Goal: Task Accomplishment & Management: Manage account settings

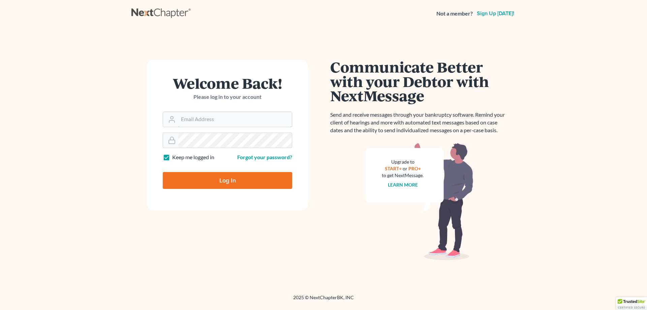
type input "[EMAIL_ADDRESS][DOMAIN_NAME]"
click at [202, 182] on input "Log In" at bounding box center [227, 180] width 129 height 17
type input "Thinking..."
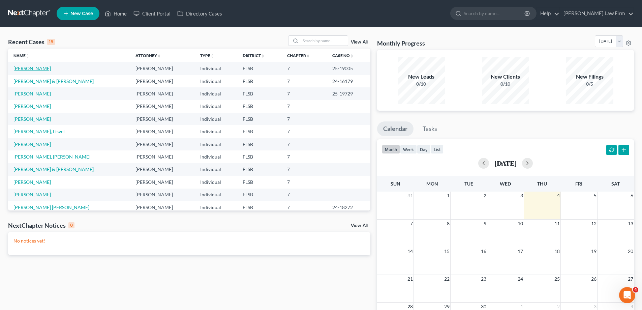
click at [38, 69] on link "[PERSON_NAME]" at bounding box center [31, 68] width 37 height 6
select select "6"
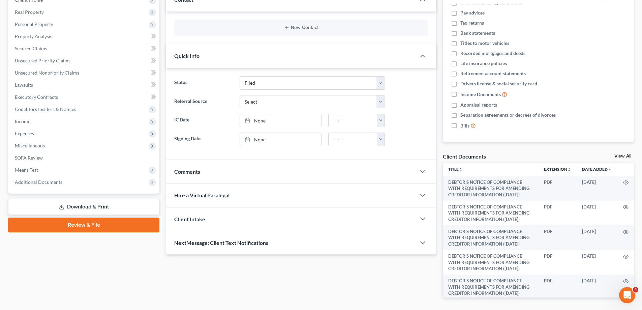
scroll to position [124, 0]
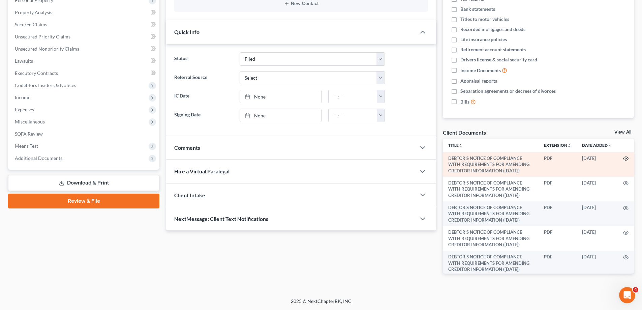
click at [623, 159] on icon "button" at bounding box center [625, 158] width 5 height 5
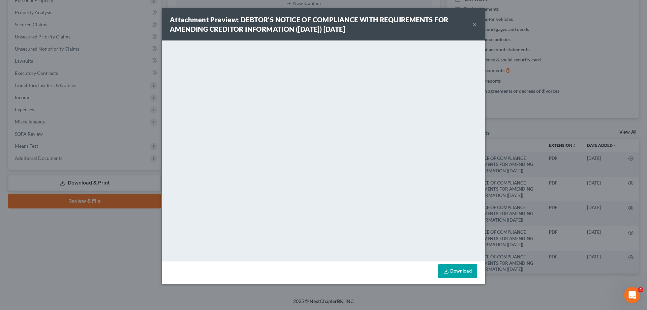
click at [476, 22] on button "×" at bounding box center [475, 24] width 5 height 8
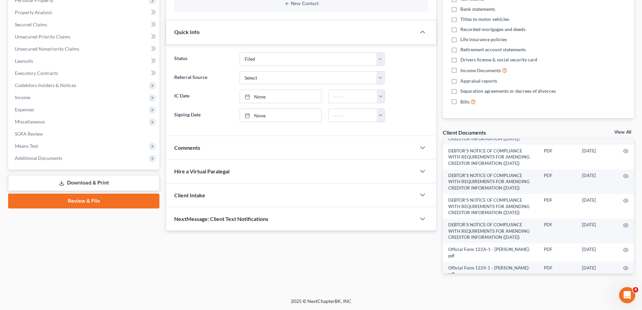
scroll to position [0, 0]
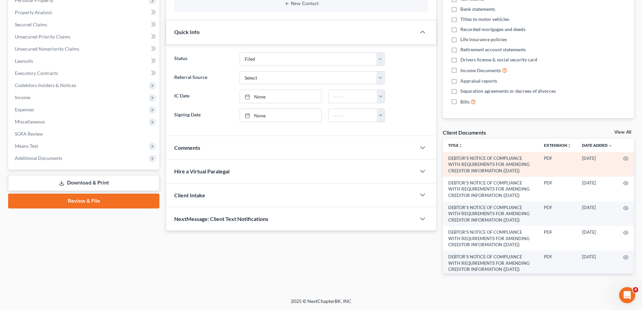
drag, startPoint x: 452, startPoint y: 168, endPoint x: 458, endPoint y: 170, distance: 7.0
click at [458, 170] on td "DEBTOR’S NOTICE OF COMPLIANCE WITH REQUIREMENTS FOR AMENDING CREDITOR INFORMATI…" at bounding box center [491, 164] width 96 height 25
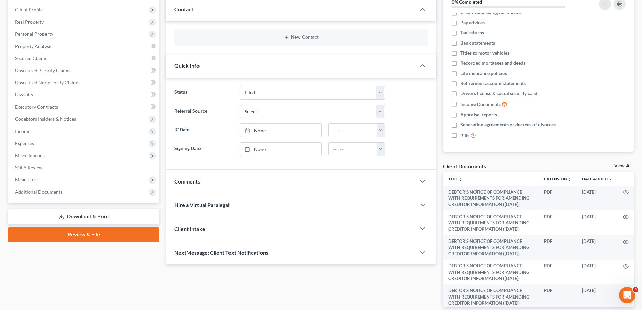
click at [626, 167] on link "View All" at bounding box center [622, 165] width 17 height 5
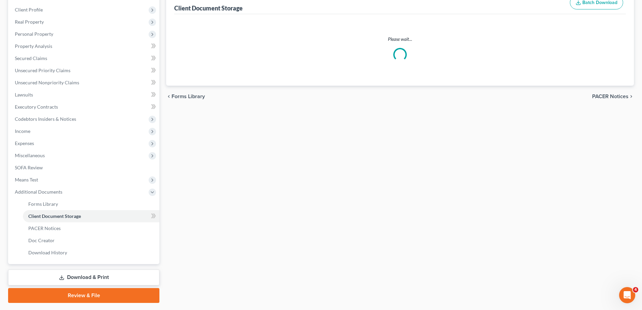
select select "38"
select select "9"
select select "24"
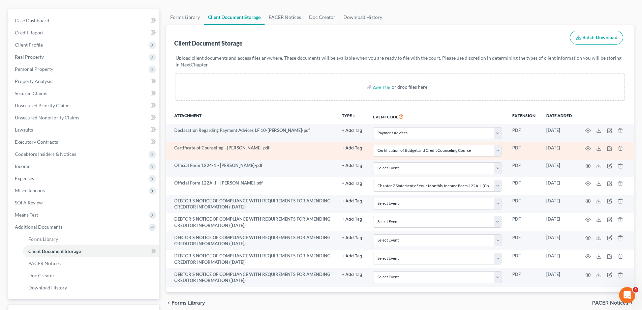
scroll to position [67, 0]
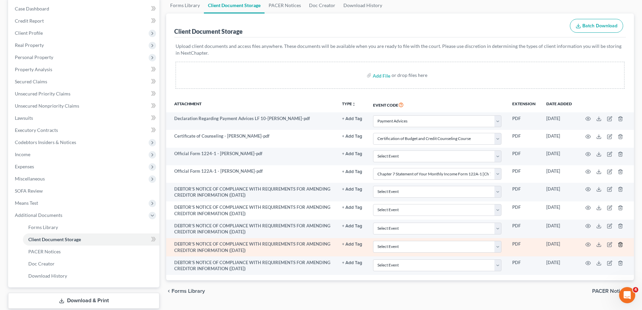
click at [622, 246] on icon "button" at bounding box center [620, 244] width 3 height 4
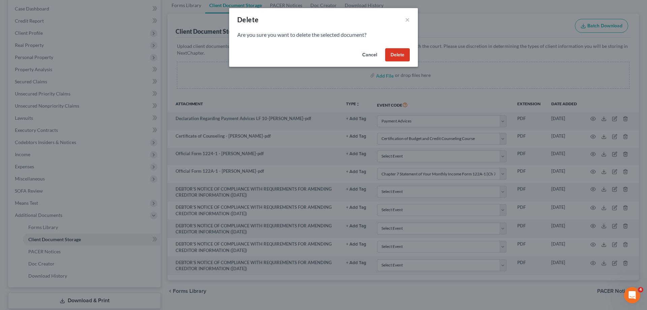
click at [396, 55] on button "Delete" at bounding box center [397, 54] width 25 height 13
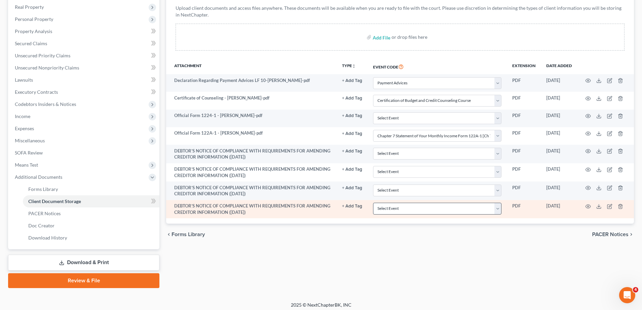
scroll to position [109, 0]
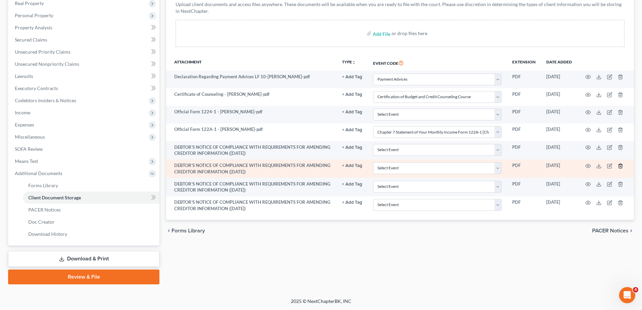
click at [618, 166] on icon "button" at bounding box center [620, 165] width 5 height 5
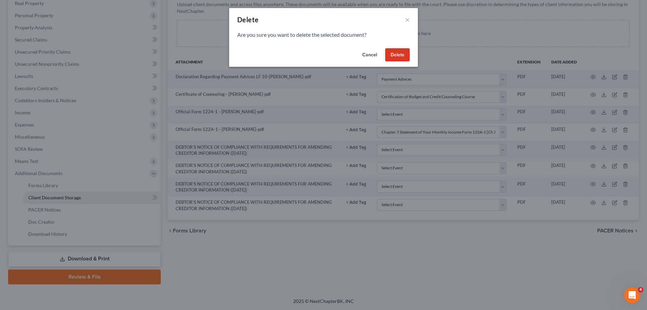
click at [406, 52] on button "Delete" at bounding box center [397, 54] width 25 height 13
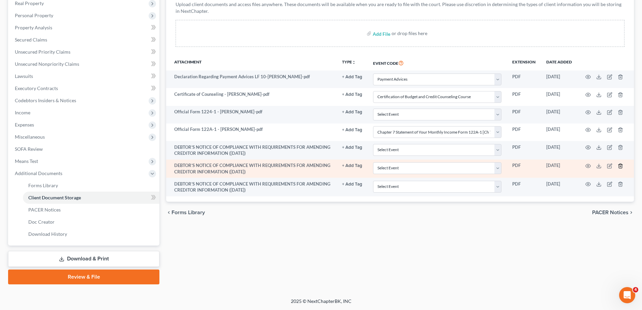
click at [620, 166] on line "button" at bounding box center [620, 165] width 0 height 1
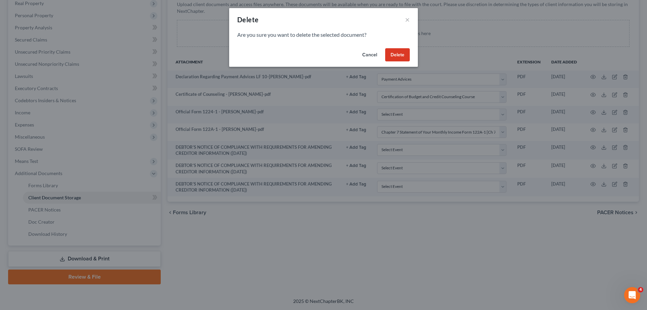
click at [404, 50] on button "Delete" at bounding box center [397, 54] width 25 height 13
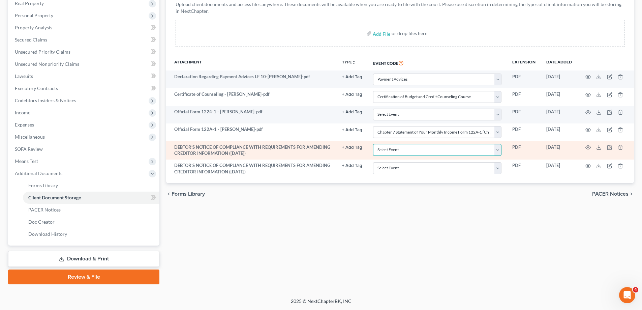
click at [497, 150] on select "Select Event 20 Largest Unsecured Creditors Affidavit Notice of Case Reassignme…" at bounding box center [437, 150] width 128 height 12
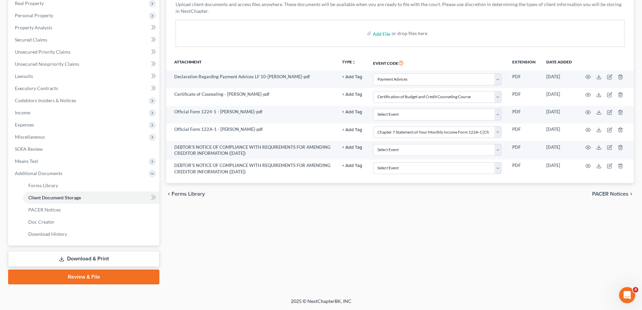
click at [496, 245] on div "Forms Library Client Document Storage PACER Notices Doc Creator Download Histor…" at bounding box center [400, 120] width 475 height 329
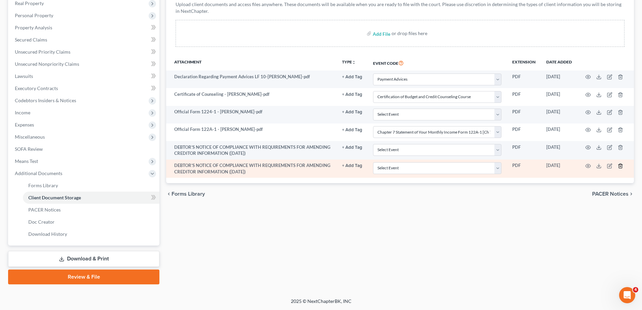
click at [622, 166] on icon "button" at bounding box center [620, 165] width 5 height 5
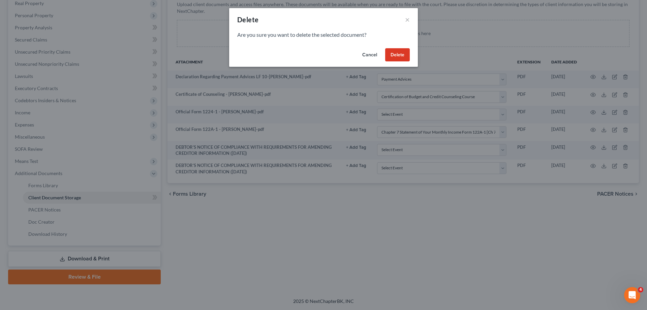
click at [399, 55] on button "Delete" at bounding box center [397, 54] width 25 height 13
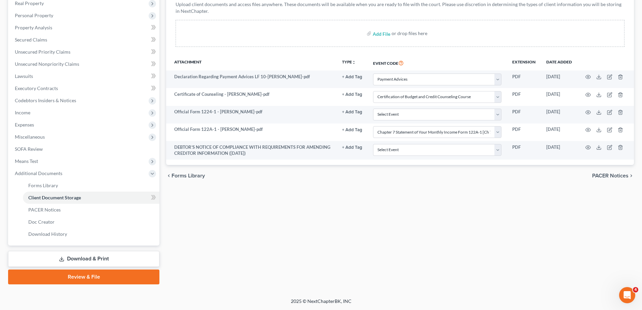
click at [72, 260] on link "Download & Print" at bounding box center [83, 259] width 151 height 16
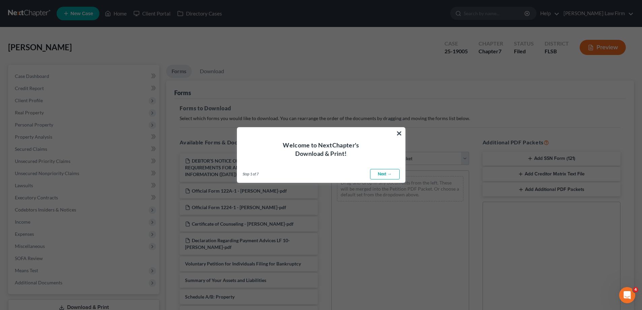
click at [386, 174] on link "Next →" at bounding box center [385, 174] width 30 height 11
select select "0"
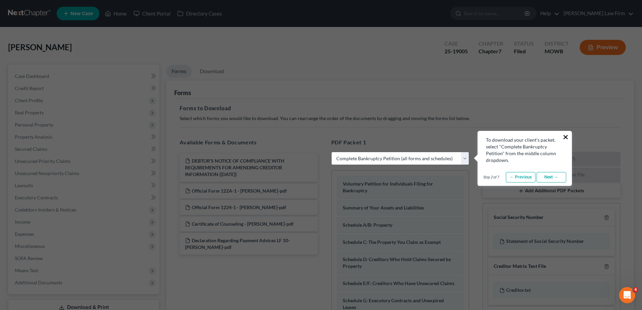
click at [568, 135] on button "×" at bounding box center [566, 136] width 6 height 11
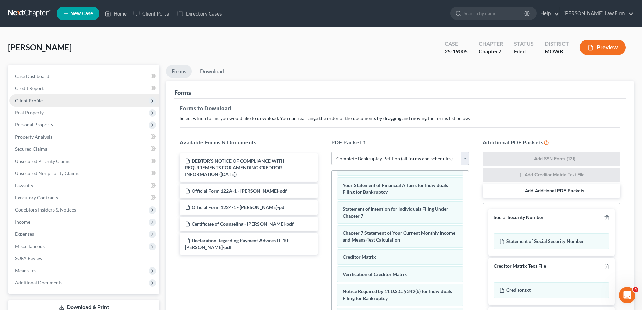
click at [41, 99] on span "Client Profile" at bounding box center [29, 100] width 28 height 6
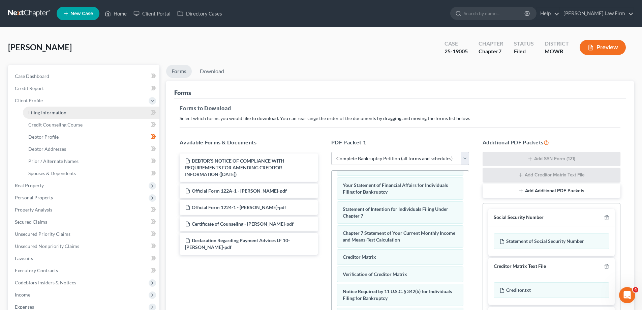
click at [53, 112] on span "Filing Information" at bounding box center [47, 113] width 38 height 6
select select "1"
select select "0"
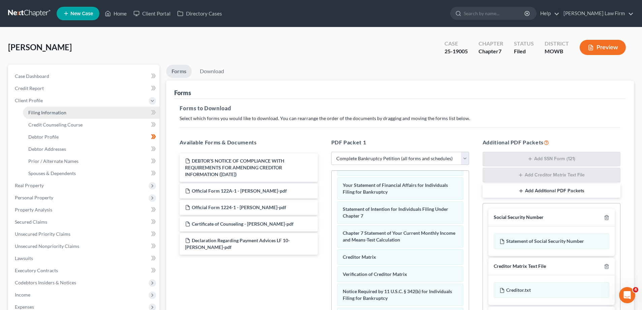
select select "17"
select select "9"
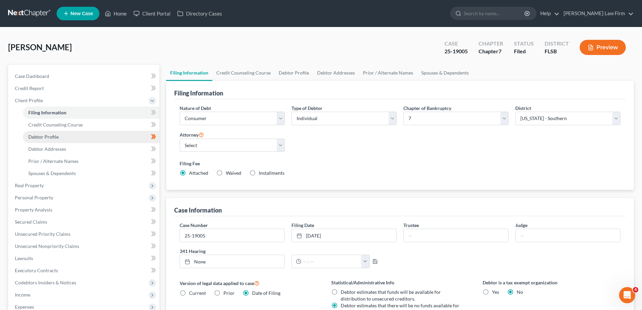
click at [54, 139] on span "Debtor Profile" at bounding box center [43, 137] width 30 height 6
select select "0"
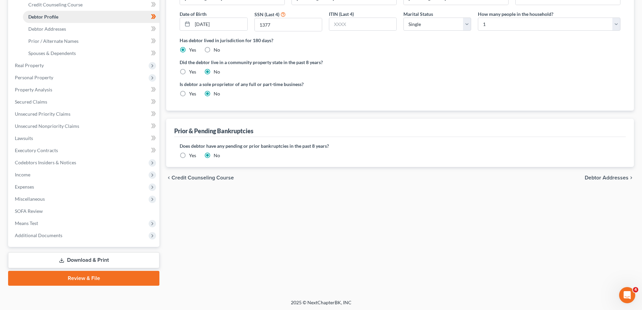
scroll to position [121, 0]
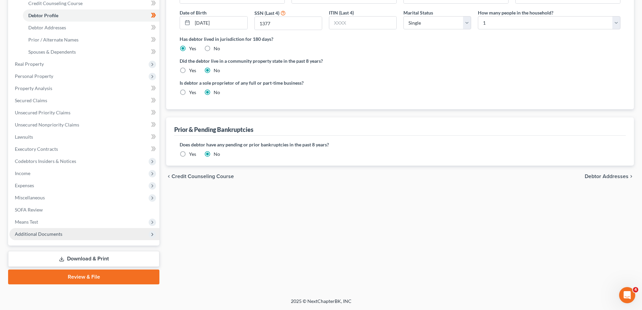
click at [41, 232] on span "Additional Documents" at bounding box center [39, 234] width 48 height 6
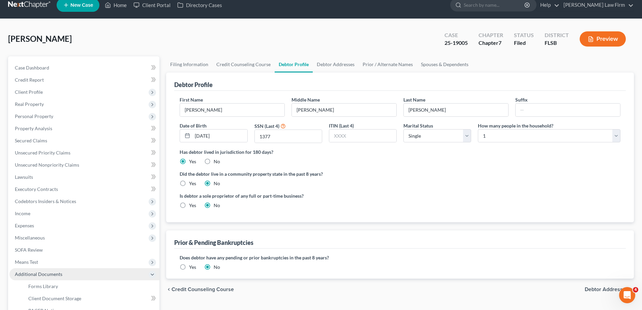
scroll to position [8, 0]
click at [176, 64] on link "Filing Information" at bounding box center [189, 65] width 46 height 16
select select "1"
select select "0"
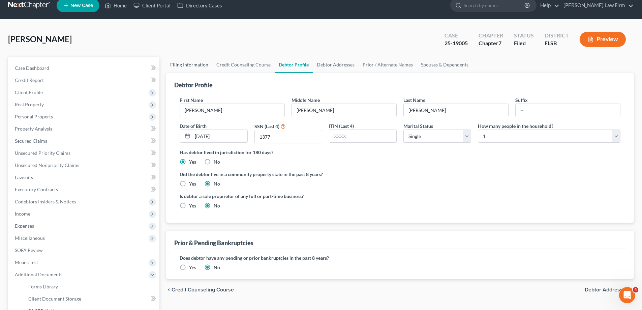
select select "17"
select select "0"
select select "9"
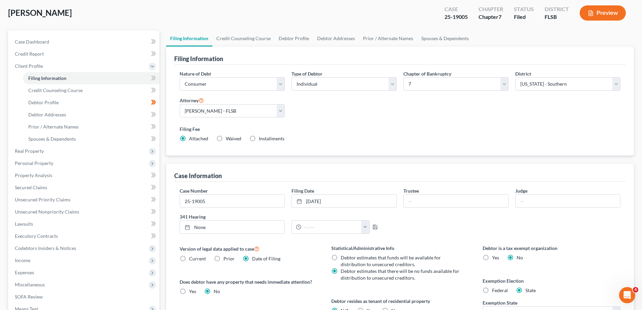
scroll to position [33, 0]
click at [299, 40] on link "Debtor Profile" at bounding box center [294, 39] width 38 height 16
select select "0"
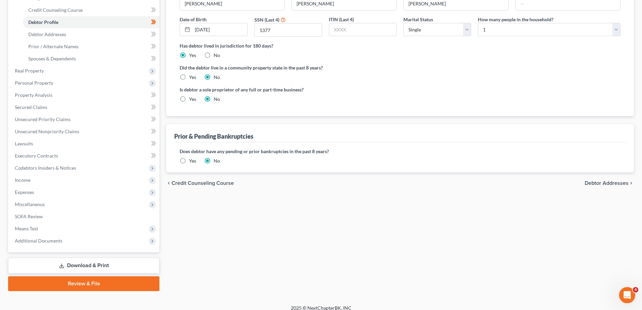
scroll to position [121, 0]
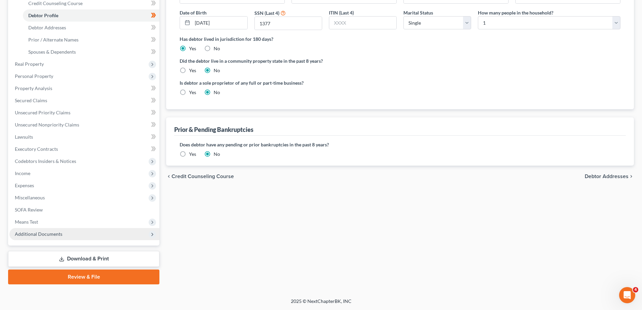
click at [53, 238] on span "Additional Documents" at bounding box center [84, 234] width 150 height 12
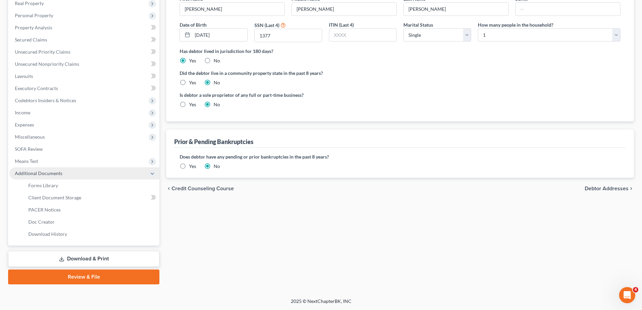
scroll to position [109, 0]
click at [49, 187] on span "Forms Library" at bounding box center [43, 185] width 30 height 6
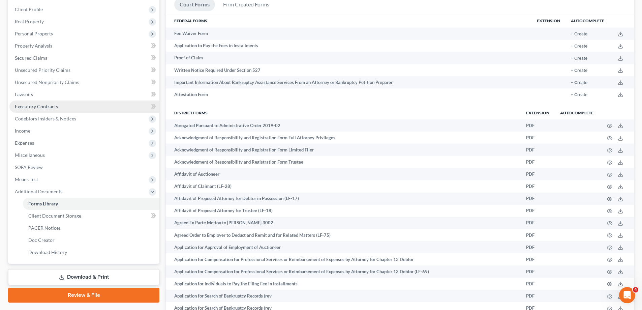
scroll to position [101, 0]
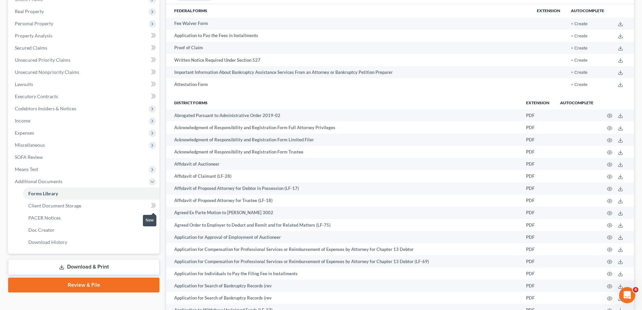
click at [152, 205] on icon at bounding box center [153, 205] width 5 height 8
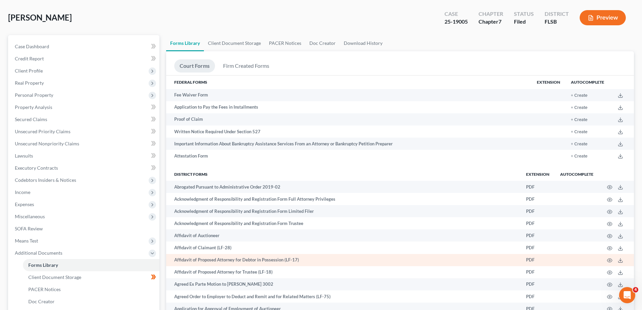
scroll to position [0, 0]
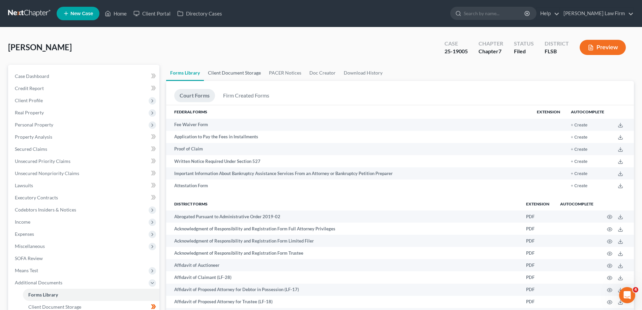
click at [232, 73] on link "Client Document Storage" at bounding box center [234, 73] width 61 height 16
select select "38"
select select "9"
select select "24"
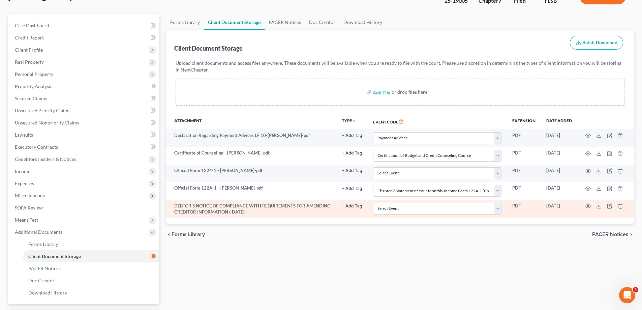
scroll to position [34, 0]
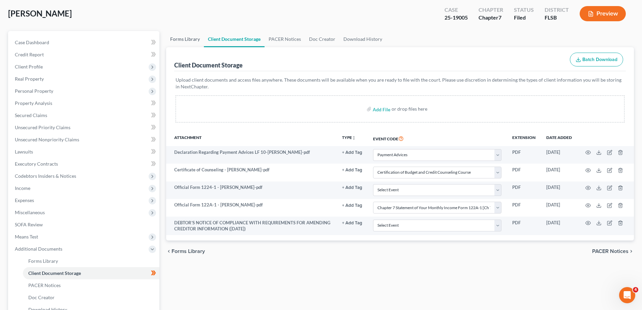
click at [191, 41] on link "Forms Library" at bounding box center [185, 39] width 38 height 16
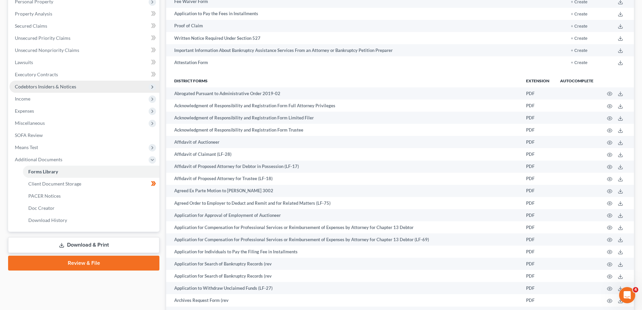
scroll to position [135, 0]
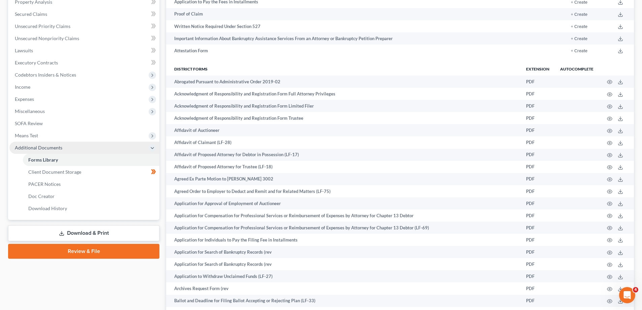
click at [151, 146] on icon at bounding box center [152, 147] width 5 height 5
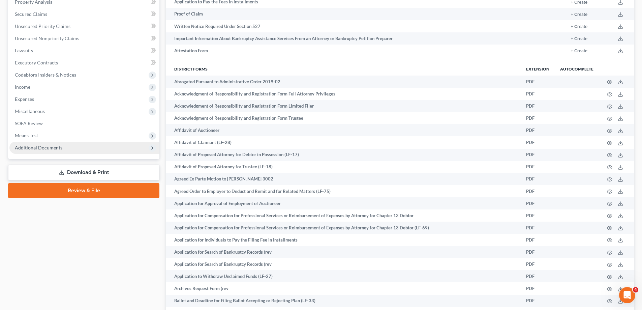
click at [153, 149] on icon at bounding box center [152, 147] width 5 height 5
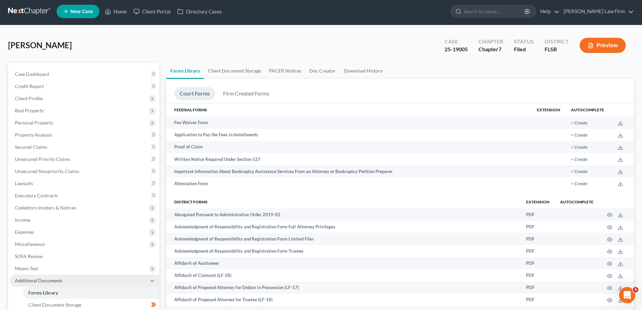
scroll to position [0, 0]
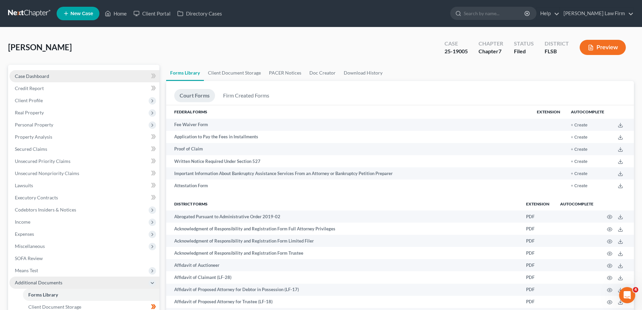
click at [44, 77] on span "Case Dashboard" at bounding box center [32, 76] width 34 height 6
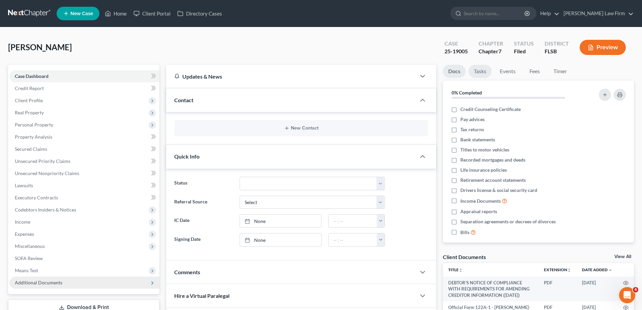
click at [480, 69] on link "Tasks" at bounding box center [479, 71] width 23 height 13
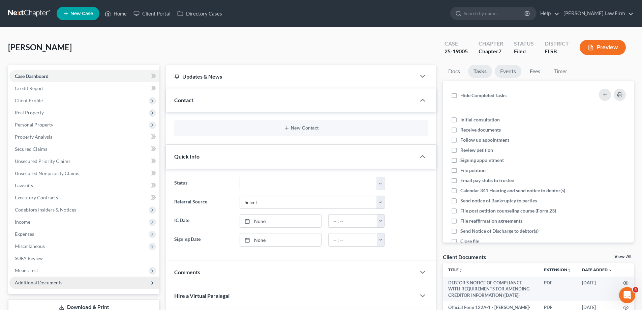
click at [510, 72] on link "Events" at bounding box center [508, 71] width 27 height 13
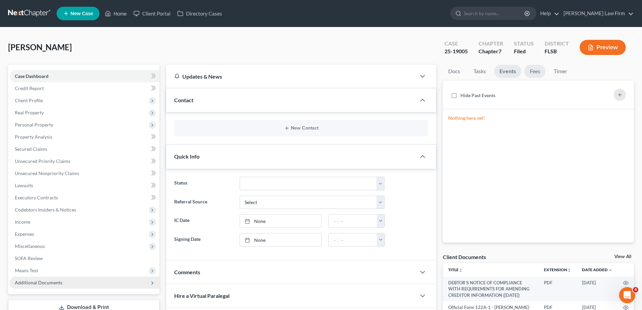
click at [538, 71] on link "Fees" at bounding box center [535, 71] width 22 height 13
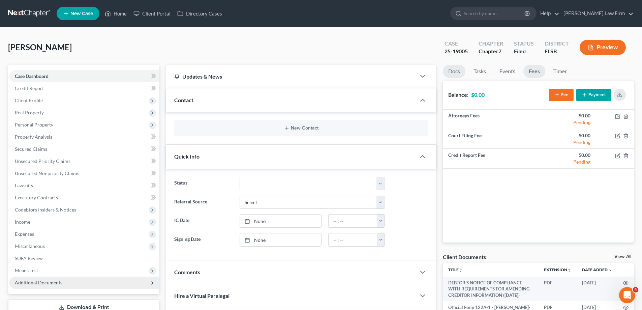
click at [453, 73] on link "Docs" at bounding box center [454, 71] width 23 height 13
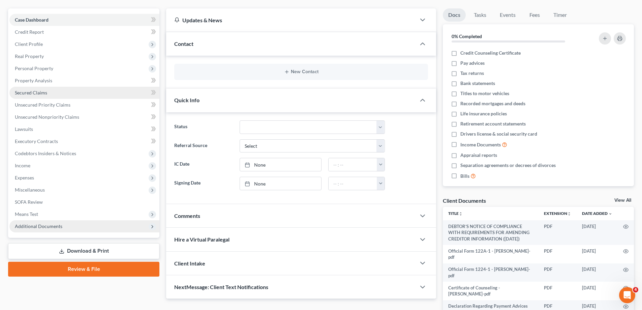
scroll to position [27, 0]
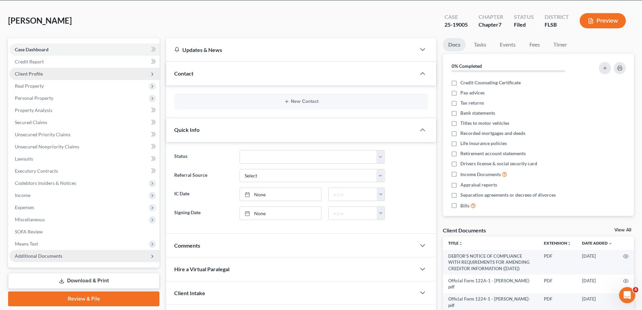
click at [26, 72] on span "Client Profile" at bounding box center [29, 74] width 28 height 6
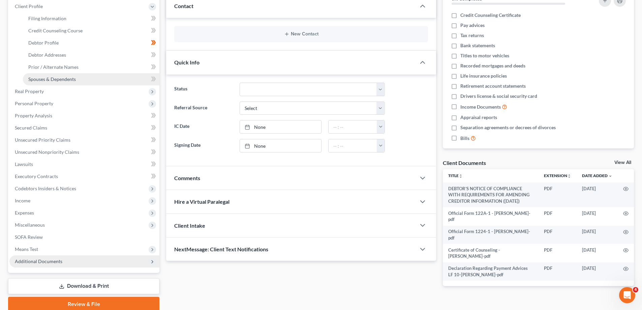
scroll to position [121, 0]
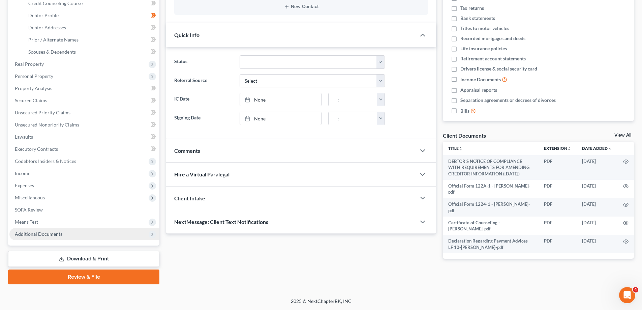
click at [150, 233] on icon at bounding box center [152, 234] width 5 height 5
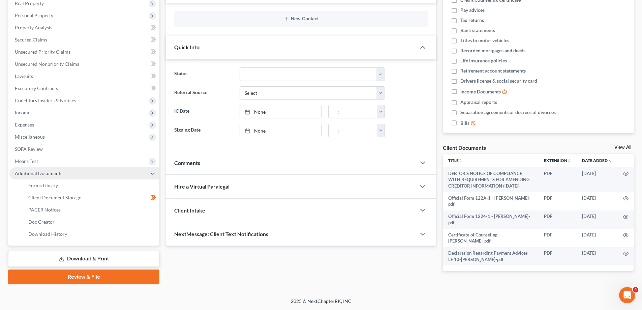
scroll to position [109, 0]
click at [81, 260] on link "Download & Print" at bounding box center [83, 259] width 151 height 16
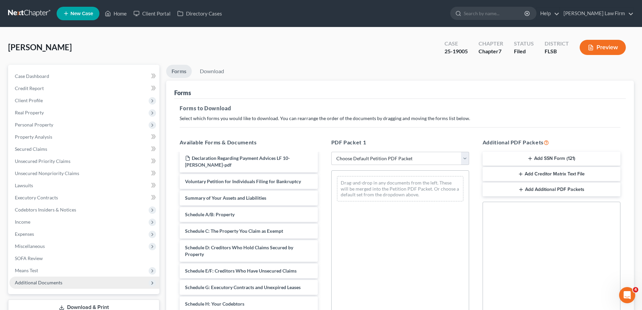
scroll to position [67, 0]
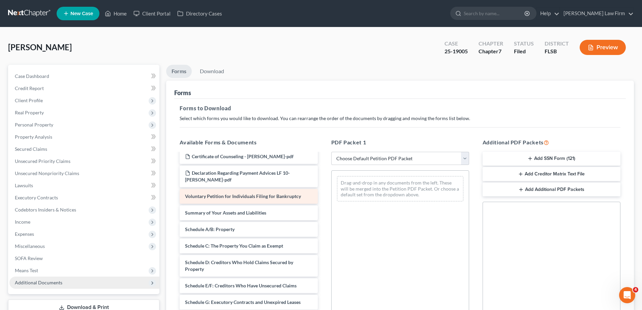
click at [212, 193] on span "Voluntary Petition for Individuals Filing for Bankruptcy" at bounding box center [243, 196] width 116 height 6
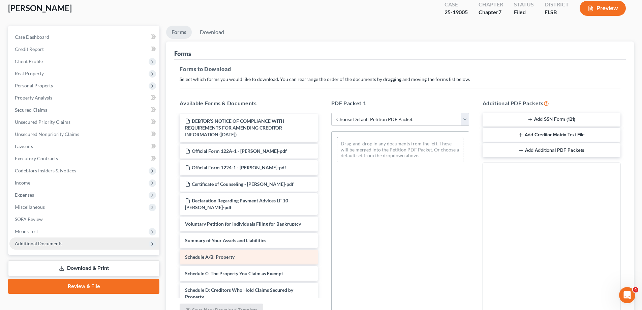
scroll to position [0, 0]
click at [463, 117] on select "Choose Default Petition PDF Packet Complete Bankruptcy Petition (all forms and …" at bounding box center [400, 119] width 138 height 13
select select "2"
click at [331, 113] on select "Choose Default Petition PDF Packet Complete Bankruptcy Petition (all forms and …" at bounding box center [400, 119] width 138 height 13
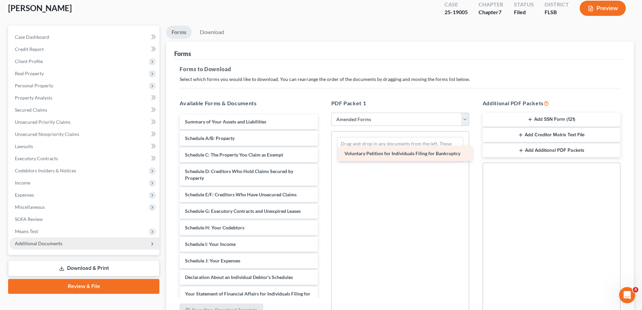
drag, startPoint x: 255, startPoint y: 123, endPoint x: 415, endPoint y: 155, distance: 162.5
click at [323, 155] on div "Voluntary Petition for Individuals Filing for Bankruptcy Voluntary Petition for…" at bounding box center [248, 267] width 149 height 306
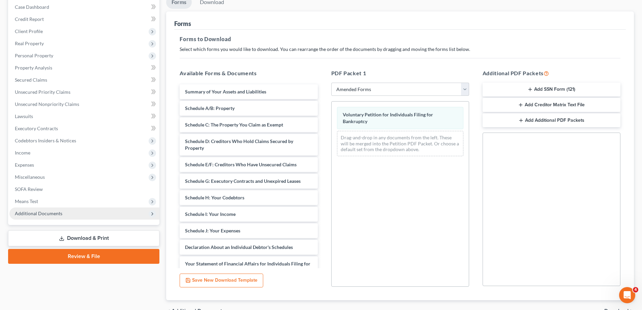
scroll to position [107, 0]
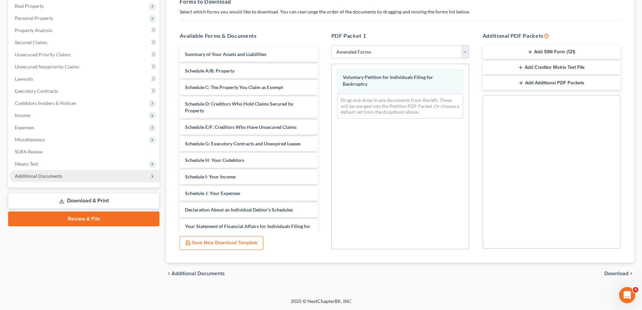
click at [249, 241] on button "Save New Download Template" at bounding box center [222, 243] width 84 height 14
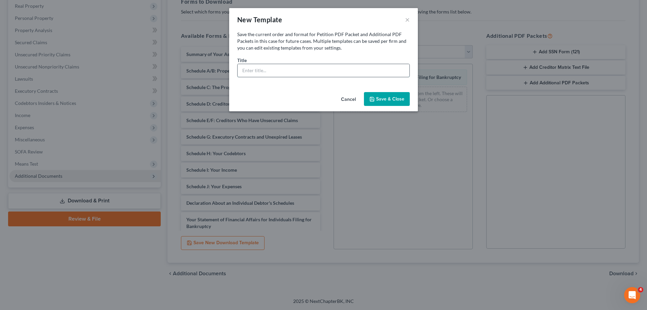
click at [278, 72] on input "text" at bounding box center [324, 70] width 172 height 13
type input "a"
type input "Amended Vol. [GEOGRAPHIC_DATA]"
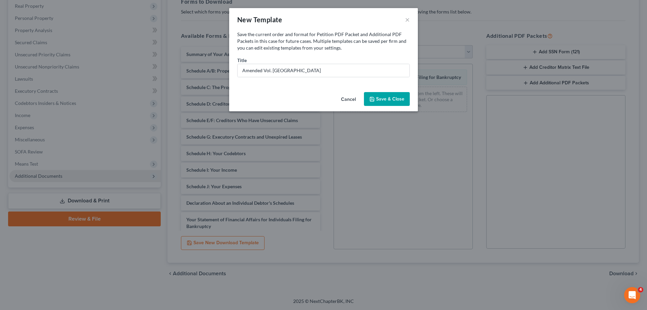
click at [386, 94] on button "Save & Close" at bounding box center [387, 99] width 46 height 14
select select "6"
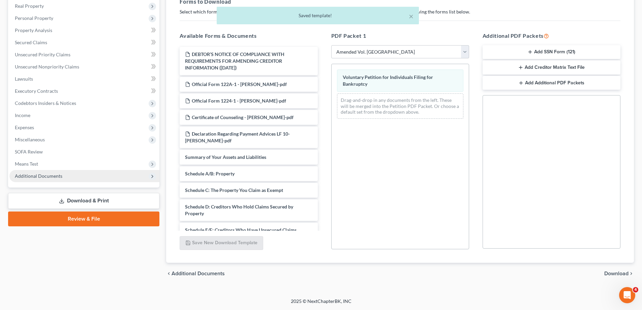
click at [618, 274] on span "Download" at bounding box center [616, 273] width 24 height 5
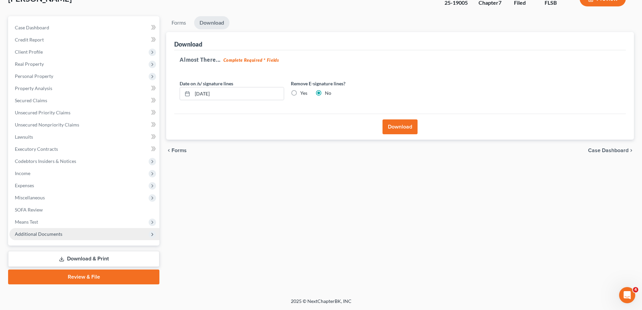
click at [399, 126] on button "Download" at bounding box center [400, 126] width 35 height 15
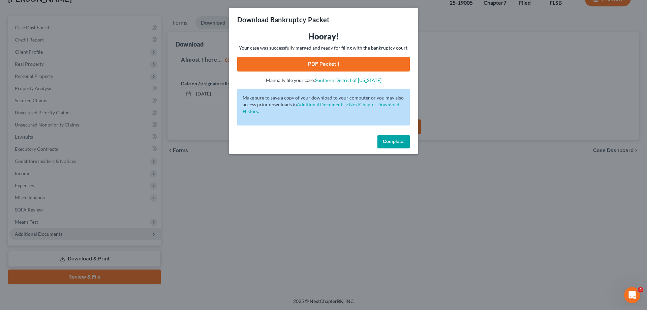
click at [370, 66] on link "PDF Packet 1" at bounding box center [323, 64] width 173 height 15
click at [284, 176] on div "Download Bankruptcy Packet Hooray! Your case was successfully merged and ready …" at bounding box center [323, 155] width 647 height 310
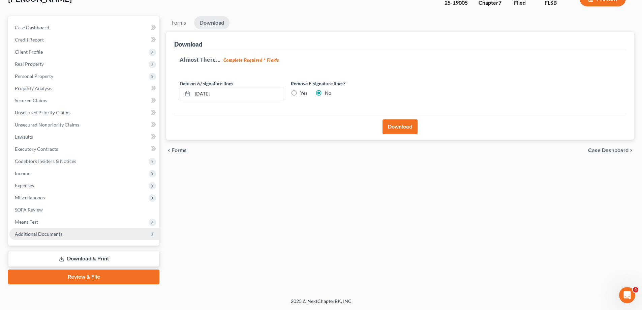
select select "6"
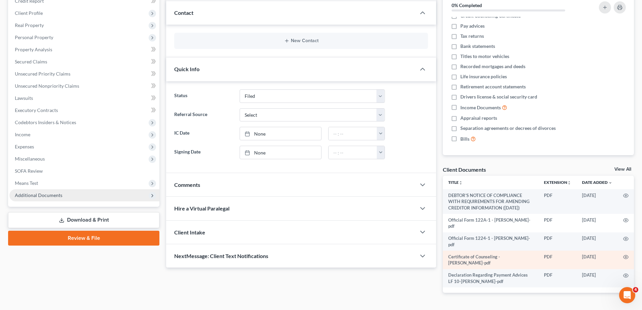
scroll to position [94, 0]
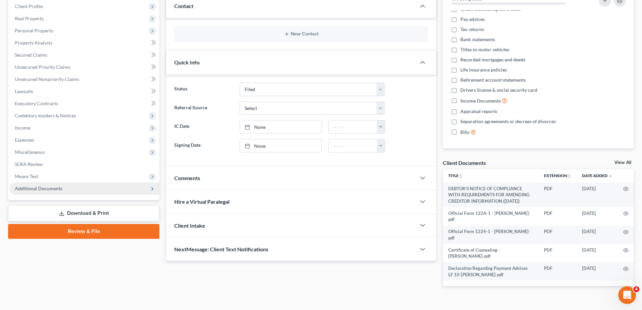
click at [627, 292] on icon "Open Intercom Messenger" at bounding box center [626, 293] width 5 height 5
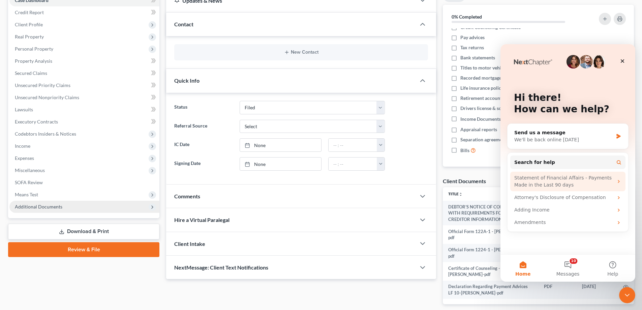
scroll to position [60, 0]
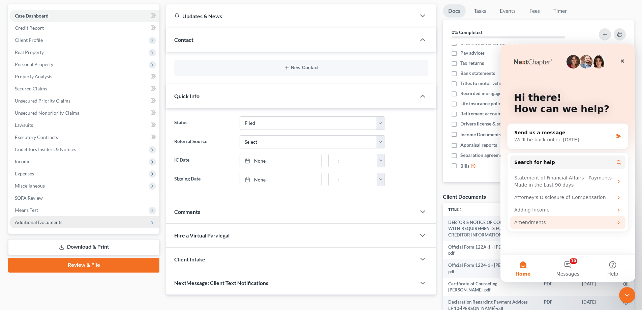
click at [536, 221] on div "Amendments" at bounding box center [563, 222] width 99 height 7
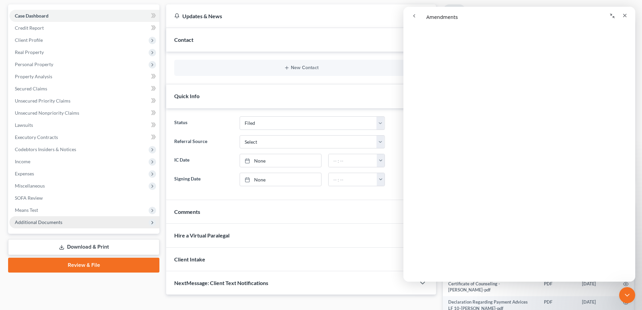
scroll to position [0, 0]
click at [82, 247] on link "Download & Print" at bounding box center [83, 247] width 151 height 16
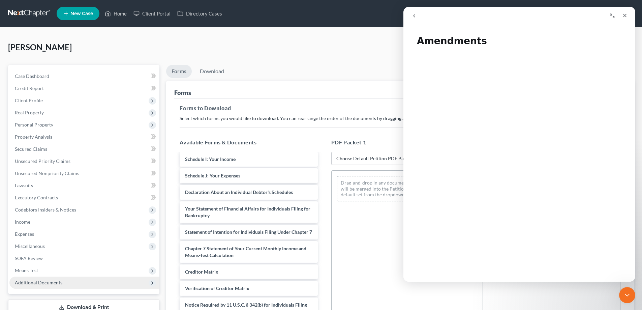
scroll to position [250, 0]
click at [627, 16] on icon "Close" at bounding box center [624, 15] width 5 height 5
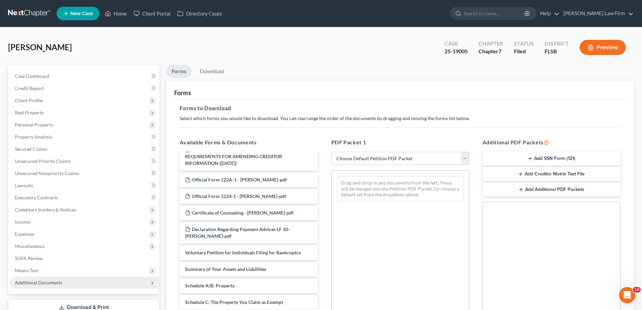
scroll to position [0, 0]
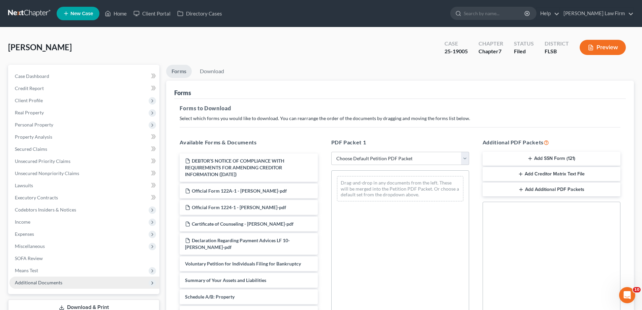
click at [273, 264] on span "Voluntary Petition for Individuals Filing for Bankruptcy" at bounding box center [243, 264] width 116 height 6
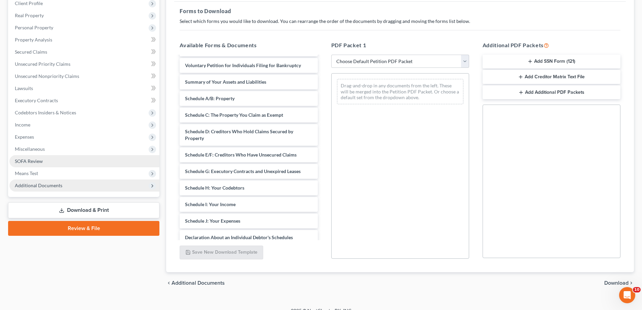
scroll to position [101, 0]
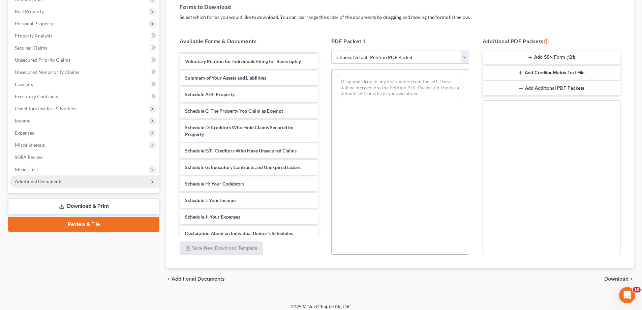
click at [89, 207] on link "Download & Print" at bounding box center [83, 206] width 151 height 16
click at [62, 207] on polyline at bounding box center [61, 206] width 2 height 1
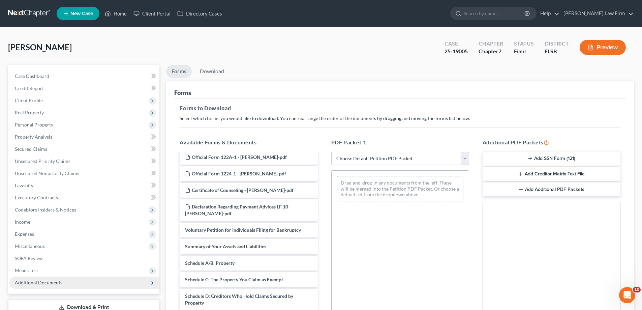
scroll to position [67, 0]
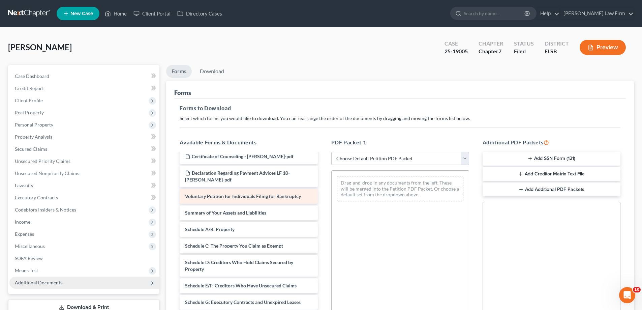
click at [236, 197] on span "Voluntary Petition for Individuals Filing for Bankruptcy" at bounding box center [243, 196] width 116 height 6
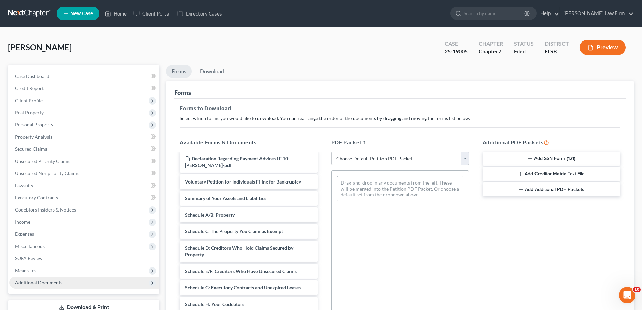
scroll to position [83, 0]
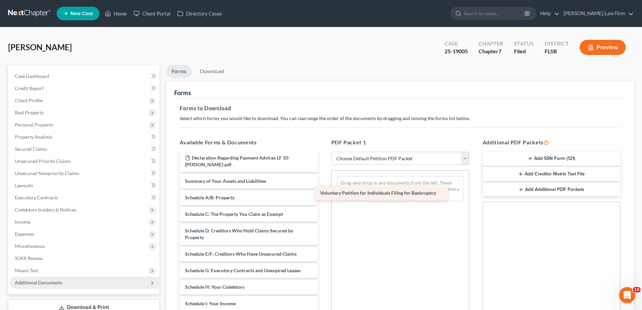
drag, startPoint x: 276, startPoint y: 181, endPoint x: 411, endPoint y: 192, distance: 135.7
click at [323, 192] on div "Voluntary Petition for Individuals Filing for Bankruptcy DEBTOR’S NOTICE OF COM…" at bounding box center [248, 275] width 149 height 409
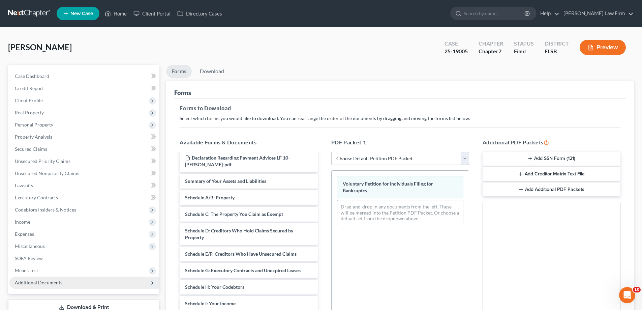
click at [467, 156] on select "Choose Default Petition PDF Packet Complete Bankruptcy Petition (all forms and …" at bounding box center [400, 158] width 138 height 13
select select "2"
click at [331, 152] on select "Choose Default Petition PDF Packet Complete Bankruptcy Petition (all forms and …" at bounding box center [400, 158] width 138 height 13
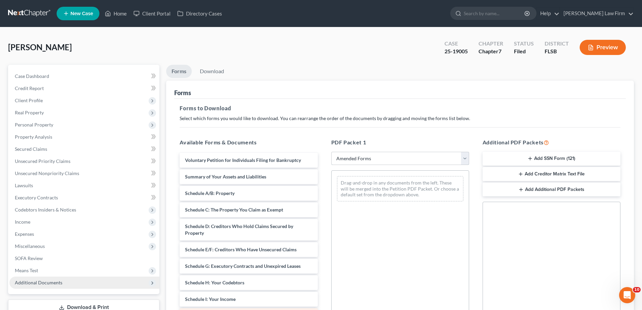
scroll to position [0, 0]
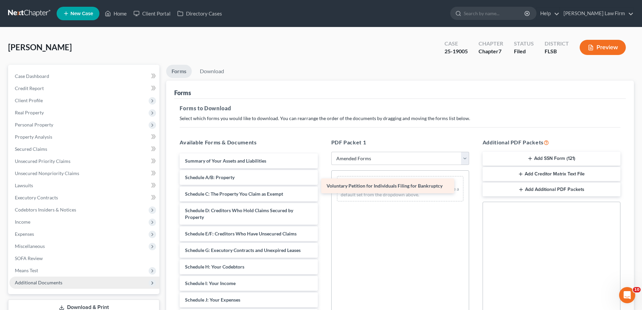
drag, startPoint x: 260, startPoint y: 161, endPoint x: 401, endPoint y: 186, distance: 143.7
click at [323, 186] on div "Voluntary Petition for Individuals Filing for Bankruptcy Voluntary Petition for…" at bounding box center [248, 306] width 149 height 306
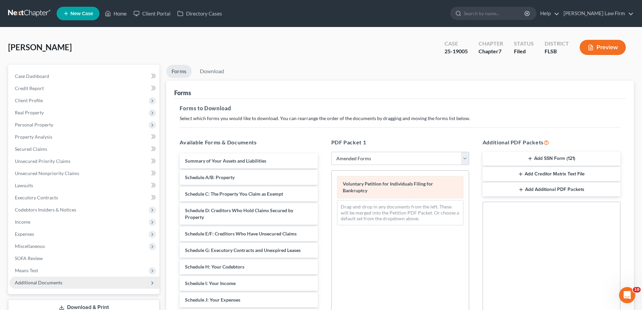
click at [382, 191] on div "Voluntary Petition for Individuals Filing for Bankruptcy" at bounding box center [400, 187] width 126 height 22
click at [395, 189] on div "Voluntary Petition for Individuals Filing for Bankruptcy" at bounding box center [400, 187] width 126 height 22
click at [395, 183] on span "Voluntary Petition for Individuals Filing for Bankruptcy" at bounding box center [388, 187] width 90 height 12
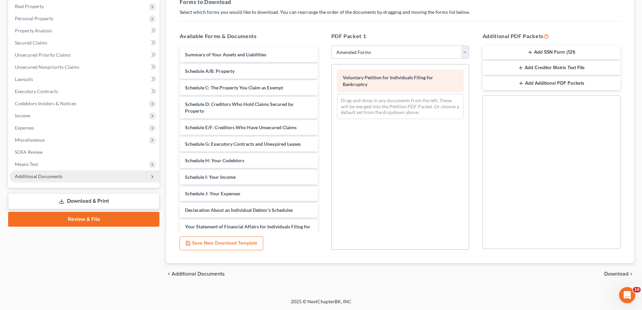
scroll to position [107, 0]
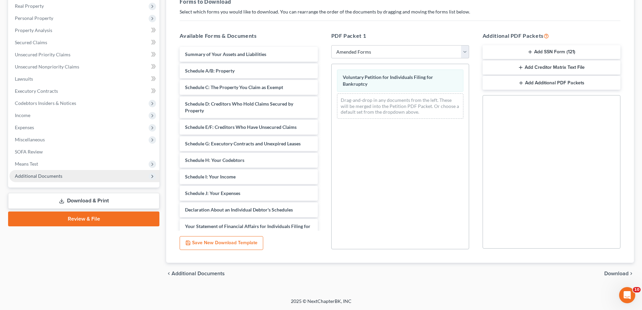
click at [253, 243] on button "Save New Download Template" at bounding box center [222, 243] width 84 height 14
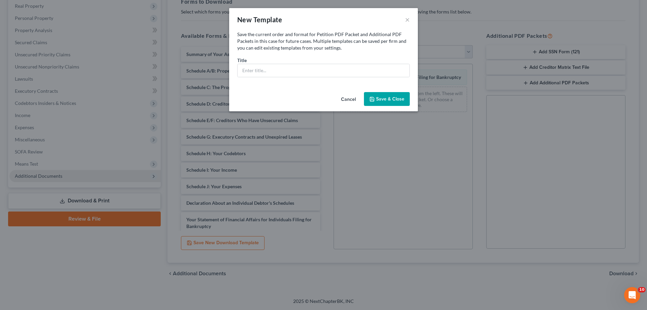
click at [304, 83] on div "Save the current order and format for Petition PDF Packet and Additional PDF Pa…" at bounding box center [323, 60] width 189 height 58
click at [280, 74] on input "text" at bounding box center [324, 70] width 172 height 13
type input "V"
type input "a"
type input "Amended Vol. [GEOGRAPHIC_DATA]"
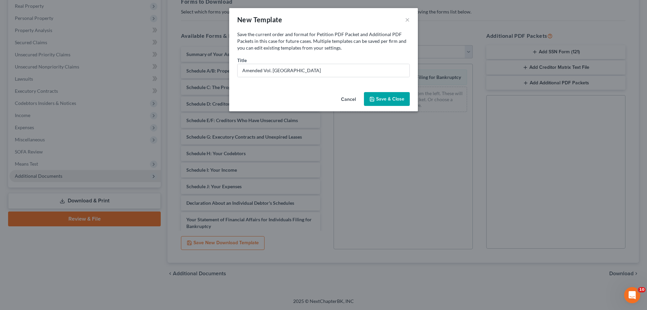
click at [395, 98] on button "Save & Close" at bounding box center [387, 99] width 46 height 14
select select "7"
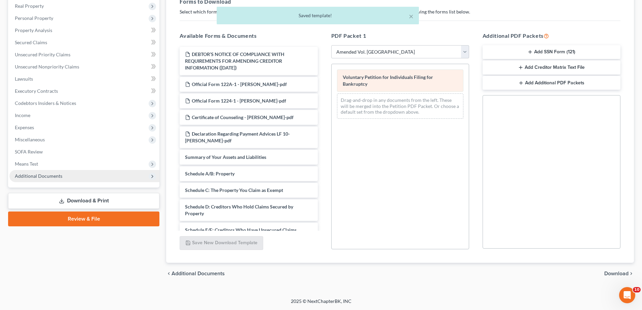
click at [406, 83] on div "Voluntary Petition for Individuals Filing for Bankruptcy" at bounding box center [400, 80] width 126 height 22
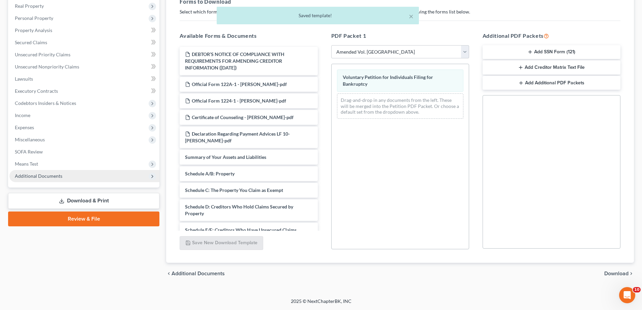
click at [343, 18] on div "Saved template!" at bounding box center [317, 15] width 191 height 7
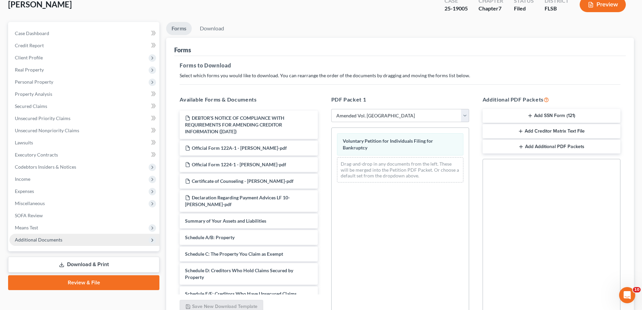
scroll to position [39, 0]
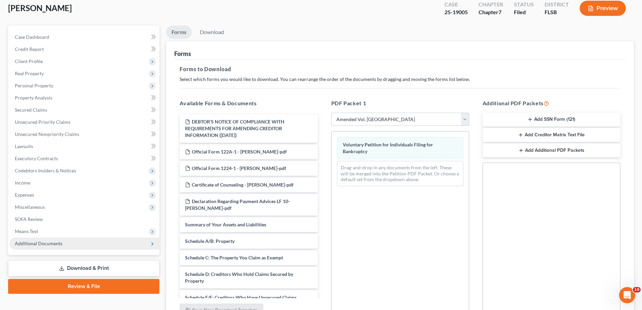
click at [497, 103] on h5 "Additional PDF Packets" at bounding box center [552, 103] width 138 height 8
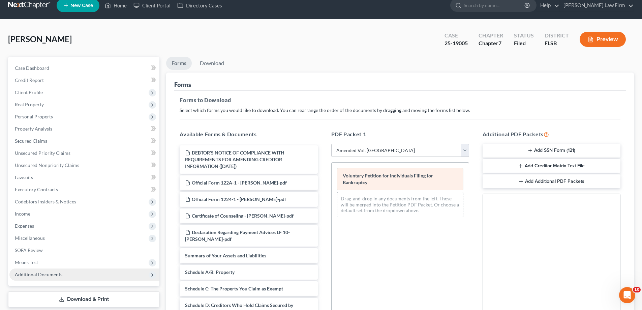
scroll to position [5, 0]
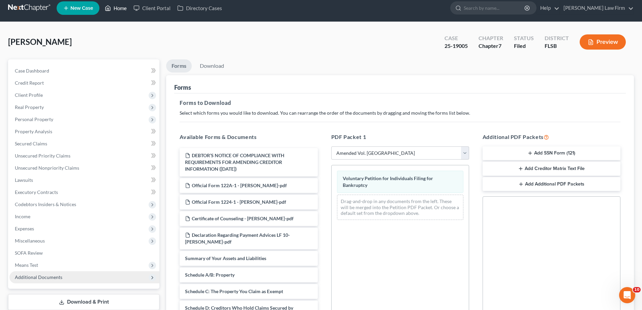
click at [113, 6] on link "Home" at bounding box center [115, 8] width 29 height 12
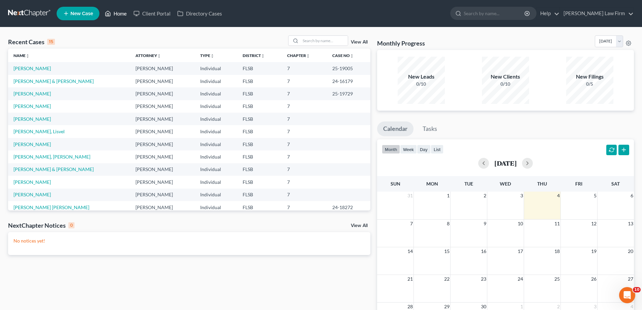
click at [123, 11] on link "Home" at bounding box center [115, 13] width 29 height 12
click at [30, 69] on link "[PERSON_NAME]" at bounding box center [31, 68] width 37 height 6
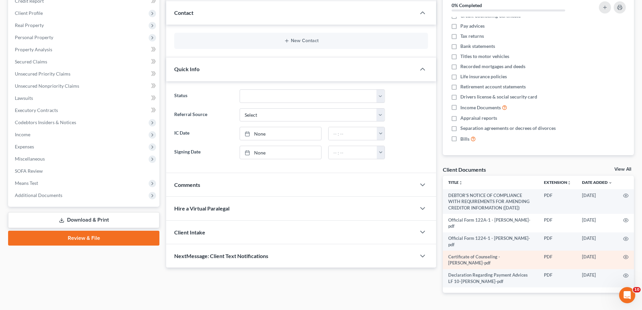
scroll to position [94, 0]
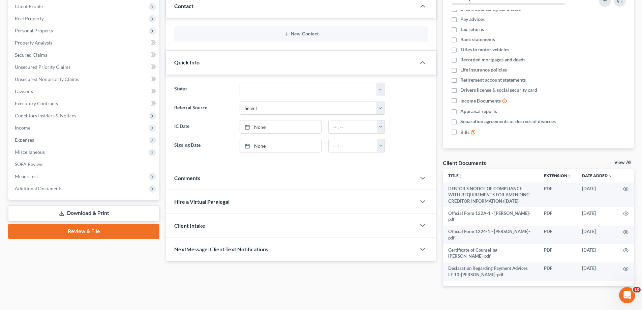
click at [629, 161] on link "View All" at bounding box center [622, 162] width 17 height 5
select select "38"
select select "9"
select select "24"
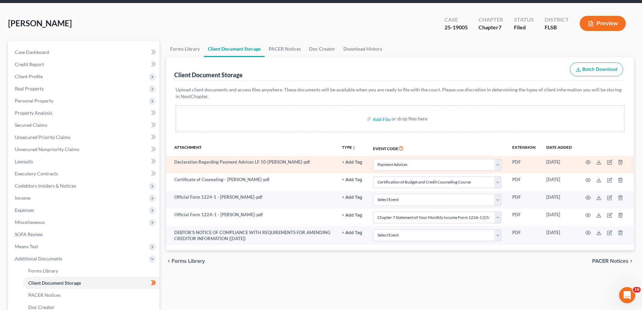
scroll to position [8, 0]
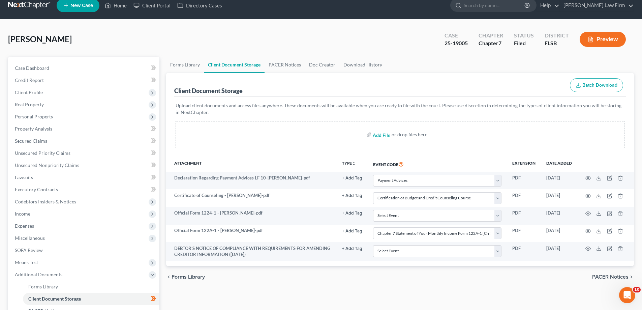
click at [386, 132] on input "file" at bounding box center [381, 134] width 16 height 12
click at [186, 63] on link "Forms Library" at bounding box center [185, 65] width 38 height 16
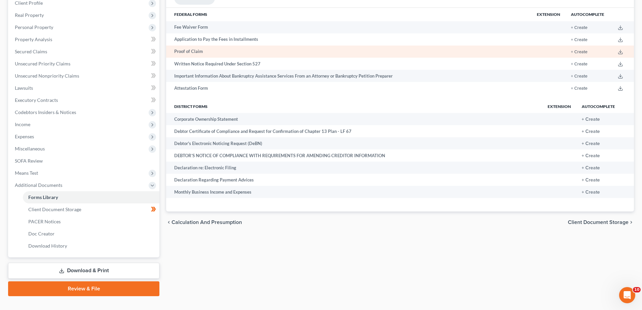
scroll to position [109, 0]
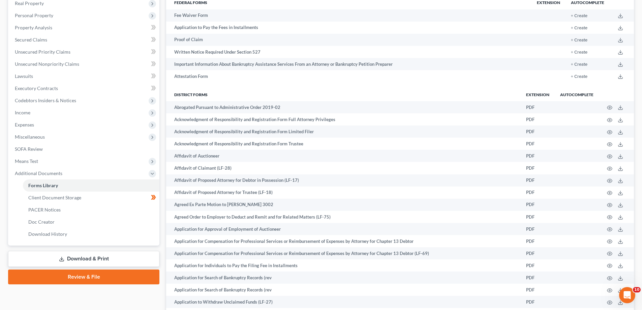
click at [74, 278] on link "Review & File" at bounding box center [83, 276] width 151 height 15
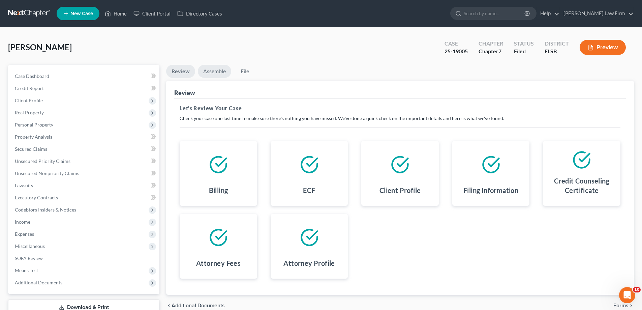
click at [217, 72] on link "Assemble" at bounding box center [214, 71] width 33 height 13
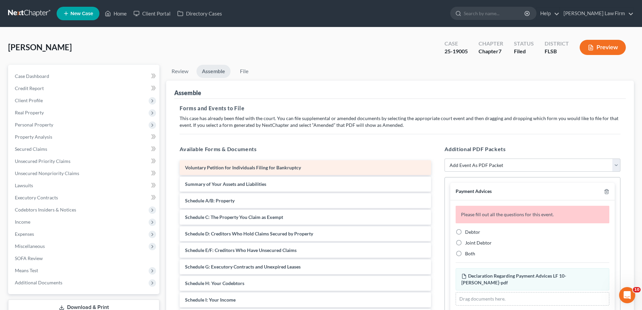
click at [312, 166] on div "Voluntary Petition for Individuals Filing for Bankruptcy" at bounding box center [305, 167] width 251 height 15
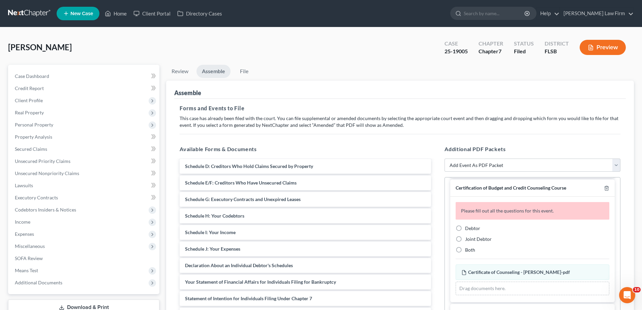
scroll to position [169, 0]
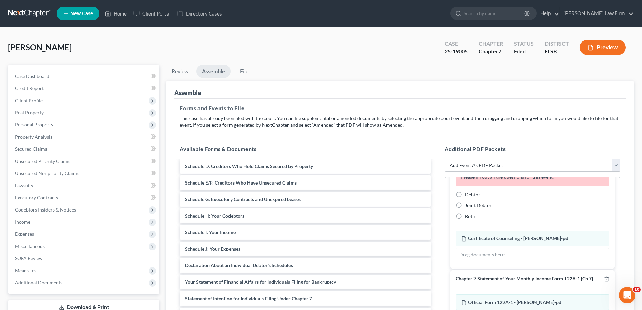
click at [618, 167] on select "Add Event As PDF Packet Affidavit Notice of Case Reassignment Affidavit to Defe…" at bounding box center [533, 164] width 176 height 13
click at [445, 158] on select "Add Event As PDF Packet Affidavit Notice of Case Reassignment Affidavit to Defe…" at bounding box center [533, 164] width 176 height 13
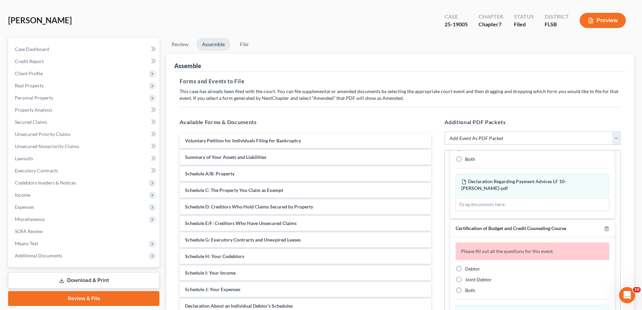
scroll to position [0, 0]
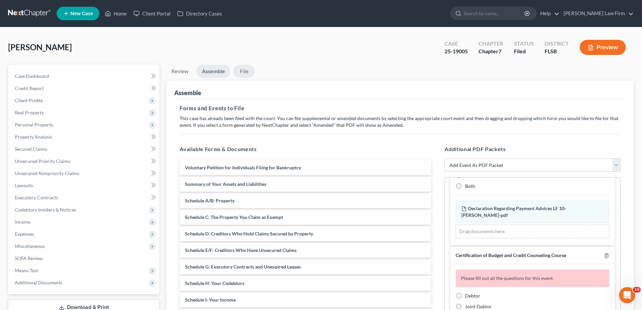
click at [249, 73] on link "File" at bounding box center [244, 71] width 22 height 13
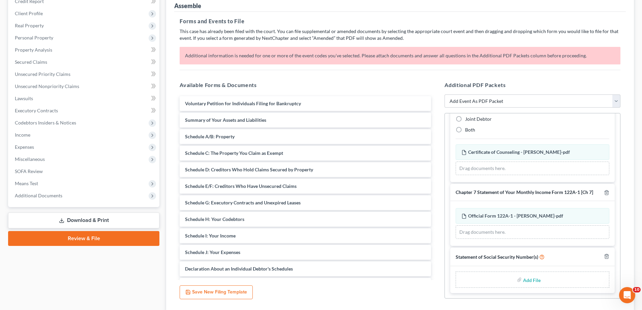
scroll to position [69, 0]
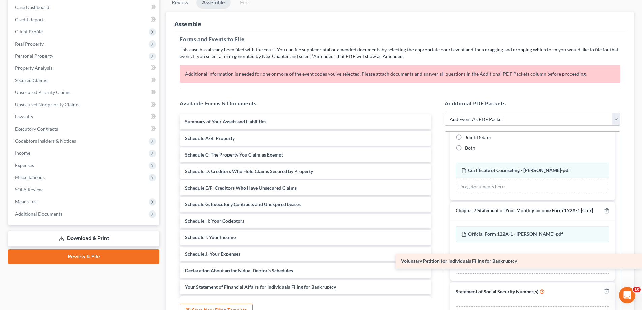
drag, startPoint x: 299, startPoint y: 126, endPoint x: 531, endPoint y: 266, distance: 270.4
click at [436, 266] on div "Voluntary Petition for Individuals Filing for Bankruptcy Voluntary Petition for…" at bounding box center [305, 273] width 262 height 319
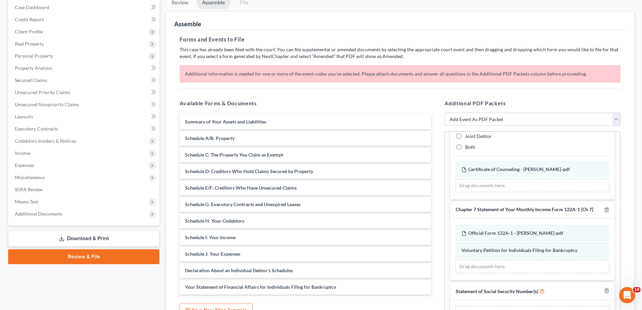
scroll to position [208, 0]
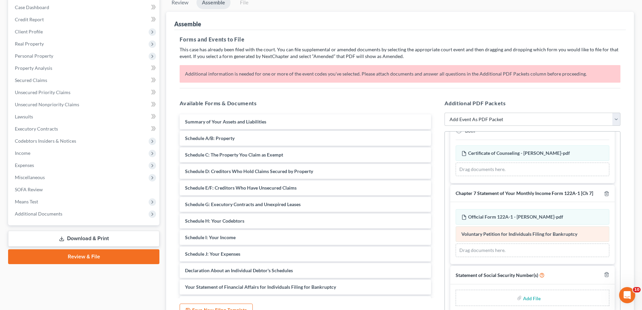
click at [502, 235] on span "Voluntary Petition for Individuals Filing for Bankruptcy" at bounding box center [519, 234] width 116 height 6
click at [480, 237] on div "Voluntary Petition for Individuals Filing for Bankruptcy Amended Voluntary Peti…" at bounding box center [533, 234] width 154 height 16
click at [485, 234] on span "Voluntary Petition for Individuals Filing for Bankruptcy" at bounding box center [519, 234] width 116 height 6
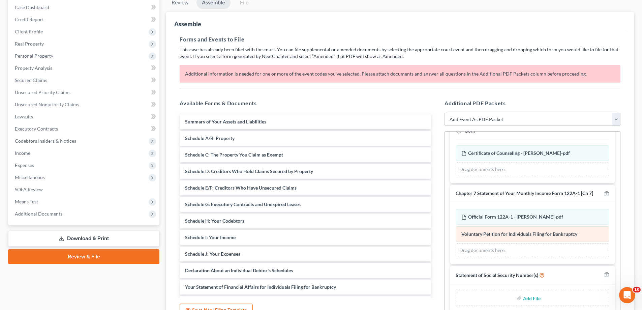
click at [557, 233] on span "Voluntary Petition for Individuals Filing for Bankruptcy" at bounding box center [519, 234] width 116 height 6
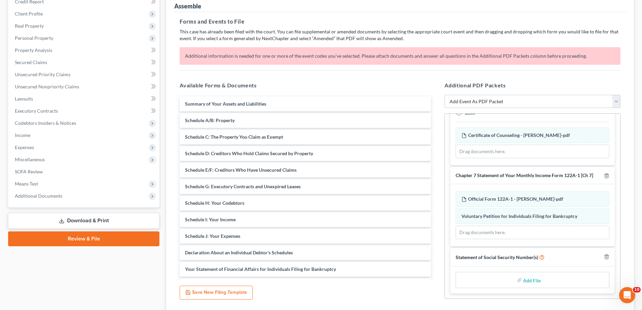
scroll to position [136, 0]
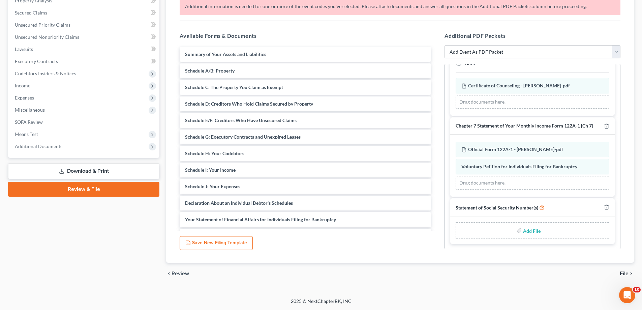
click at [92, 173] on link "Download & Print" at bounding box center [83, 171] width 151 height 16
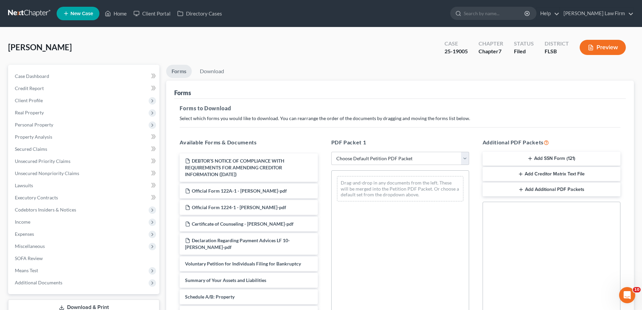
click at [520, 141] on h5 "Additional PDF Packets" at bounding box center [552, 142] width 138 height 8
click at [510, 189] on button "Add Additional PDF Packets" at bounding box center [552, 189] width 138 height 14
click at [509, 174] on button "Add Creditor Matrix Text File" at bounding box center [552, 174] width 138 height 14
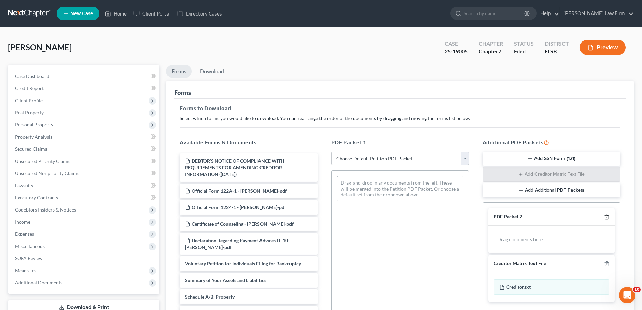
click at [608, 217] on icon "button" at bounding box center [606, 216] width 5 height 5
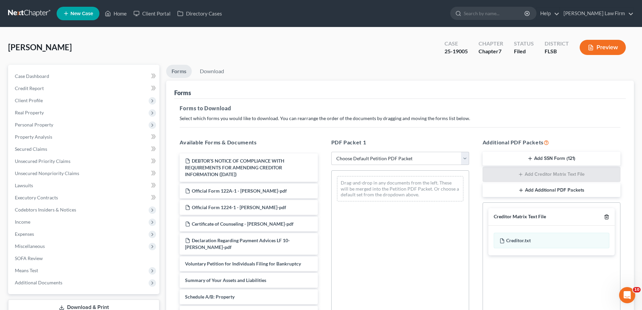
click at [606, 218] on icon "button" at bounding box center [606, 216] width 5 height 5
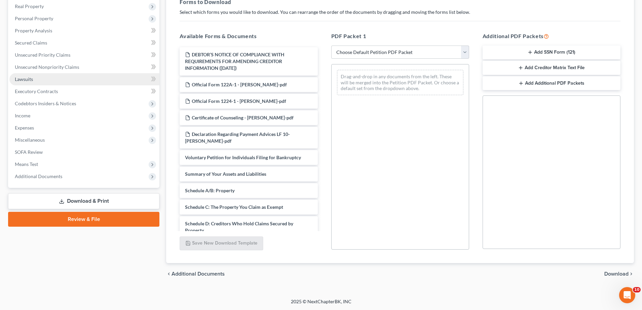
scroll to position [107, 0]
click at [89, 199] on link "Download & Print" at bounding box center [83, 201] width 151 height 16
click at [74, 199] on link "Download & Print" at bounding box center [83, 201] width 151 height 16
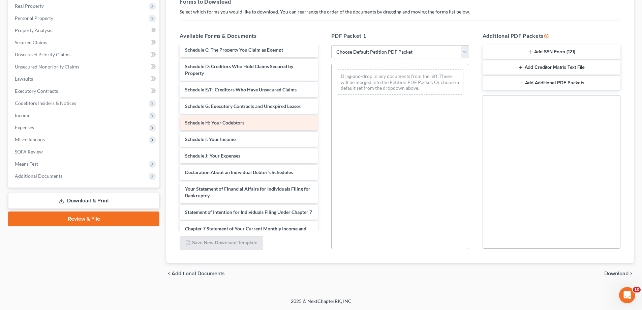
scroll to position [169, 0]
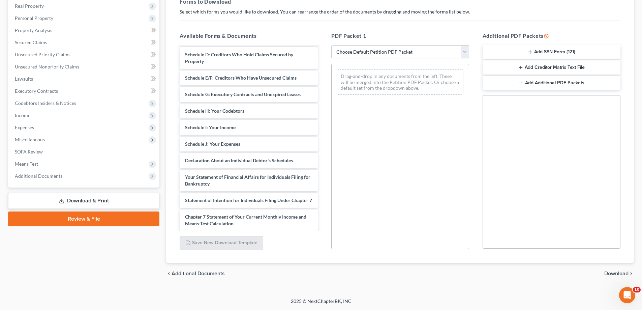
click at [463, 54] on select "Choose Default Petition PDF Packet Complete Bankruptcy Petition (all forms and …" at bounding box center [400, 51] width 138 height 13
select select "2"
click at [331, 45] on select "Choose Default Petition PDF Packet Complete Bankruptcy Petition (all forms and …" at bounding box center [400, 51] width 138 height 13
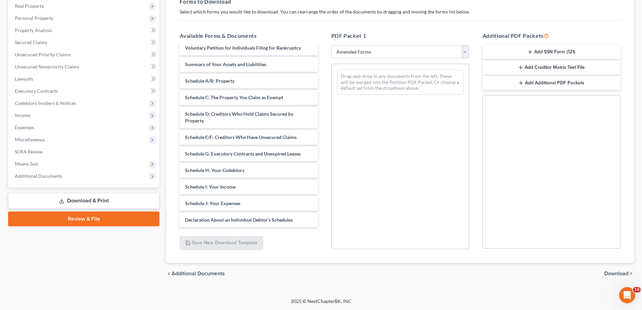
scroll to position [0, 0]
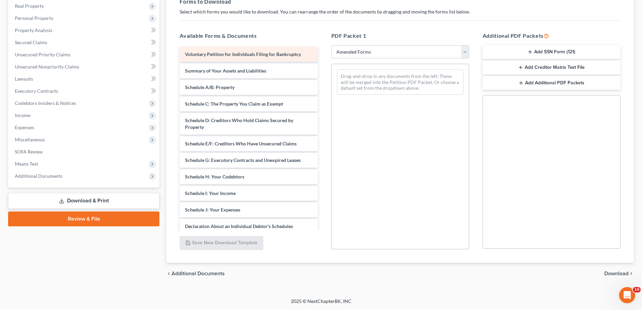
click at [290, 56] on span "Voluntary Petition for Individuals Filing for Bankruptcy" at bounding box center [243, 54] width 116 height 6
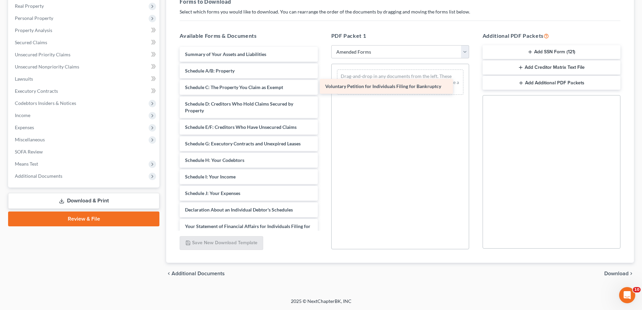
drag, startPoint x: 290, startPoint y: 56, endPoint x: 430, endPoint y: 88, distance: 143.8
click at [323, 88] on div "Voluntary Petition for Individuals Filing for Bankruptcy Voluntary Petition for…" at bounding box center [248, 200] width 149 height 306
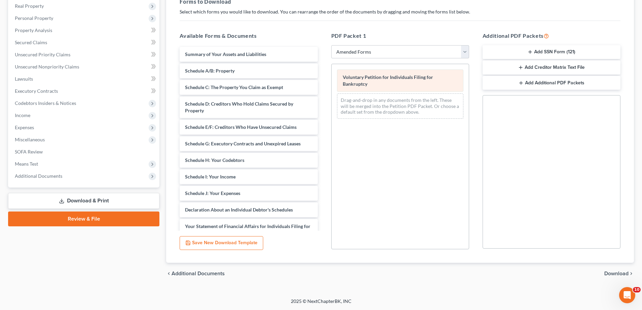
click at [409, 86] on div "Voluntary Petition for Individuals Filing for Bankruptcy" at bounding box center [400, 80] width 126 height 22
click at [385, 82] on div "Voluntary Petition for Individuals Filing for Bankruptcy" at bounding box center [400, 80] width 126 height 22
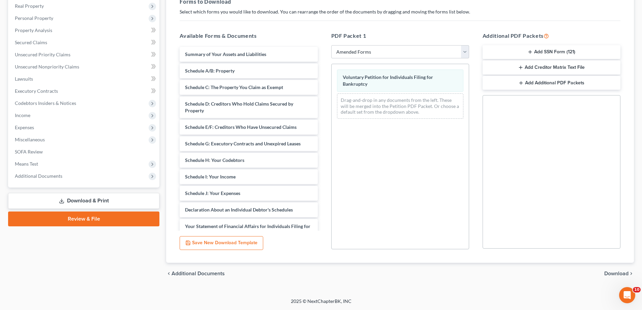
click at [610, 273] on span "Download" at bounding box center [616, 273] width 24 height 5
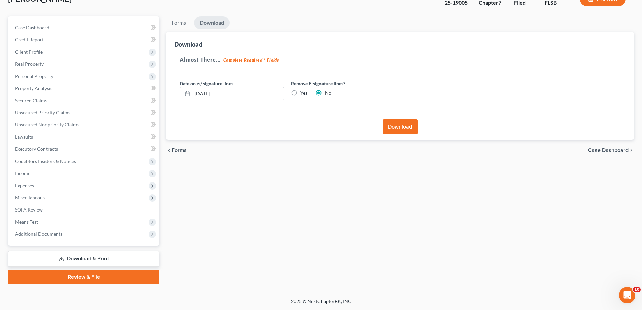
click at [405, 128] on button "Download" at bounding box center [400, 126] width 35 height 15
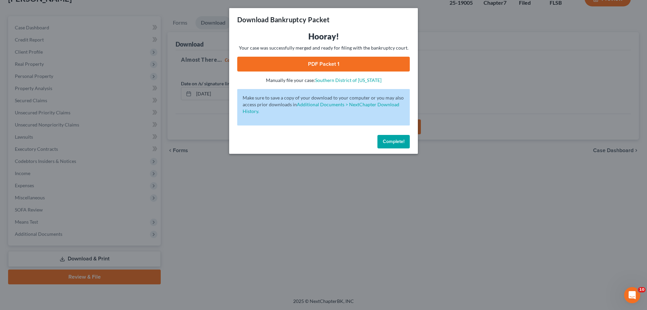
click at [316, 59] on link "PDF Packet 1" at bounding box center [323, 64] width 173 height 15
click at [337, 80] on link "Southern District of Florida" at bounding box center [348, 80] width 66 height 6
click at [390, 139] on span "Complete!" at bounding box center [394, 142] width 22 height 6
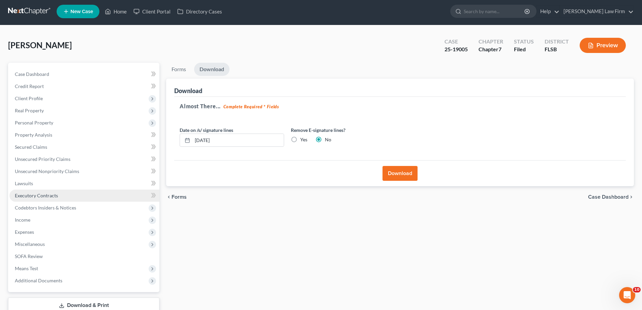
scroll to position [0, 0]
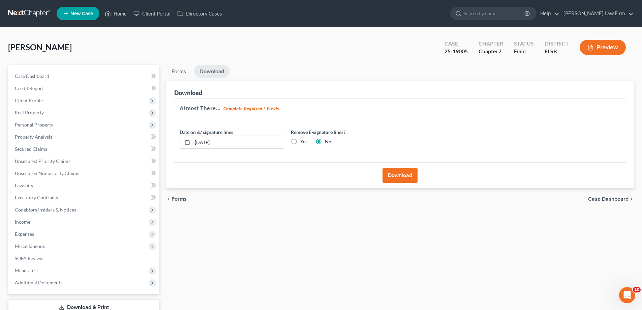
click at [224, 67] on link "Download" at bounding box center [211, 71] width 35 height 13
click at [219, 69] on link "Download" at bounding box center [211, 71] width 35 height 13
click at [603, 199] on span "Case Dashboard" at bounding box center [608, 198] width 40 height 5
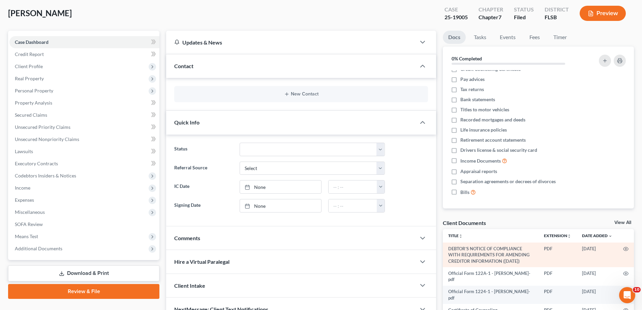
scroll to position [27, 0]
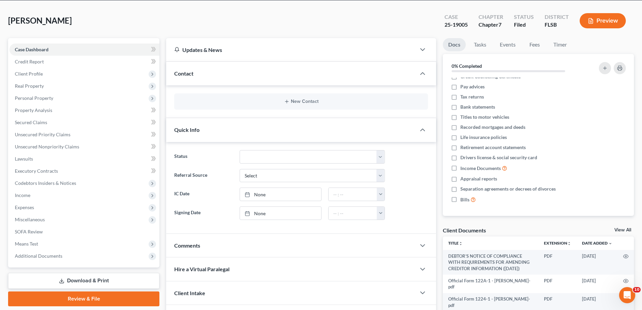
click at [625, 229] on link "View All" at bounding box center [622, 229] width 17 height 5
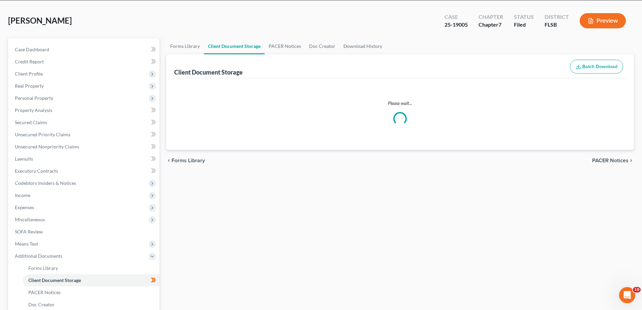
select select "38"
select select "9"
select select "24"
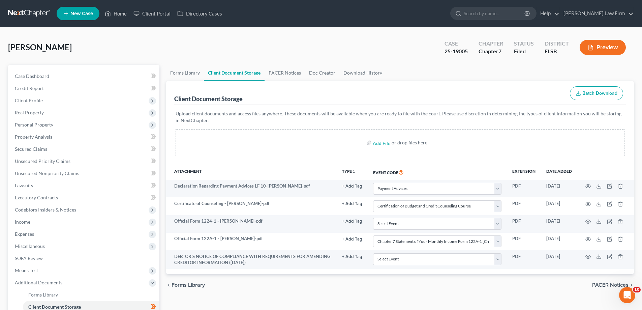
click at [579, 92] on icon "button" at bounding box center [578, 93] width 5 height 5
select select "38"
select select "9"
select select "24"
click at [616, 15] on link "[PERSON_NAME] Law Firm" at bounding box center [596, 13] width 73 height 12
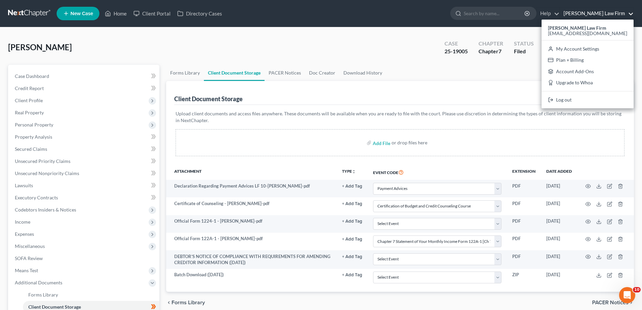
click at [514, 83] on div "Client Document Storage Batch Download" at bounding box center [400, 93] width 452 height 24
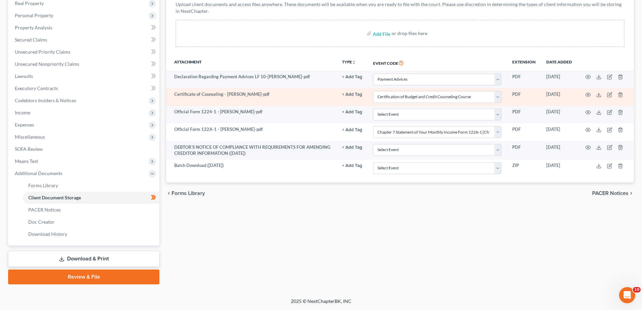
scroll to position [75, 0]
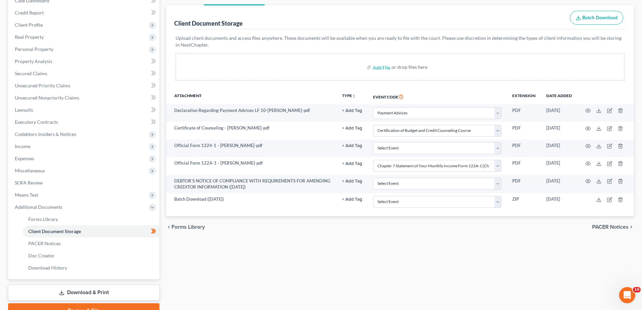
click at [614, 227] on span "PACER Notices" at bounding box center [610, 226] width 36 height 5
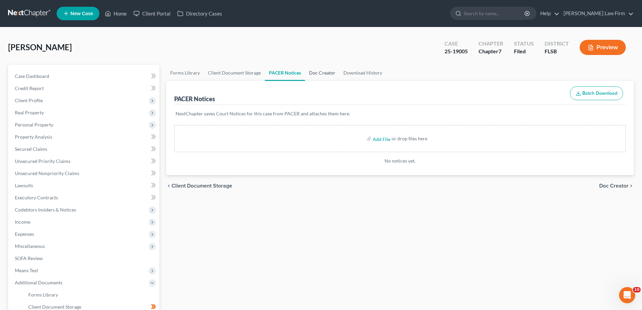
click at [320, 75] on link "Doc Creator" at bounding box center [322, 73] width 34 height 16
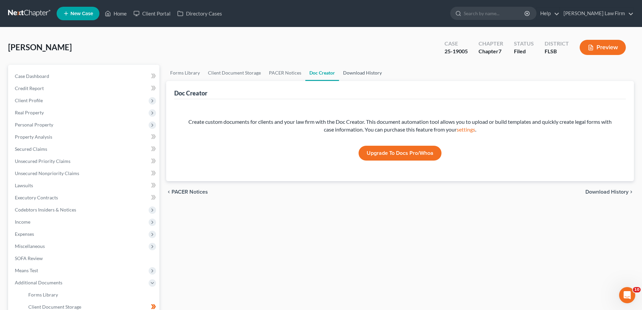
click at [352, 74] on link "Download History" at bounding box center [362, 73] width 47 height 16
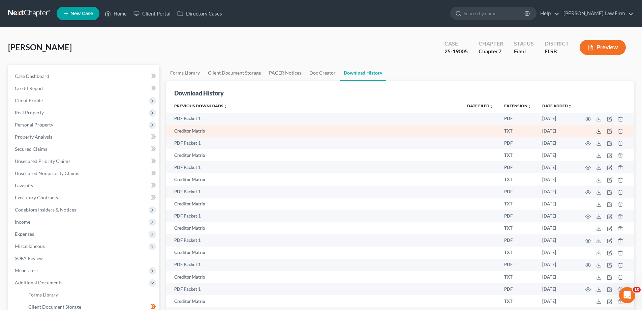
click at [599, 130] on line at bounding box center [599, 130] width 0 height 3
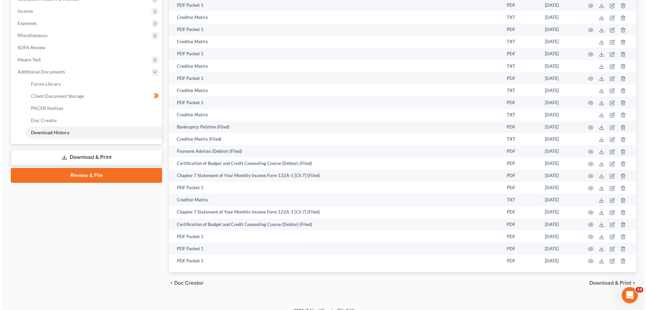
scroll to position [220, 0]
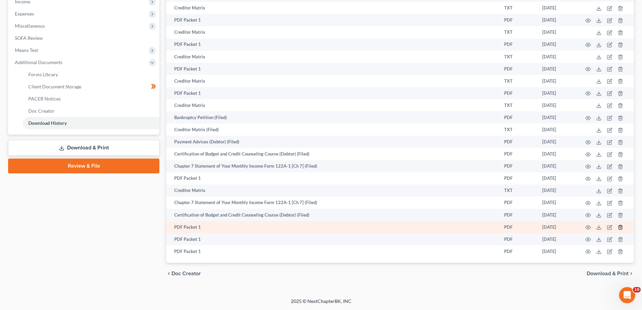
click at [618, 226] on icon "button" at bounding box center [620, 226] width 5 height 5
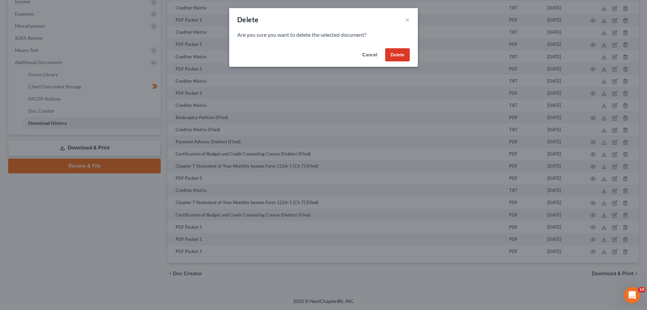
click at [405, 55] on button "Delete" at bounding box center [397, 54] width 25 height 13
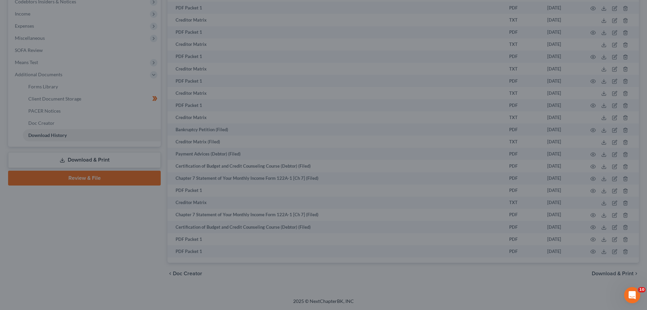
scroll to position [208, 0]
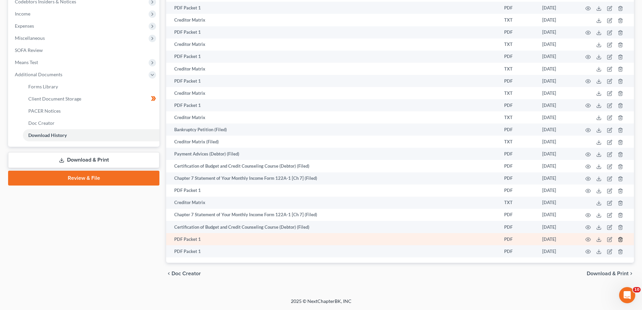
click at [621, 239] on icon "button" at bounding box center [620, 239] width 5 height 5
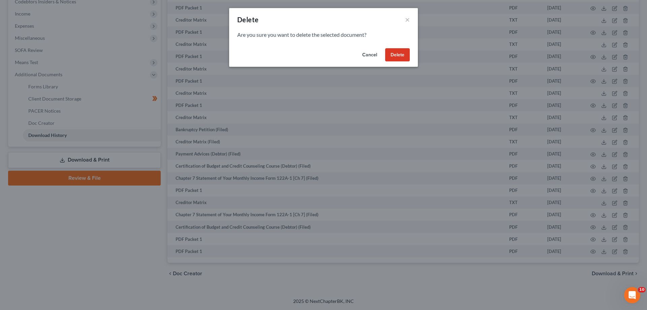
click at [405, 59] on button "Delete" at bounding box center [397, 54] width 25 height 13
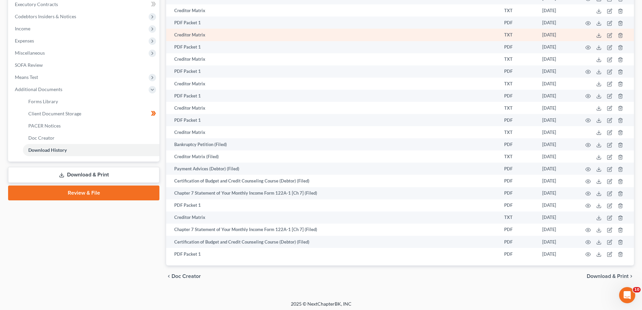
scroll to position [196, 0]
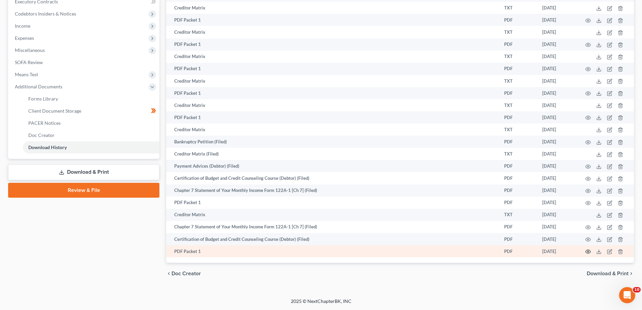
click at [588, 251] on circle "button" at bounding box center [587, 251] width 1 height 1
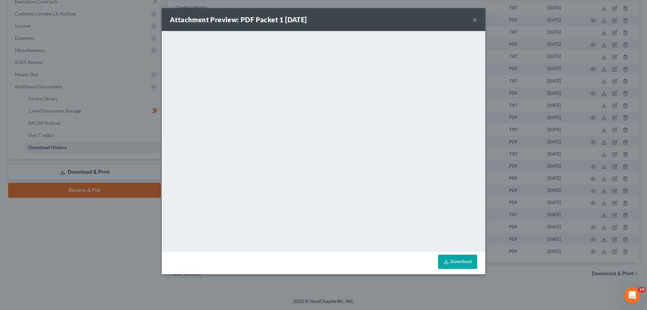
click at [463, 266] on link "Download" at bounding box center [457, 261] width 39 height 14
click at [473, 20] on button "×" at bounding box center [475, 20] width 5 height 8
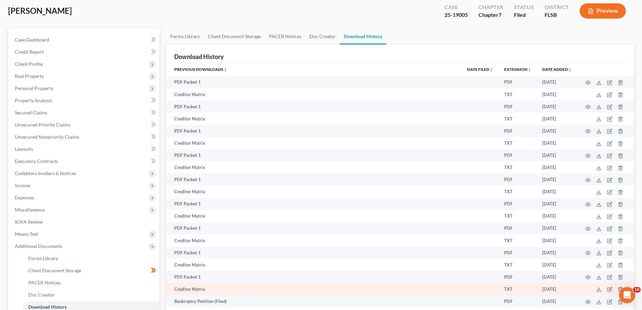
scroll to position [27, 0]
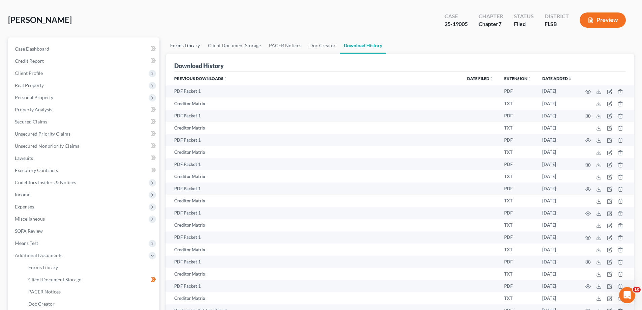
click at [196, 45] on link "Forms Library" at bounding box center [185, 45] width 38 height 16
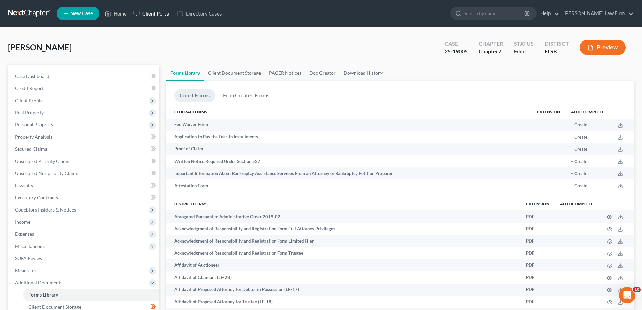
click at [151, 17] on link "Client Portal" at bounding box center [152, 13] width 44 height 12
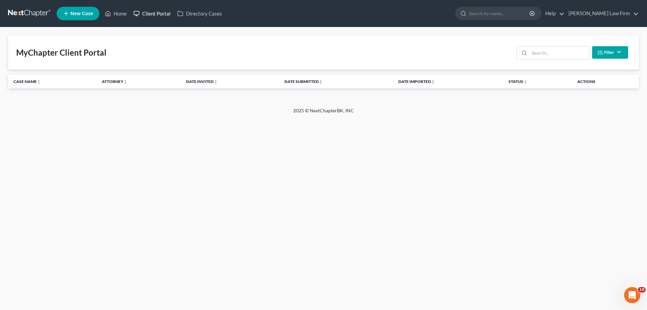
click at [152, 14] on link "Client Portal" at bounding box center [152, 13] width 44 height 12
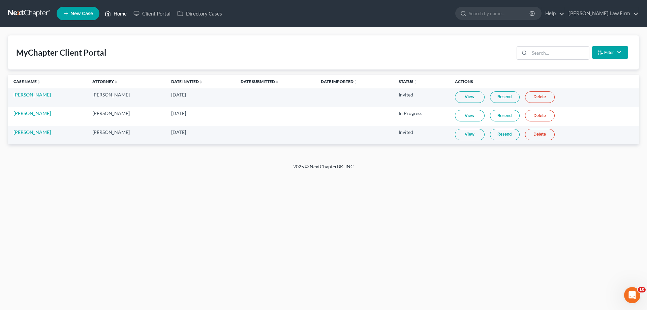
click at [118, 16] on link "Home" at bounding box center [115, 13] width 29 height 12
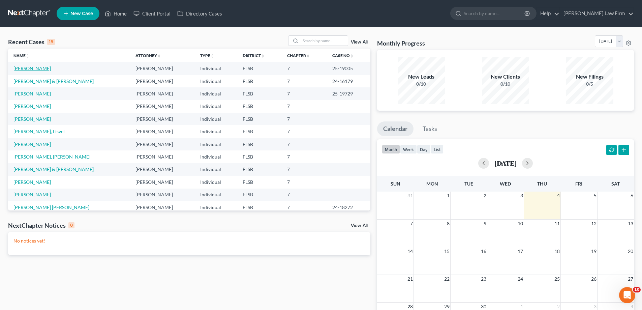
click at [39, 69] on link "[PERSON_NAME]" at bounding box center [31, 68] width 37 height 6
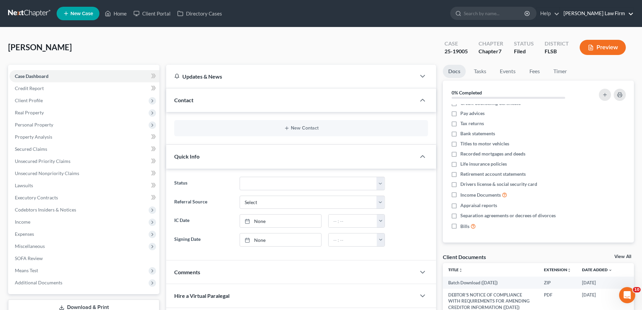
click at [593, 13] on link "[PERSON_NAME] Law Firm" at bounding box center [596, 13] width 73 height 12
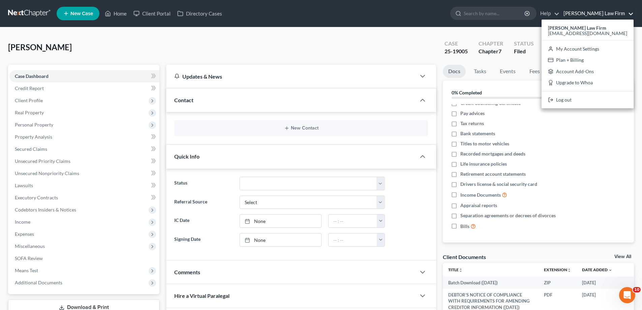
click at [379, 77] on div "Updates & News" at bounding box center [291, 76] width 234 height 7
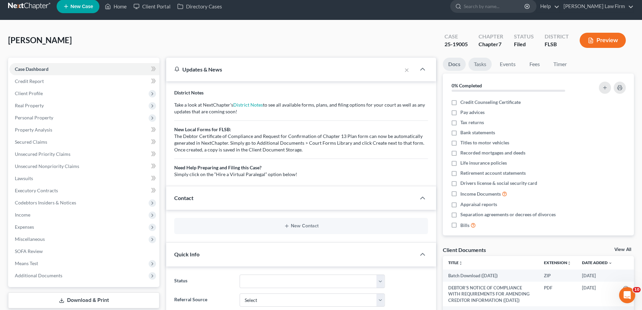
click at [487, 64] on link "Tasks" at bounding box center [479, 64] width 23 height 13
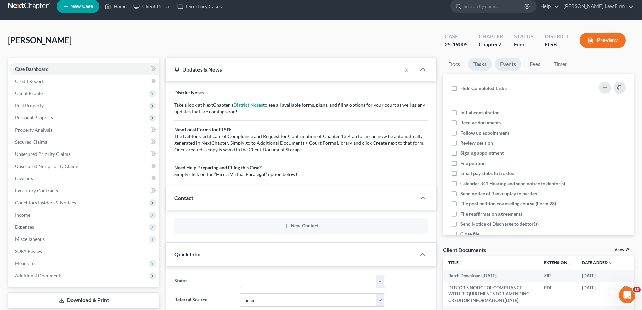
click at [508, 65] on link "Events" at bounding box center [508, 64] width 27 height 13
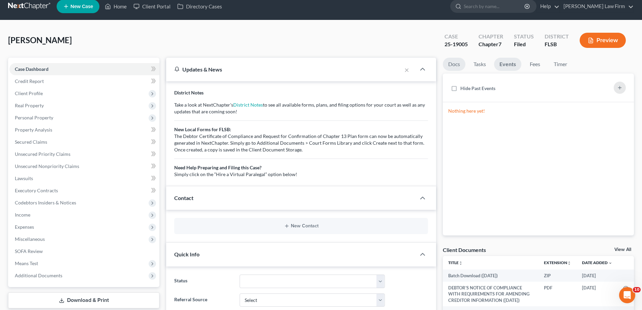
click at [460, 63] on link "Docs" at bounding box center [454, 64] width 23 height 13
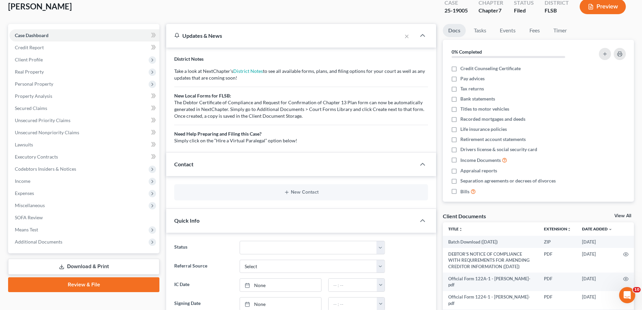
click at [68, 283] on link "Review & File" at bounding box center [83, 284] width 151 height 15
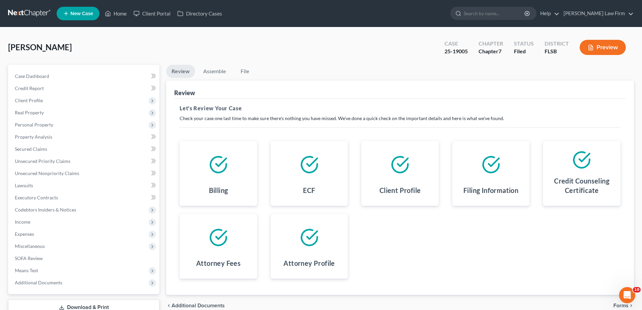
click at [320, 191] on div "ECF" at bounding box center [309, 192] width 67 height 18
click at [314, 163] on icon at bounding box center [309, 164] width 19 height 19
click at [310, 193] on h4 "ECF" at bounding box center [309, 189] width 12 height 9
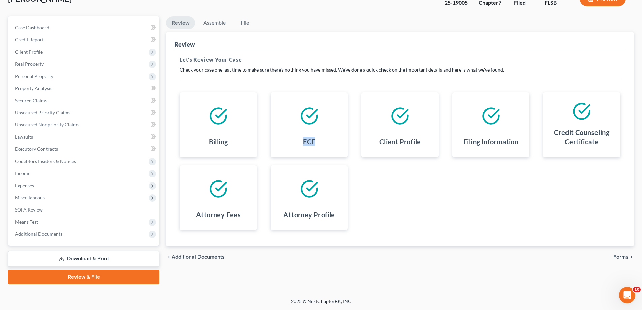
scroll to position [15, 0]
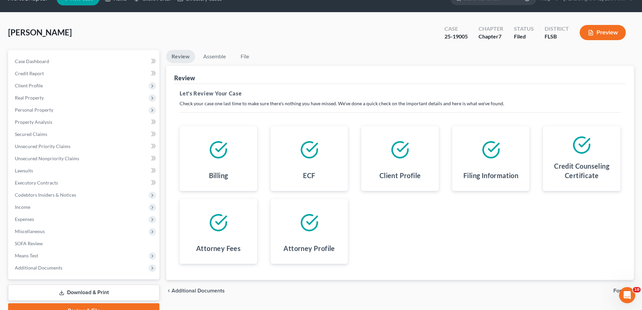
click at [305, 158] on icon at bounding box center [309, 149] width 19 height 19
click at [311, 152] on icon at bounding box center [309, 149] width 19 height 19
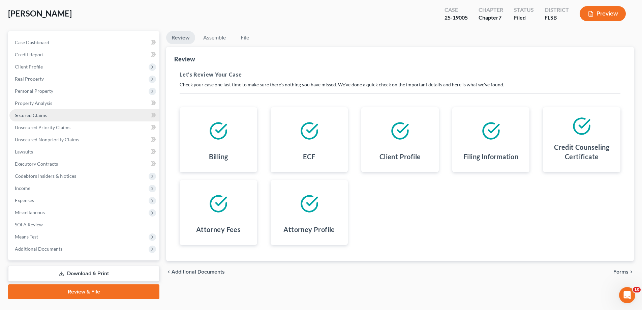
scroll to position [49, 0]
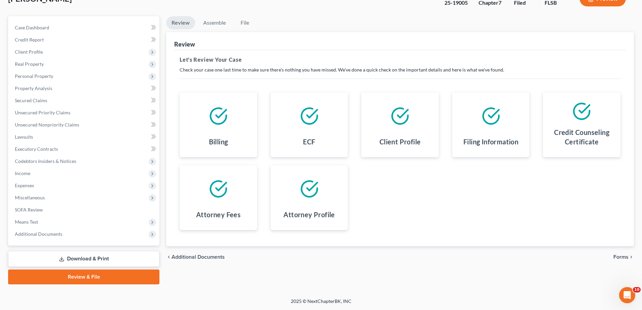
click at [134, 279] on link "Review & File" at bounding box center [83, 276] width 151 height 15
click at [222, 23] on link "Assemble" at bounding box center [214, 22] width 33 height 13
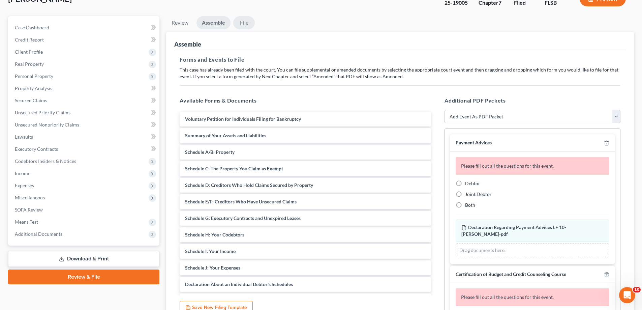
click at [243, 23] on link "File" at bounding box center [244, 22] width 22 height 13
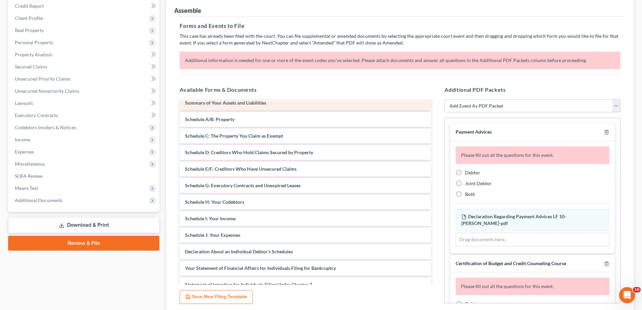
scroll to position [34, 0]
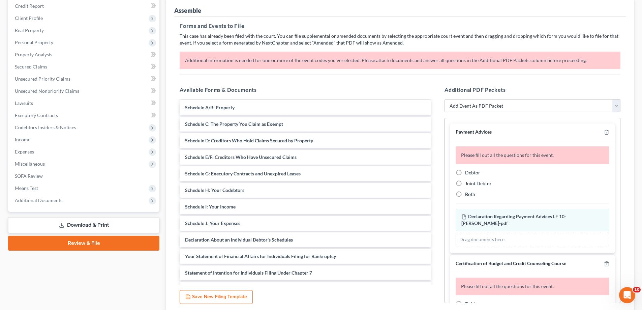
click at [620, 105] on div "Additional PDF Packets Add Event As PDF Packet Affidavit Notice of Case Reassig…" at bounding box center [532, 194] width 189 height 229
click at [615, 105] on select "Add Event As PDF Packet Affidavit Notice of Case Reassignment Affidavit to Defe…" at bounding box center [533, 105] width 176 height 13
click at [445, 99] on select "Add Event As PDF Packet Affidavit Notice of Case Reassignment Affidavit to Defe…" at bounding box center [533, 105] width 176 height 13
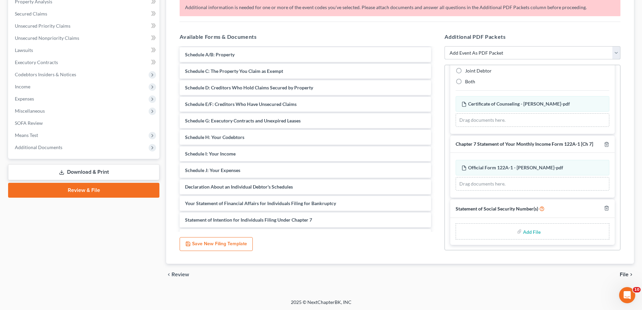
scroll to position [136, 0]
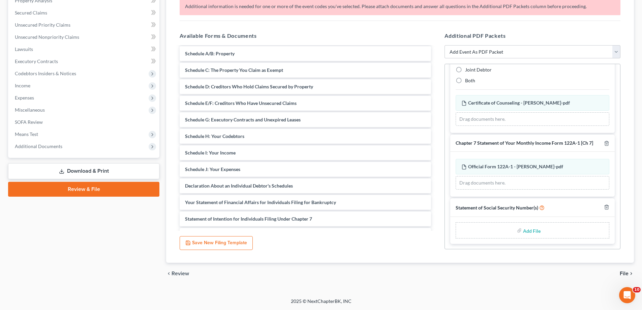
click at [519, 234] on div "Add File" at bounding box center [533, 230] width 154 height 16
click at [527, 230] on input "file" at bounding box center [531, 230] width 16 height 12
type input "C:\fakepath\AMENDED VOL PETITION.pdf"
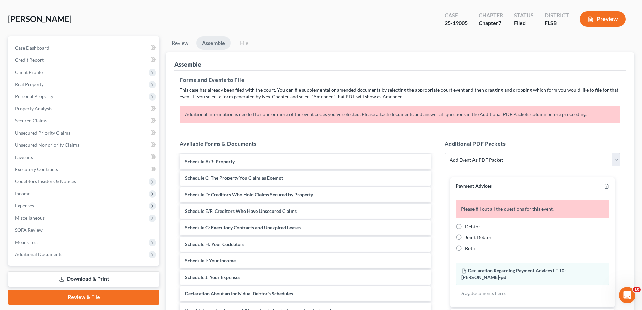
scroll to position [0, 0]
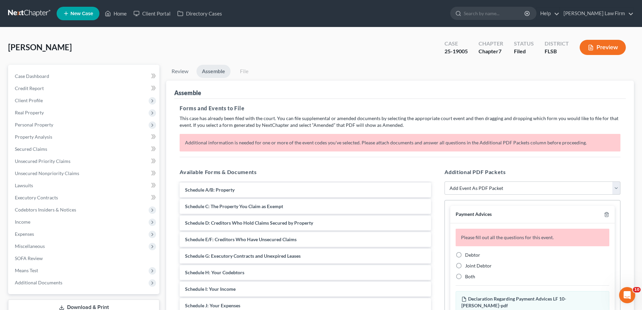
click at [611, 51] on button "Preview" at bounding box center [603, 47] width 46 height 15
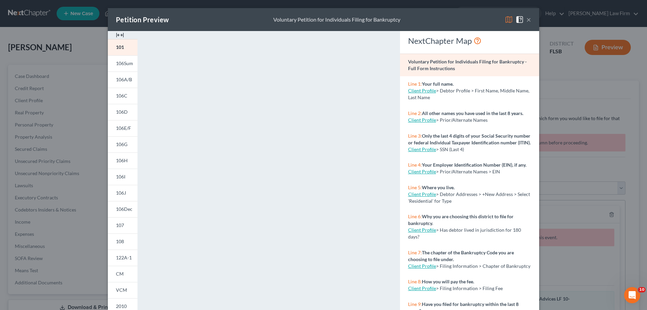
click at [527, 21] on button "×" at bounding box center [528, 20] width 5 height 8
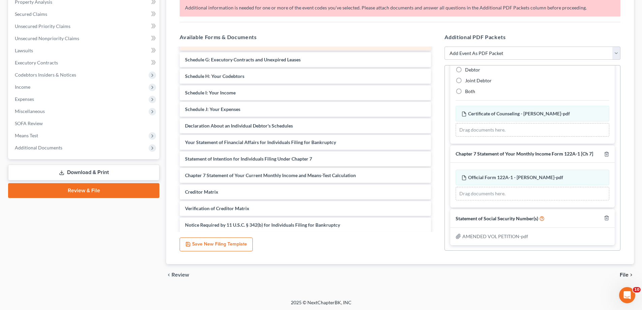
scroll to position [101, 0]
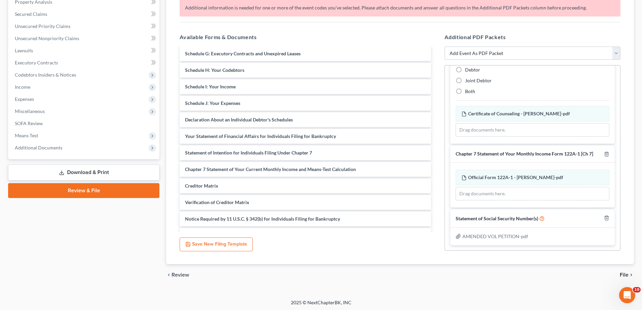
click at [627, 276] on span "File" at bounding box center [624, 274] width 9 height 5
click at [624, 292] on icon "Open Intercom Messenger" at bounding box center [626, 294] width 11 height 11
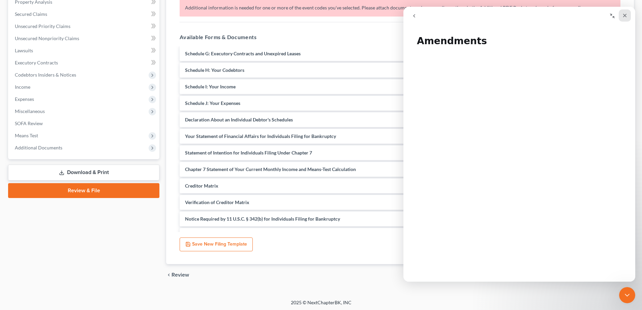
click at [628, 17] on div "Close" at bounding box center [625, 15] width 12 height 12
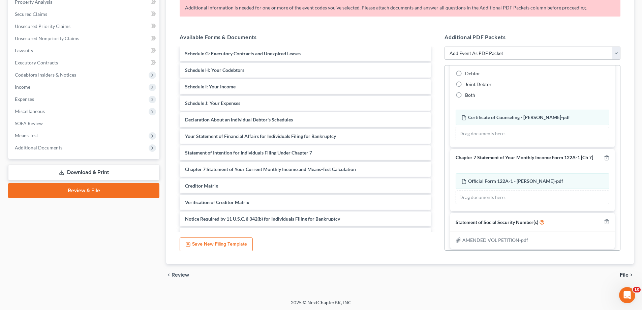
scroll to position [181, 0]
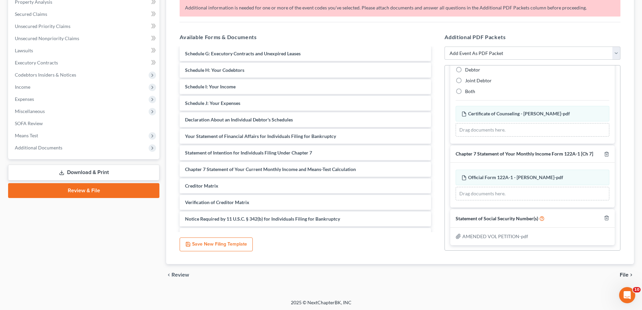
click at [492, 237] on span "AMENDED VOL PETITION-pdf" at bounding box center [495, 236] width 66 height 6
click at [458, 238] on icon at bounding box center [458, 236] width 5 height 5
click at [461, 236] on icon at bounding box center [458, 236] width 4 height 5
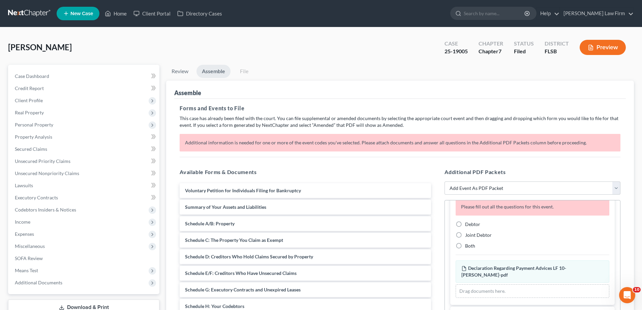
scroll to position [47, 0]
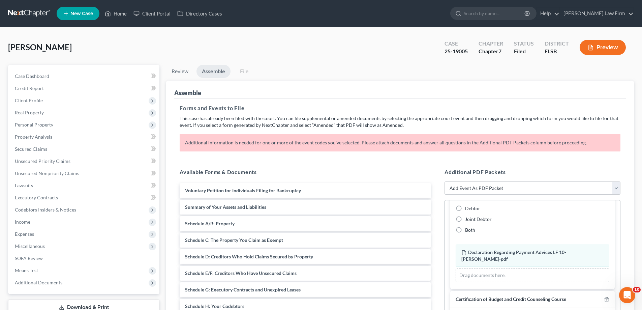
click at [465, 209] on label "Debtor" at bounding box center [472, 208] width 15 height 7
click at [468, 209] on input "Debtor" at bounding box center [470, 207] width 4 height 4
radio input "true"
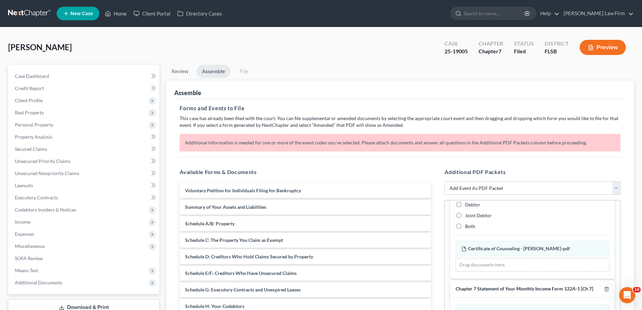
click at [465, 204] on label "Debtor" at bounding box center [472, 204] width 15 height 7
click at [468, 204] on input "Debtor" at bounding box center [470, 203] width 4 height 4
radio input "true"
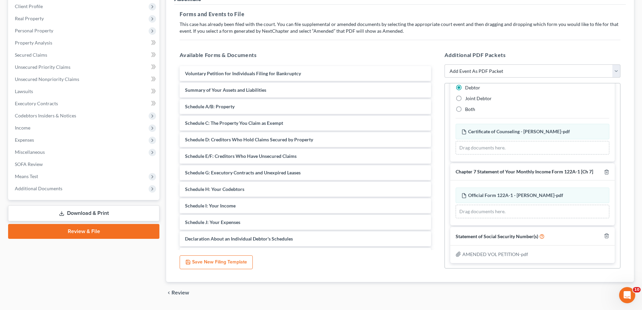
scroll to position [113, 0]
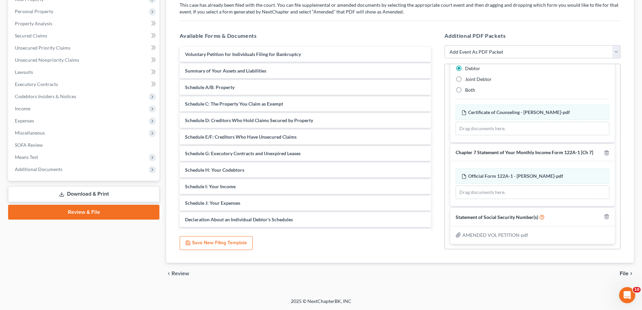
click at [496, 229] on div "AMENDED VOL PETITION.pdf AMENDED VOL PETITION-pdf" at bounding box center [532, 235] width 164 height 18
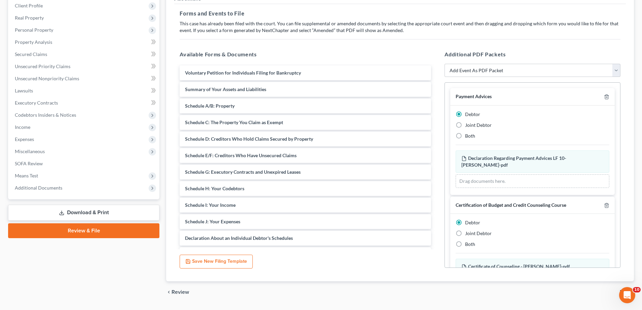
scroll to position [80, 0]
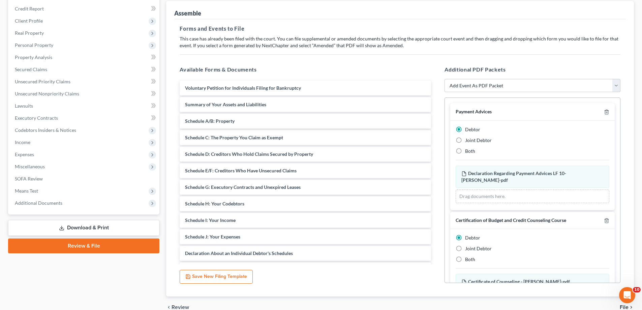
click at [465, 130] on label "Debtor" at bounding box center [472, 129] width 15 height 7
click at [468, 130] on input "Debtor" at bounding box center [470, 128] width 4 height 4
drag, startPoint x: 457, startPoint y: 241, endPoint x: 500, endPoint y: 222, distance: 47.0
click at [465, 240] on label "Debtor" at bounding box center [472, 237] width 15 height 7
click at [522, 88] on select "Add Event As PDF Packet Affidavit Notice of Case Reassignment Affidavit to Defe…" at bounding box center [533, 85] width 176 height 13
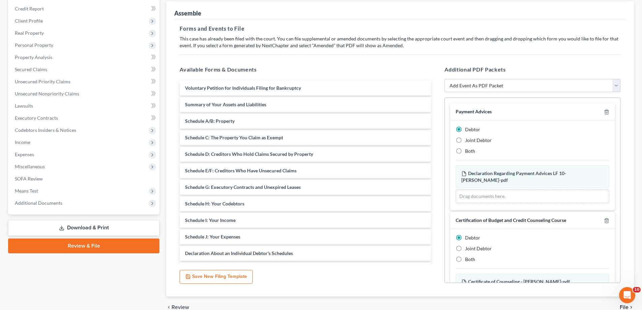
drag, startPoint x: 447, startPoint y: 9, endPoint x: 408, endPoint y: 15, distance: 39.2
click at [447, 9] on div "Assemble" at bounding box center [400, 10] width 452 height 18
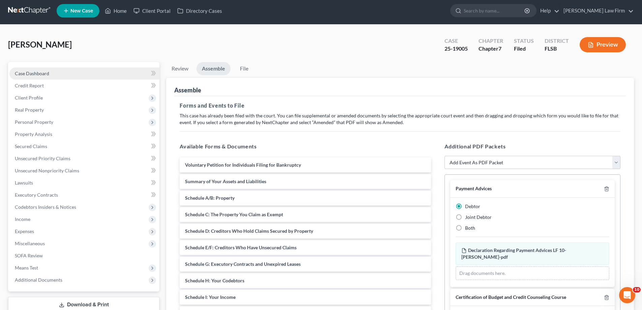
scroll to position [0, 0]
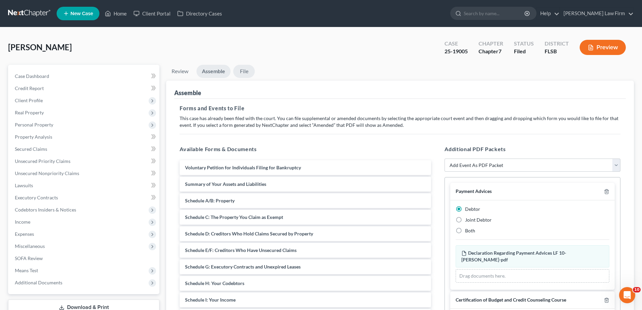
click at [242, 70] on link "File" at bounding box center [244, 71] width 22 height 13
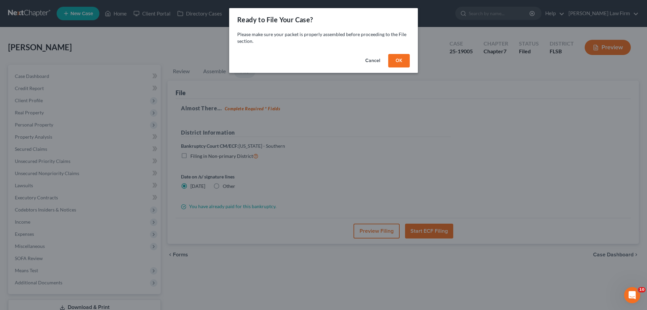
click at [367, 60] on button "Cancel" at bounding box center [373, 60] width 26 height 13
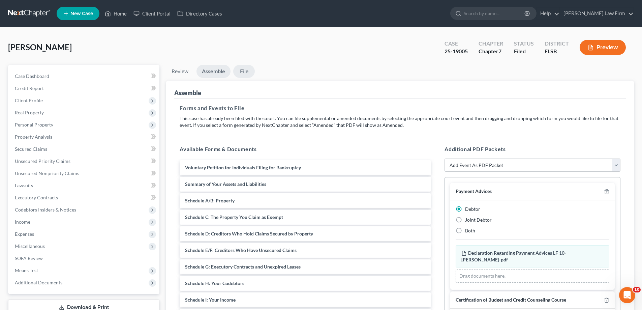
click at [246, 67] on link "File" at bounding box center [244, 71] width 22 height 13
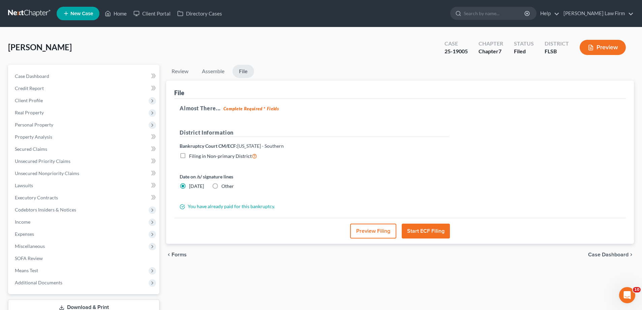
click at [402, 50] on div "Lacayo, Maria Upgraded Case 25-19005 Chapter Chapter 7 Status Filed District FL…" at bounding box center [321, 49] width 626 height 29
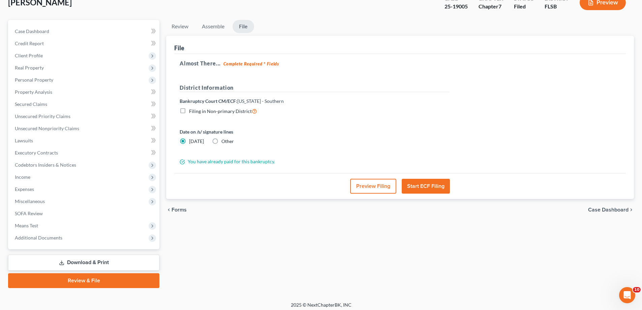
scroll to position [49, 0]
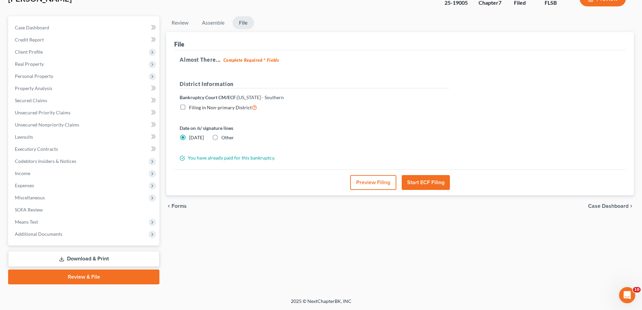
click at [102, 259] on link "Download & Print" at bounding box center [83, 259] width 151 height 16
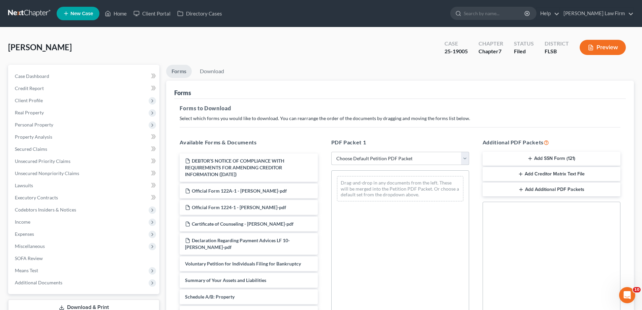
click at [460, 160] on select "Choose Default Petition PDF Packet Complete Bankruptcy Petition (all forms and …" at bounding box center [400, 158] width 138 height 13
select select "6"
click at [331, 152] on select "Choose Default Petition PDF Packet Complete Bankruptcy Petition (all forms and …" at bounding box center [400, 158] width 138 height 13
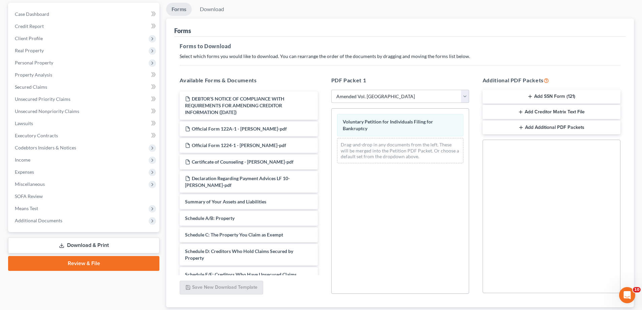
scroll to position [67, 0]
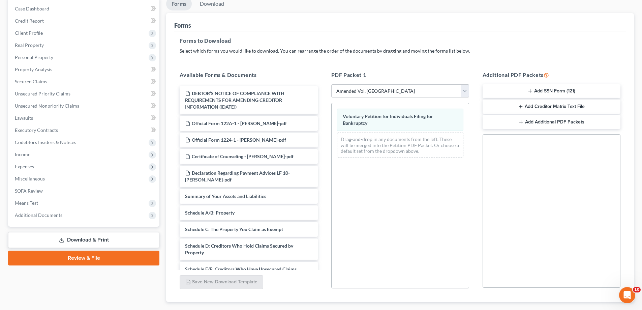
click at [382, 148] on div "Drag-and-drop in any documents from the left. These will be merged into the Pet…" at bounding box center [400, 144] width 126 height 25
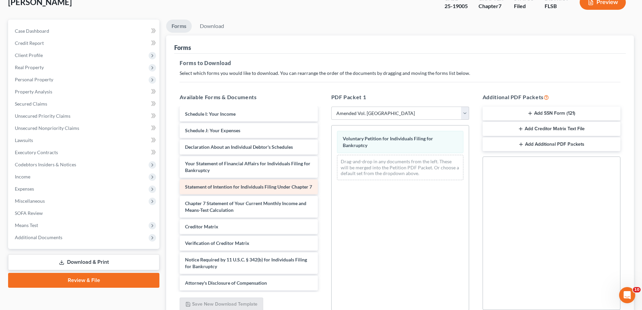
scroll to position [39, 0]
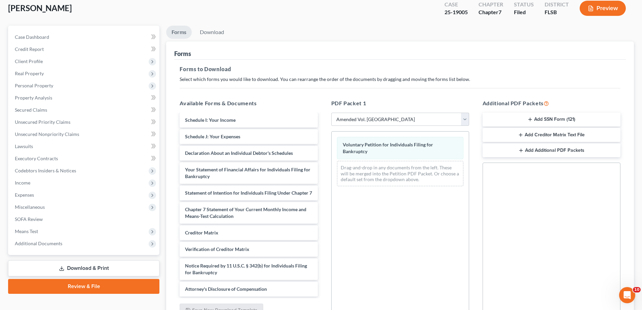
click at [208, 71] on h5 "Forms to Download" at bounding box center [400, 69] width 441 height 8
click at [207, 34] on link "Download" at bounding box center [211, 32] width 35 height 13
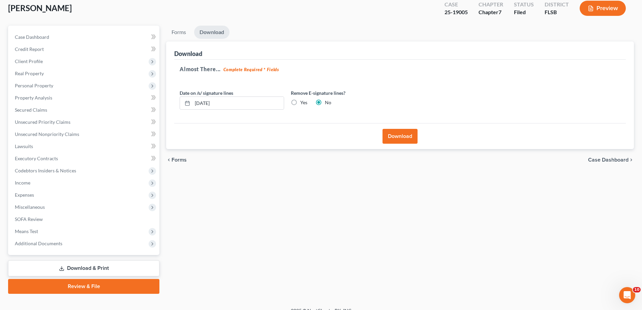
click at [391, 131] on button "Download" at bounding box center [400, 136] width 35 height 15
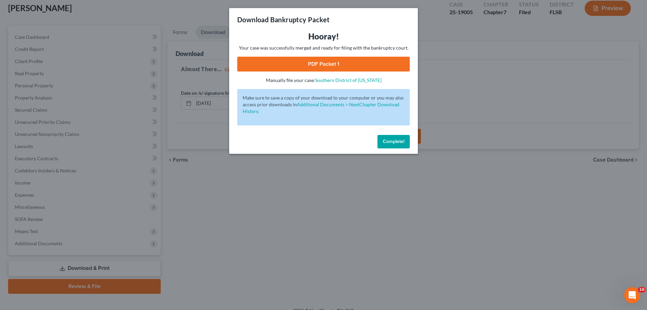
click at [309, 63] on link "PDF Packet 1" at bounding box center [323, 64] width 173 height 15
click at [401, 143] on span "Complete!" at bounding box center [394, 142] width 22 height 6
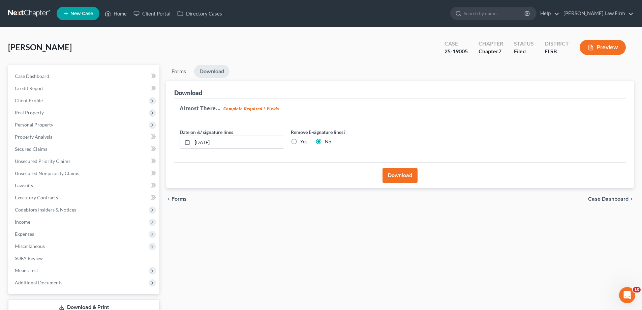
scroll to position [34, 0]
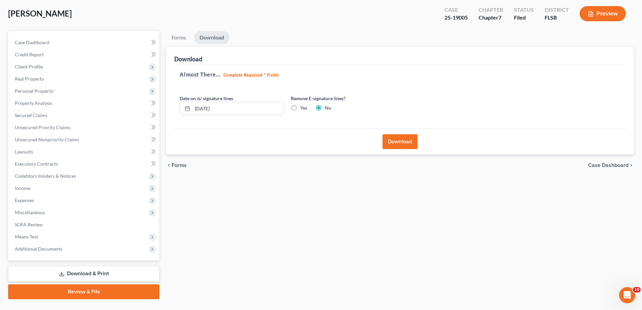
click at [106, 290] on link "Review & File" at bounding box center [83, 291] width 151 height 15
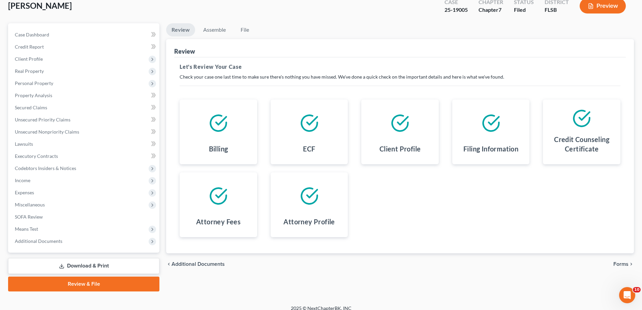
scroll to position [49, 0]
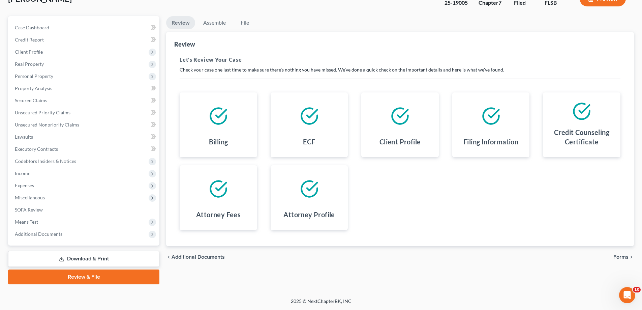
click at [311, 133] on div at bounding box center [309, 116] width 67 height 36
click at [303, 117] on icon at bounding box center [309, 116] width 19 height 19
click at [307, 116] on polyline at bounding box center [312, 114] width 10 height 8
click at [621, 253] on div "chevron_left Additional Documents Forms chevron_right" at bounding box center [400, 257] width 468 height 22
click at [627, 255] on span "Forms" at bounding box center [620, 256] width 15 height 5
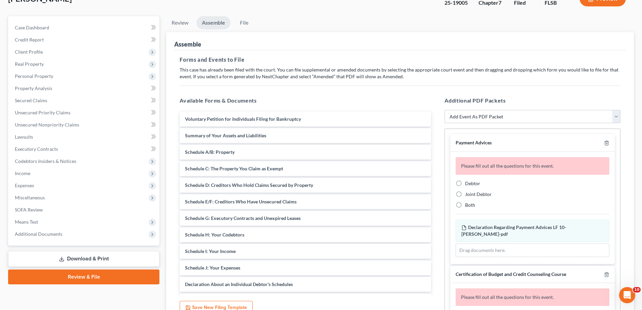
click at [627, 256] on div "Assemble Forms and Events to File Select which forms you want to file merged wi…" at bounding box center [400, 180] width 468 height 296
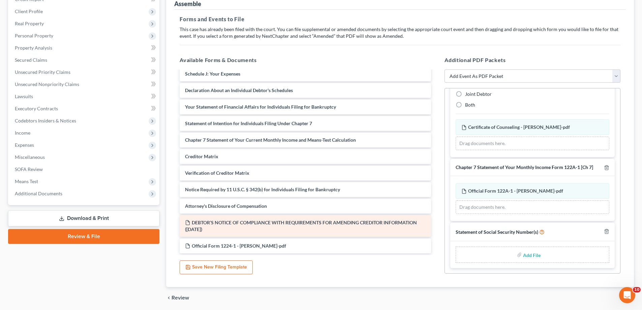
scroll to position [113, 0]
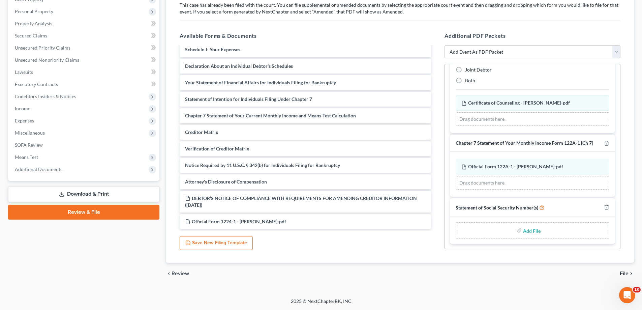
click at [92, 193] on link "Download & Print" at bounding box center [83, 194] width 151 height 16
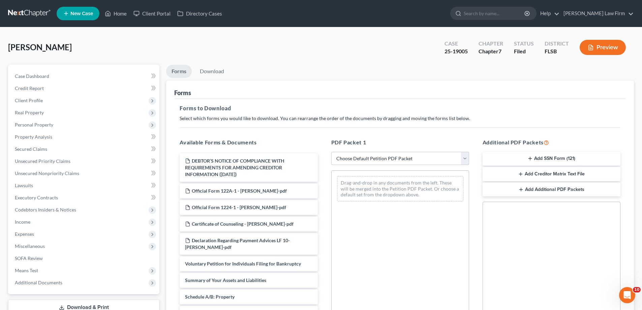
click at [388, 157] on select "Choose Default Petition PDF Packet Complete Bankruptcy Petition (all forms and …" at bounding box center [400, 158] width 138 height 13
select select "6"
click at [331, 152] on select "Choose Default Petition PDF Packet Complete Bankruptcy Petition (all forms and …" at bounding box center [400, 158] width 138 height 13
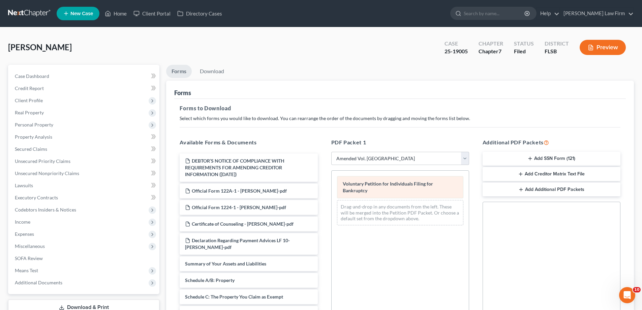
click at [386, 184] on span "Voluntary Petition for Individuals Filing for Bankruptcy" at bounding box center [388, 187] width 90 height 12
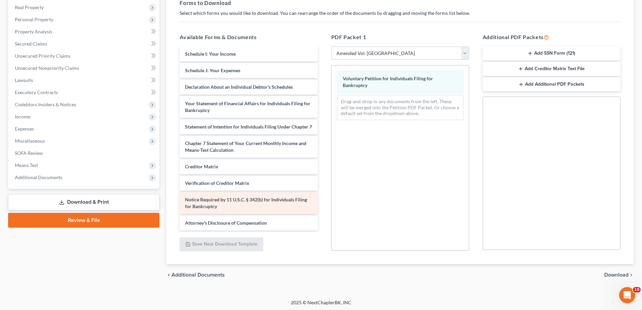
scroll to position [107, 0]
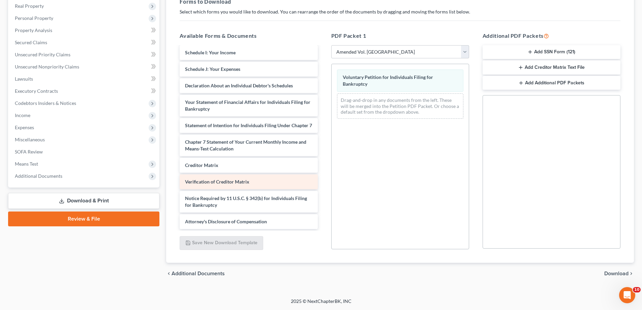
click at [238, 184] on span "Verification of Creditor Matrix" at bounding box center [217, 182] width 64 height 6
click at [92, 204] on link "Download & Print" at bounding box center [83, 201] width 151 height 16
click at [102, 195] on link "Download & Print" at bounding box center [83, 201] width 151 height 16
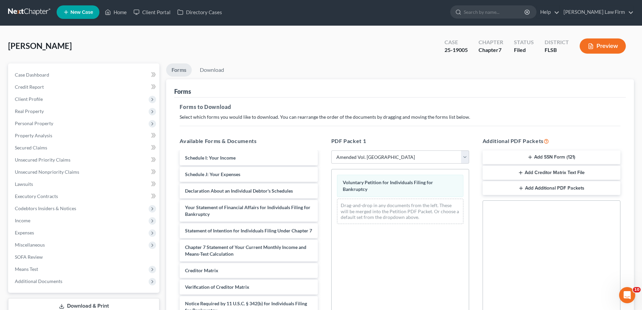
scroll to position [0, 0]
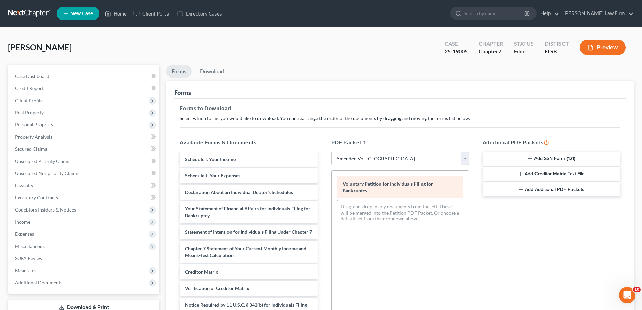
click at [396, 190] on div "Voluntary Petition for Individuals Filing for Bankruptcy" at bounding box center [400, 187] width 126 height 22
drag, startPoint x: 603, startPoint y: 38, endPoint x: 603, endPoint y: 44, distance: 6.7
click at [603, 43] on div "Case 25-19005 Chapter Chapter 7 Status Filed District FLSB Preview" at bounding box center [535, 47] width 198 height 24
click at [603, 46] on button "Preview" at bounding box center [603, 47] width 46 height 15
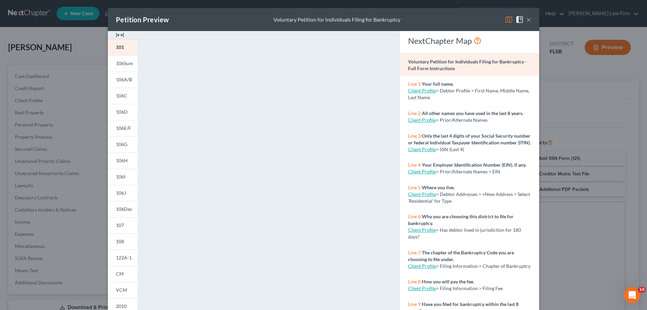
click at [526, 18] on button "×" at bounding box center [528, 20] width 5 height 8
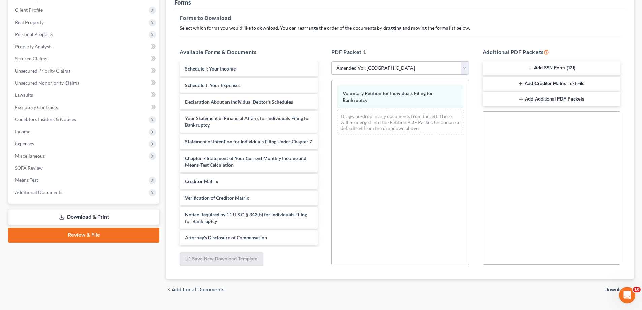
scroll to position [107, 0]
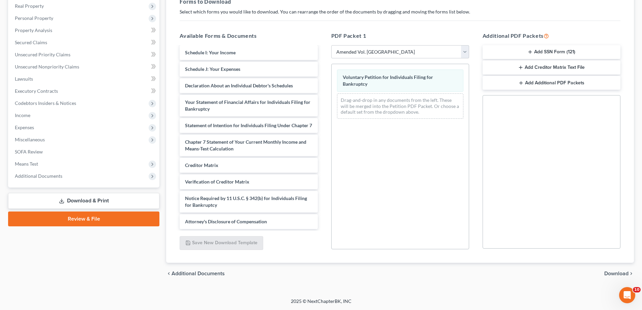
click at [520, 83] on icon "button" at bounding box center [520, 82] width 5 height 5
click at [515, 113] on div "PDF Packet 2" at bounding box center [551, 110] width 126 height 18
click at [554, 131] on div "Drag documents here." at bounding box center [552, 131] width 116 height 13
click at [514, 110] on div "PDF Packet 2" at bounding box center [508, 109] width 28 height 6
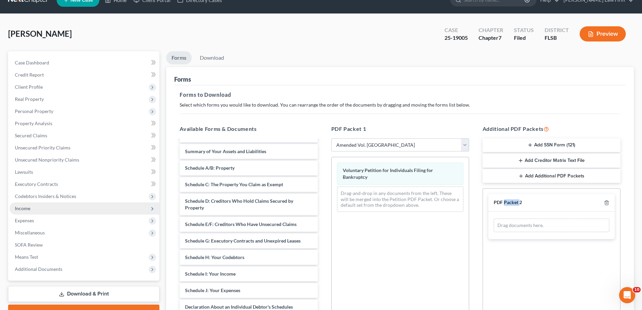
scroll to position [0, 0]
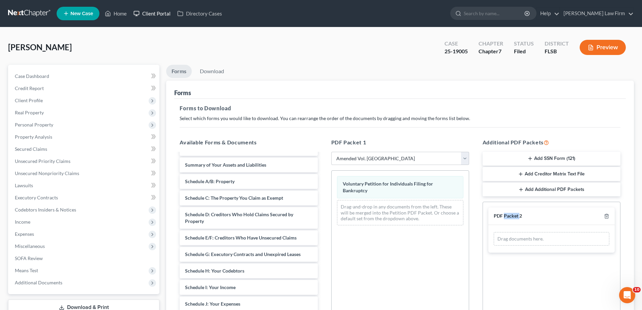
click at [155, 14] on link "Client Portal" at bounding box center [152, 13] width 44 height 12
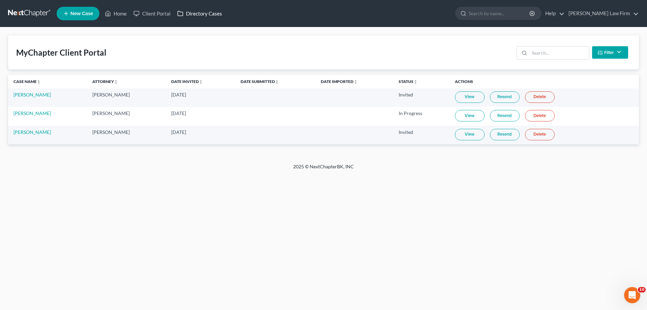
click at [195, 12] on link "Directory Cases" at bounding box center [200, 13] width 52 height 12
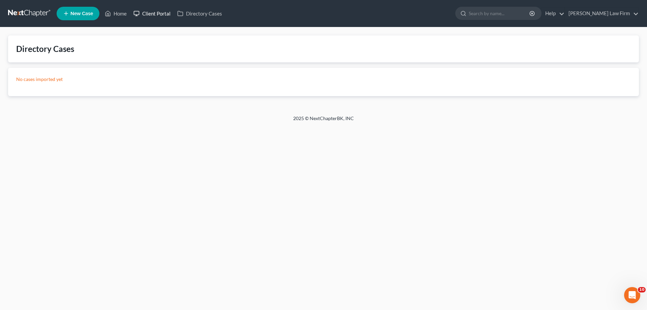
click at [161, 15] on link "Client Portal" at bounding box center [152, 13] width 44 height 12
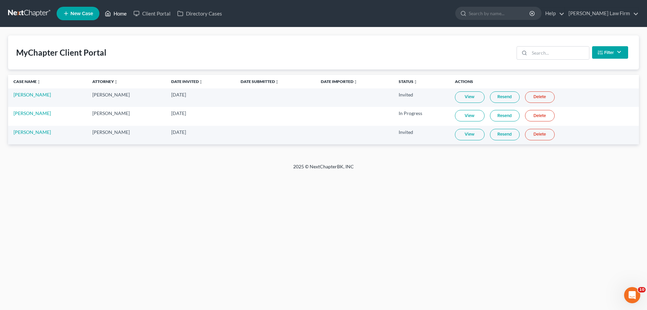
click at [121, 13] on link "Home" at bounding box center [115, 13] width 29 height 12
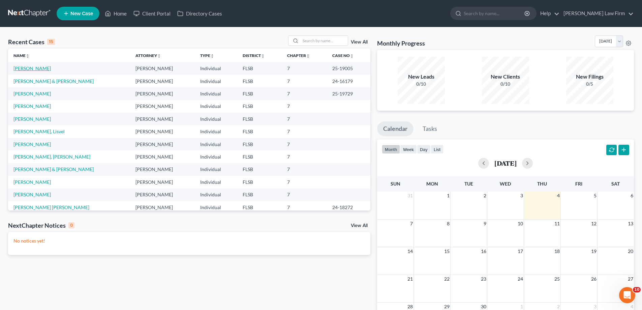
click at [27, 69] on link "[PERSON_NAME]" at bounding box center [31, 68] width 37 height 6
select select "6"
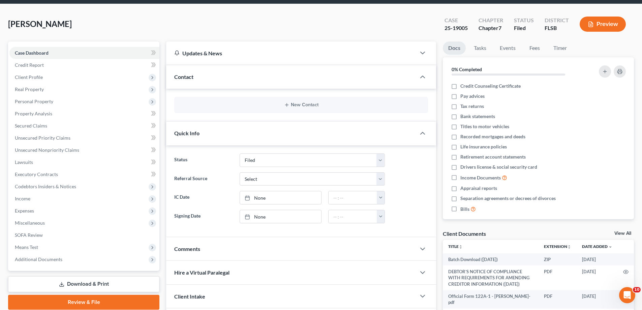
scroll to position [5, 0]
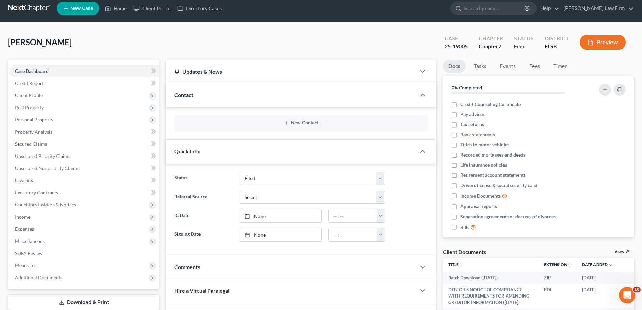
click at [452, 66] on link "Docs" at bounding box center [454, 66] width 23 height 13
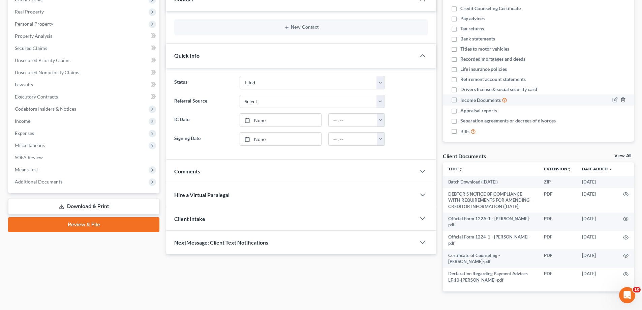
scroll to position [106, 0]
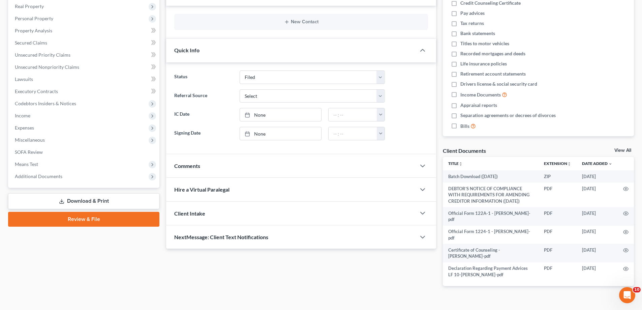
click at [619, 150] on link "View All" at bounding box center [622, 150] width 17 height 5
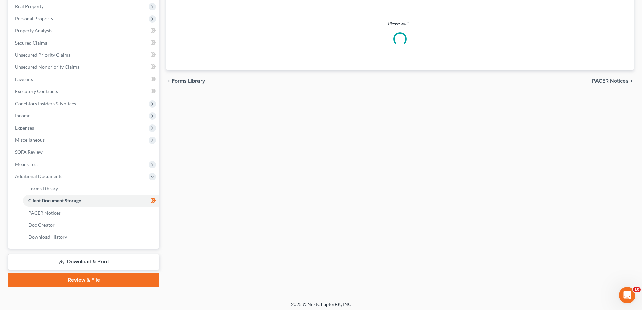
select select "38"
select select "9"
select select "24"
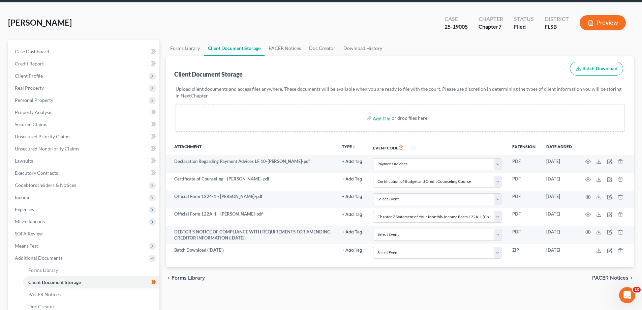
scroll to position [8, 0]
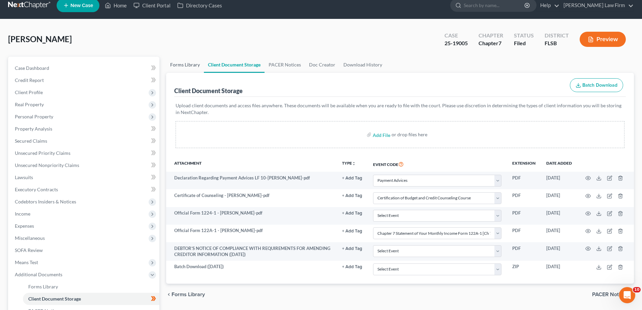
click at [185, 64] on link "Forms Library" at bounding box center [185, 65] width 38 height 16
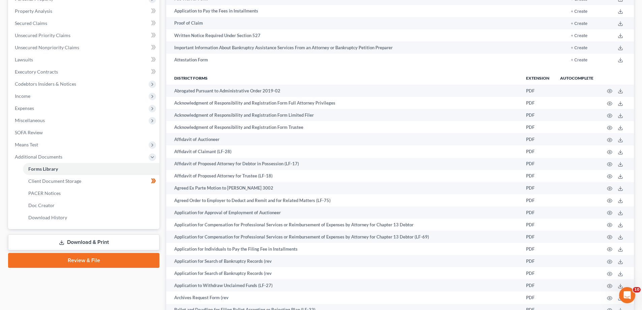
scroll to position [0, 0]
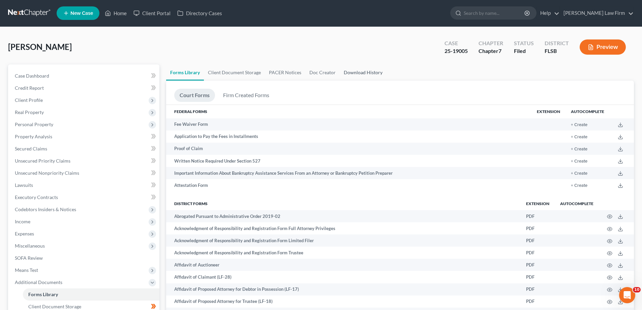
click at [350, 72] on link "Download History" at bounding box center [363, 72] width 47 height 16
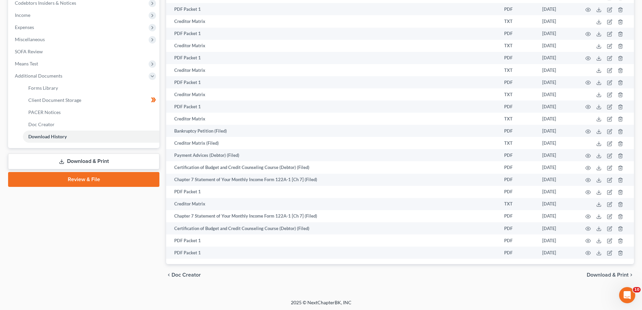
scroll to position [208, 0]
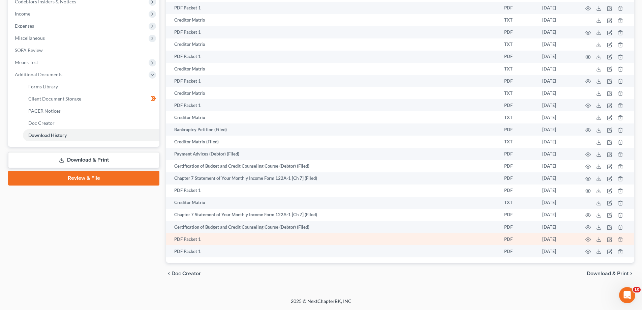
click at [186, 240] on td "PDF Packet 1" at bounding box center [314, 239] width 296 height 12
click at [510, 238] on td "PDF" at bounding box center [518, 239] width 38 height 12
click at [504, 240] on td "PDF" at bounding box center [518, 239] width 38 height 12
click at [588, 240] on circle "button" at bounding box center [587, 239] width 1 height 1
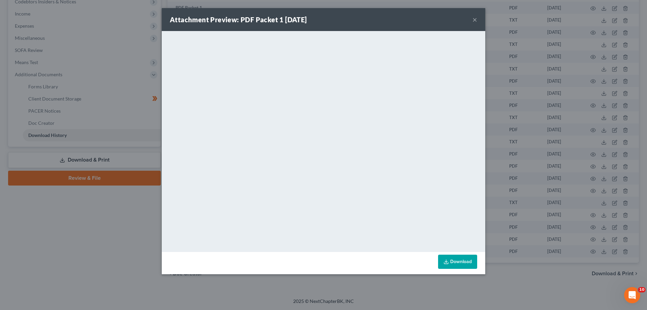
click at [473, 19] on button "×" at bounding box center [475, 20] width 5 height 8
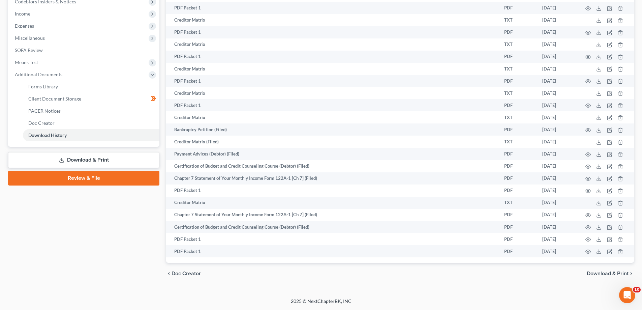
drag, startPoint x: 610, startPoint y: 239, endPoint x: 549, endPoint y: 282, distance: 74.5
click at [549, 282] on div "chevron_left Doc Creator Download & Print chevron_right" at bounding box center [400, 274] width 468 height 22
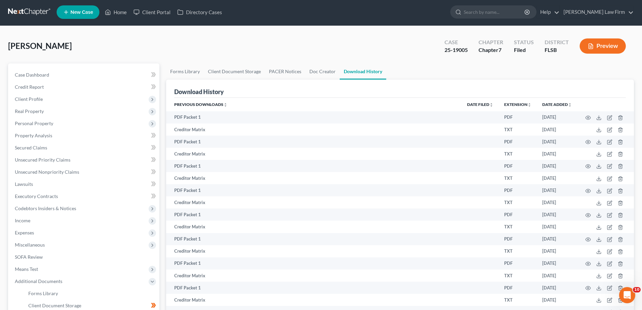
scroll to position [0, 0]
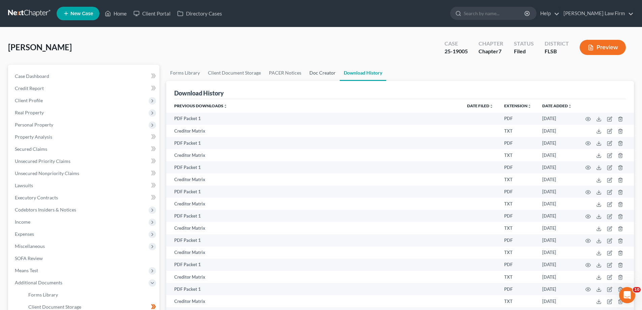
click at [314, 72] on link "Doc Creator" at bounding box center [322, 73] width 34 height 16
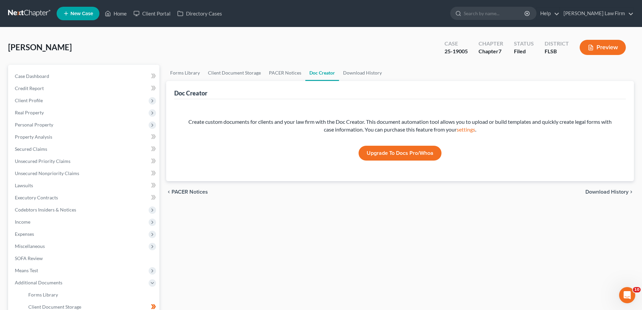
click at [497, 48] on div "Chapter 7" at bounding box center [491, 52] width 25 height 8
click at [118, 14] on link "Home" at bounding box center [115, 13] width 29 height 12
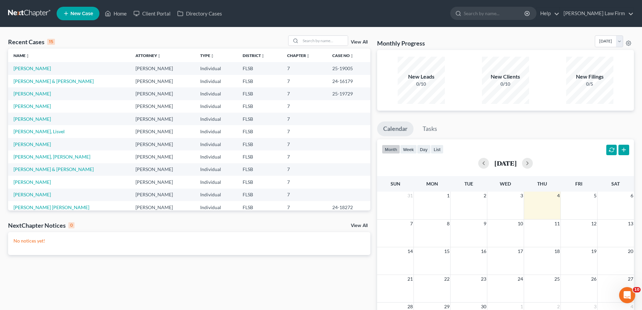
click at [42, 65] on td "[PERSON_NAME]" at bounding box center [69, 68] width 122 height 12
click at [37, 68] on link "[PERSON_NAME]" at bounding box center [31, 68] width 37 height 6
select select "6"
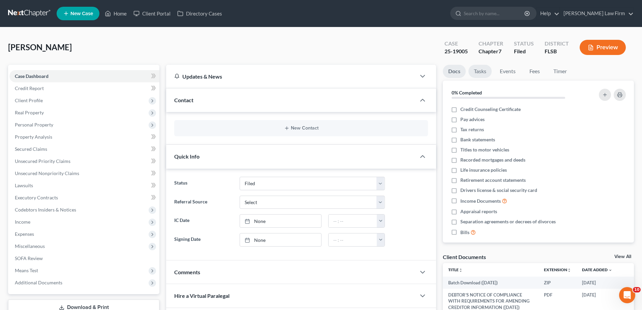
click at [480, 71] on link "Tasks" at bounding box center [479, 71] width 23 height 13
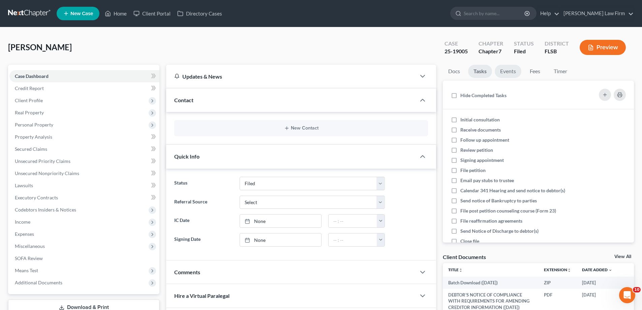
click at [515, 73] on link "Events" at bounding box center [508, 71] width 27 height 13
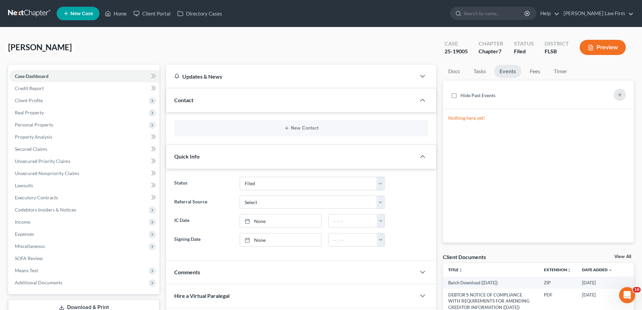
click at [24, 15] on link at bounding box center [29, 13] width 43 height 12
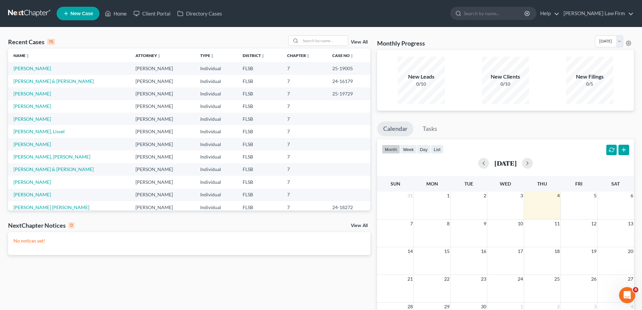
click at [89, 71] on td "[PERSON_NAME]" at bounding box center [69, 68] width 122 height 12
click at [28, 68] on link "[PERSON_NAME]" at bounding box center [31, 68] width 37 height 6
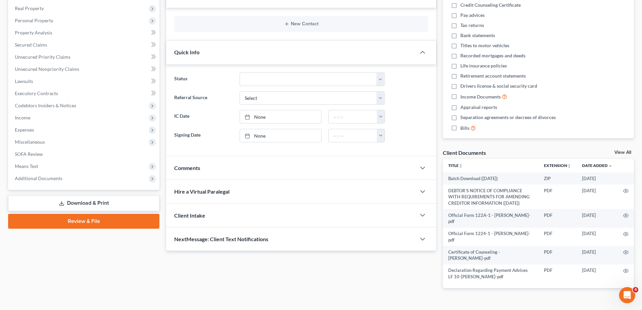
scroll to position [106, 0]
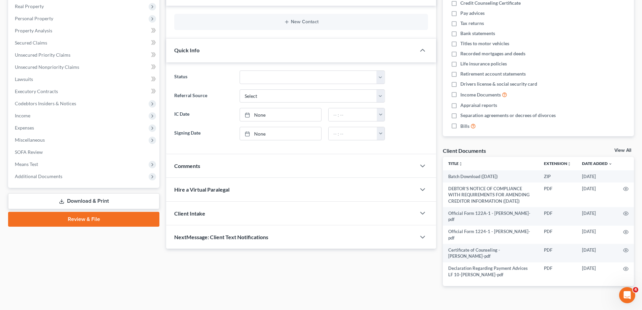
click at [82, 218] on link "Review & File" at bounding box center [83, 219] width 151 height 15
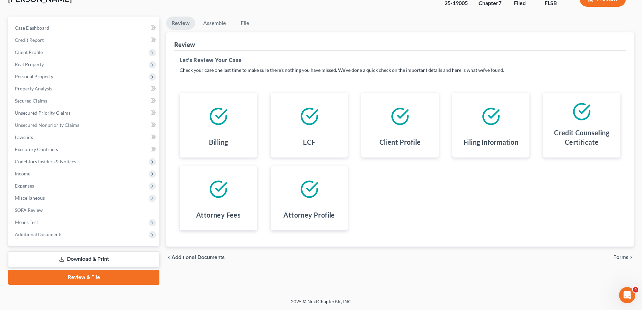
scroll to position [49, 0]
click at [316, 142] on div "ECF" at bounding box center [309, 143] width 67 height 18
click at [305, 115] on icon at bounding box center [309, 116] width 19 height 19
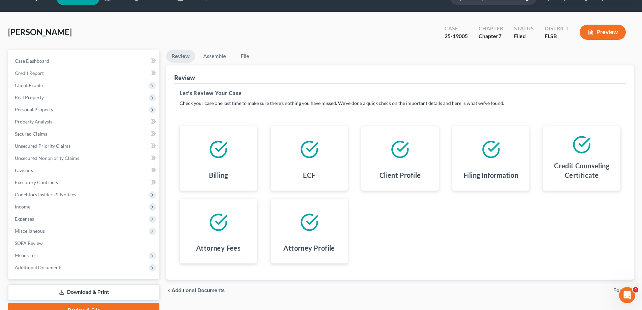
scroll to position [15, 0]
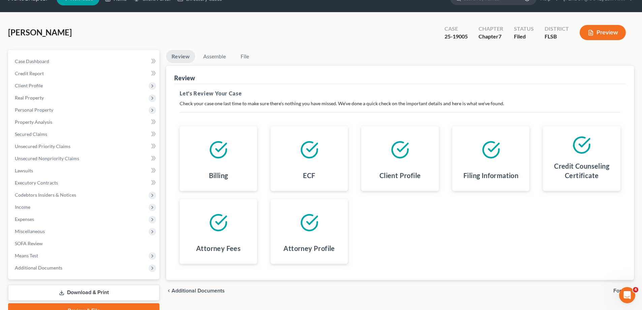
click at [397, 155] on icon at bounding box center [400, 149] width 19 height 19
click at [399, 149] on polyline at bounding box center [403, 147] width 10 height 8
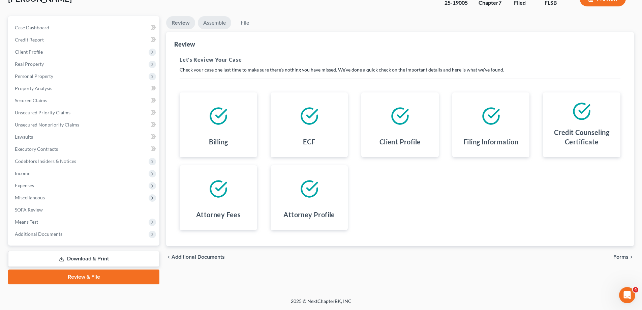
click at [213, 21] on link "Assemble" at bounding box center [214, 22] width 33 height 13
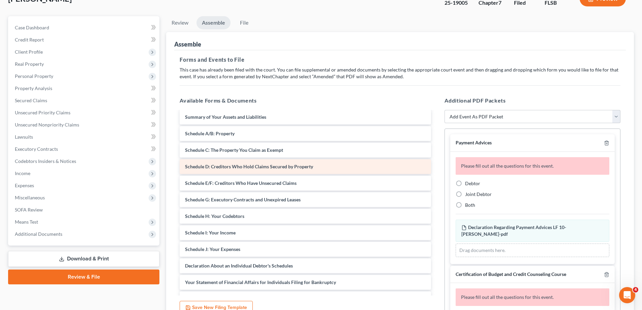
scroll to position [34, 0]
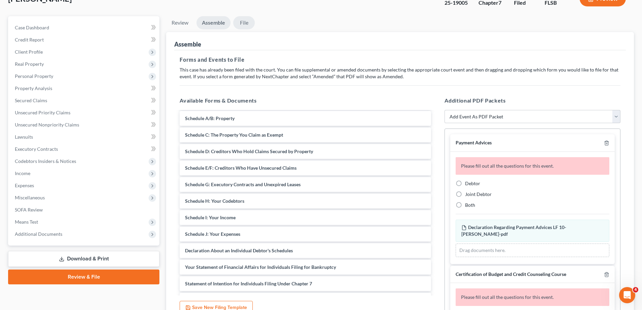
click at [244, 22] on link "File" at bounding box center [244, 22] width 22 height 13
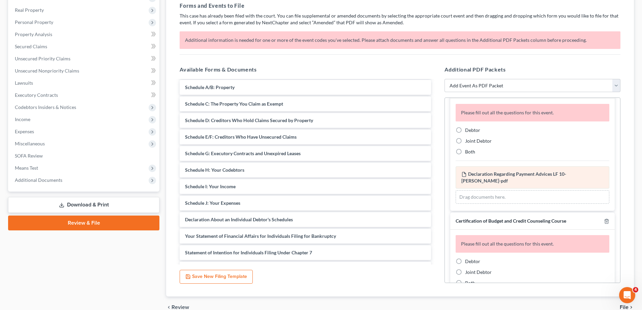
scroll to position [0, 0]
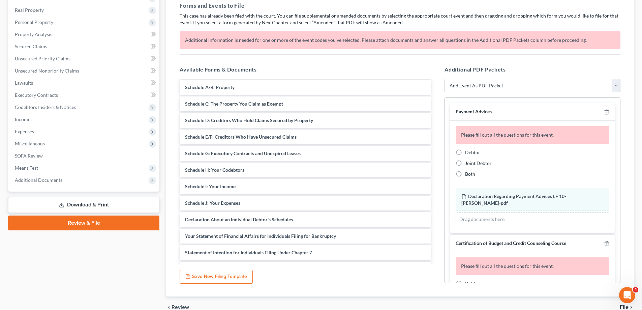
click at [614, 87] on select "Add Event As PDF Packet Affidavit Notice of Case Reassignment Affidavit to Defe…" at bounding box center [533, 85] width 176 height 13
click at [445, 79] on select "Add Event As PDF Packet Affidavit Notice of Case Reassignment Affidavit to Defe…" at bounding box center [533, 85] width 176 height 13
click at [605, 111] on polyline "button" at bounding box center [607, 111] width 4 height 0
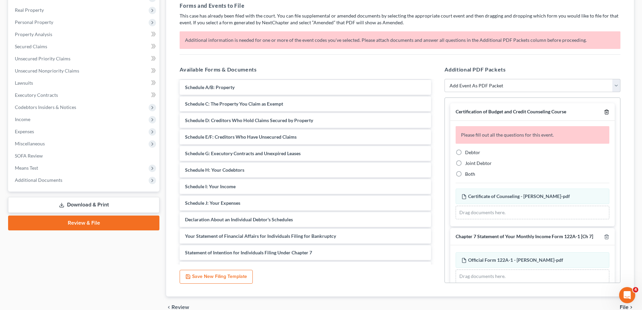
click at [605, 112] on icon "button" at bounding box center [606, 112] width 3 height 4
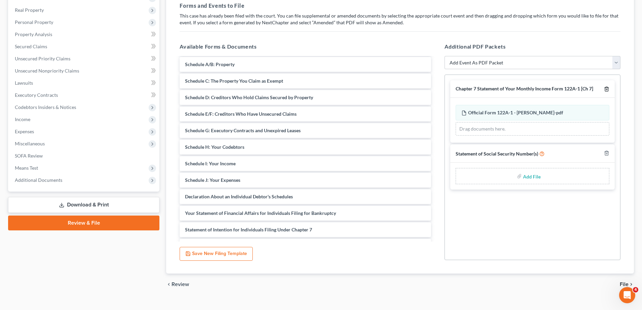
click at [605, 89] on icon "button" at bounding box center [606, 89] width 3 height 4
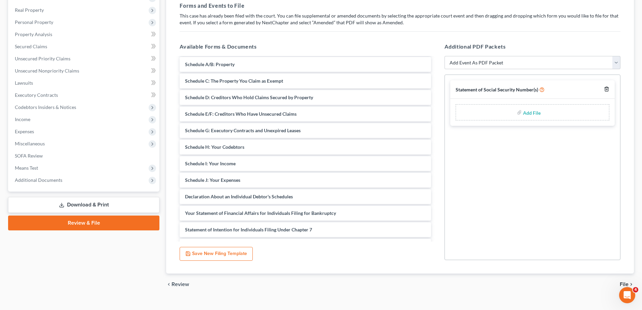
click at [605, 89] on icon "button" at bounding box center [606, 89] width 3 height 4
click at [528, 129] on div at bounding box center [533, 166] width 176 height 185
click at [612, 62] on select "Add Event As PDF Packet Affidavit Notice of Case Reassignment Affidavit to Defe…" at bounding box center [533, 62] width 176 height 13
click at [445, 56] on select "Add Event As PDF Packet Affidavit Notice of Case Reassignment Affidavit to Defe…" at bounding box center [533, 62] width 176 height 13
click at [485, 92] on div at bounding box center [533, 166] width 176 height 185
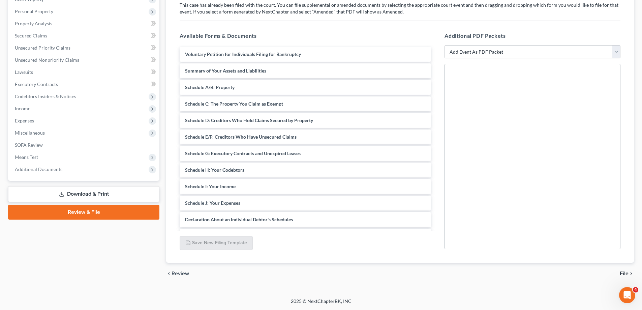
click at [624, 273] on span "File" at bounding box center [624, 273] width 9 height 5
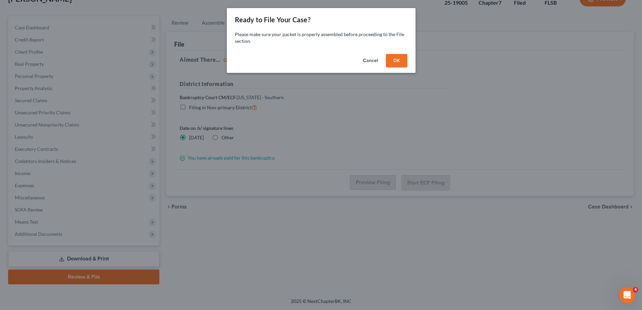
scroll to position [49, 0]
click at [371, 62] on button "Cancel" at bounding box center [373, 60] width 26 height 13
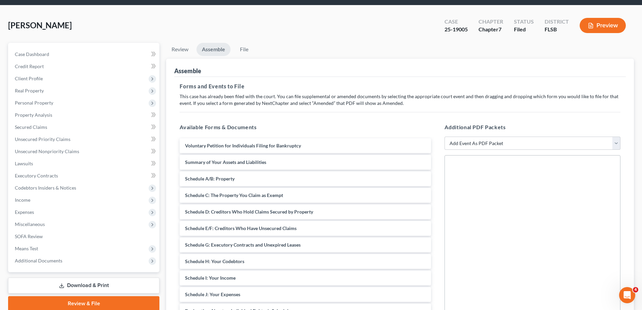
scroll to position [34, 0]
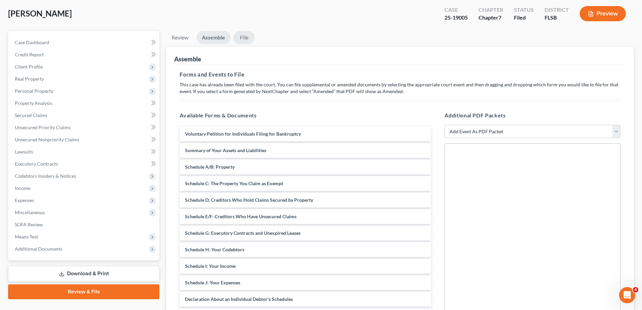
click at [246, 39] on link "File" at bounding box center [244, 37] width 22 height 13
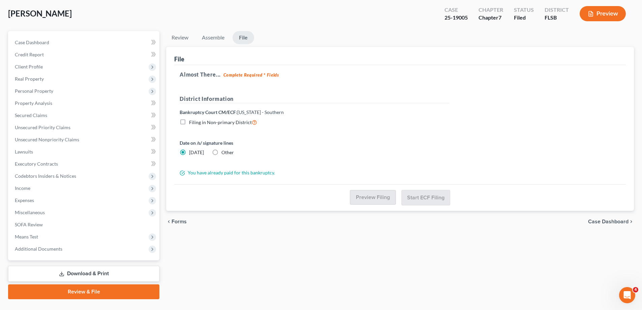
click at [611, 221] on span "Case Dashboard" at bounding box center [608, 221] width 40 height 5
select select "6"
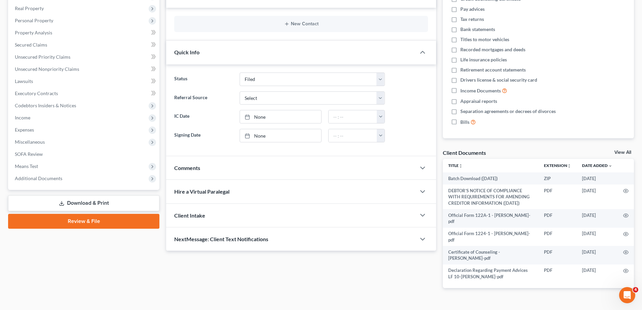
scroll to position [106, 0]
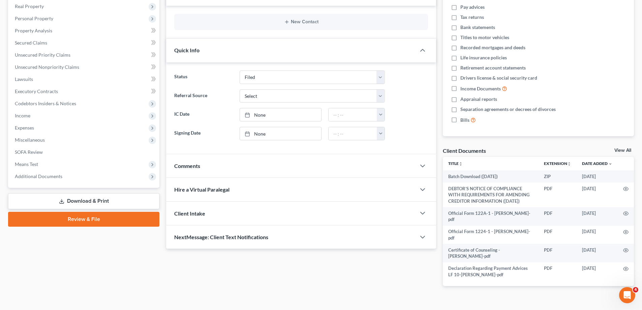
click at [77, 219] on link "Review & File" at bounding box center [83, 219] width 151 height 15
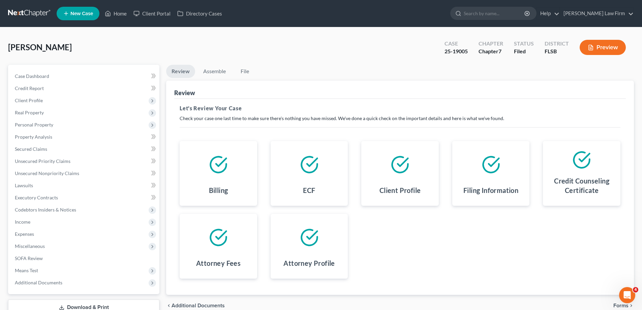
click at [502, 170] on div at bounding box center [491, 164] width 67 height 36
click at [403, 162] on polyline at bounding box center [403, 162] width 10 height 8
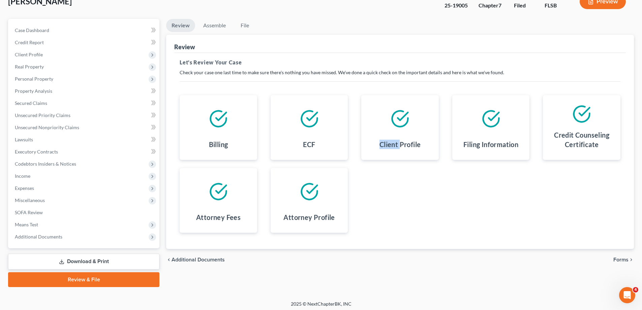
scroll to position [49, 0]
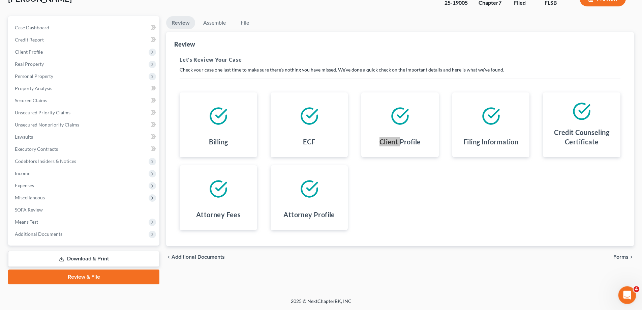
click at [625, 288] on div "Open Intercom Messenger" at bounding box center [626, 294] width 22 height 22
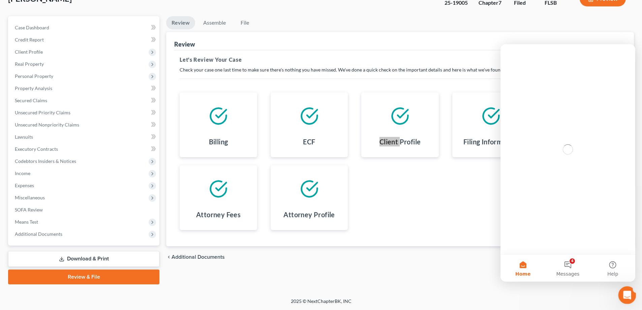
scroll to position [0, 0]
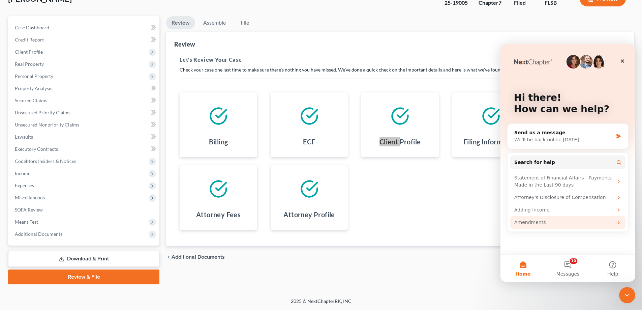
click at [541, 224] on div "Amendments" at bounding box center [563, 222] width 99 height 7
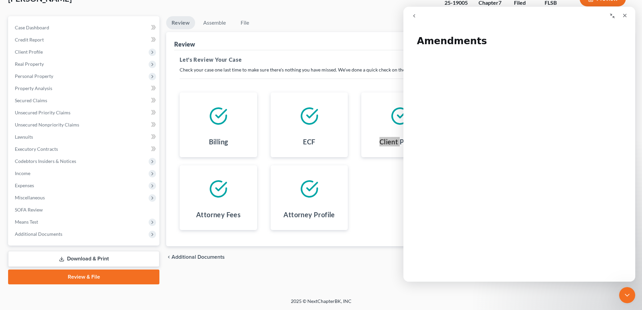
click at [420, 20] on button "go back" at bounding box center [414, 15] width 13 height 13
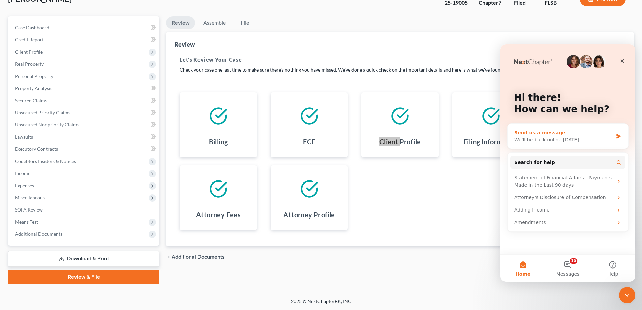
click at [619, 136] on icon "Intercom messenger" at bounding box center [618, 136] width 4 height 5
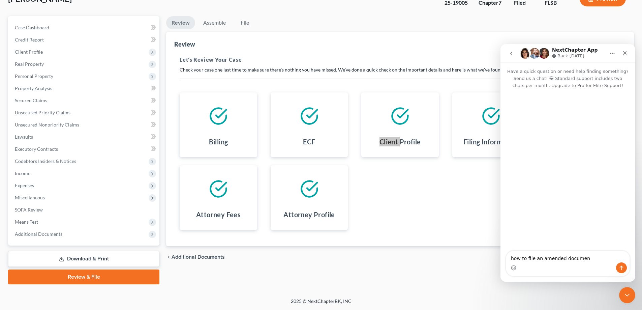
type textarea "how to file an amended document"
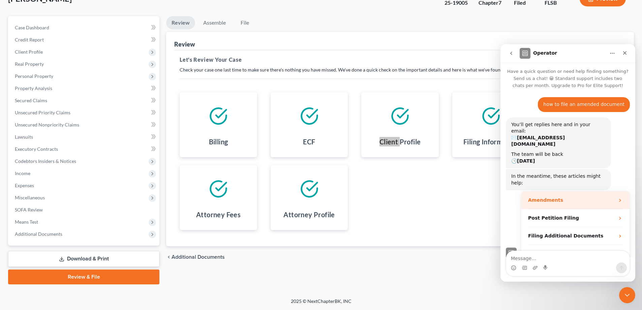
click at [617, 191] on div "Amendments" at bounding box center [575, 200] width 108 height 18
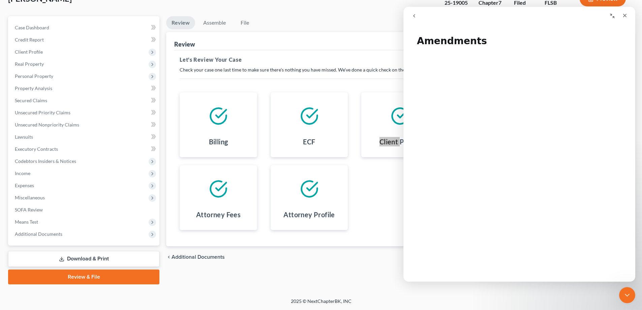
click at [414, 15] on icon "go back" at bounding box center [414, 15] width 5 height 5
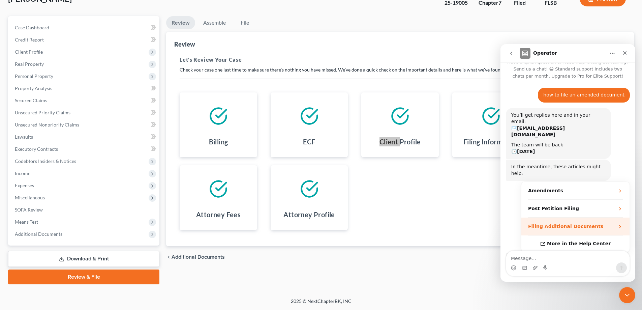
click at [569, 223] on strong "Filing Additional Documents" at bounding box center [565, 225] width 75 height 5
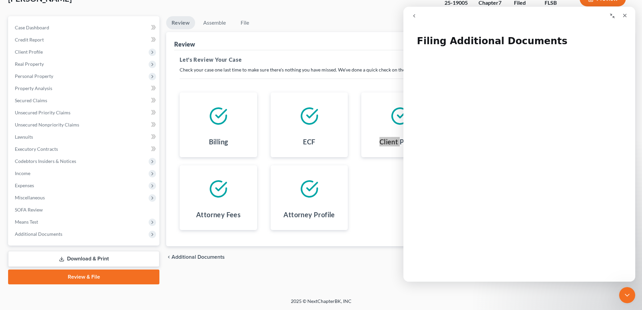
click at [416, 17] on icon "go back" at bounding box center [414, 15] width 5 height 5
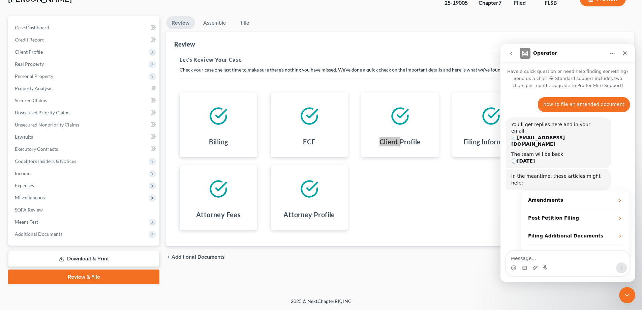
scroll to position [51, 0]
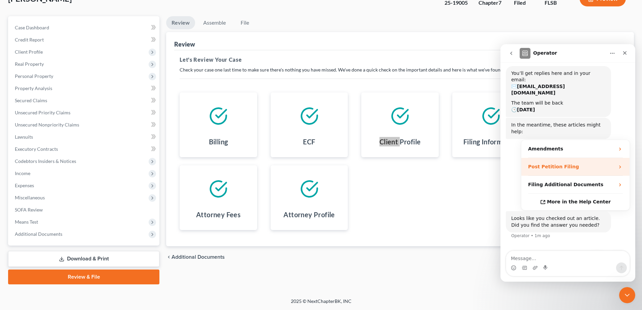
click at [558, 164] on strong "Post Petition Filing" at bounding box center [553, 166] width 51 height 5
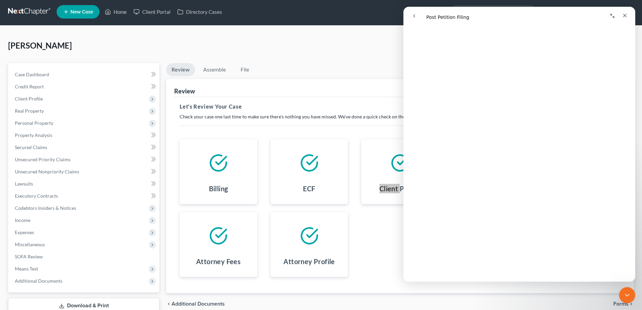
scroll to position [0, 0]
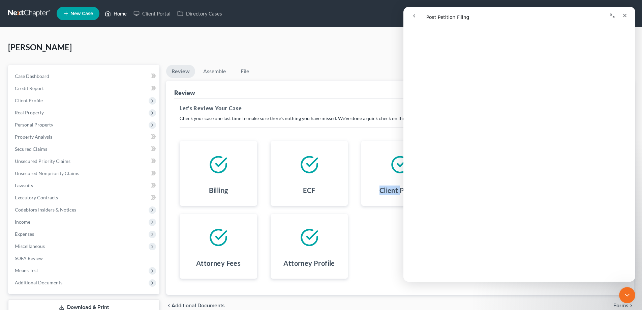
click at [122, 13] on link "Home" at bounding box center [115, 13] width 29 height 12
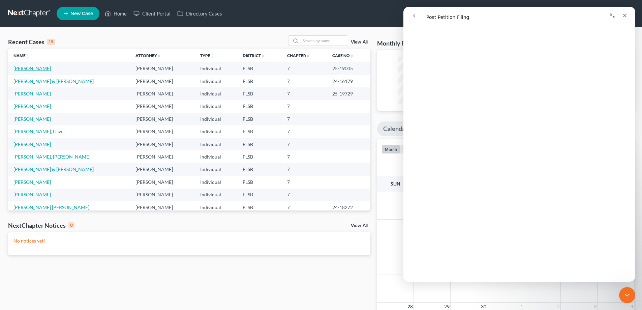
click at [37, 69] on link "[PERSON_NAME]" at bounding box center [31, 68] width 37 height 6
select select "6"
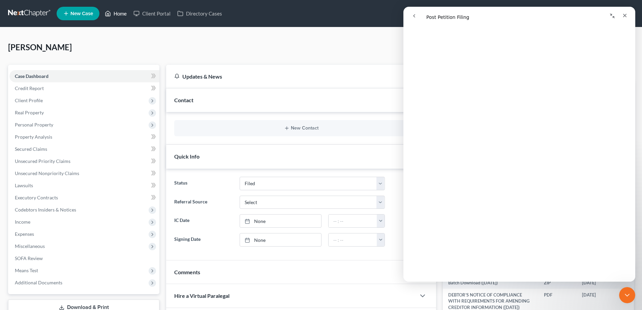
click at [119, 14] on link "Home" at bounding box center [115, 13] width 29 height 12
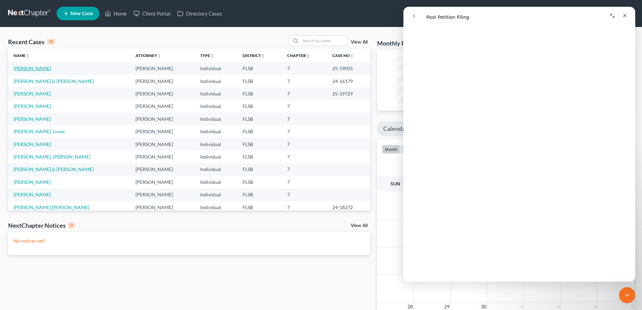
click at [34, 67] on link "[PERSON_NAME]" at bounding box center [31, 68] width 37 height 6
select select "6"
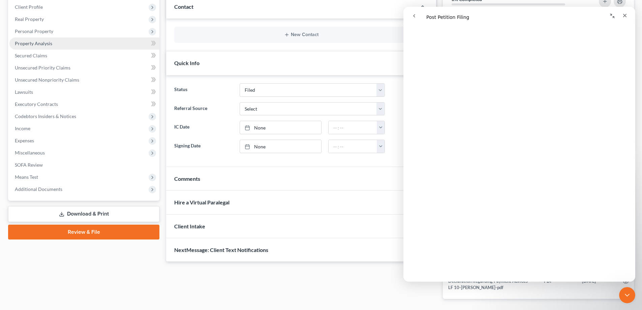
scroll to position [106, 0]
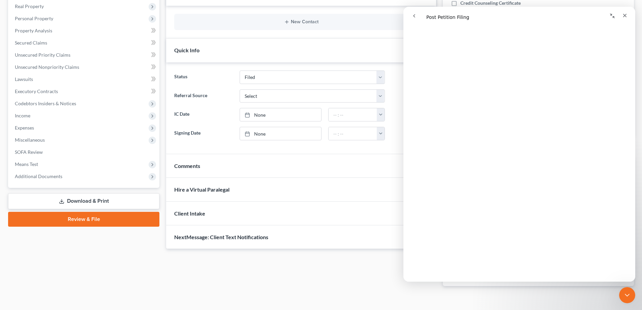
click at [105, 220] on link "Review & File" at bounding box center [83, 219] width 151 height 15
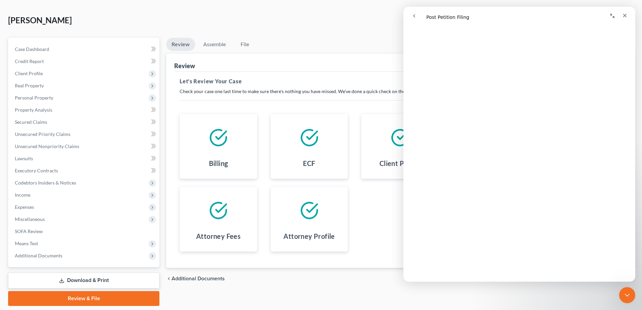
scroll to position [15, 0]
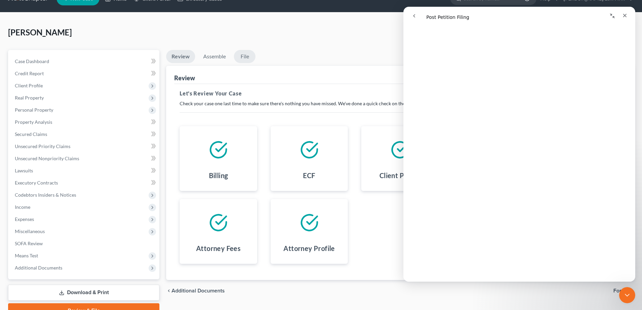
click at [240, 53] on link "File" at bounding box center [245, 56] width 22 height 13
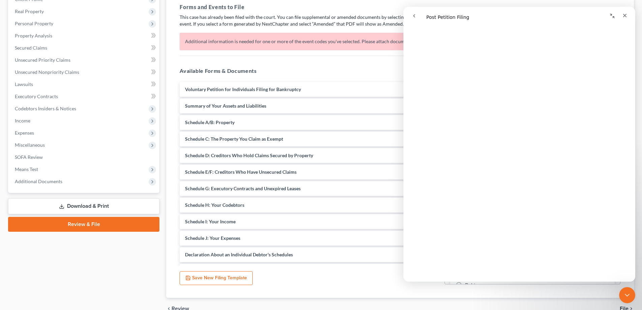
scroll to position [136, 0]
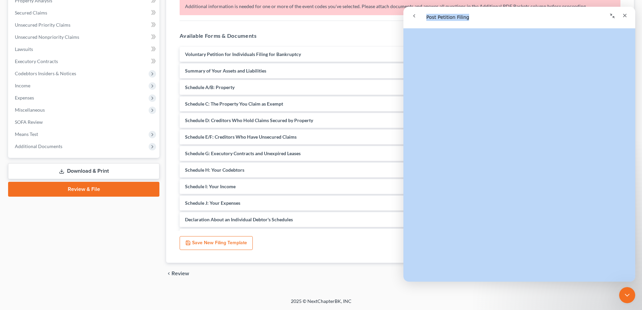
drag, startPoint x: 502, startPoint y: 18, endPoint x: 37, endPoint y: 28, distance: 464.2
click at [403, 28] on html "Post Petition Filing Post Petition Filing Did this answer your question? 😞 😐 😃 …" at bounding box center [519, 144] width 232 height 275
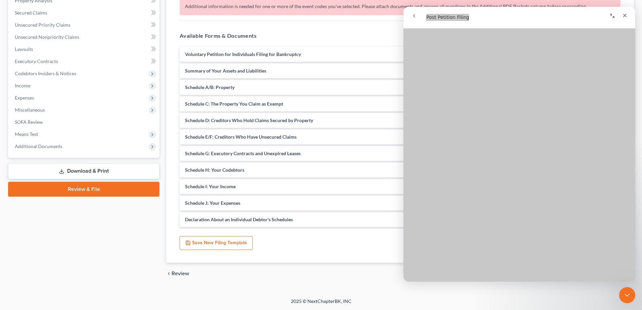
click at [225, 245] on button "Save New Filing Template" at bounding box center [216, 243] width 73 height 14
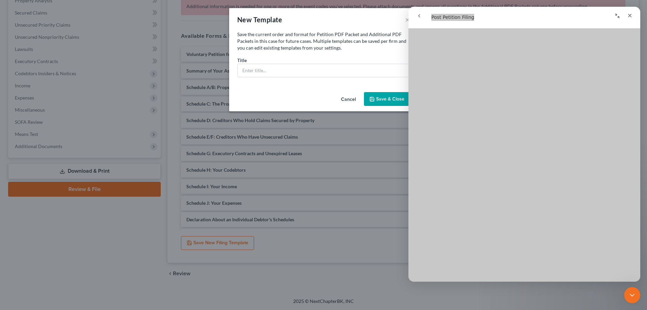
click at [361, 100] on button "Cancel" at bounding box center [349, 99] width 26 height 13
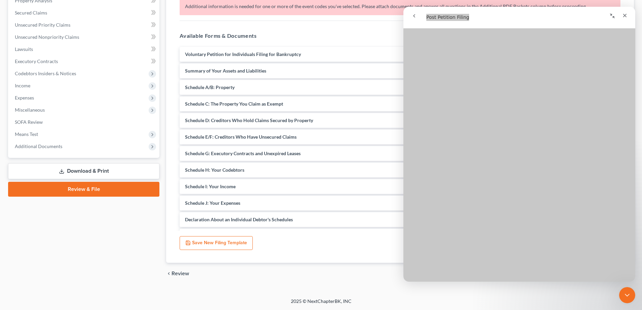
scroll to position [876, 0]
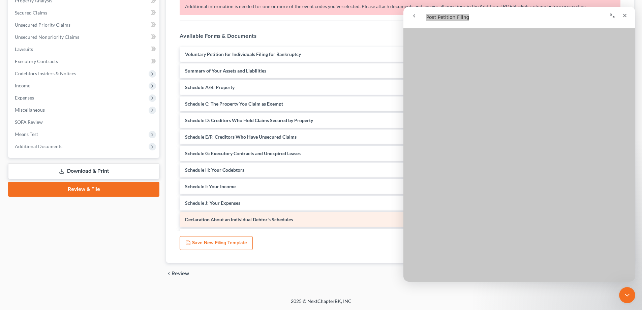
click at [369, 225] on div "Declaration About an Individual Debtor's Schedules" at bounding box center [305, 219] width 251 height 15
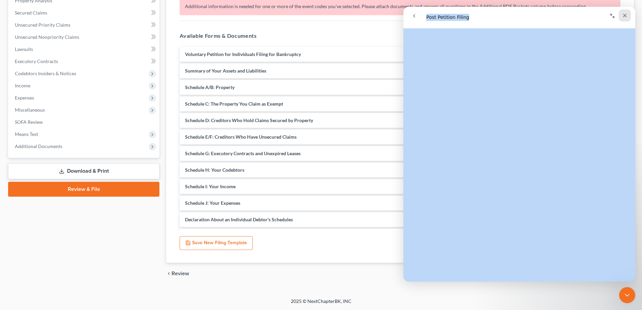
click at [623, 12] on div "Close" at bounding box center [625, 15] width 12 height 12
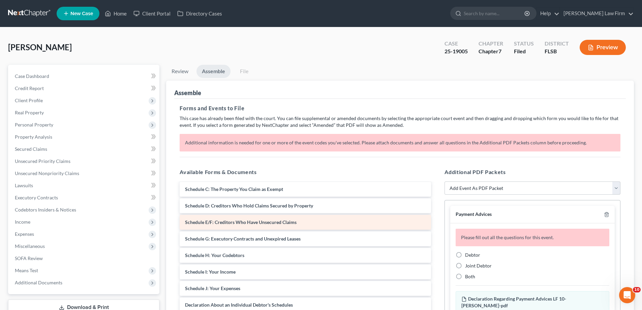
scroll to position [67, 0]
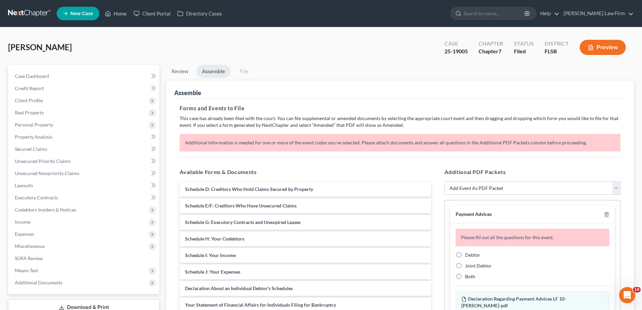
drag, startPoint x: 255, startPoint y: 66, endPoint x: 251, endPoint y: 70, distance: 6.0
click at [254, 67] on li "File" at bounding box center [244, 73] width 22 height 16
click at [247, 72] on link "File" at bounding box center [244, 71] width 22 height 13
click at [243, 72] on link "File" at bounding box center [244, 71] width 22 height 13
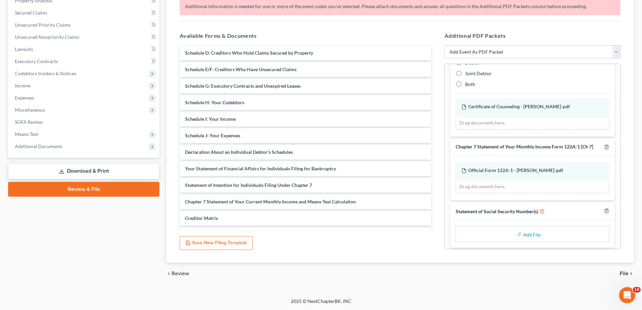
scroll to position [191, 0]
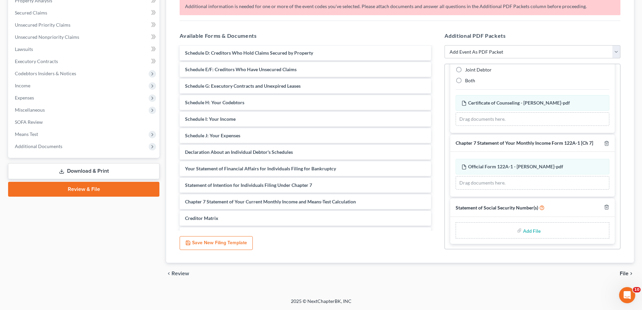
click at [626, 275] on span "File" at bounding box center [624, 273] width 9 height 5
click at [625, 273] on span "File" at bounding box center [624, 273] width 9 height 5
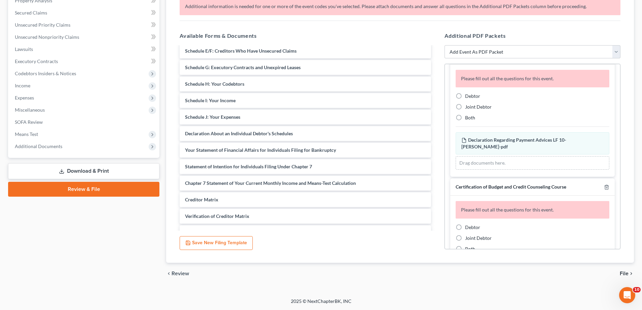
scroll to position [22, 0]
click at [465, 95] on label "Debtor" at bounding box center [472, 96] width 15 height 7
click at [468, 95] on input "Debtor" at bounding box center [470, 95] width 4 height 4
radio input "true"
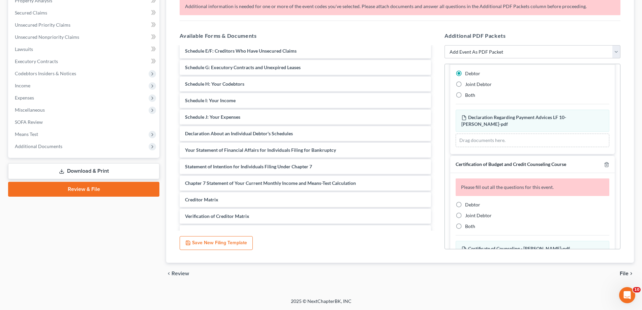
click at [476, 138] on div "Drag documents here." at bounding box center [533, 139] width 154 height 13
click at [479, 145] on div "Drag documents here." at bounding box center [533, 139] width 154 height 13
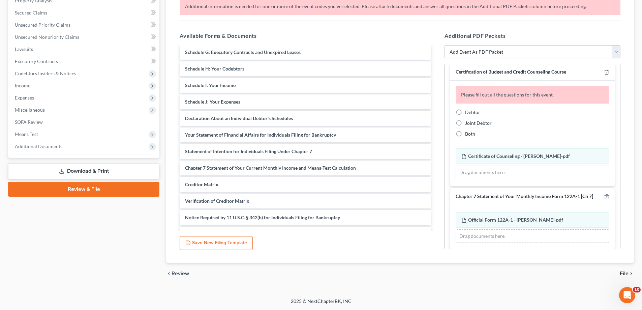
scroll to position [168, 0]
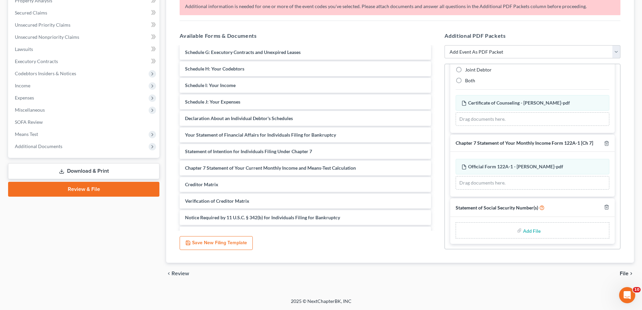
click at [626, 271] on span "File" at bounding box center [624, 273] width 9 height 5
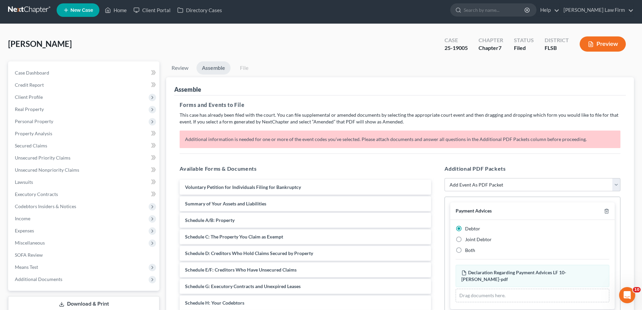
scroll to position [0, 0]
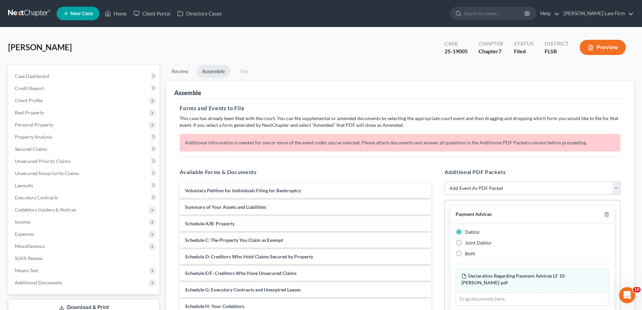
click at [250, 68] on link "File" at bounding box center [244, 71] width 22 height 13
click at [241, 69] on link "File" at bounding box center [244, 71] width 22 height 13
click at [174, 69] on link "Review" at bounding box center [180, 71] width 28 height 13
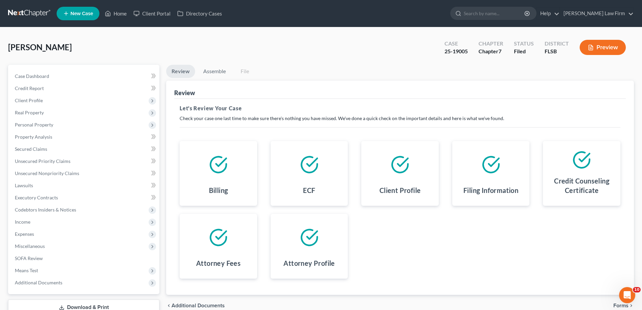
click at [492, 185] on h4 "Filing Information" at bounding box center [490, 189] width 55 height 9
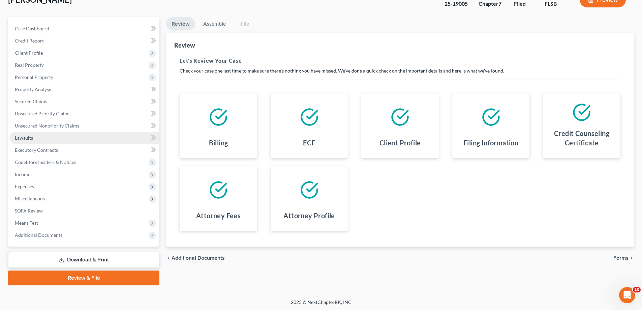
scroll to position [49, 0]
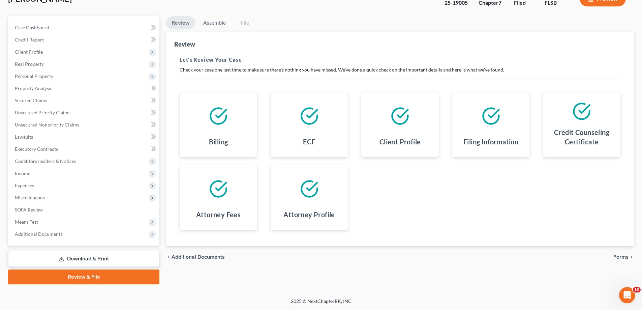
click at [114, 276] on link "Review & File" at bounding box center [83, 276] width 151 height 15
click at [70, 275] on link "Review & File" at bounding box center [83, 276] width 151 height 15
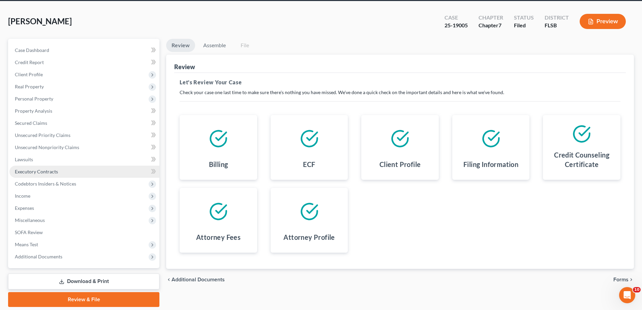
scroll to position [0, 0]
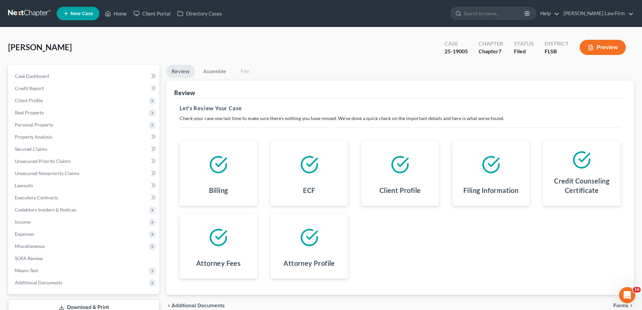
click at [49, 52] on span "[PERSON_NAME]" at bounding box center [40, 47] width 64 height 10
click at [33, 88] on span "Credit Report" at bounding box center [29, 88] width 29 height 6
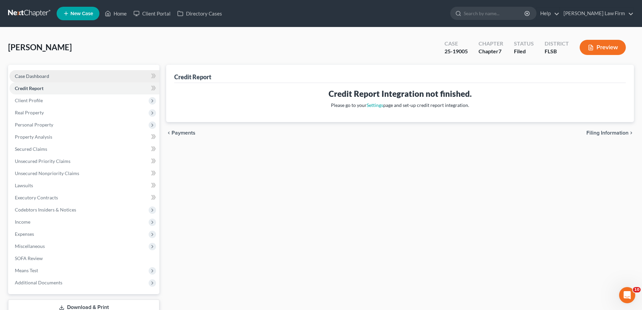
click at [37, 78] on span "Case Dashboard" at bounding box center [32, 76] width 34 height 6
select select "6"
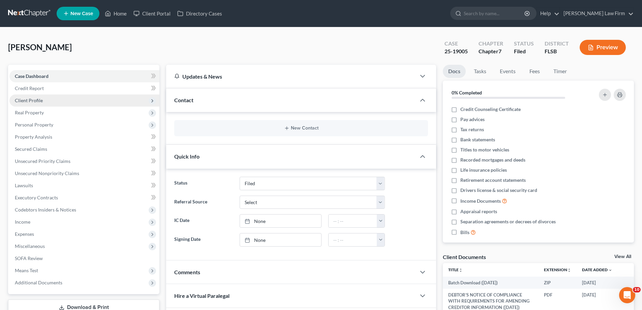
click at [25, 101] on span "Client Profile" at bounding box center [29, 100] width 28 height 6
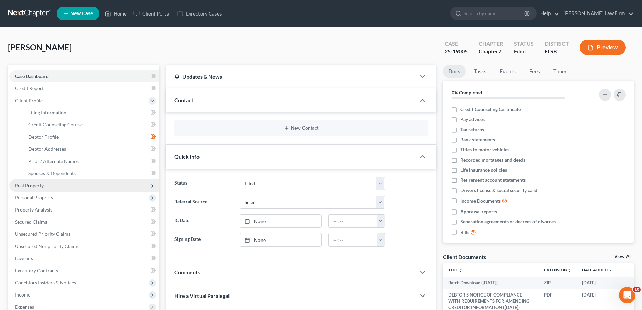
click at [22, 186] on span "Real Property" at bounding box center [29, 185] width 29 height 6
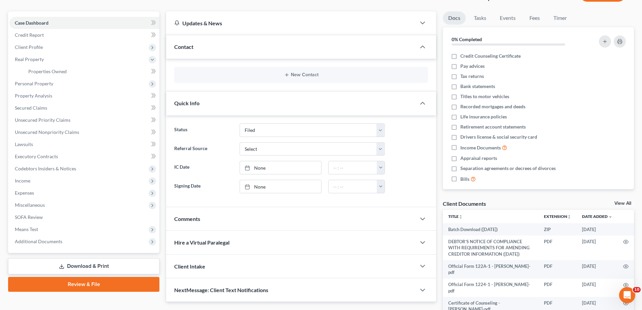
scroll to position [106, 0]
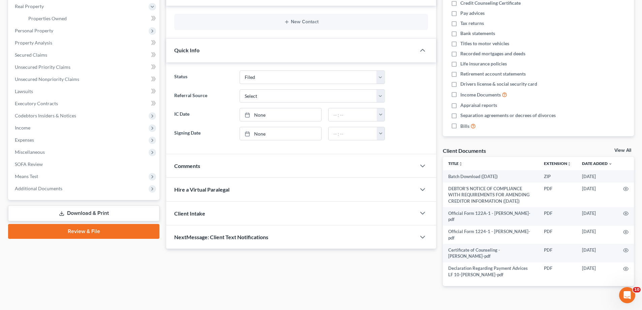
click at [87, 213] on link "Download & Print" at bounding box center [83, 213] width 151 height 16
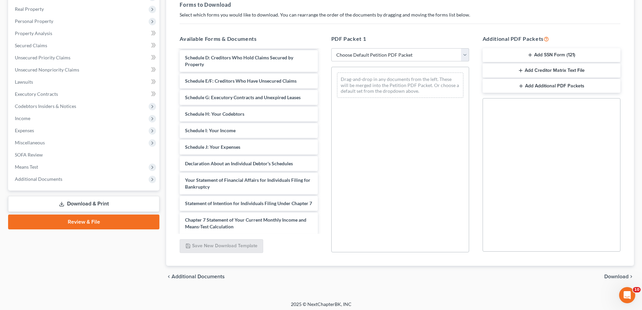
scroll to position [107, 0]
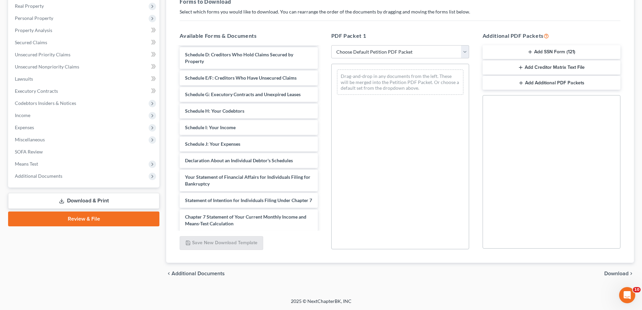
click at [202, 274] on span "Additional Documents" at bounding box center [198, 273] width 53 height 5
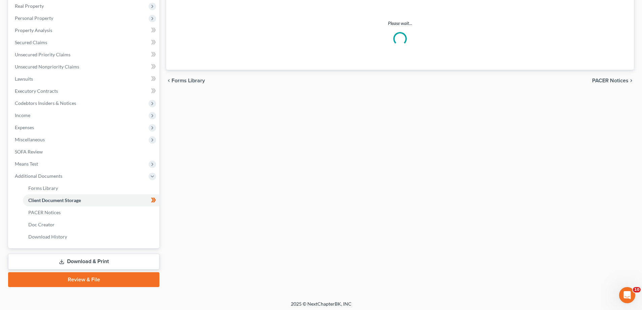
scroll to position [48, 0]
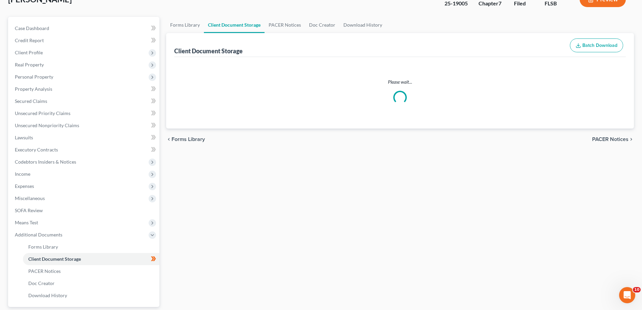
select select "38"
select select "9"
select select "24"
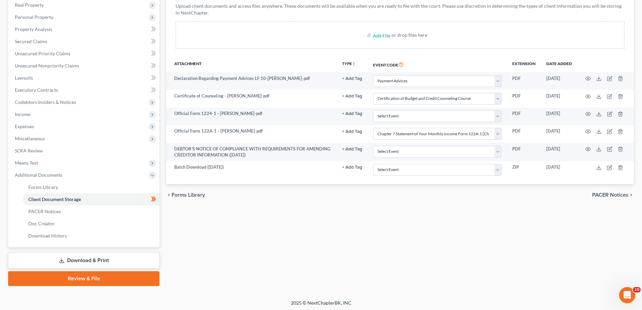
scroll to position [109, 0]
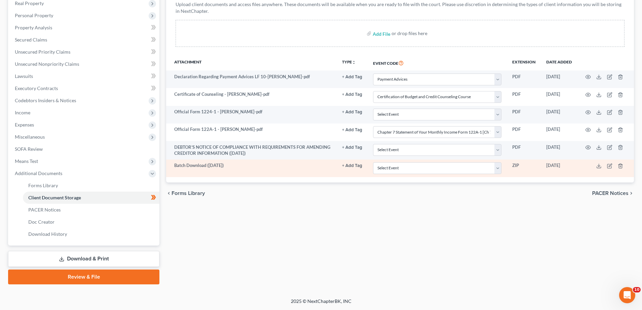
click at [185, 168] on td "Batch Download ([DATE])" at bounding box center [251, 168] width 171 height 18
click at [554, 165] on td "[DATE]" at bounding box center [559, 168] width 36 height 18
click at [518, 167] on td "ZIP" at bounding box center [524, 168] width 34 height 18
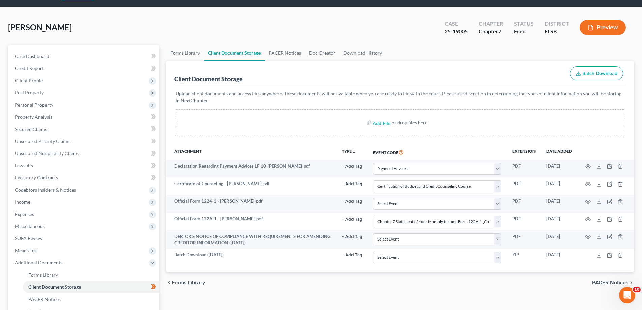
scroll to position [8, 0]
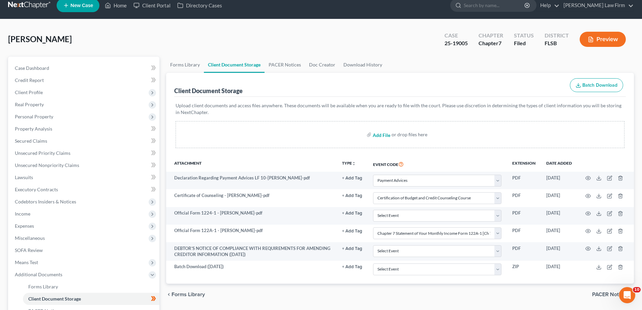
click at [378, 135] on input "file" at bounding box center [381, 134] width 16 height 12
type input "C:\fakepath\AMENDED VOL PETITION.pdf"
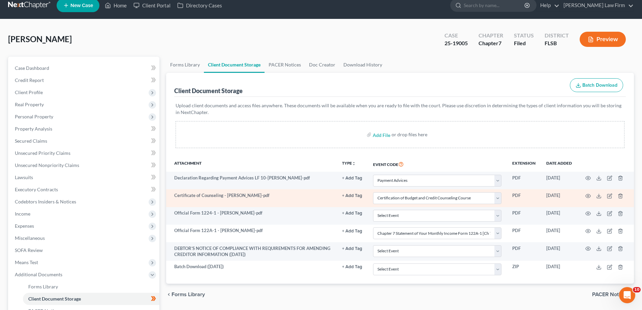
select select "38"
select select "9"
select select "24"
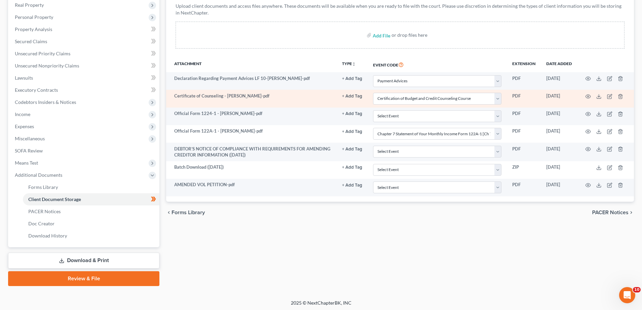
scroll to position [109, 0]
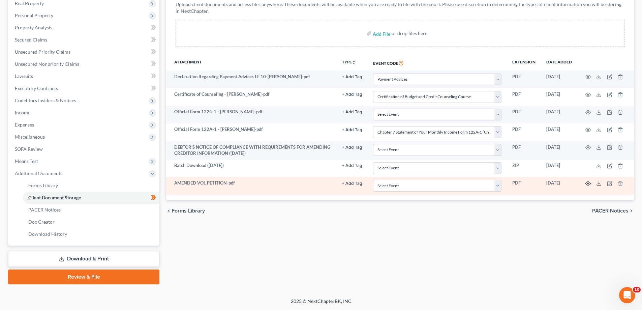
click at [587, 182] on icon "button" at bounding box center [587, 183] width 5 height 5
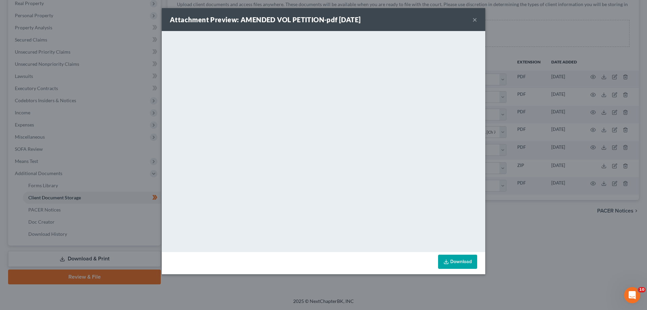
click at [465, 23] on div "Attachment Preview: AMENDED VOL PETITION-pdf 09/04/2025 ×" at bounding box center [324, 19] width 324 height 23
click at [476, 21] on button "×" at bounding box center [475, 20] width 5 height 8
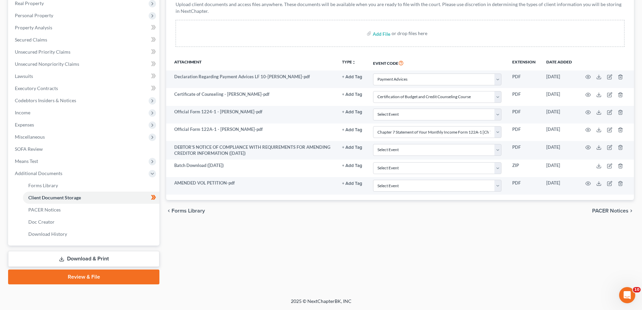
click at [611, 212] on span "PACER Notices" at bounding box center [610, 210] width 36 height 5
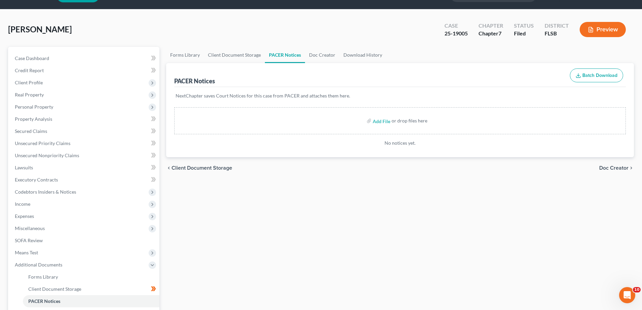
scroll to position [34, 0]
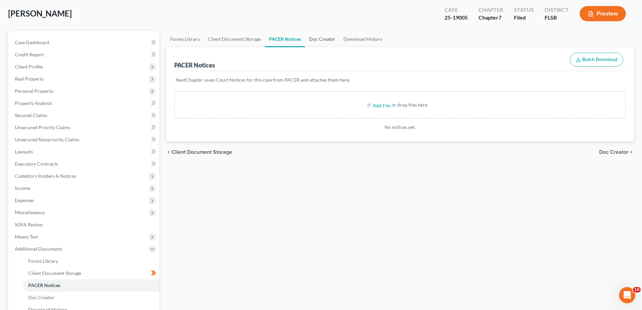
click at [317, 37] on link "Doc Creator" at bounding box center [322, 39] width 34 height 16
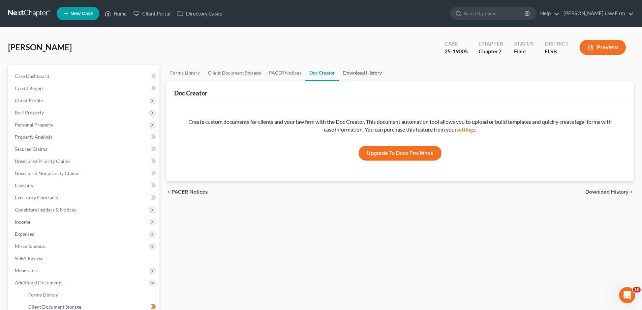
click at [347, 70] on link "Download History" at bounding box center [362, 73] width 47 height 16
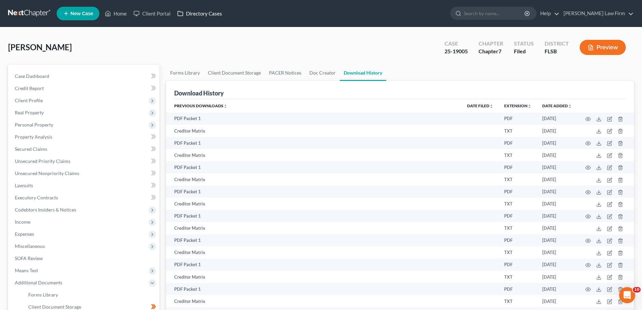
click at [202, 12] on link "Directory Cases" at bounding box center [200, 13] width 52 height 12
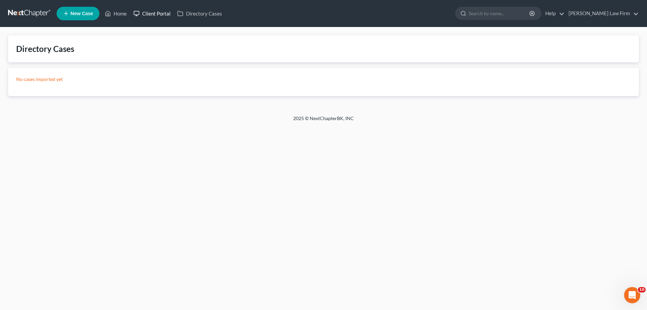
click at [150, 10] on link "Client Portal" at bounding box center [152, 13] width 44 height 12
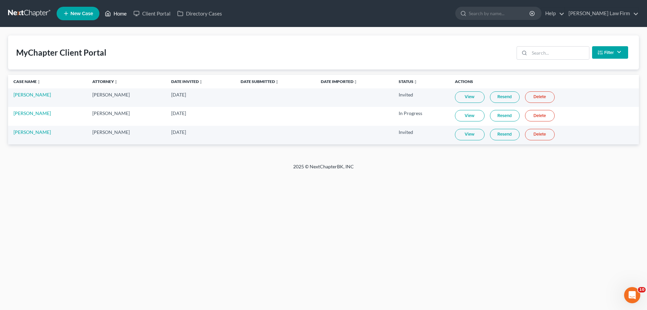
click at [114, 13] on link "Home" at bounding box center [115, 13] width 29 height 12
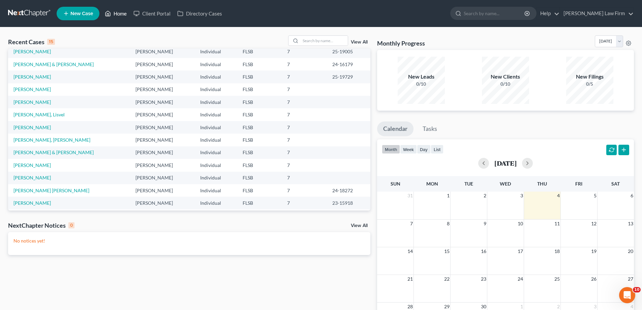
scroll to position [46, 0]
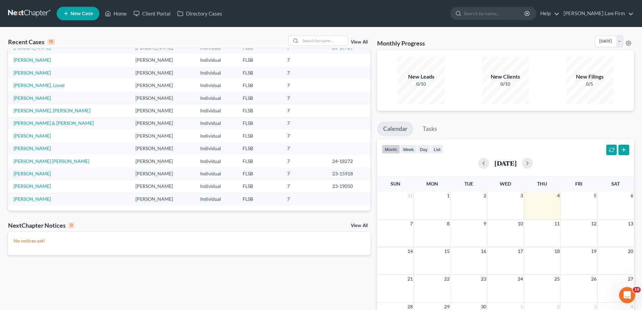
click at [362, 224] on link "View All" at bounding box center [359, 225] width 17 height 5
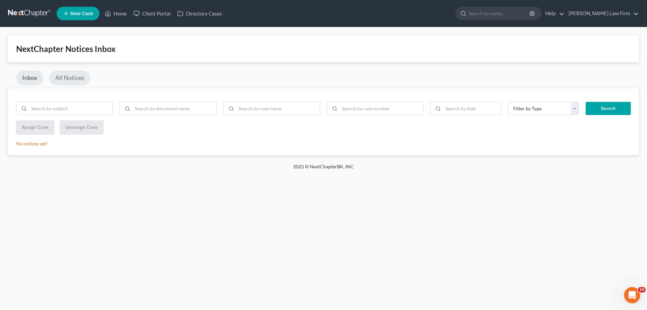
click at [71, 73] on link "All Notices" at bounding box center [69, 77] width 41 height 15
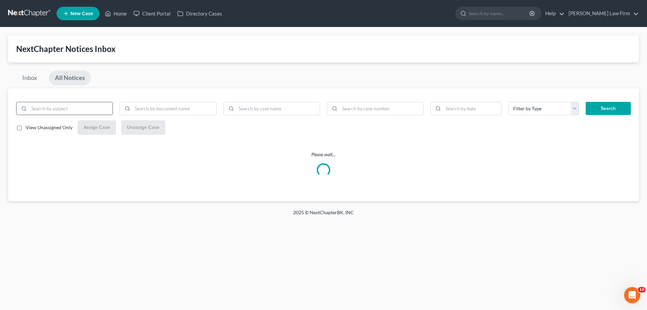
click at [95, 110] on input "search" at bounding box center [71, 108] width 84 height 13
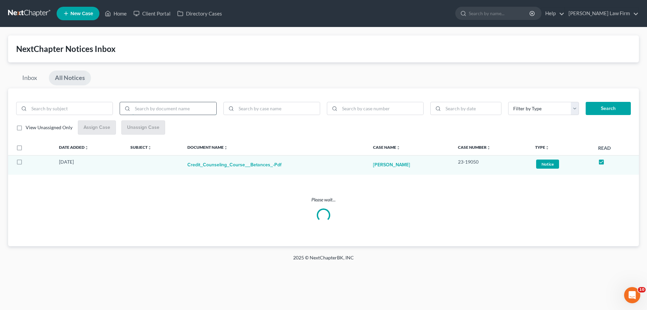
click at [138, 110] on input "search" at bounding box center [174, 108] width 84 height 13
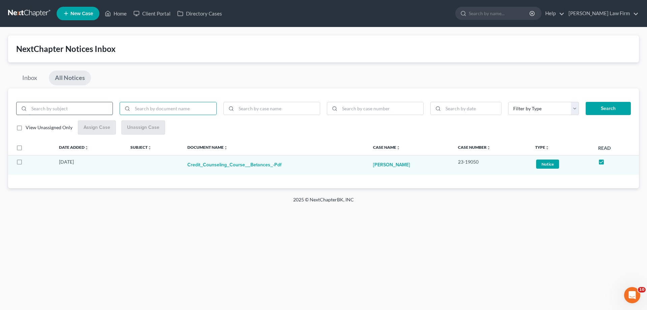
click at [76, 113] on input "search" at bounding box center [71, 108] width 84 height 13
click at [586, 102] on button "Search" at bounding box center [608, 108] width 45 height 13
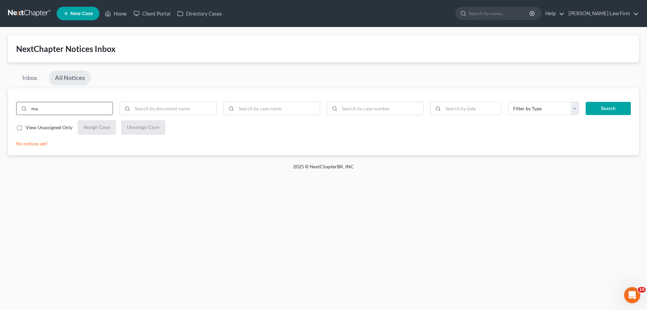
type input "m"
click at [571, 114] on select "Filter by Type Hearing Notice Proof of Claim" at bounding box center [543, 108] width 71 height 13
click at [318, 138] on div "Filter by Type Hearing Notice Proof of Claim Search View Unassigned Only Assign…" at bounding box center [323, 121] width 631 height 67
click at [122, 18] on link "Home" at bounding box center [115, 13] width 29 height 12
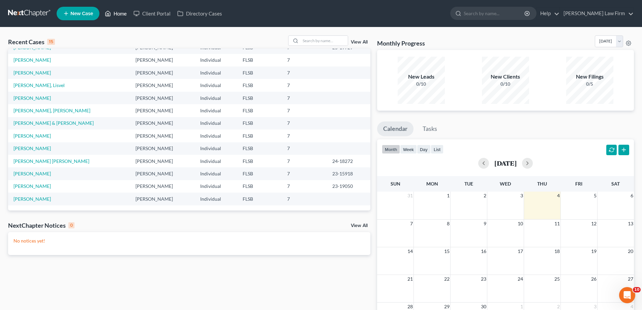
click at [112, 15] on link "Home" at bounding box center [115, 13] width 29 height 12
click at [152, 14] on link "Client Portal" at bounding box center [152, 13] width 44 height 12
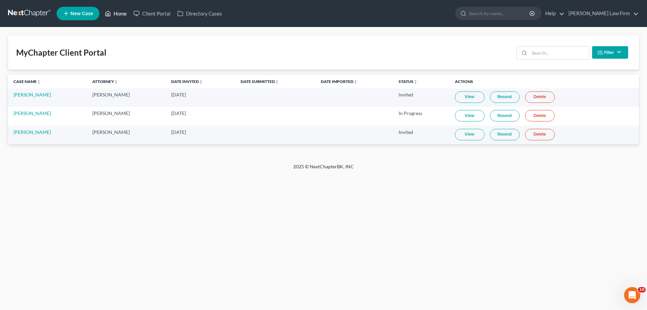
click at [121, 13] on link "Home" at bounding box center [115, 13] width 29 height 12
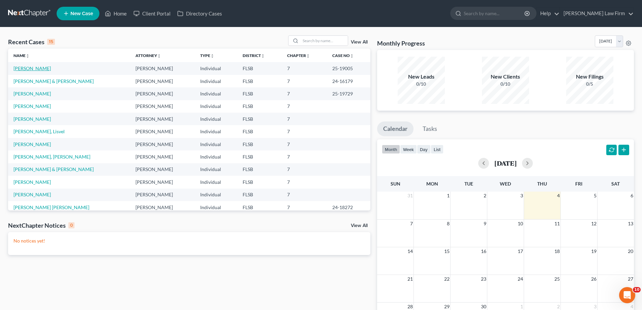
click at [30, 70] on link "[PERSON_NAME]" at bounding box center [31, 68] width 37 height 6
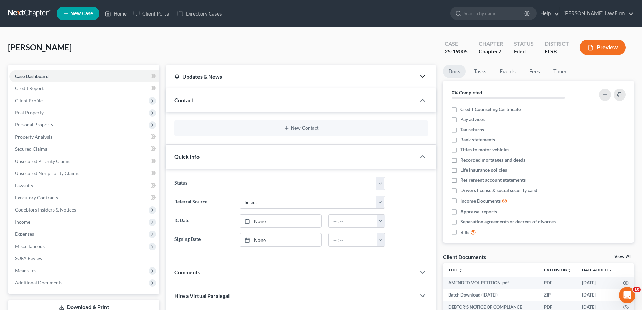
click at [424, 78] on icon "button" at bounding box center [423, 76] width 8 height 8
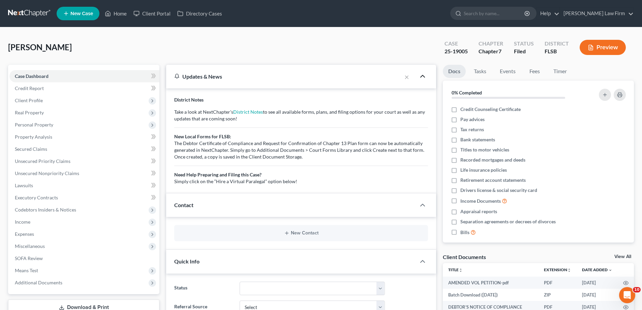
click at [248, 115] on p "Take a look at NextChapter's District Notes to see all available forms, plans, …" at bounding box center [301, 147] width 254 height 76
click at [249, 111] on link "District Notes" at bounding box center [248, 112] width 30 height 6
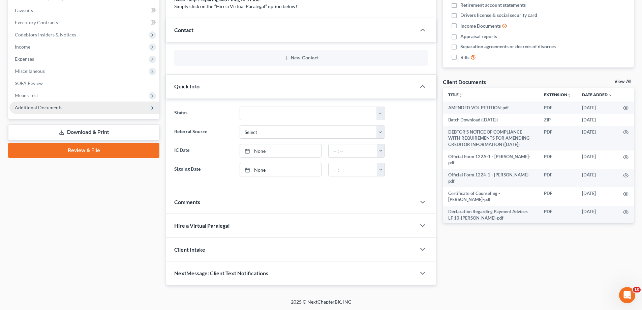
scroll to position [176, 0]
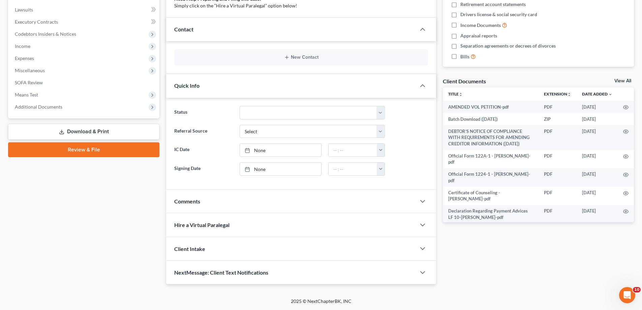
click at [60, 148] on link "Review & File" at bounding box center [83, 149] width 151 height 15
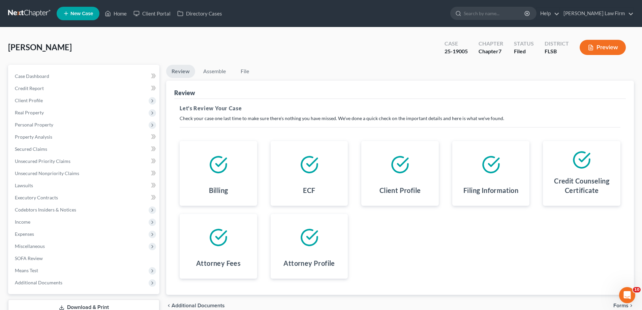
click at [308, 177] on div at bounding box center [309, 164] width 67 height 36
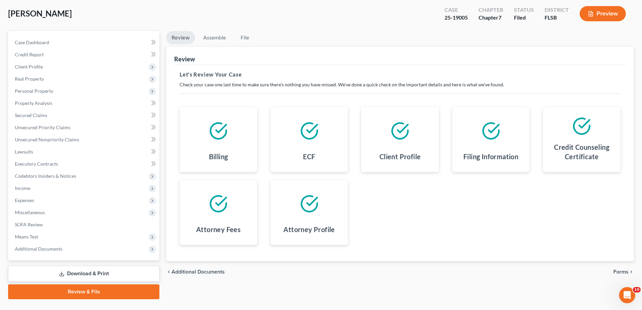
scroll to position [49, 0]
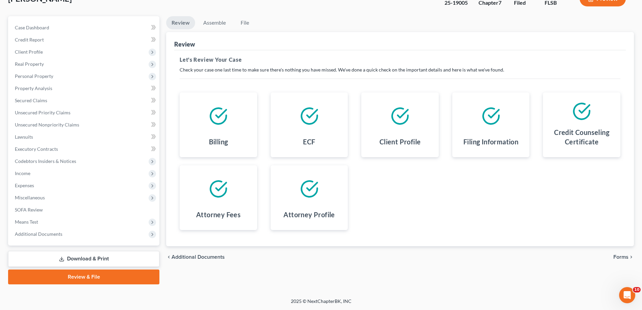
click at [194, 257] on span "Additional Documents" at bounding box center [198, 256] width 53 height 5
select select "38"
select select "9"
select select "24"
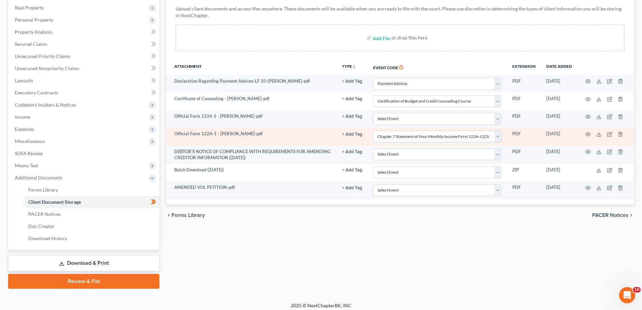
scroll to position [109, 0]
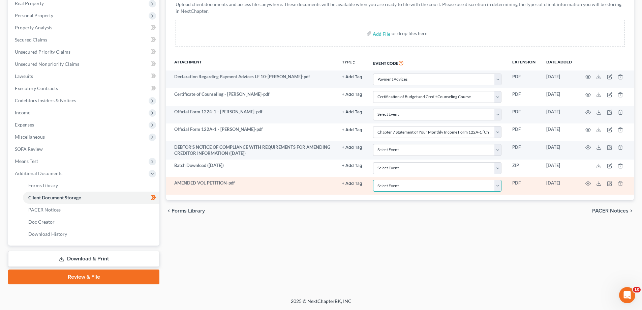
click at [498, 182] on select "Select Event 20 Largest Unsecured Creditors Affidavit Notice of Case Reassignme…" at bounding box center [437, 186] width 128 height 12
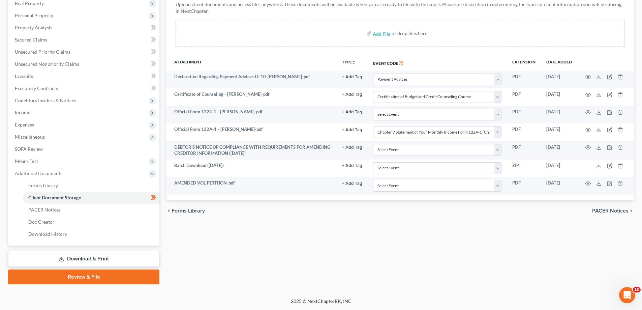
click at [301, 44] on div "Add File or drop files here" at bounding box center [400, 33] width 449 height 27
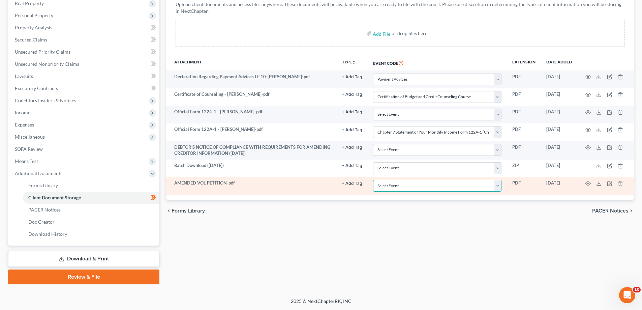
click at [502, 185] on select "Select Event 20 Largest Unsecured Creditors Affidavit Notice of Case Reassignme…" at bounding box center [437, 186] width 128 height 12
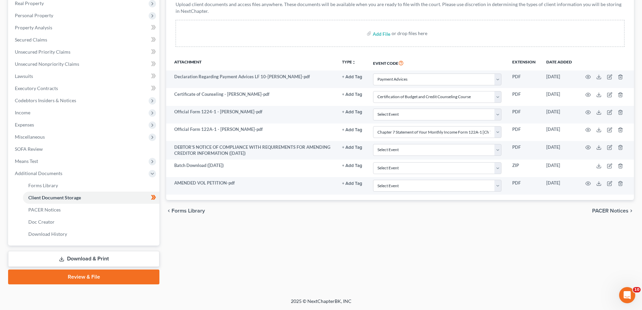
click at [431, 206] on div "chevron_left Forms Library PACER Notices chevron_right" at bounding box center [400, 211] width 468 height 22
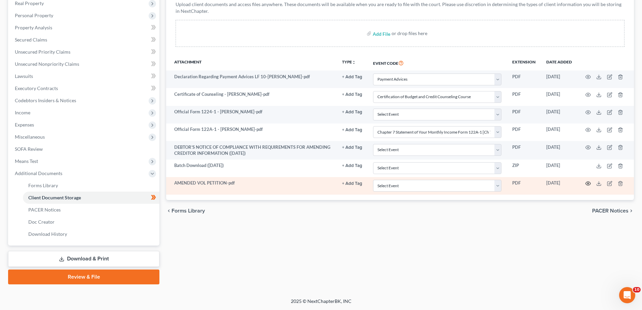
click at [590, 182] on icon "button" at bounding box center [588, 184] width 5 height 4
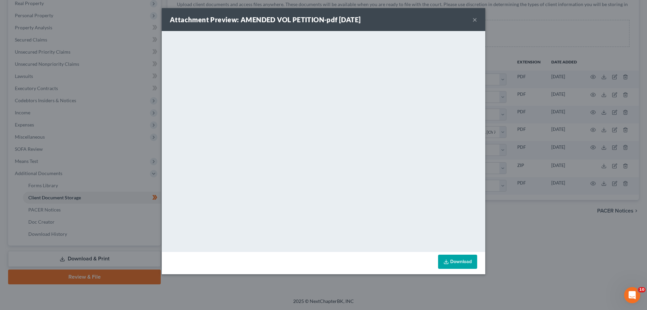
click at [476, 19] on button "×" at bounding box center [475, 20] width 5 height 8
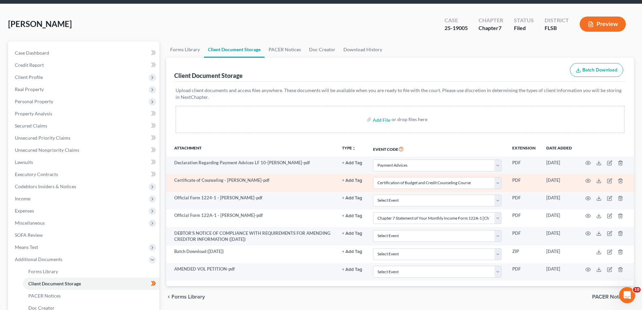
scroll to position [0, 0]
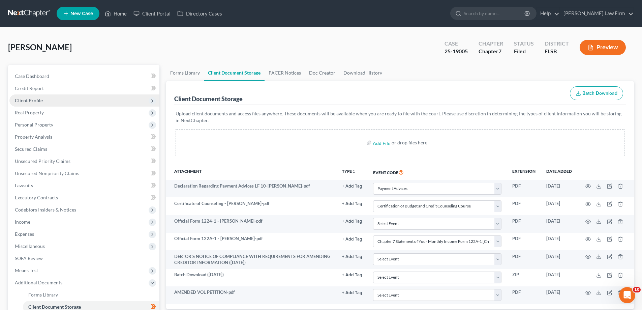
click at [33, 99] on span "Client Profile" at bounding box center [29, 100] width 28 height 6
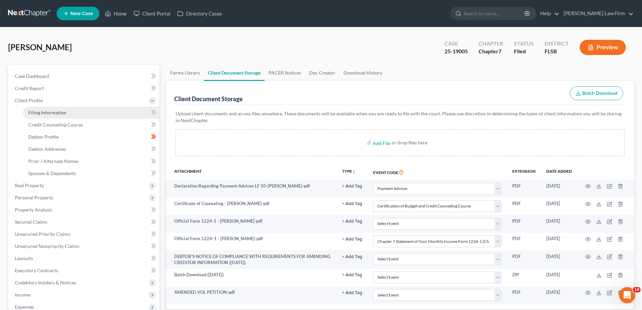
click at [36, 114] on span "Filing Information" at bounding box center [47, 113] width 38 height 6
select select "1"
select select "0"
select select "9"
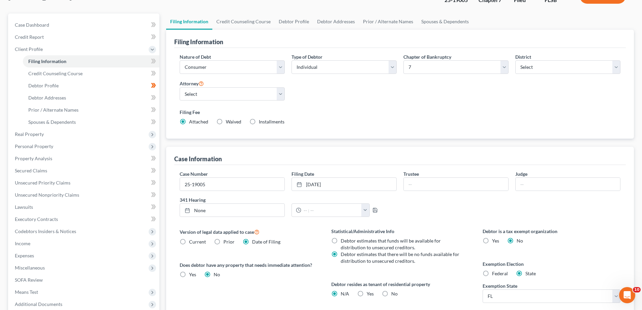
scroll to position [67, 0]
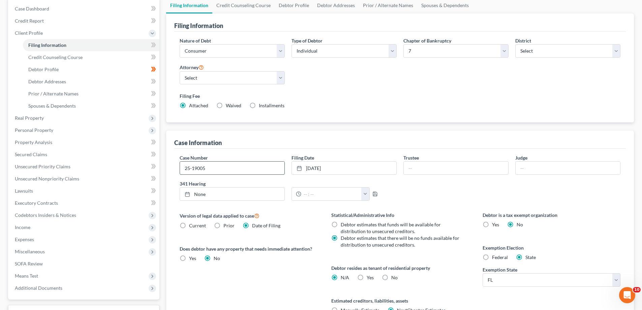
click at [212, 166] on input "25-19005" at bounding box center [232, 167] width 104 height 13
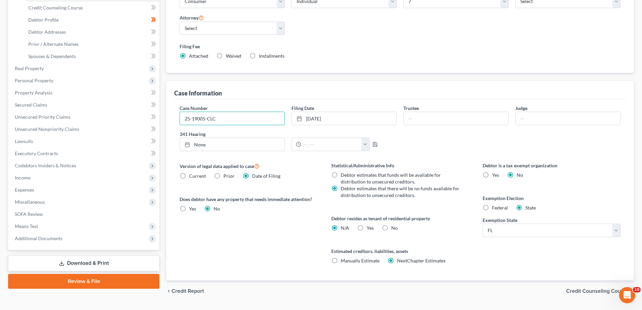
scroll to position [134, 0]
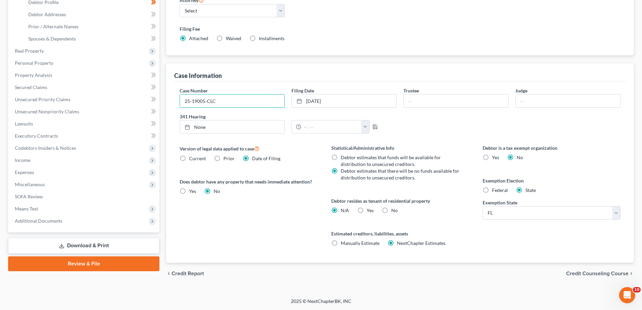
type input "25-19005-CLC"
click at [89, 247] on link "Download & Print" at bounding box center [83, 246] width 151 height 16
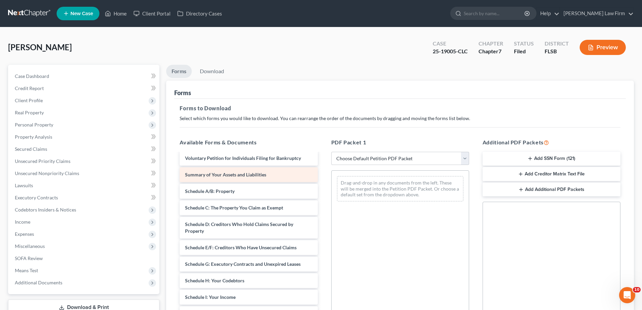
scroll to position [202, 0]
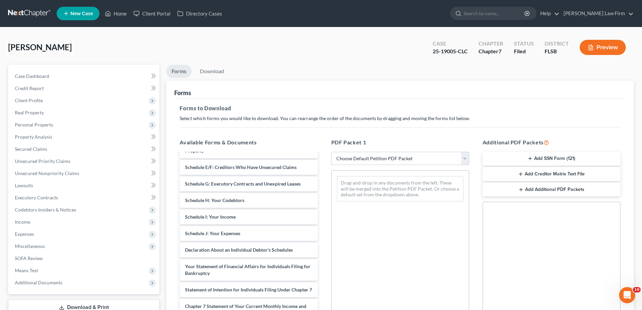
click at [353, 160] on select "Choose Default Petition PDF Packet Complete Bankruptcy Petition (all forms and …" at bounding box center [400, 158] width 138 height 13
select select "2"
click at [331, 152] on select "Choose Default Petition PDF Packet Complete Bankruptcy Petition (all forms and …" at bounding box center [400, 158] width 138 height 13
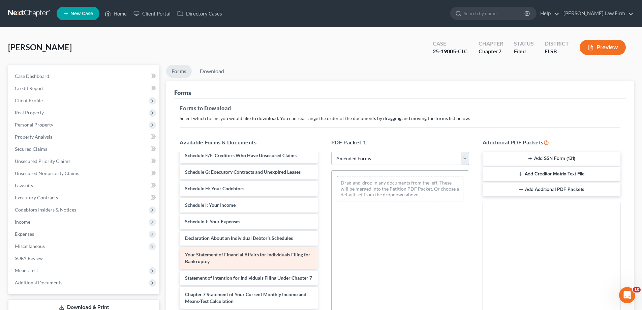
scroll to position [0, 0]
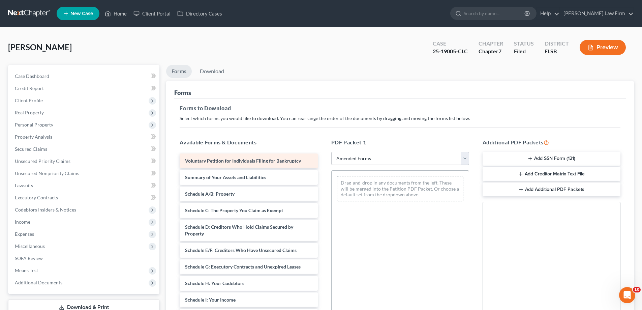
click at [262, 164] on div "Voluntary Petition for Individuals Filing for Bankruptcy" at bounding box center [249, 160] width 138 height 15
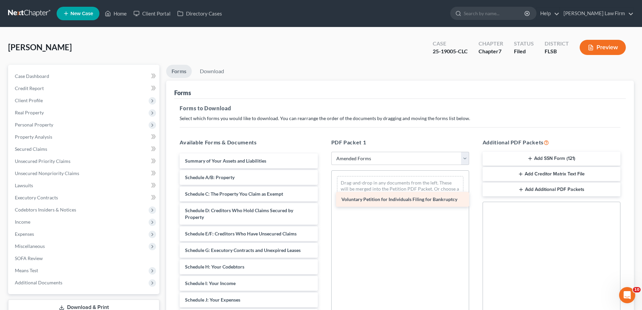
drag, startPoint x: 262, startPoint y: 164, endPoint x: 419, endPoint y: 202, distance: 161.0
click at [323, 202] on div "Voluntary Petition for Individuals Filing for Bankruptcy Voluntary Petition for…" at bounding box center [248, 306] width 149 height 306
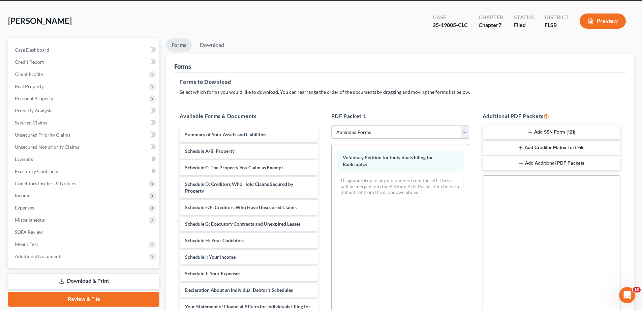
scroll to position [101, 0]
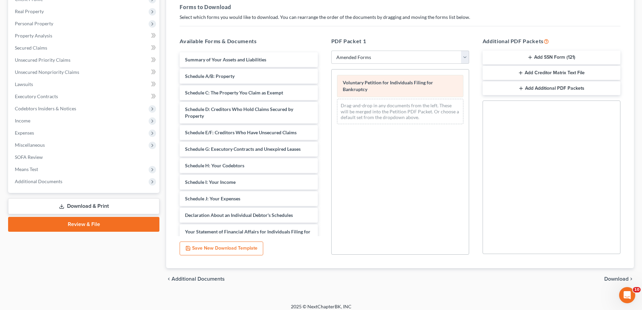
click at [381, 87] on div "Voluntary Petition for Individuals Filing for Bankruptcy" at bounding box center [400, 86] width 126 height 22
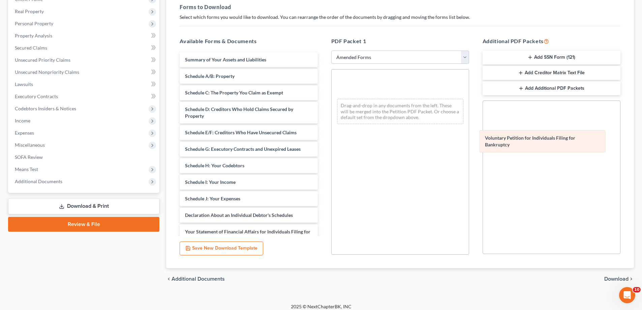
drag, startPoint x: 392, startPoint y: 85, endPoint x: 525, endPoint y: 142, distance: 144.2
click at [469, 129] on div "Voluntary Petition for Individuals Filing for Bankruptcy Voluntary Petition for…" at bounding box center [400, 99] width 137 height 60
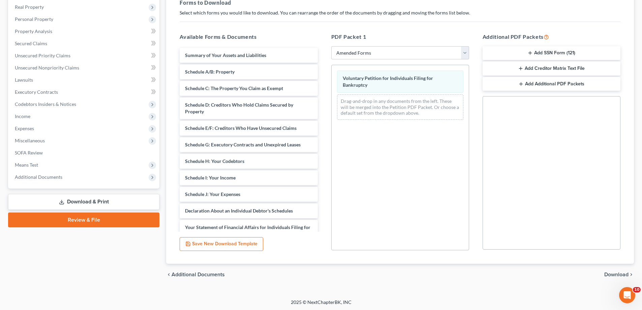
scroll to position [107, 0]
click at [231, 241] on button "Save New Download Template" at bounding box center [222, 243] width 84 height 14
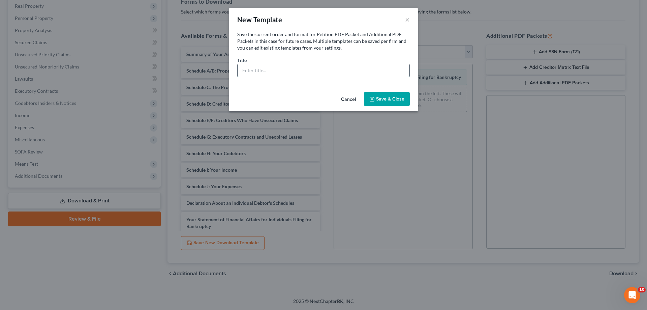
click at [263, 70] on input "text" at bounding box center [324, 70] width 172 height 13
type input "v"
type input "a"
type input "AM"
click at [388, 100] on button "Save & Close" at bounding box center [387, 99] width 46 height 14
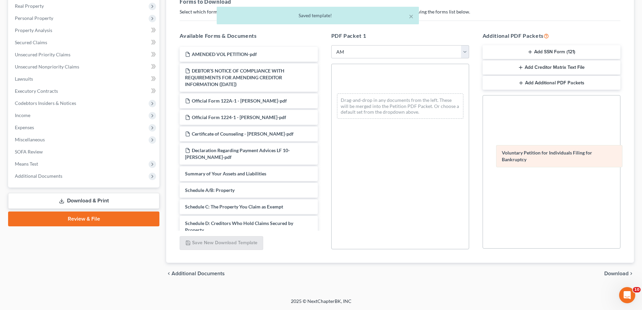
drag, startPoint x: 416, startPoint y: 83, endPoint x: 575, endPoint y: 159, distance: 176.1
click at [469, 124] on div "Voluntary Petition for Individuals Filing for Bankruptcy Voluntary Petition for…" at bounding box center [400, 94] width 137 height 60
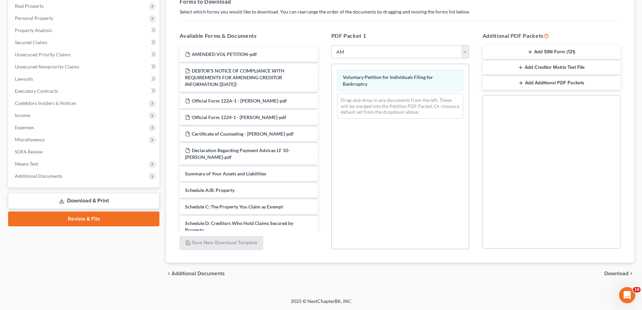
drag, startPoint x: 608, startPoint y: 264, endPoint x: 608, endPoint y: 272, distance: 7.8
click at [608, 270] on div "chevron_left Additional Documents Download chevron_right" at bounding box center [400, 274] width 468 height 22
click at [608, 272] on span "Download" at bounding box center [616, 273] width 24 height 5
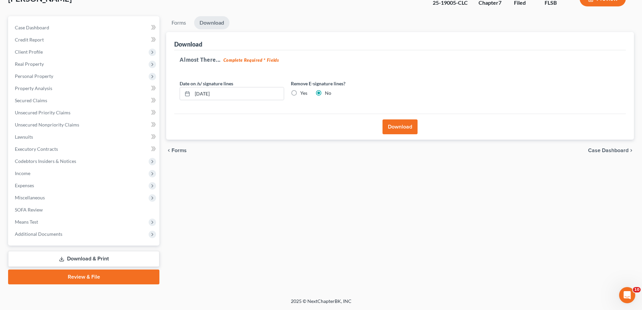
scroll to position [49, 0]
click at [397, 126] on button "Download" at bounding box center [400, 126] width 35 height 15
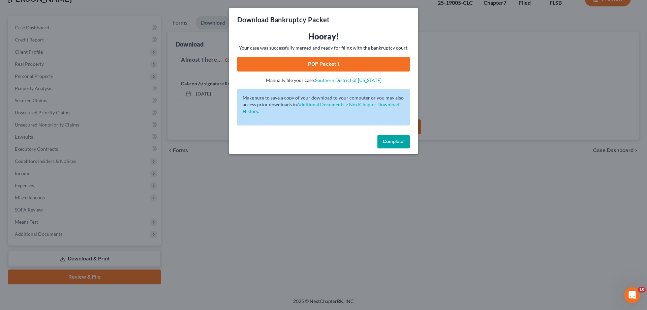
click at [331, 65] on link "PDF Packet 1" at bounding box center [323, 64] width 173 height 15
click at [382, 145] on button "Complete!" at bounding box center [393, 141] width 32 height 13
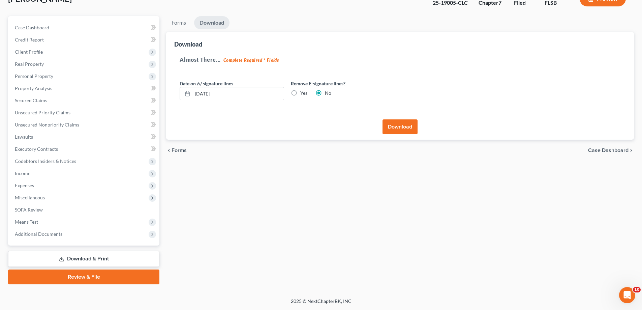
click at [96, 260] on link "Download & Print" at bounding box center [83, 259] width 151 height 16
click at [96, 264] on link "Download & Print" at bounding box center [83, 259] width 151 height 16
click at [81, 257] on link "Download & Print" at bounding box center [83, 259] width 151 height 16
click at [175, 148] on span "Forms" at bounding box center [179, 150] width 15 height 5
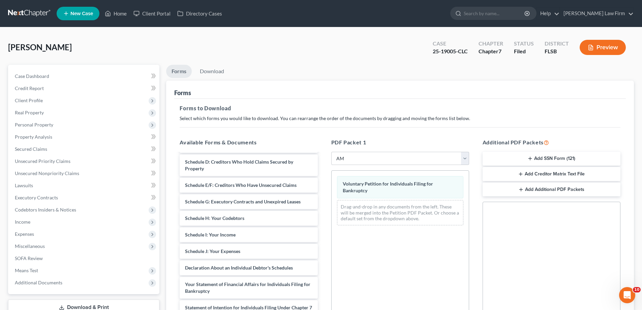
scroll to position [169, 0]
click at [395, 157] on select "Choose Default Petition PDF Packet Complete Bankruptcy Petition (all forms and …" at bounding box center [400, 158] width 138 height 13
select select "2"
click at [331, 152] on select "Choose Default Petition PDF Packet Complete Bankruptcy Petition (all forms and …" at bounding box center [400, 158] width 138 height 13
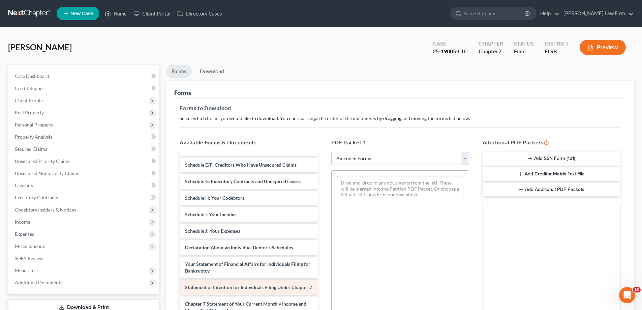
scroll to position [0, 0]
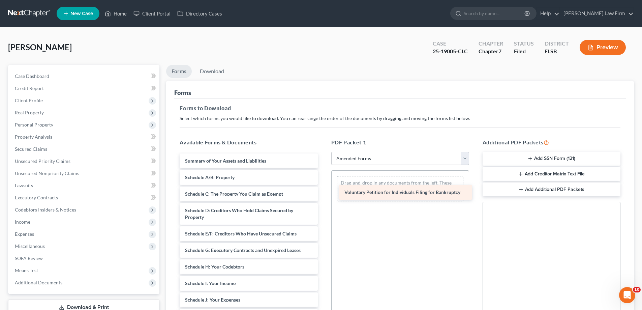
drag, startPoint x: 245, startPoint y: 160, endPoint x: 404, endPoint y: 191, distance: 162.4
click at [323, 191] on div "Voluntary Petition for Individuals Filing for Bankruptcy Voluntary Petition for…" at bounding box center [248, 306] width 149 height 306
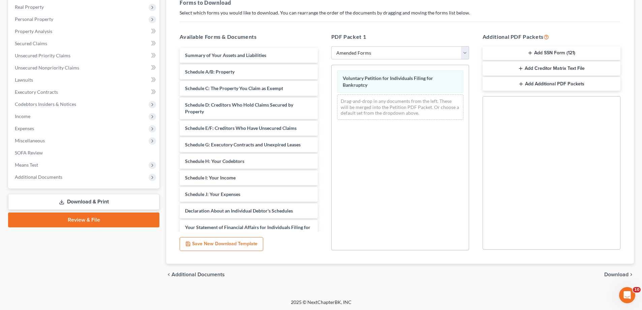
scroll to position [107, 0]
click at [242, 245] on button "Save New Download Template" at bounding box center [222, 243] width 84 height 14
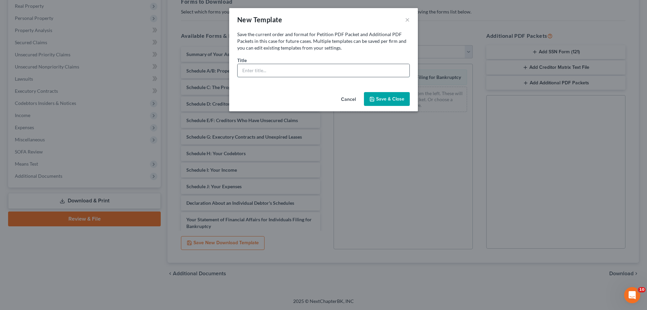
click at [279, 73] on input "text" at bounding box center [324, 70] width 172 height 13
type input "Amended Vol. [GEOGRAPHIC_DATA]"
click at [397, 101] on button "Save & Close" at bounding box center [387, 99] width 46 height 14
select select "9"
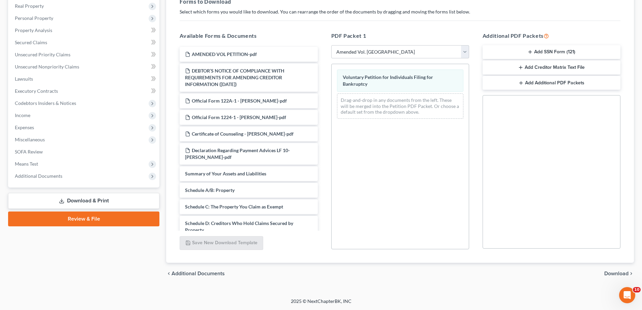
click at [612, 269] on div "chevron_left Additional Documents Download chevron_right" at bounding box center [400, 274] width 468 height 22
click at [613, 271] on span "Download" at bounding box center [616, 273] width 24 height 5
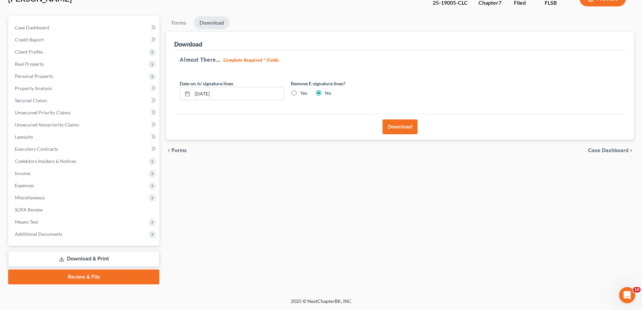
scroll to position [49, 0]
click at [394, 126] on button "Download" at bounding box center [400, 126] width 35 height 15
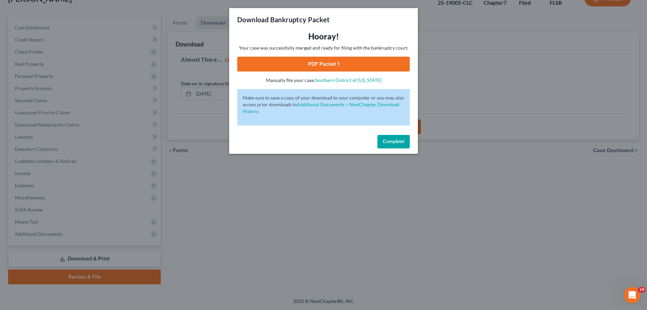
click at [390, 141] on span "Complete!" at bounding box center [394, 142] width 22 height 6
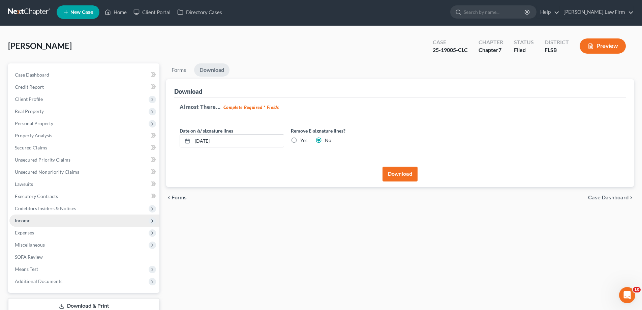
scroll to position [0, 0]
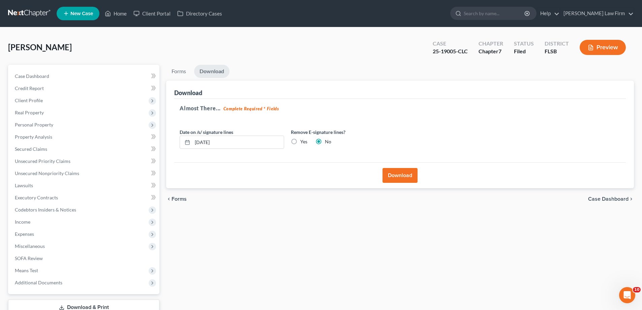
click at [33, 46] on span "[PERSON_NAME]" at bounding box center [40, 47] width 64 height 10
click at [177, 70] on link "Forms" at bounding box center [178, 71] width 25 height 13
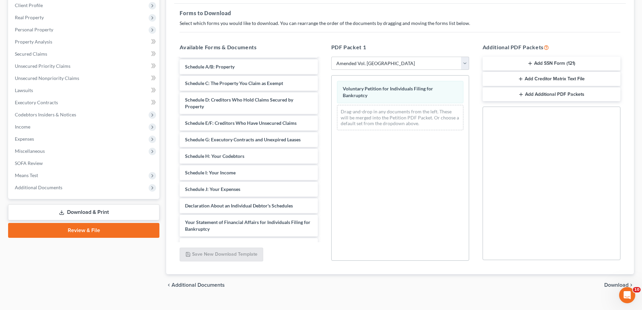
scroll to position [107, 0]
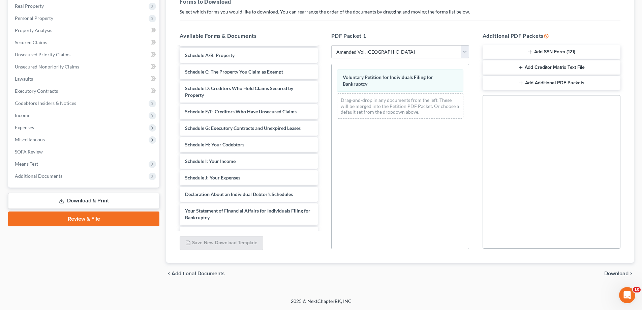
click at [89, 219] on link "Review & File" at bounding box center [83, 218] width 151 height 15
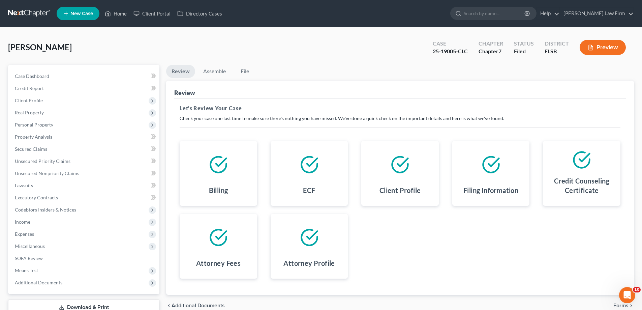
scroll to position [49, 0]
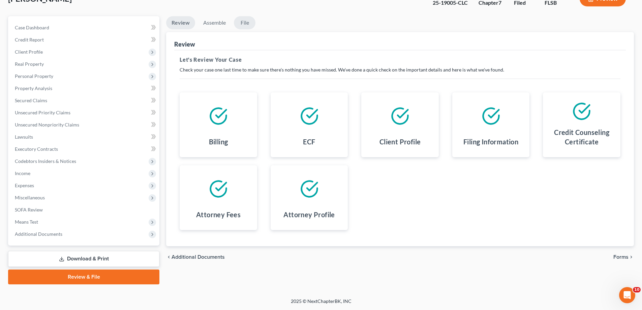
click at [246, 20] on link "File" at bounding box center [245, 22] width 22 height 13
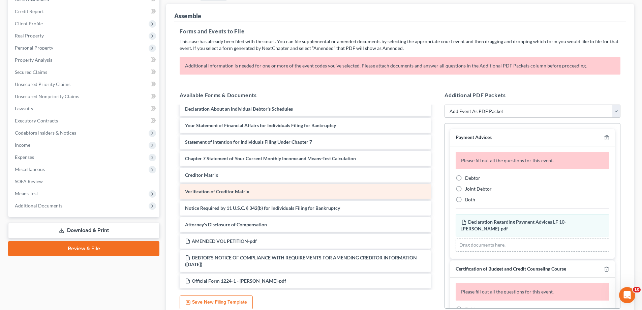
scroll to position [136, 0]
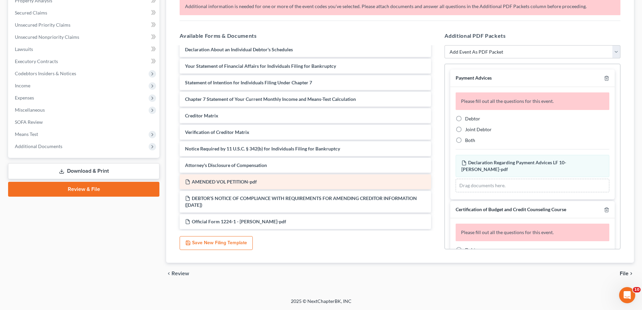
click at [223, 183] on span "AMENDED VOL PETITION-pdf" at bounding box center [224, 182] width 65 height 6
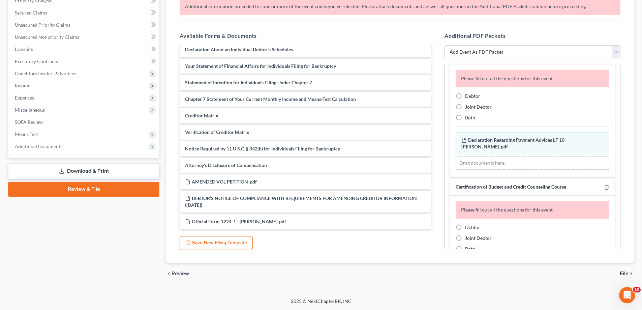
scroll to position [0, 0]
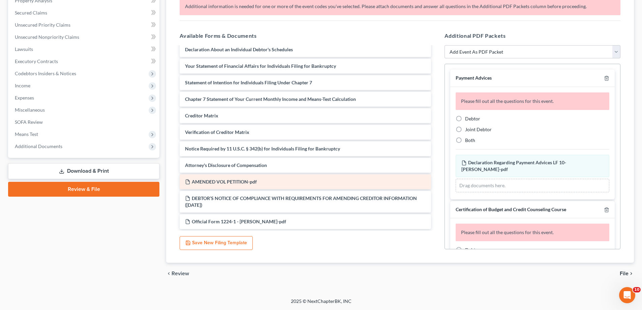
click at [221, 184] on span "AMENDED VOL PETITION-pdf" at bounding box center [224, 182] width 65 height 6
click at [223, 182] on span "AMENDED VOL PETITION-pdf" at bounding box center [224, 182] width 65 height 6
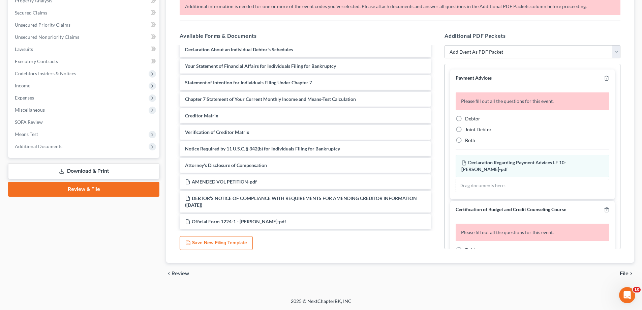
drag, startPoint x: 223, startPoint y: 182, endPoint x: 317, endPoint y: 230, distance: 106.0
click at [317, 230] on div "Voluntary Petition for Individuals Filing for Bankruptcy Summary of Your Assets…" at bounding box center [305, 137] width 262 height 185
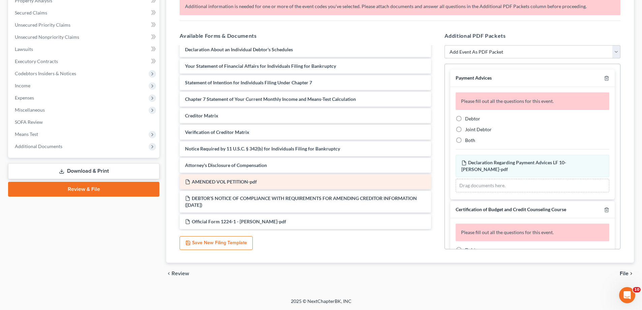
click at [233, 181] on span "AMENDED VOL PETITION-pdf" at bounding box center [224, 182] width 65 height 6
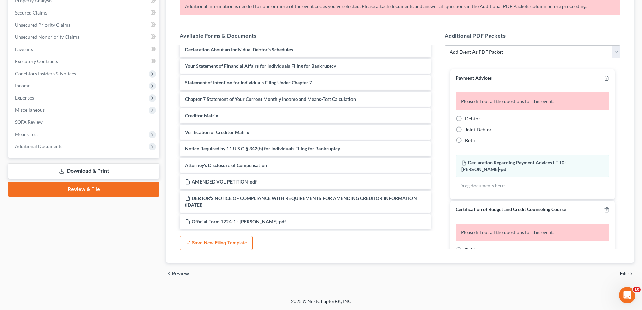
click at [236, 243] on button "Save New Filing Template" at bounding box center [216, 243] width 73 height 14
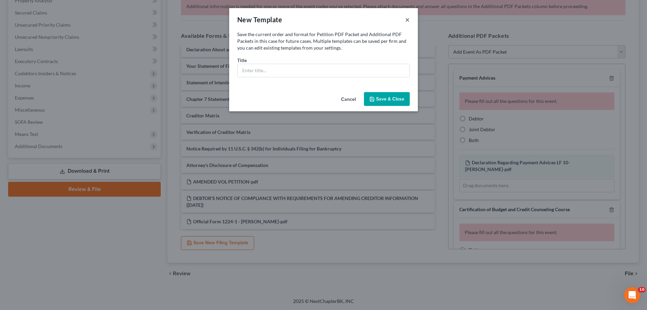
click at [409, 22] on button "×" at bounding box center [407, 20] width 5 height 8
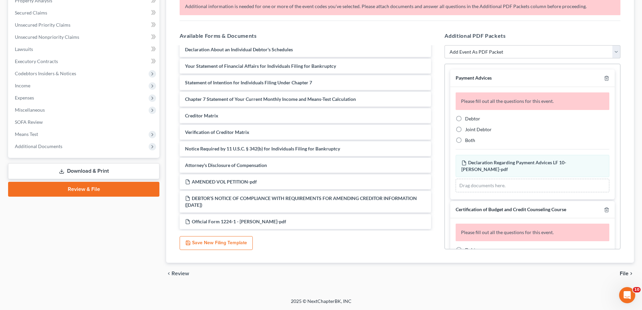
click at [627, 274] on span "File" at bounding box center [624, 273] width 9 height 5
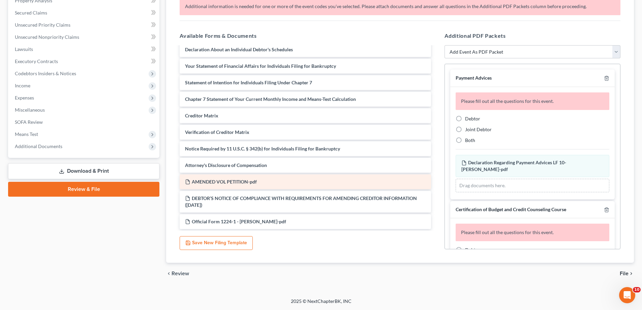
click at [289, 181] on div "AMENDED VOL PETITION-pdf" at bounding box center [305, 181] width 251 height 15
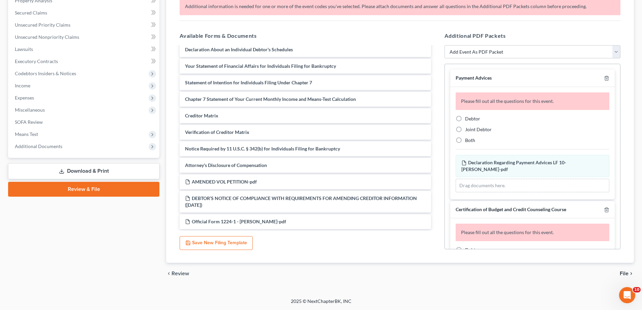
click at [625, 271] on span "File" at bounding box center [624, 273] width 9 height 5
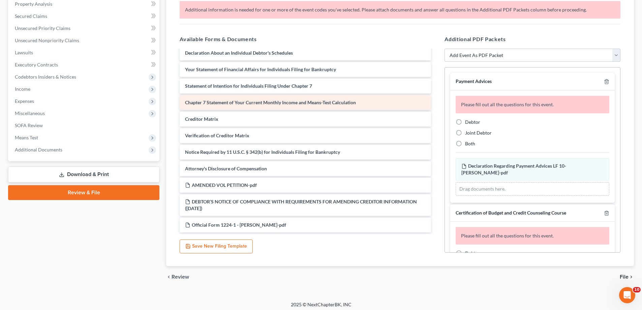
scroll to position [136, 0]
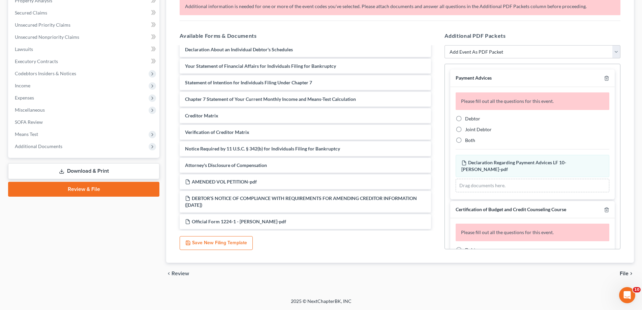
click at [125, 174] on link "Download & Print" at bounding box center [83, 171] width 151 height 16
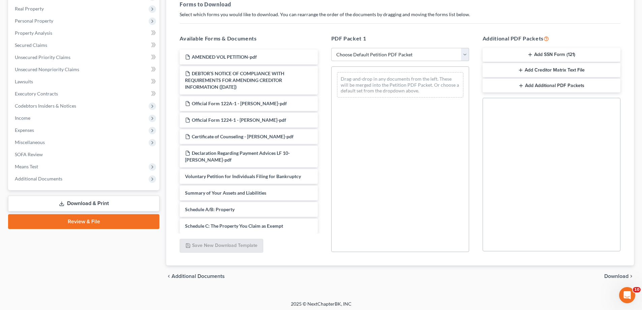
scroll to position [107, 0]
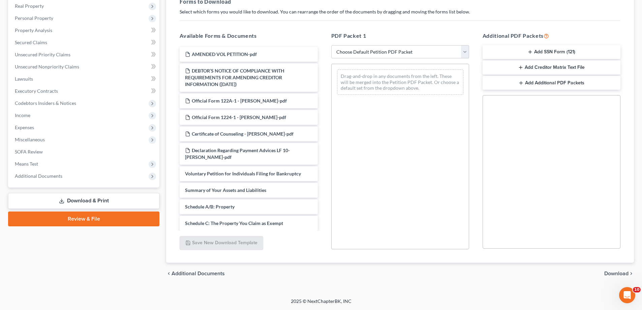
click at [205, 271] on span "Additional Documents" at bounding box center [198, 273] width 53 height 5
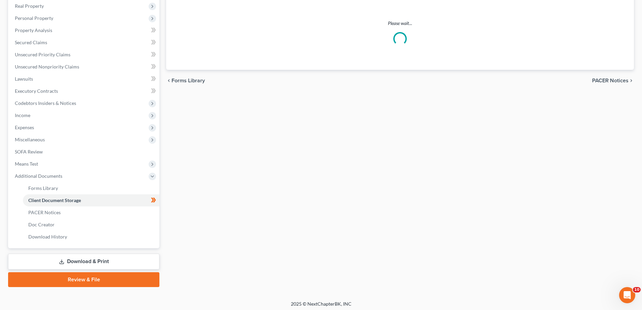
scroll to position [6, 0]
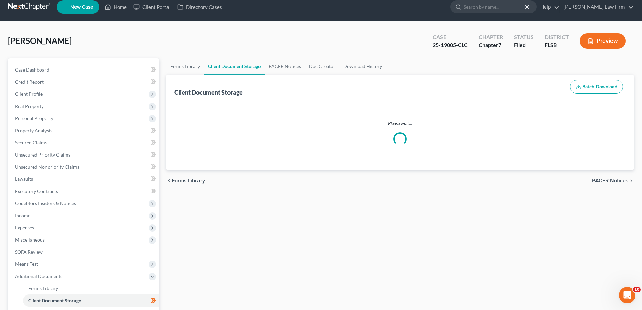
select select "38"
select select "9"
select select "24"
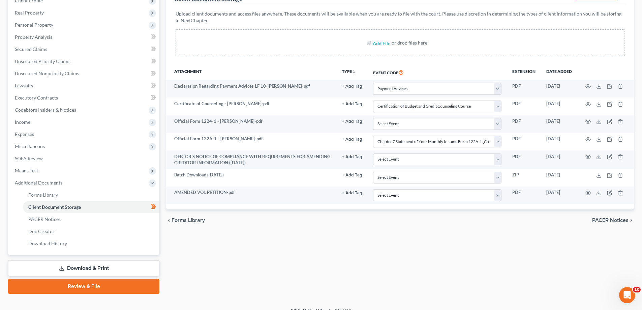
scroll to position [109, 0]
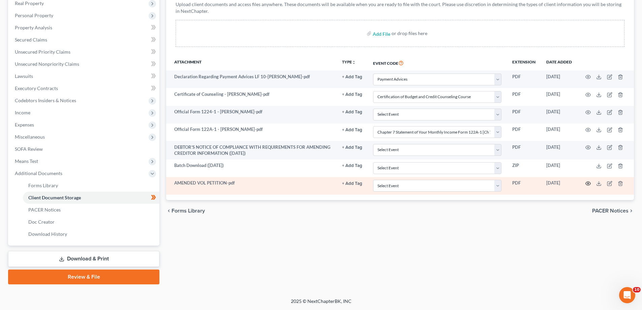
click at [590, 183] on icon "button" at bounding box center [587, 183] width 5 height 5
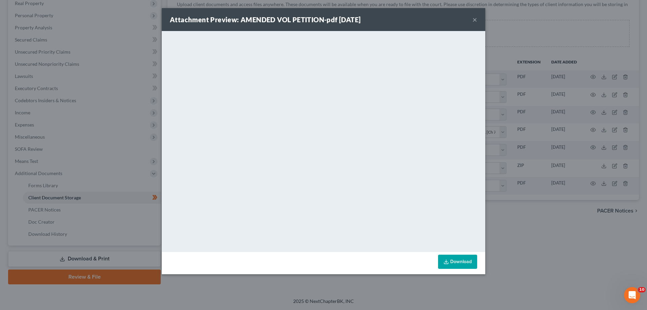
click at [470, 21] on div "Attachment Preview: AMENDED VOL PETITION-pdf 09/04/2025 ×" at bounding box center [324, 19] width 324 height 23
click at [475, 19] on button "×" at bounding box center [475, 20] width 5 height 8
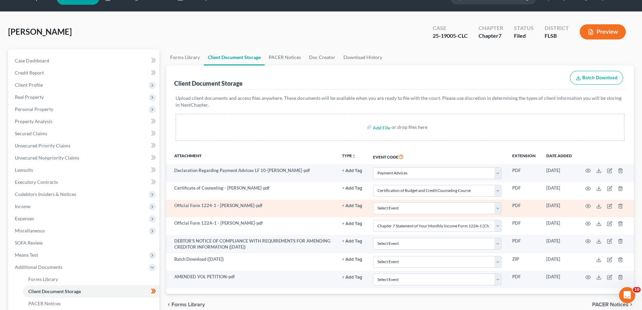
scroll to position [8, 0]
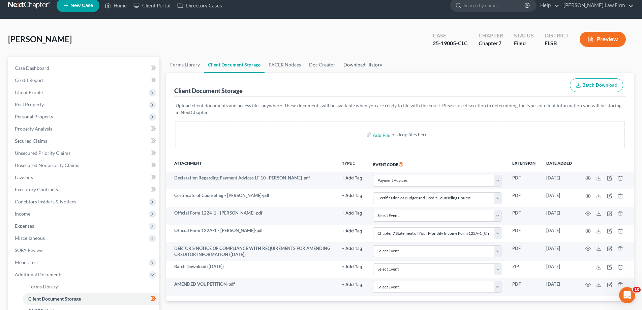
click at [358, 70] on link "Download History" at bounding box center [362, 65] width 47 height 16
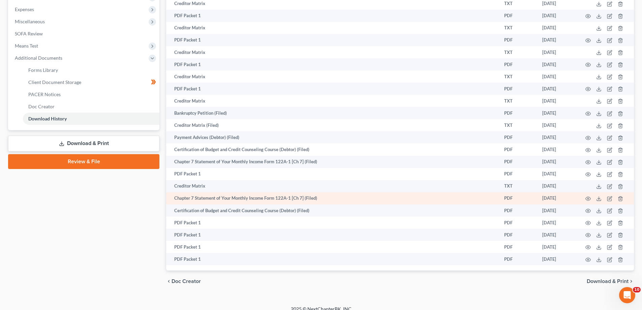
scroll to position [232, 0]
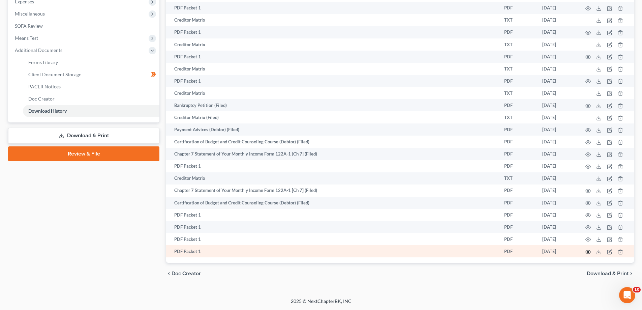
click at [587, 251] on icon "button" at bounding box center [587, 251] width 5 height 5
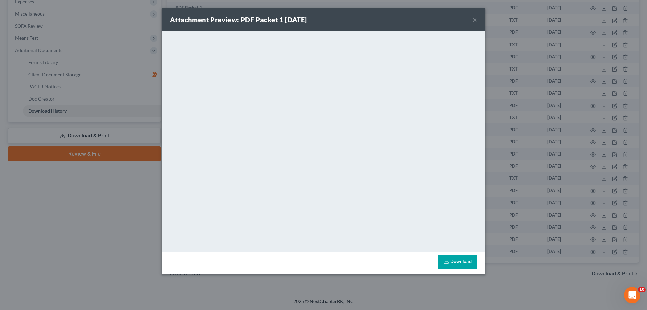
click at [455, 261] on link "Download" at bounding box center [457, 261] width 39 height 14
click at [474, 19] on button "×" at bounding box center [475, 20] width 5 height 8
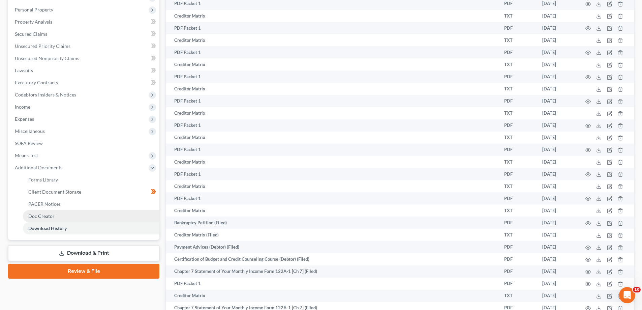
scroll to position [202, 0]
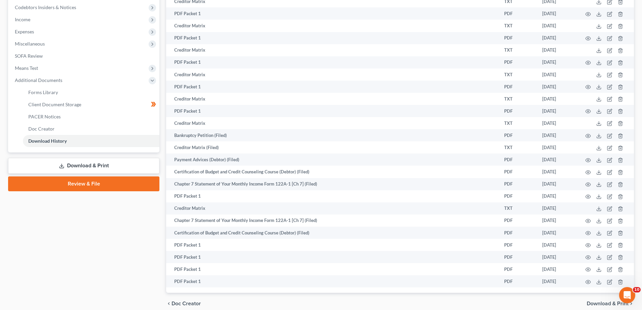
click at [114, 183] on link "Review & File" at bounding box center [83, 183] width 151 height 15
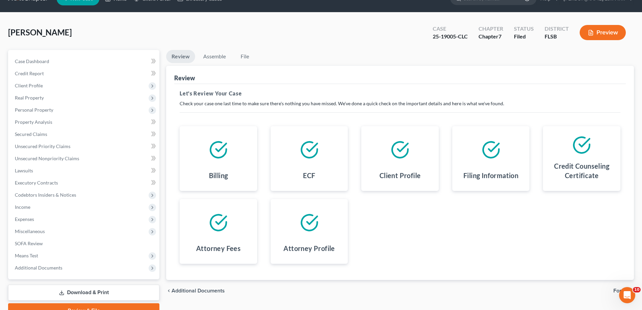
scroll to position [49, 0]
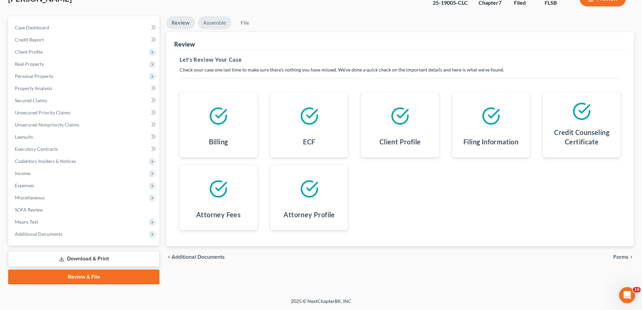
click at [221, 25] on link "Assemble" at bounding box center [214, 22] width 33 height 13
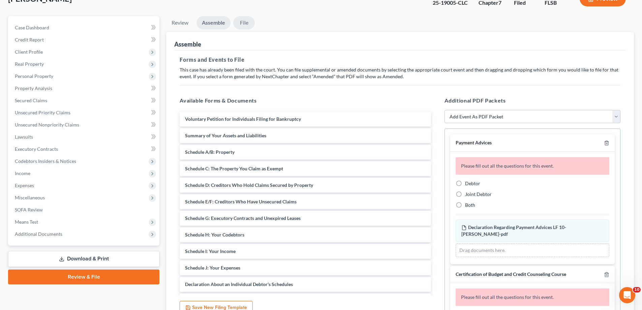
click at [243, 24] on link "File" at bounding box center [244, 22] width 22 height 13
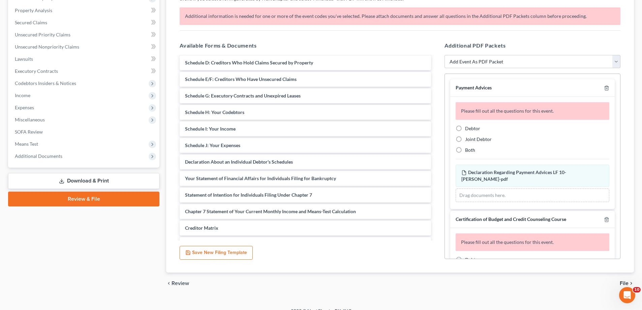
scroll to position [136, 0]
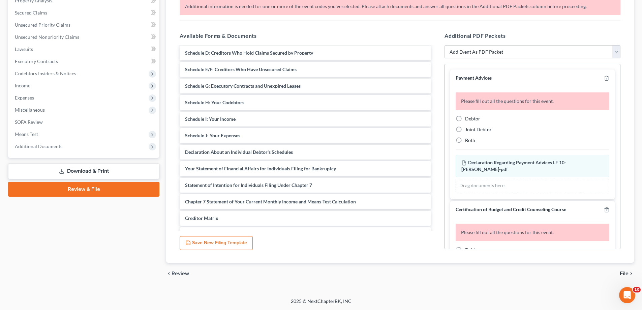
click at [628, 272] on span "File" at bounding box center [624, 273] width 9 height 5
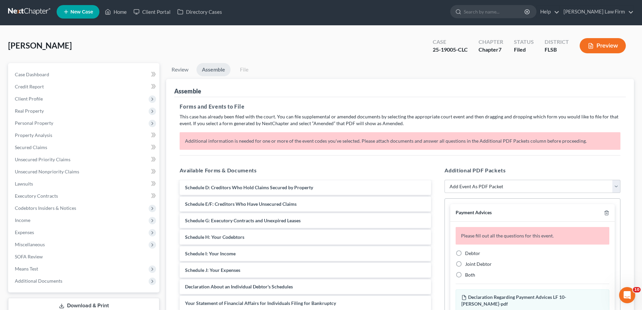
scroll to position [1, 0]
click at [246, 68] on link "File" at bounding box center [244, 69] width 22 height 13
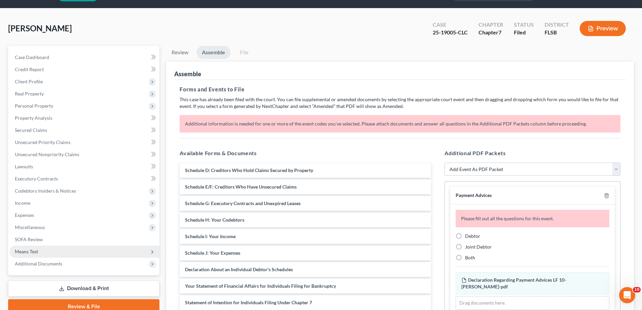
scroll to position [0, 0]
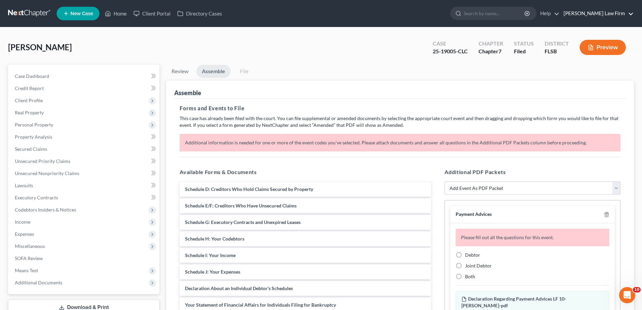
click at [606, 17] on link "[PERSON_NAME] Law Firm" at bounding box center [596, 13] width 73 height 12
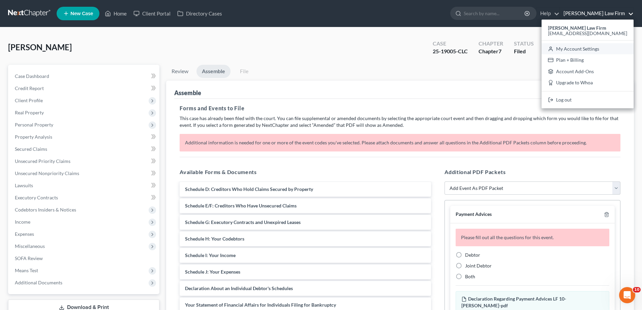
click at [605, 51] on link "My Account Settings" at bounding box center [588, 48] width 92 height 11
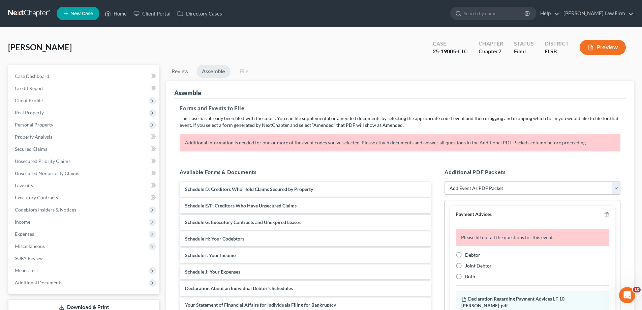
select select "17"
select select "24"
select select "9"
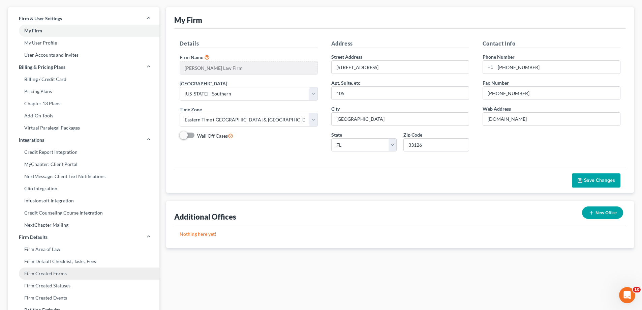
scroll to position [21, 0]
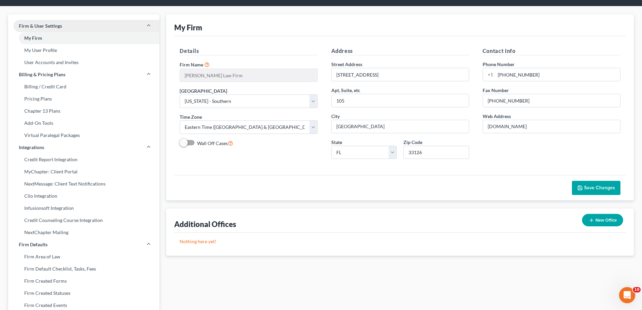
click at [149, 26] on icon at bounding box center [148, 25] width 5 height 5
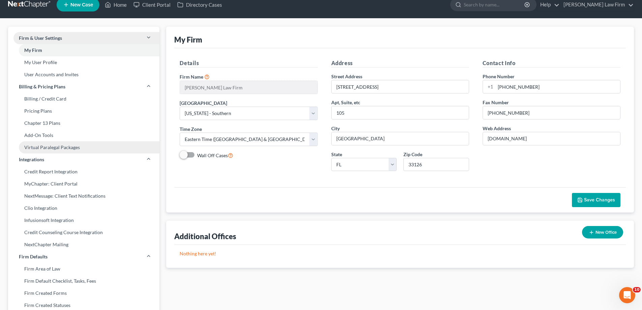
scroll to position [0, 0]
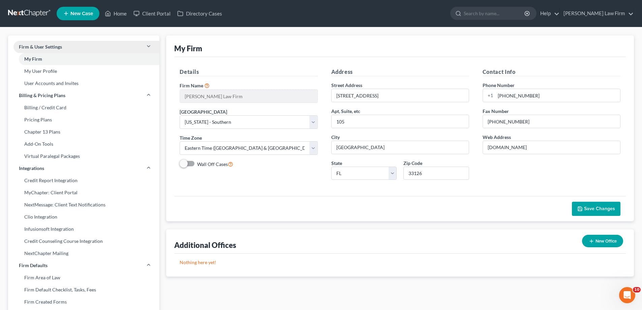
click at [40, 12] on link at bounding box center [29, 13] width 43 height 12
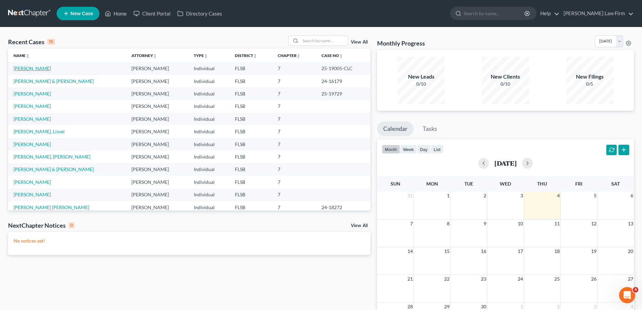
click at [26, 67] on link "[PERSON_NAME]" at bounding box center [31, 68] width 37 height 6
select select "6"
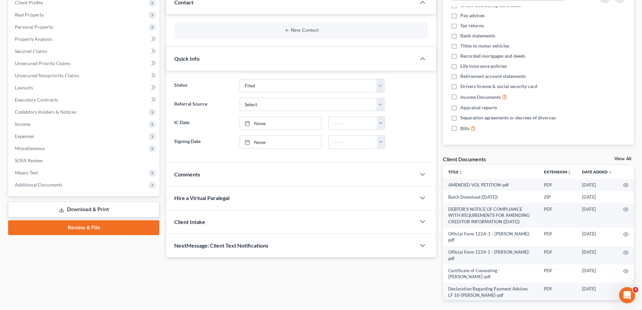
scroll to position [101, 0]
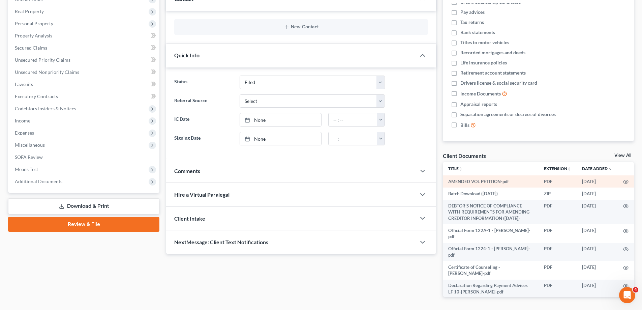
click at [482, 181] on td "AMENDED VOL PETITION-pdf" at bounding box center [491, 181] width 96 height 12
click at [551, 182] on td "PDF" at bounding box center [558, 181] width 38 height 12
click at [546, 181] on td "PDF" at bounding box center [558, 181] width 38 height 12
click at [494, 180] on td "AMENDED VOL PETITION-pdf" at bounding box center [491, 181] width 96 height 12
click at [620, 157] on link "View All" at bounding box center [622, 155] width 17 height 5
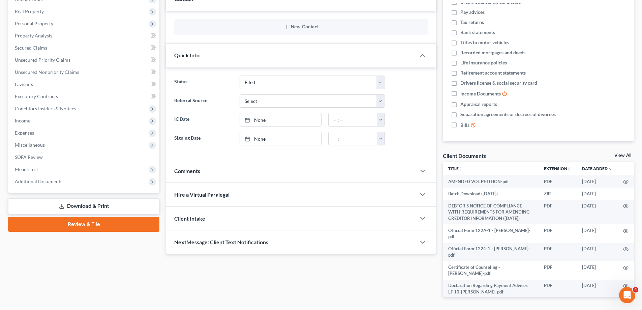
select select "38"
select select "9"
select select "24"
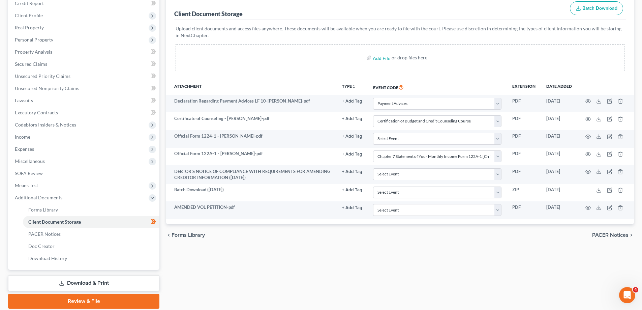
scroll to position [101, 0]
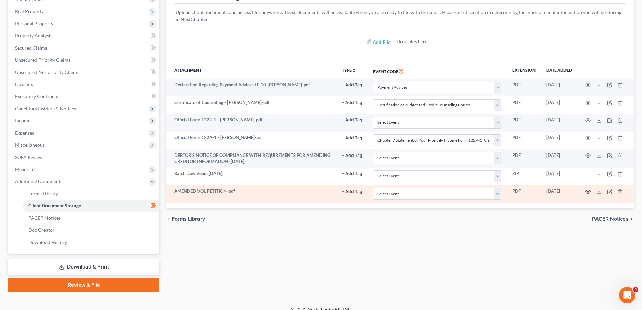
click at [587, 192] on icon "button" at bounding box center [587, 191] width 5 height 5
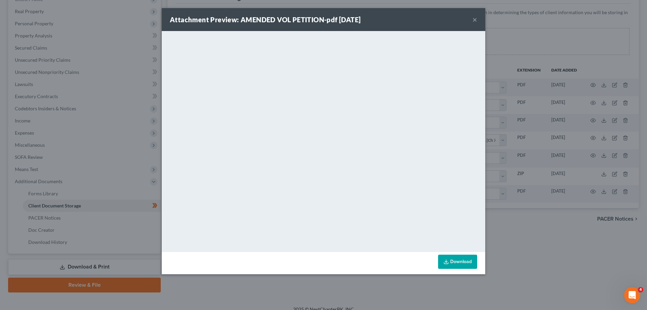
click at [474, 21] on button "×" at bounding box center [475, 20] width 5 height 8
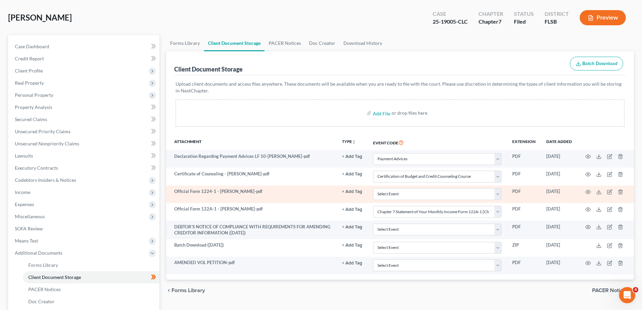
scroll to position [42, 0]
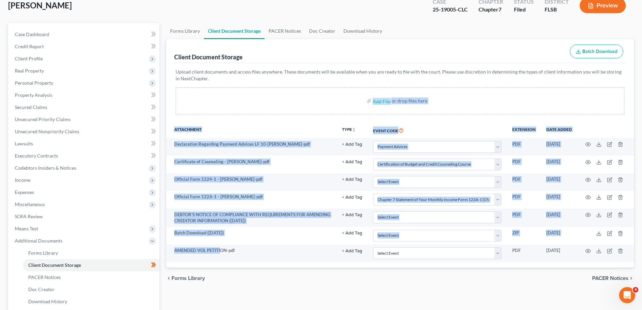
drag, startPoint x: 221, startPoint y: 253, endPoint x: 372, endPoint y: 103, distance: 212.6
click at [372, 103] on div "Client Document Storage Batch Download Upload client documents and access files…" at bounding box center [400, 153] width 468 height 228
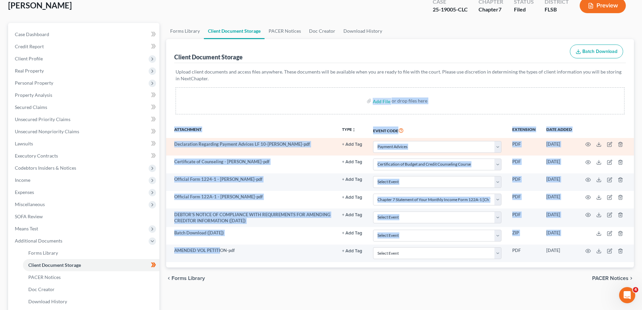
drag, startPoint x: 289, startPoint y: 150, endPoint x: 296, endPoint y: 152, distance: 7.6
click at [290, 150] on td "Declaration Regarding Payment Advices LF 10-[PERSON_NAME]-pdf" at bounding box center [251, 147] width 171 height 18
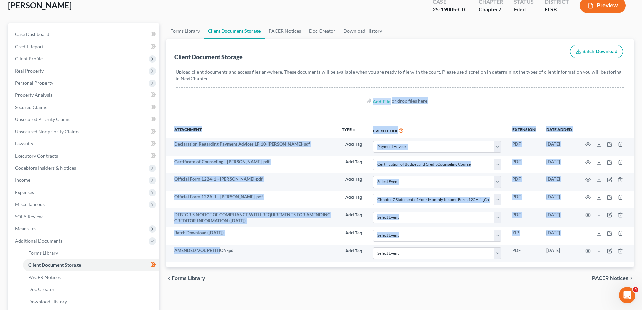
click at [302, 128] on th "Attachment" at bounding box center [251, 130] width 171 height 16
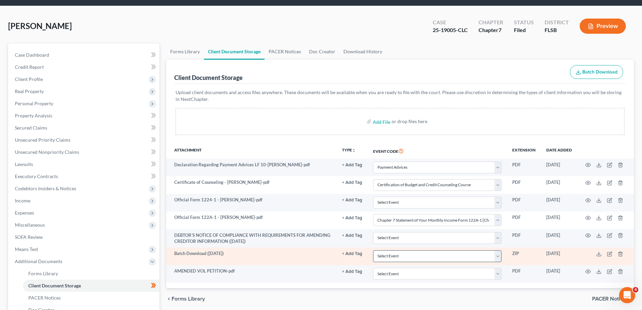
scroll to position [8, 0]
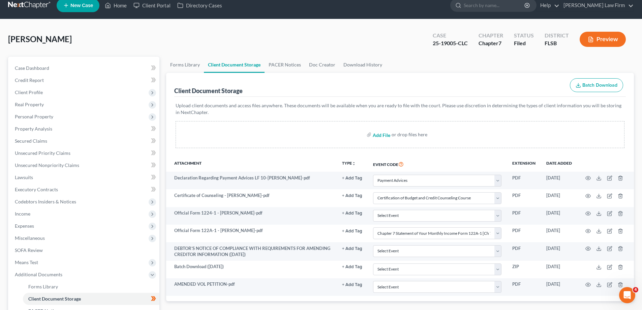
click at [375, 134] on input "file" at bounding box center [381, 134] width 16 height 12
type input "C:\fakepath\[PERSON_NAME] AMENED VOL. PETITION.pdf"
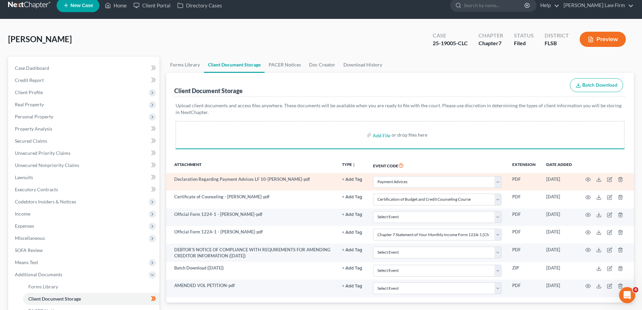
select select "38"
select select "9"
select select "24"
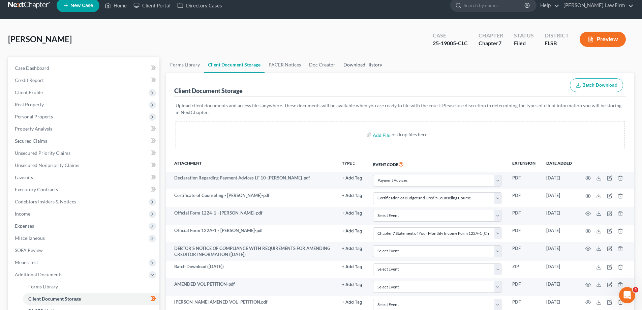
click at [351, 61] on link "Download History" at bounding box center [362, 65] width 47 height 16
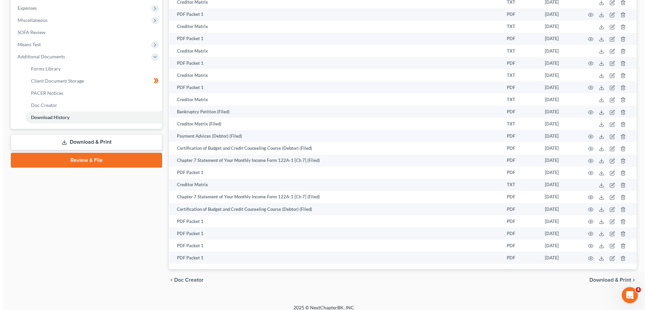
scroll to position [232, 0]
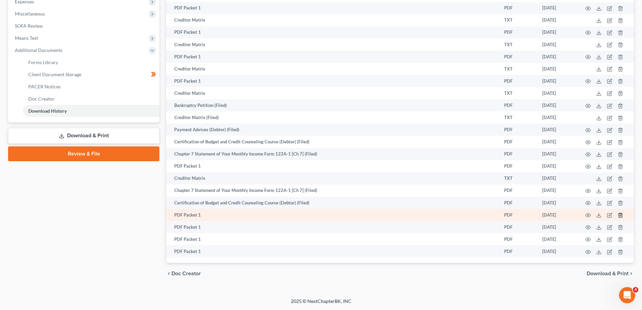
click at [618, 217] on icon "button" at bounding box center [620, 214] width 5 height 5
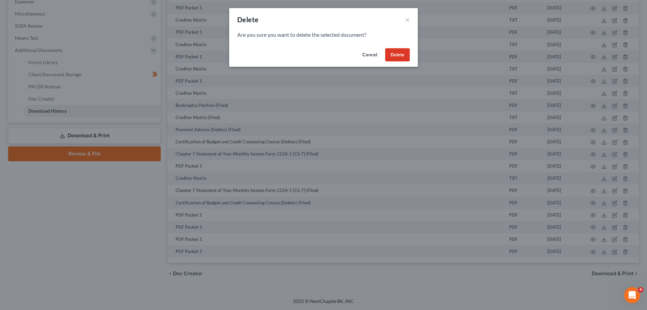
click at [392, 59] on button "Delete" at bounding box center [397, 54] width 25 height 13
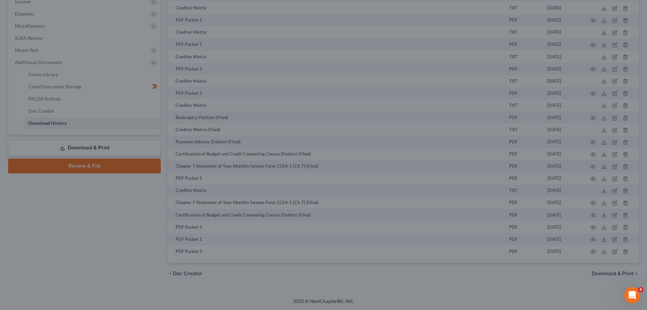
scroll to position [220, 0]
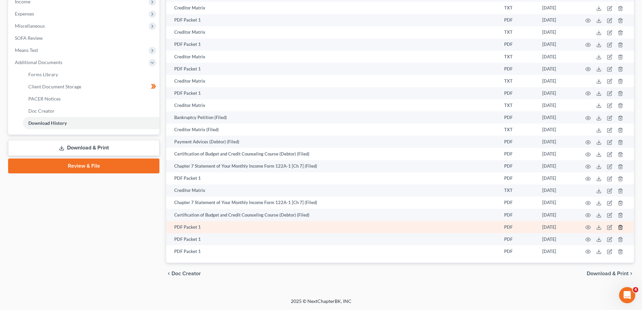
click at [619, 227] on icon "button" at bounding box center [620, 227] width 3 height 4
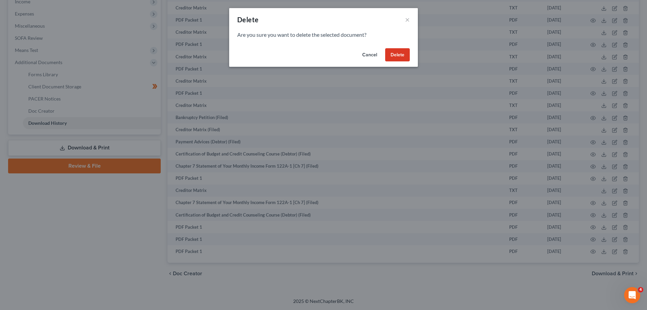
click at [410, 58] on div "Cancel Delete" at bounding box center [323, 56] width 189 height 22
click at [405, 55] on button "Delete" at bounding box center [397, 54] width 25 height 13
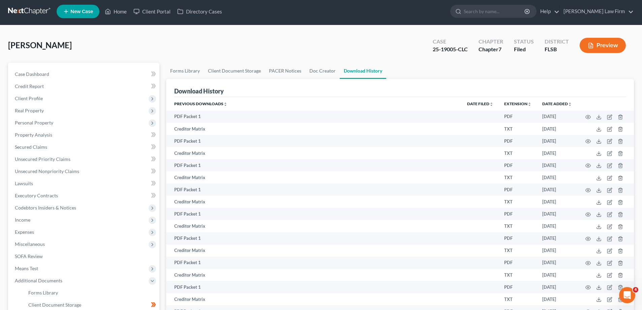
scroll to position [0, 0]
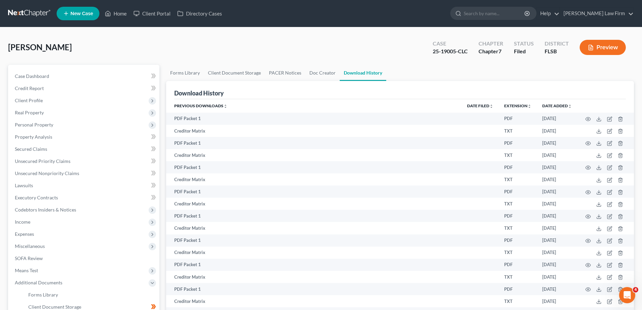
click at [521, 49] on div "Filed" at bounding box center [524, 52] width 20 height 8
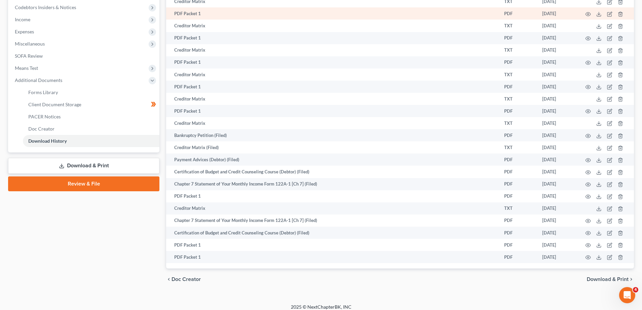
scroll to position [208, 0]
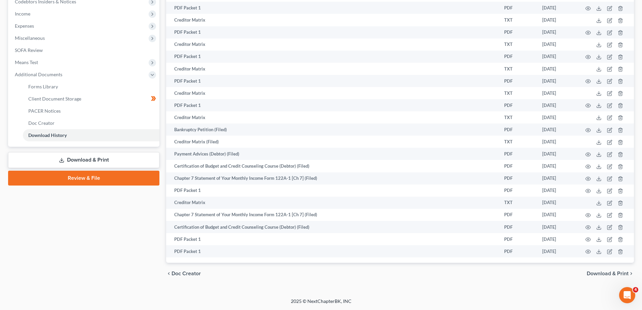
click at [190, 275] on span "Doc Creator" at bounding box center [186, 273] width 29 height 5
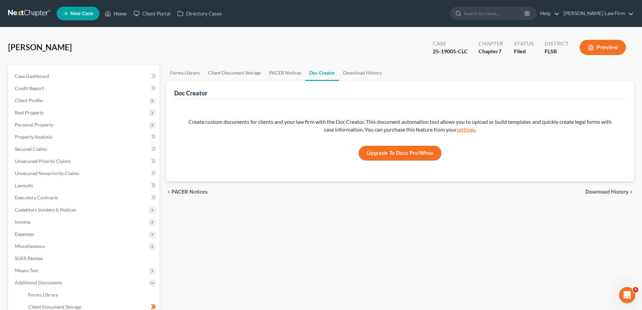
click at [470, 130] on link "settings" at bounding box center [466, 129] width 19 height 6
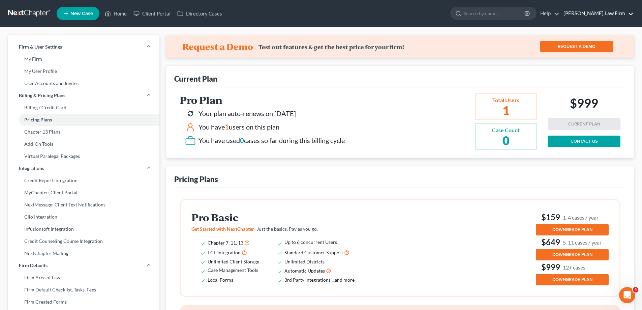
click at [597, 14] on link "[PERSON_NAME] Law Firm" at bounding box center [596, 13] width 73 height 12
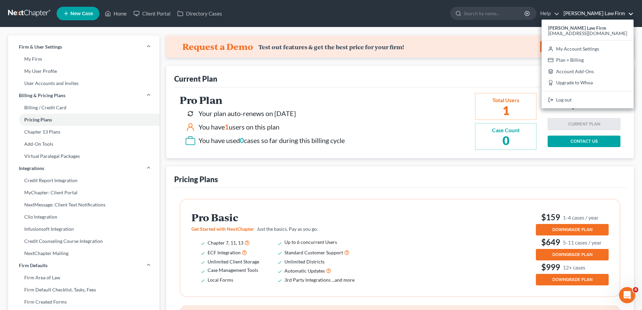
click at [31, 13] on link at bounding box center [29, 13] width 43 height 12
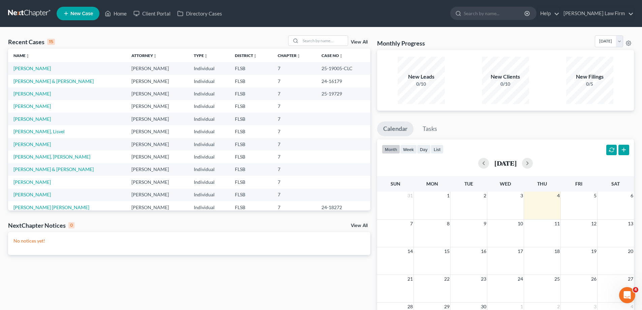
drag, startPoint x: 36, startPoint y: 7, endPoint x: 37, endPoint y: 14, distance: 6.8
click at [36, 8] on nav "Home New Case Client Portal Directory Cases [PERSON_NAME] Law Firm [EMAIL_ADDRE…" at bounding box center [321, 13] width 642 height 27
click at [37, 13] on link at bounding box center [29, 13] width 43 height 12
click at [127, 14] on link "Home" at bounding box center [115, 13] width 29 height 12
click at [33, 68] on link "[PERSON_NAME]" at bounding box center [31, 68] width 37 height 6
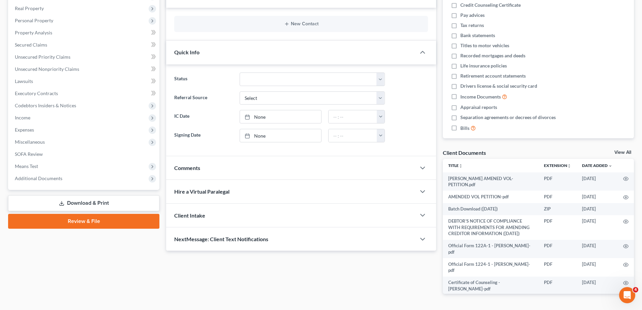
scroll to position [124, 0]
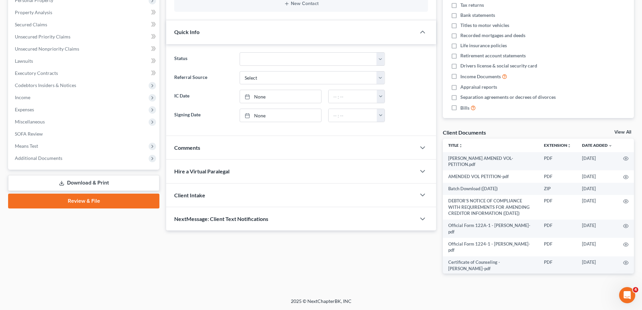
click at [107, 199] on link "Review & File" at bounding box center [83, 200] width 151 height 15
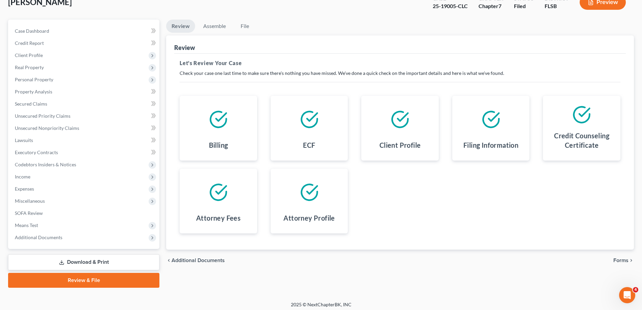
scroll to position [49, 0]
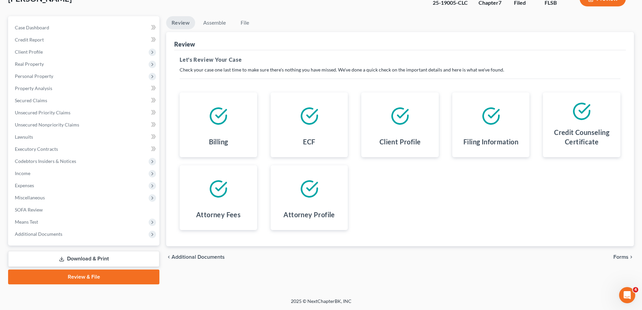
click at [198, 256] on span "Additional Documents" at bounding box center [198, 256] width 53 height 5
select select "38"
select select "9"
select select "24"
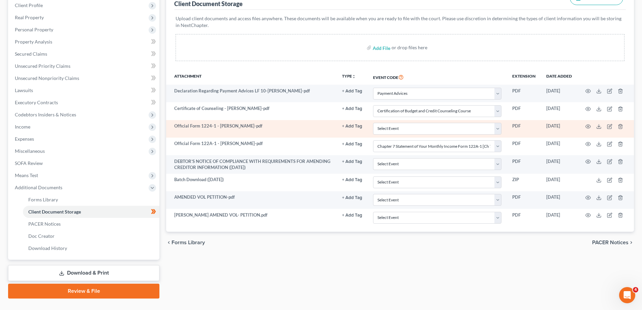
scroll to position [101, 0]
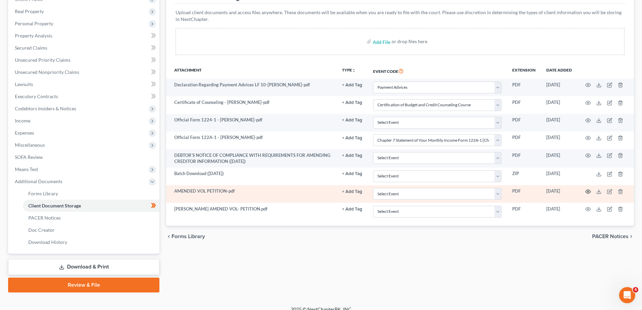
click at [588, 191] on circle "button" at bounding box center [587, 191] width 1 height 1
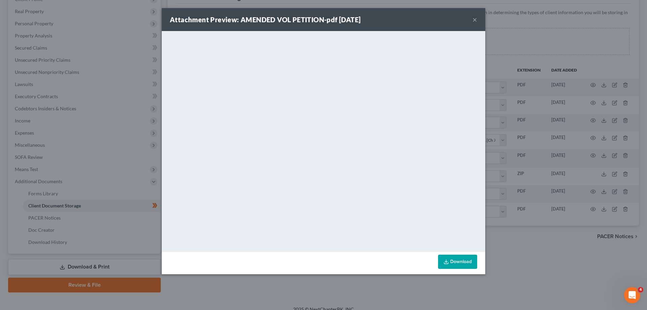
click at [475, 20] on button "×" at bounding box center [475, 20] width 5 height 8
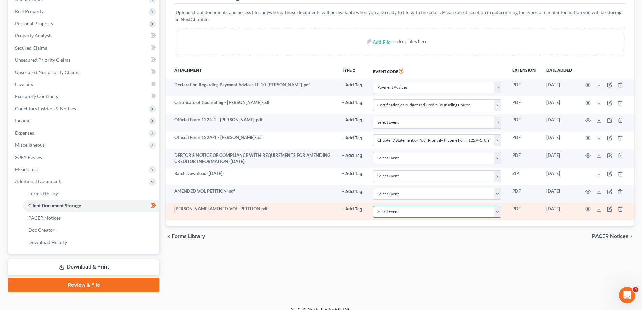
click at [496, 214] on select "Select Event 20 Largest Unsecured Creditors Affidavit Notice of Case Reassignme…" at bounding box center [437, 212] width 128 height 12
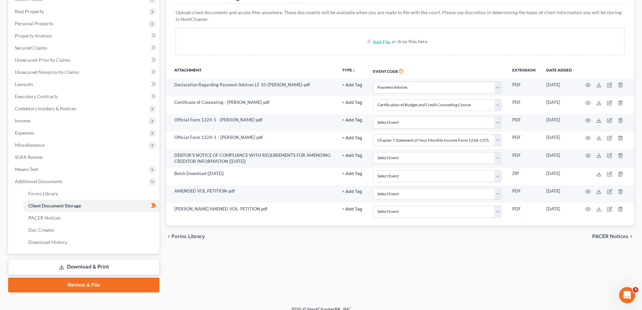
click at [415, 246] on div "chevron_left Forms Library PACER Notices chevron_right" at bounding box center [400, 236] width 468 height 22
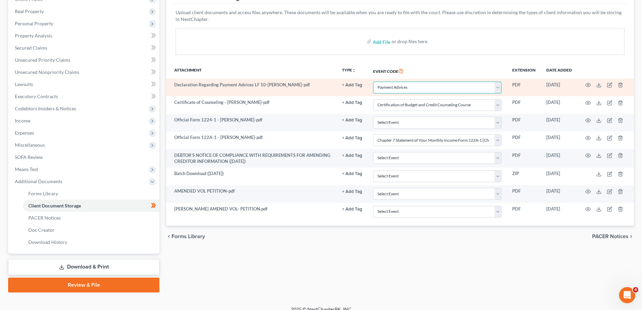
click at [498, 90] on select "Select Event 20 Largest Unsecured Creditors Affidavit Notice of Case Reassignme…" at bounding box center [437, 88] width 128 height 12
select select
click at [373, 82] on select "Select Event 20 Largest Unsecured Creditors Affidavit Notice of Case Reassignme…" at bounding box center [437, 88] width 128 height 12
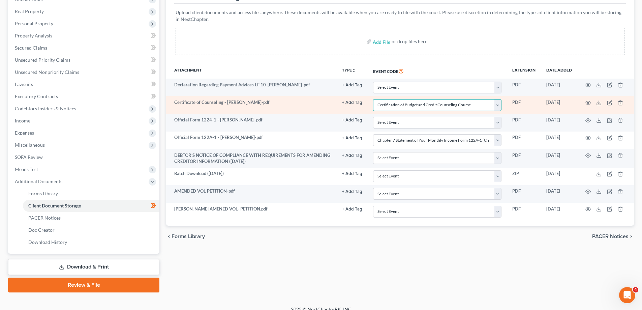
click at [494, 105] on select "Select Event 20 Largest Unsecured Creditors Affidavit Notice of Case Reassignme…" at bounding box center [437, 105] width 128 height 12
select select
click at [373, 99] on select "Select Event 20 Largest Unsecured Creditors Affidavit Notice of Case Reassignme…" at bounding box center [437, 105] width 128 height 12
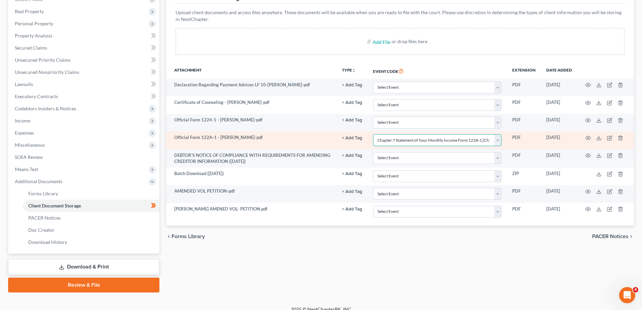
click at [498, 138] on select "Select Event 20 Largest Unsecured Creditors Affidavit Notice of Case Reassignme…" at bounding box center [437, 140] width 128 height 12
select select "5"
click at [373, 134] on select "Select Event 20 Largest Unsecured Creditors Affidavit Notice of Case Reassignme…" at bounding box center [437, 140] width 128 height 12
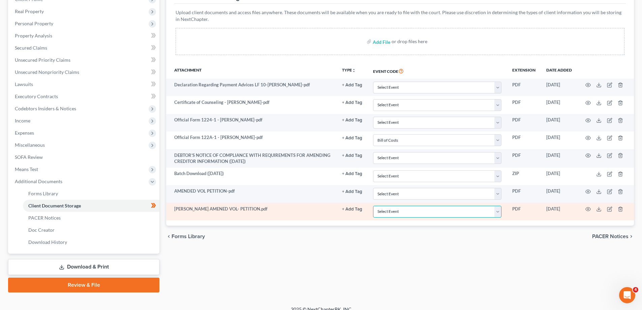
click at [497, 210] on select "Select Event 20 Largest Unsecured Creditors Affidavit Notice of Case Reassignme…" at bounding box center [437, 212] width 128 height 12
select select "42"
click at [373, 206] on select "Select Event 20 Largest Unsecured Creditors Affidavit Notice of Case Reassignme…" at bounding box center [437, 212] width 128 height 12
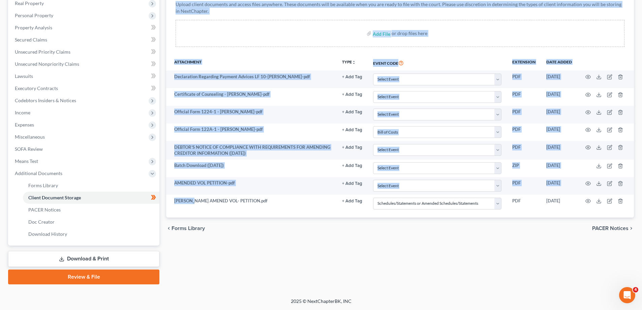
scroll to position [0, 0]
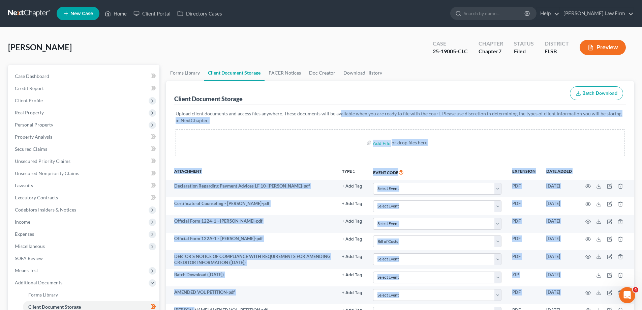
drag, startPoint x: 195, startPoint y: 203, endPoint x: 336, endPoint y: 132, distance: 157.2
click at [337, 122] on div "Client Document Storage Batch Download Upload client documents and access files…" at bounding box center [400, 204] width 468 height 246
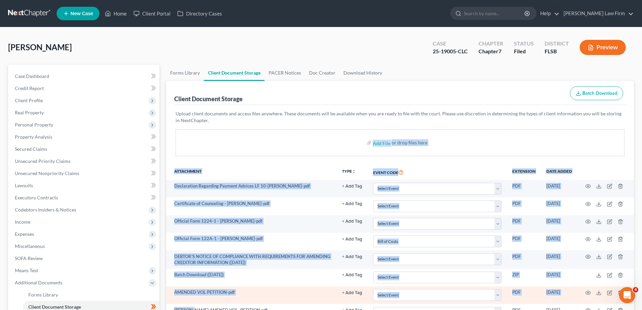
click at [347, 293] on button "+ Add Tag" at bounding box center [352, 293] width 20 height 4
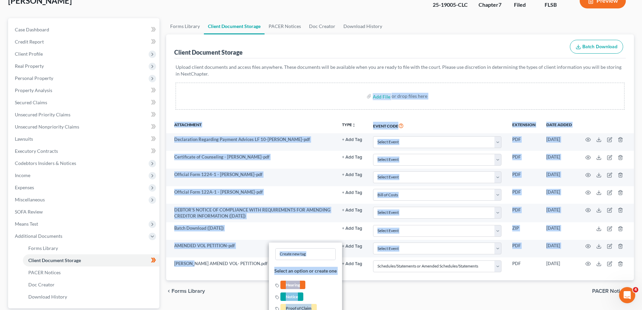
scroll to position [67, 0]
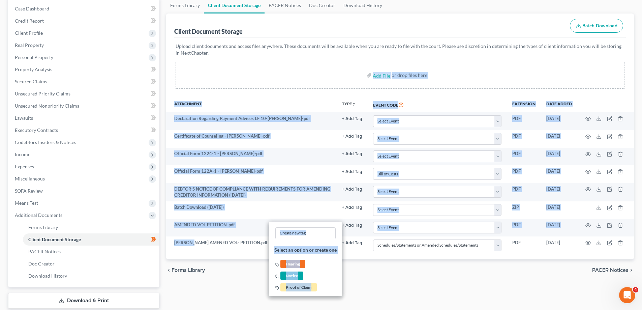
click at [582, 77] on div "Add File or drop files here" at bounding box center [400, 75] width 449 height 27
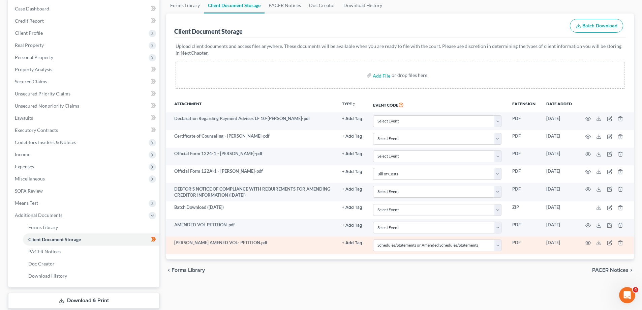
click at [242, 246] on td "[PERSON_NAME] AMENED VOL- PETITION.pdf" at bounding box center [251, 245] width 171 height 18
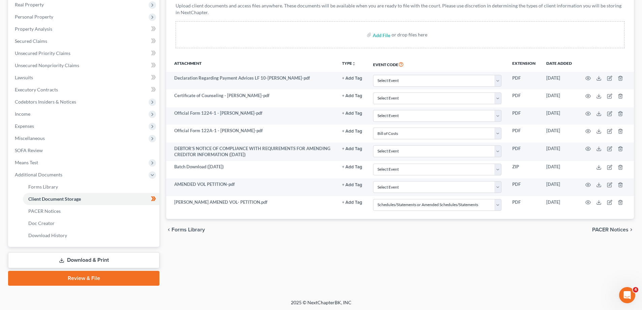
scroll to position [109, 0]
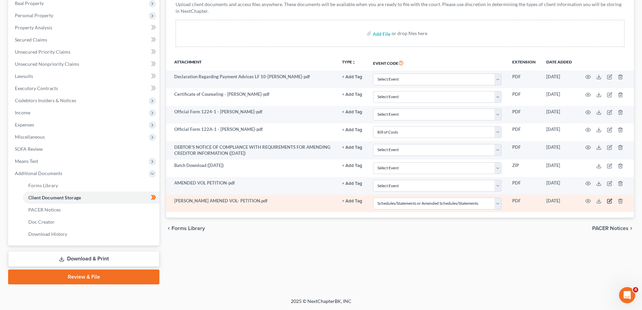
click at [610, 201] on icon "button" at bounding box center [609, 200] width 5 height 5
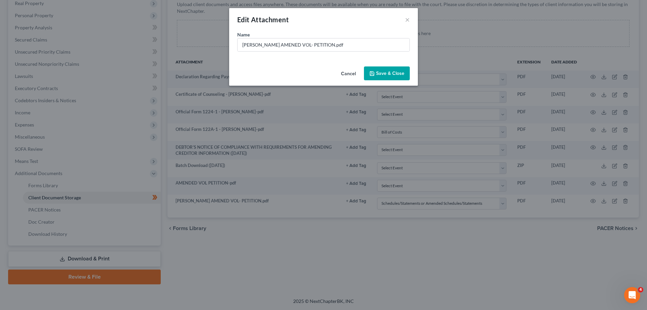
click at [351, 74] on button "Cancel" at bounding box center [349, 73] width 26 height 13
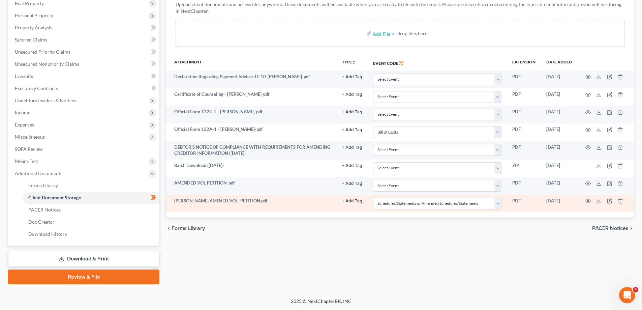
click at [515, 201] on td "PDF" at bounding box center [524, 203] width 34 height 18
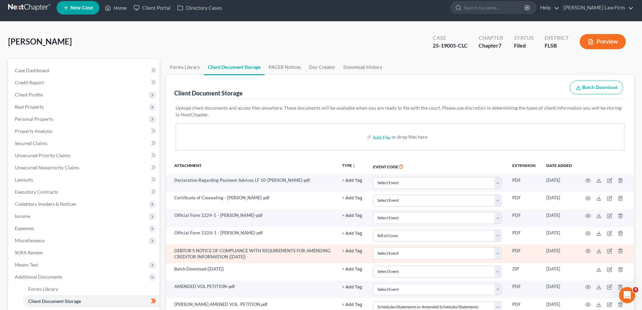
scroll to position [0, 0]
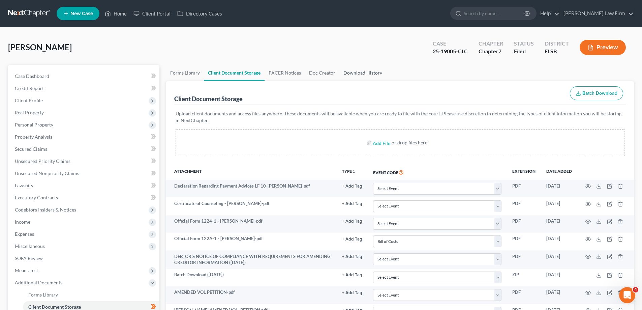
click at [358, 73] on link "Download History" at bounding box center [362, 73] width 47 height 16
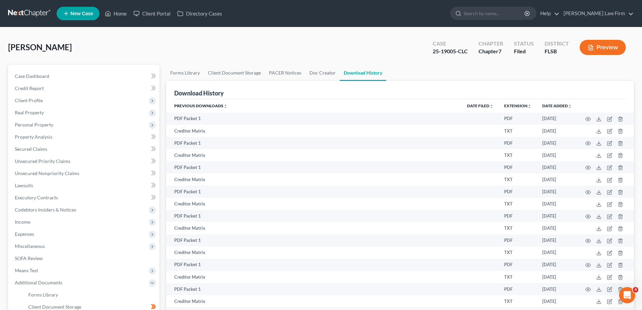
click at [12, 50] on span "[PERSON_NAME]" at bounding box center [40, 47] width 64 height 10
click at [289, 74] on link "PACER Notices" at bounding box center [285, 73] width 40 height 16
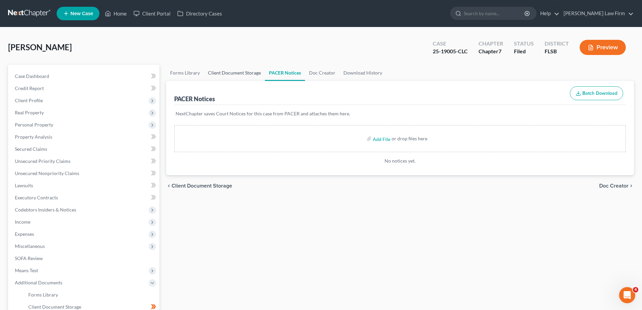
click at [249, 73] on link "Client Document Storage" at bounding box center [234, 73] width 61 height 16
select select "5"
select select "42"
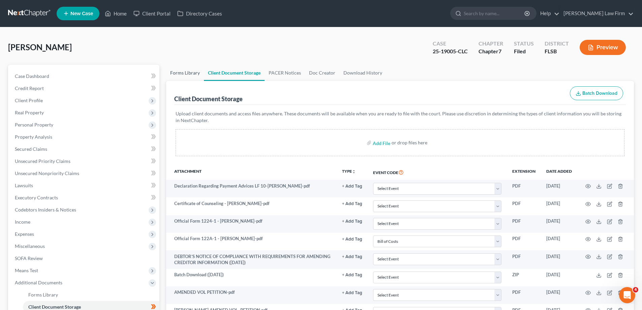
click at [188, 79] on link "Forms Library" at bounding box center [185, 73] width 38 height 16
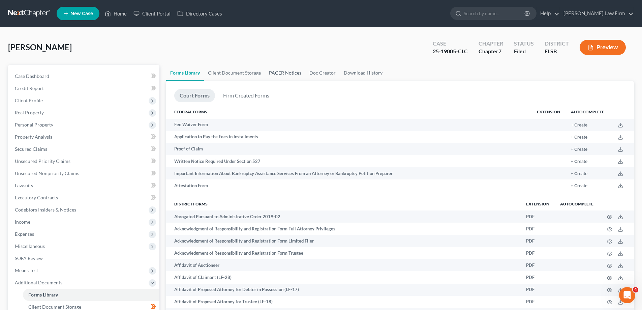
click at [283, 74] on link "PACER Notices" at bounding box center [285, 73] width 40 height 16
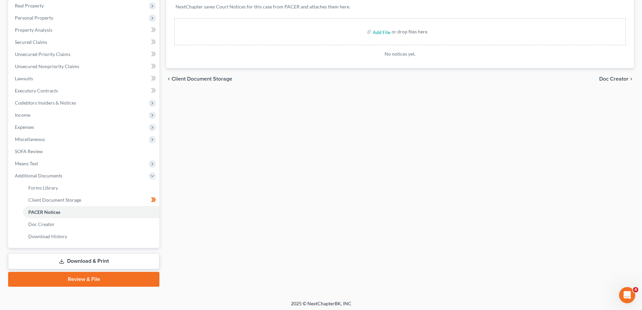
scroll to position [109, 0]
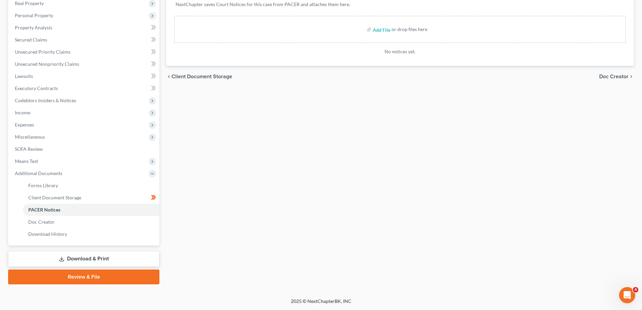
click at [92, 264] on link "Download & Print" at bounding box center [83, 259] width 151 height 16
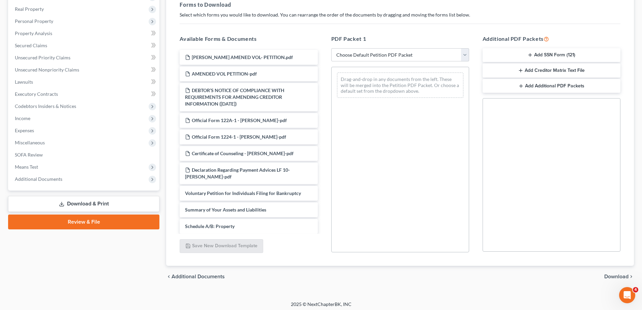
scroll to position [107, 0]
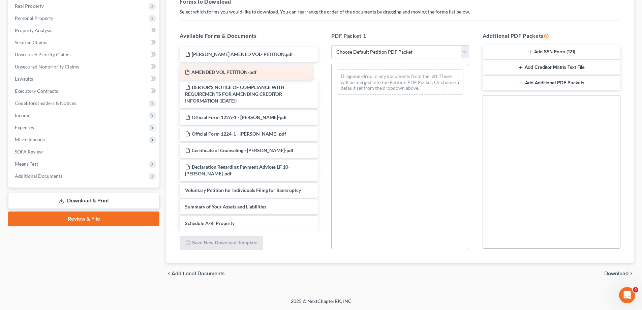
click at [231, 73] on div "AMENDED VOL PETITION-pdf [PERSON_NAME] AMENED VOL- PETITION.pdf AMENDED VOL PET…" at bounding box center [248, 276] width 149 height 458
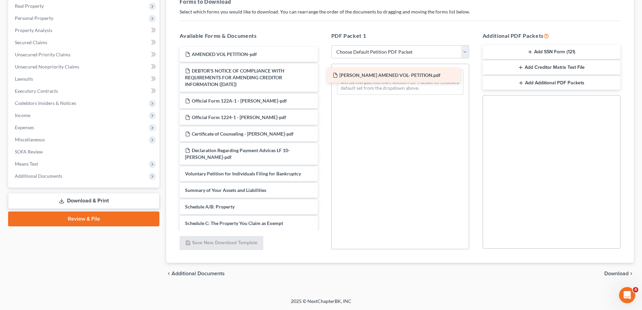
drag, startPoint x: 263, startPoint y: 56, endPoint x: 411, endPoint y: 77, distance: 149.1
click at [323, 77] on div "[PERSON_NAME] AMENED VOL- PETITION.pdf [PERSON_NAME] AMENED VOL- PETITION.pdf A…" at bounding box center [248, 268] width 149 height 442
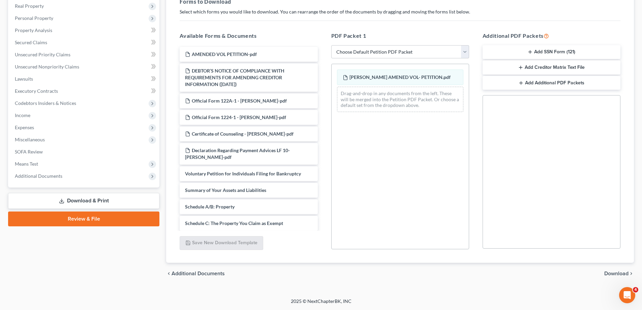
click at [553, 150] on div "Social Security Number Statement of Social Security Number Creditor Matrix Text…" at bounding box center [552, 171] width 138 height 153
click at [461, 53] on select "Choose Default Petition PDF Packet Complete Bankruptcy Petition (all forms and …" at bounding box center [400, 51] width 138 height 13
select select "2"
click at [331, 45] on select "Choose Default Petition PDF Packet Complete Bankruptcy Petition (all forms and …" at bounding box center [400, 51] width 138 height 13
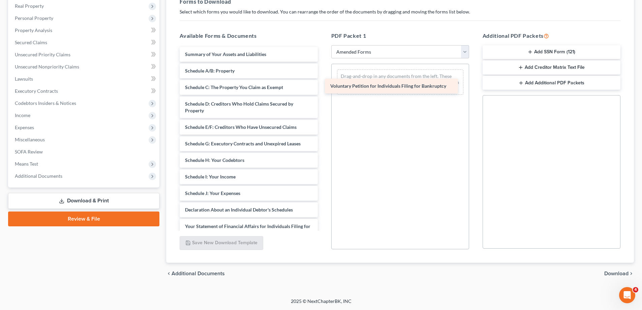
drag, startPoint x: 239, startPoint y: 55, endPoint x: 384, endPoint y: 86, distance: 148.7
click at [323, 86] on div "Voluntary Petition for Individuals Filing for Bankruptcy Voluntary Petition for…" at bounding box center [248, 200] width 149 height 306
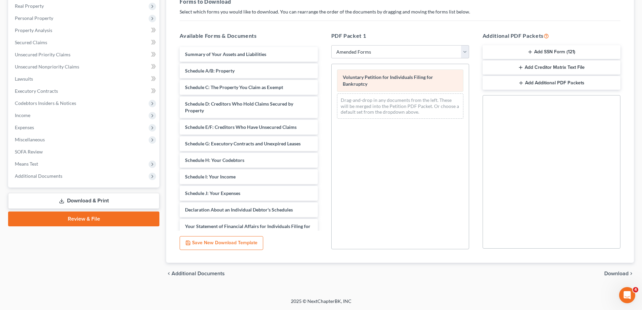
click at [388, 86] on div "Voluntary Petition for Individuals Filing for Bankruptcy" at bounding box center [400, 80] width 126 height 22
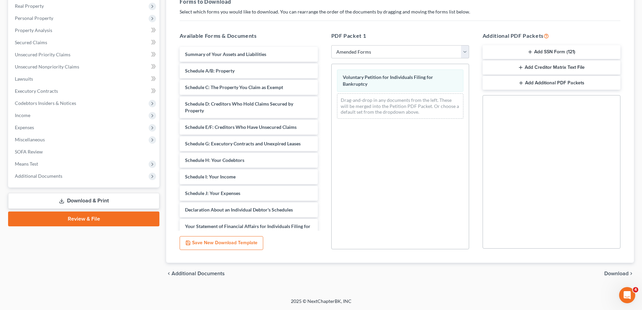
click at [508, 136] on div "Social Security Number Statement of Social Security Number Creditor Matrix Text…" at bounding box center [552, 171] width 138 height 153
click at [246, 243] on button "Save New Download Template" at bounding box center [222, 243] width 84 height 14
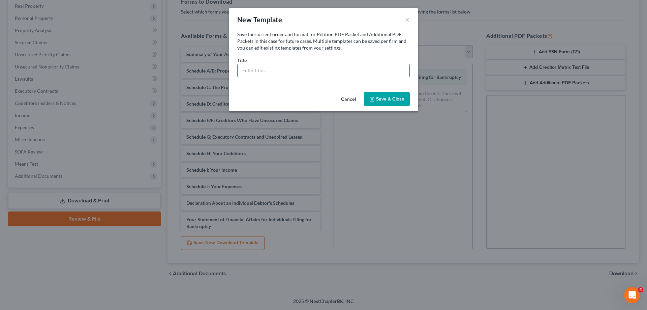
click at [296, 72] on input "text" at bounding box center [324, 70] width 172 height 13
type input "AMENDED PETITION"
click at [369, 104] on button "Save & Close" at bounding box center [387, 99] width 46 height 14
select select "10"
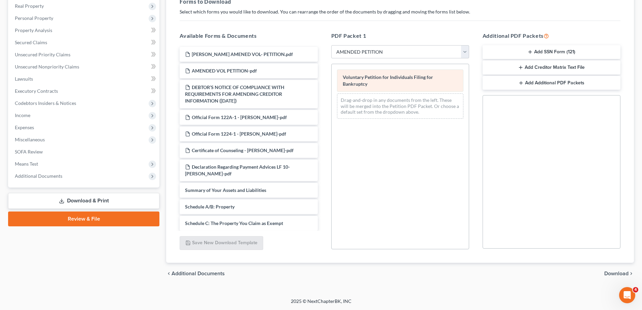
click at [451, 86] on div "Voluntary Petition for Individuals Filing for Bankruptcy" at bounding box center [400, 80] width 126 height 22
click at [393, 82] on div "Voluntary Petition for Individuals Filing for Bankruptcy" at bounding box center [400, 80] width 126 height 22
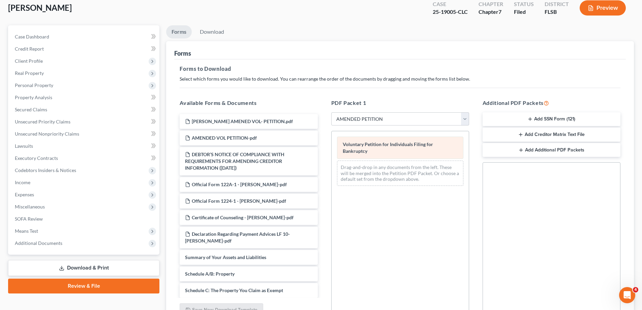
scroll to position [39, 0]
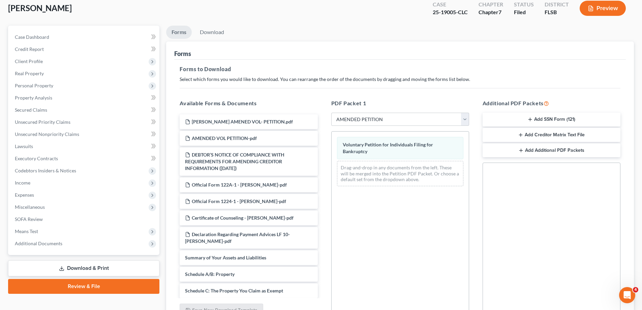
click at [617, 8] on button "Preview" at bounding box center [603, 8] width 46 height 15
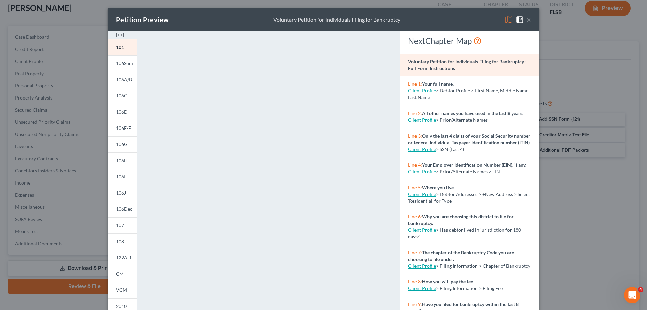
click at [526, 21] on button "×" at bounding box center [528, 20] width 5 height 8
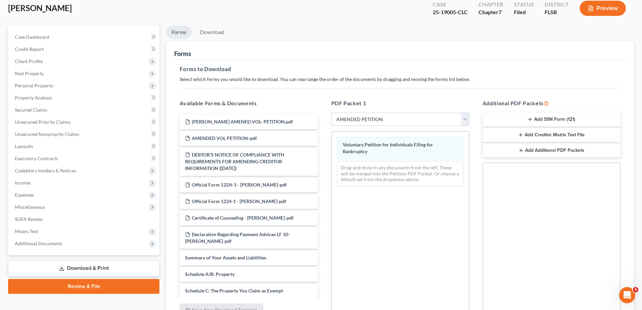
click at [374, 122] on select "Choose Default Petition PDF Packet Complete Bankruptcy Petition (all forms and …" at bounding box center [400, 119] width 138 height 13
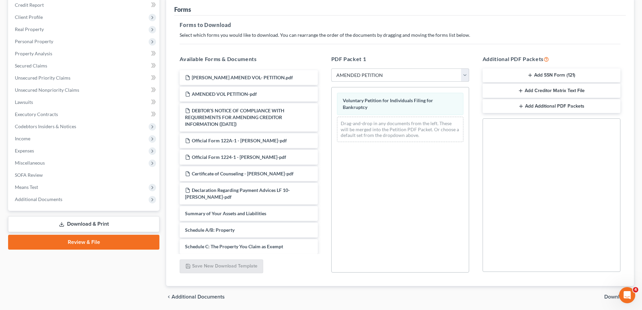
scroll to position [107, 0]
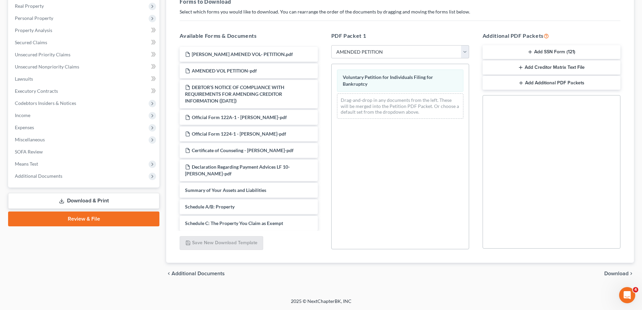
click at [117, 221] on link "Review & File" at bounding box center [83, 218] width 151 height 15
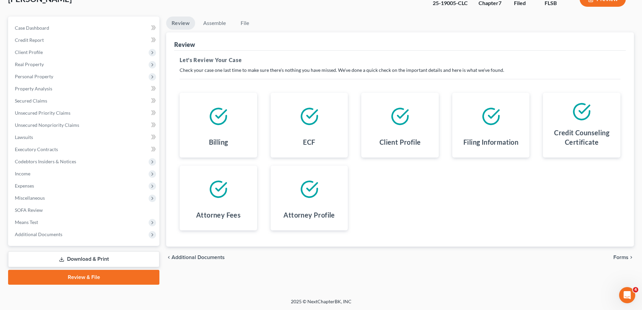
scroll to position [49, 0]
click at [211, 21] on link "Assemble" at bounding box center [214, 22] width 33 height 13
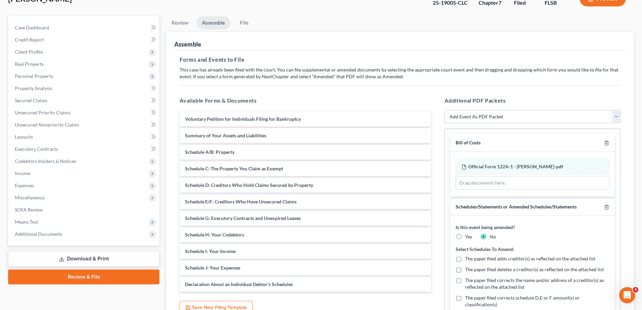
click at [617, 118] on select "Add Event As PDF Packet Affidavit Notice of Case Reassignment Affidavit to Defe…" at bounding box center [533, 116] width 176 height 13
click at [445, 110] on select "Add Event As PDF Packet Affidavit Notice of Case Reassignment Affidavit to Defe…" at bounding box center [533, 116] width 176 height 13
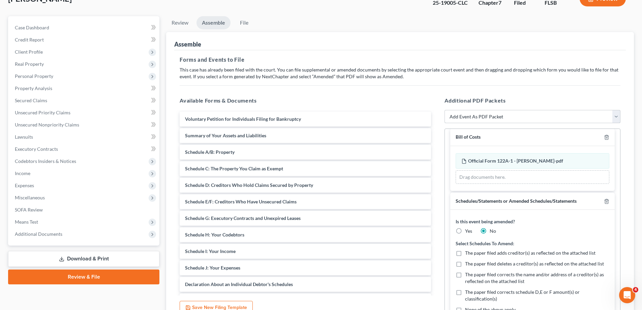
scroll to position [0, 0]
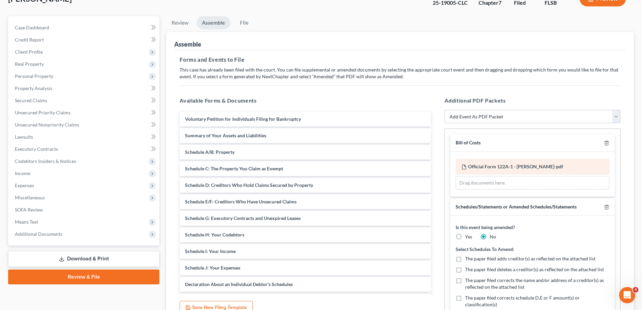
click at [493, 169] on span "Official Form 122A-1 - [PERSON_NAME]-pdf" at bounding box center [515, 166] width 95 height 6
click at [487, 117] on select "Add Event As PDF Packet Affidavit Notice of Case Reassignment Affidavit to Defe…" at bounding box center [533, 116] width 176 height 13
click at [406, 95] on div "Available Forms & Documents Voluntary Petition for Individuals Filing for Bankr…" at bounding box center [305, 205] width 265 height 229
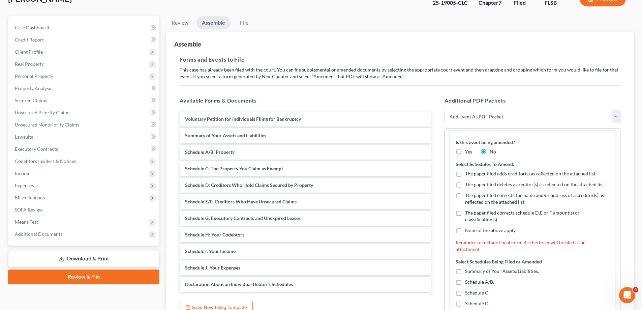
scroll to position [51, 0]
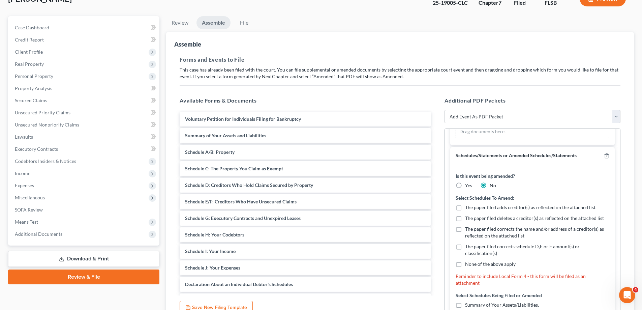
click at [465, 186] on label "Yes" at bounding box center [468, 185] width 7 height 7
click at [468, 186] on input "Yes" at bounding box center [470, 184] width 4 height 4
radio input "true"
radio input "false"
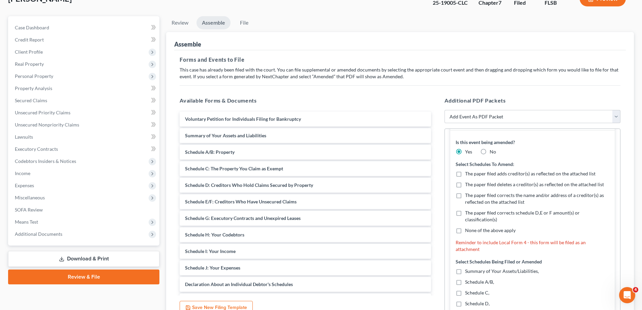
click at [465, 232] on label "None of the above apply" at bounding box center [490, 230] width 51 height 7
click at [468, 231] on input "None of the above apply" at bounding box center [470, 229] width 4 height 4
checkbox input "true"
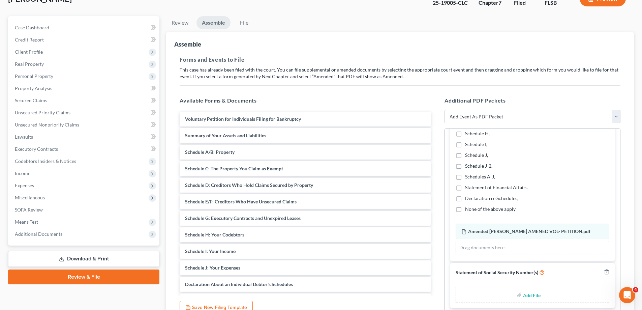
scroll to position [82, 0]
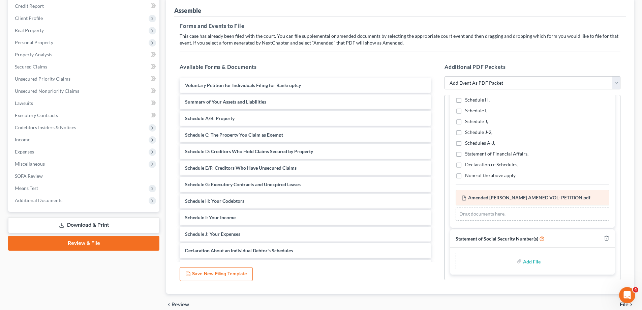
click at [530, 199] on span "Amended [PERSON_NAME] AMENED VOL- PETITION.pdf" at bounding box center [529, 197] width 122 height 6
drag, startPoint x: 530, startPoint y: 195, endPoint x: 590, endPoint y: 166, distance: 66.3
click at [590, 166] on div "Declaration re Schedules," at bounding box center [533, 164] width 154 height 7
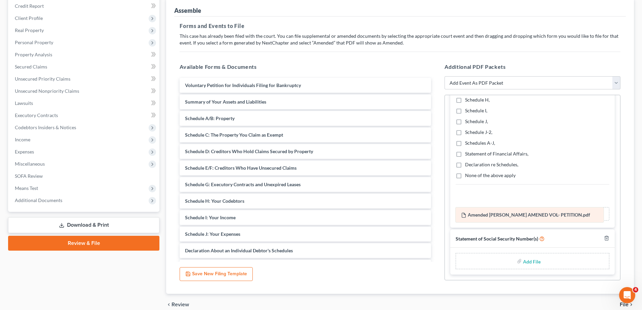
drag, startPoint x: 554, startPoint y: 201, endPoint x: 554, endPoint y: 218, distance: 17.2
click at [554, 218] on div "[PERSON_NAME] AMENED VOL- PETITION.pdf Amended [PERSON_NAME] AMENED VOL- PETITI…" at bounding box center [533, 205] width 154 height 31
drag, startPoint x: 537, startPoint y: 198, endPoint x: 543, endPoint y: 221, distance: 23.6
click at [543, 220] on div "[PERSON_NAME] AMENED VOL- PETITION.pdf Amended [PERSON_NAME] AMENED VOL- PETITI…" at bounding box center [533, 205] width 154 height 31
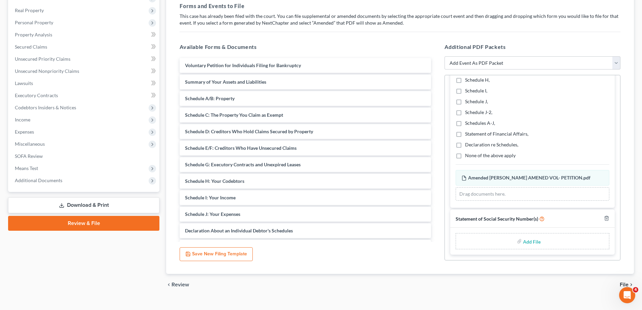
scroll to position [113, 0]
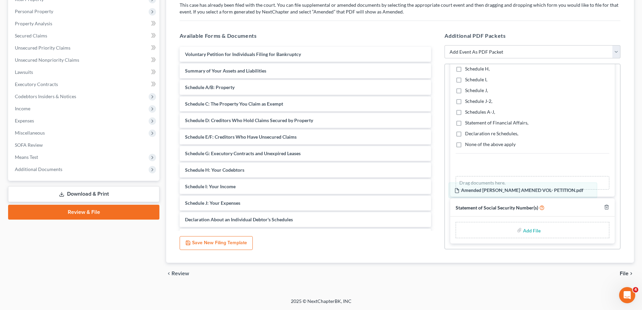
drag, startPoint x: 521, startPoint y: 166, endPoint x: 520, endPoint y: 187, distance: 21.2
click at [518, 188] on div "[PERSON_NAME] AMENED VOL- PETITION.pdf Amended [PERSON_NAME] AMENED VOL- PETITI…" at bounding box center [533, 174] width 154 height 31
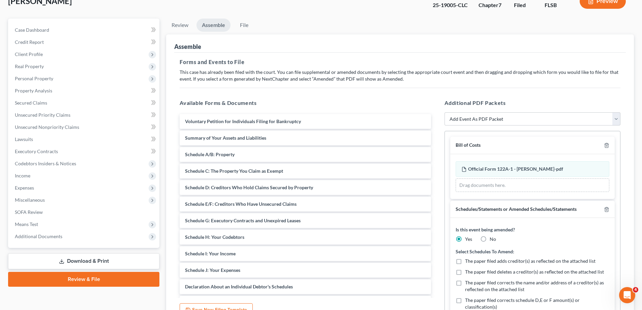
scroll to position [46, 0]
click at [601, 145] on div at bounding box center [605, 145] width 8 height 6
click at [605, 146] on icon "button" at bounding box center [606, 146] width 3 height 4
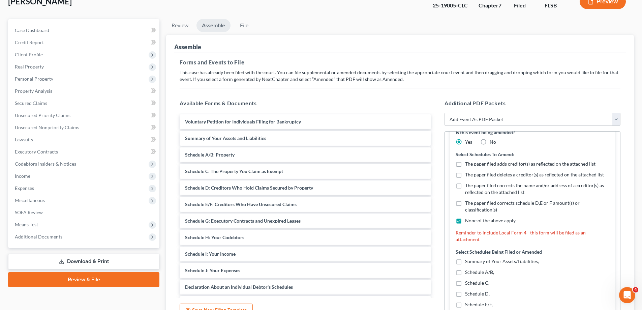
scroll to position [0, 0]
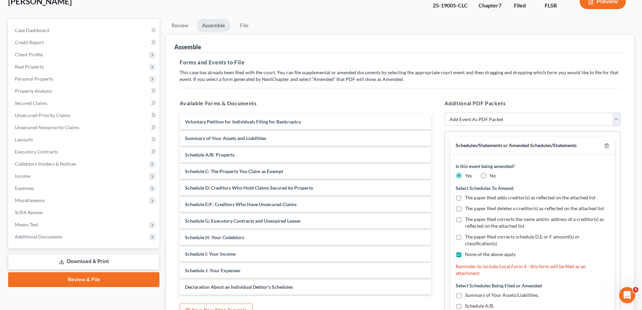
click at [568, 123] on select "Add Event As PDF Packet Affidavit Notice of Case Reassignment Affidavit to Defe…" at bounding box center [533, 119] width 176 height 13
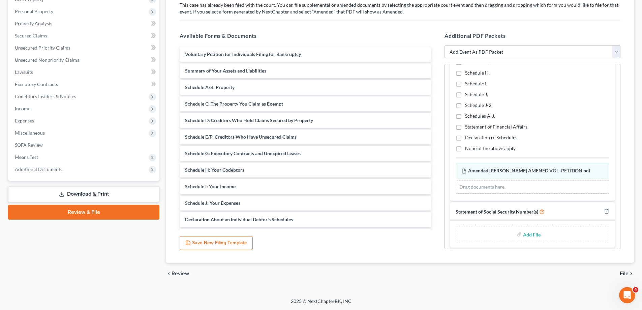
scroll to position [223, 0]
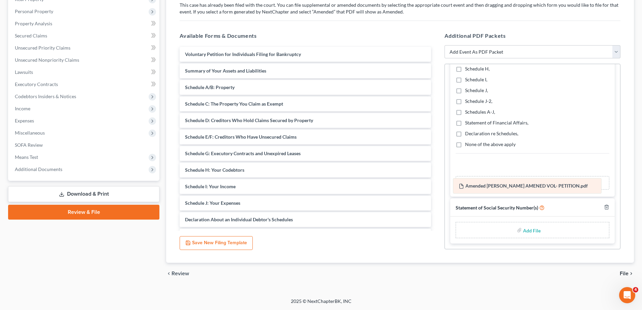
drag, startPoint x: 483, startPoint y: 166, endPoint x: 480, endPoint y: 185, distance: 19.4
click at [480, 185] on div "[PERSON_NAME] AMENED VOL- PETITION.pdf Amended [PERSON_NAME] AMENED VOL- PETITI…" at bounding box center [533, 174] width 154 height 31
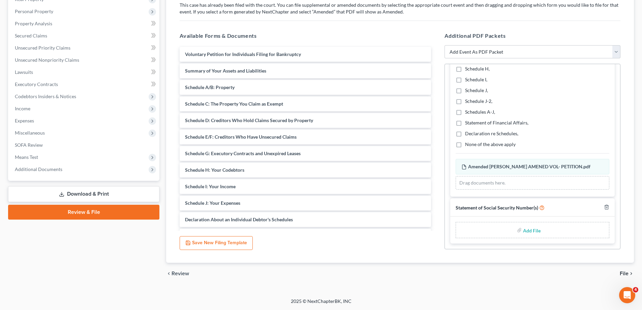
click at [527, 232] on input "file" at bounding box center [531, 230] width 16 height 12
type input "C:\fakepath\[PERSON_NAME] AMENED VOL. PETITION.pdf"
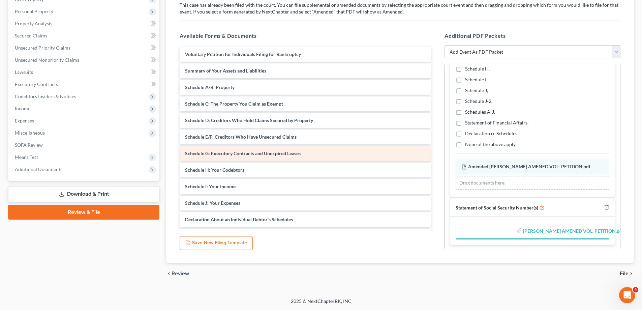
scroll to position [214, 0]
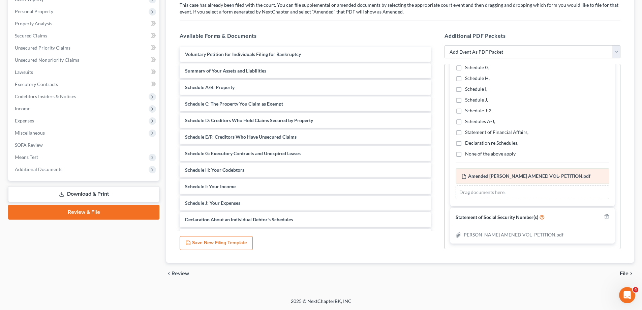
click at [590, 177] on div "[PERSON_NAME] AMENED VOL- PETITION.pdf Amended [PERSON_NAME] AMENED VOL- PETITI…" at bounding box center [533, 176] width 154 height 16
click at [623, 273] on span "File" at bounding box center [624, 273] width 9 height 5
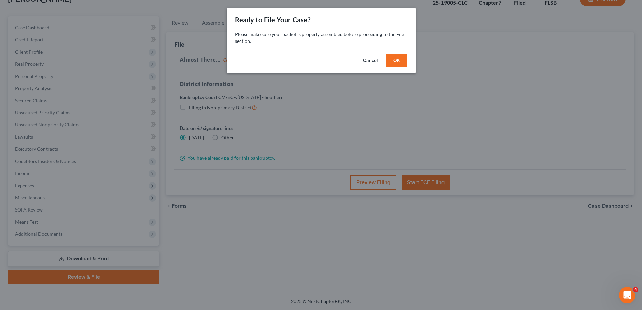
scroll to position [49, 0]
click at [374, 62] on button "Cancel" at bounding box center [373, 60] width 26 height 13
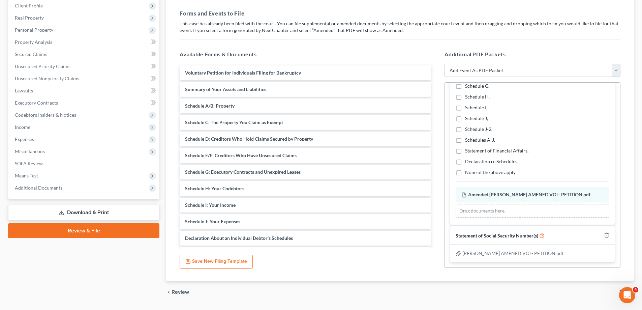
scroll to position [113, 0]
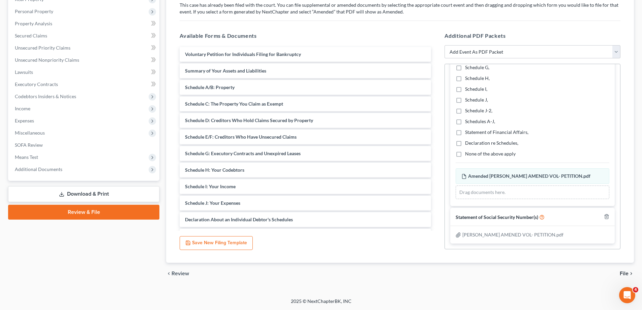
click at [623, 272] on span "File" at bounding box center [624, 273] width 9 height 5
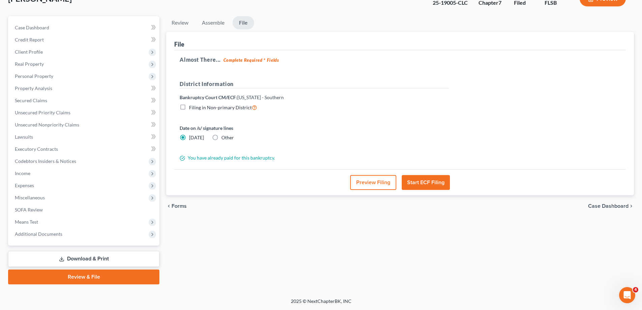
click at [384, 184] on button "Preview Filing" at bounding box center [373, 182] width 46 height 15
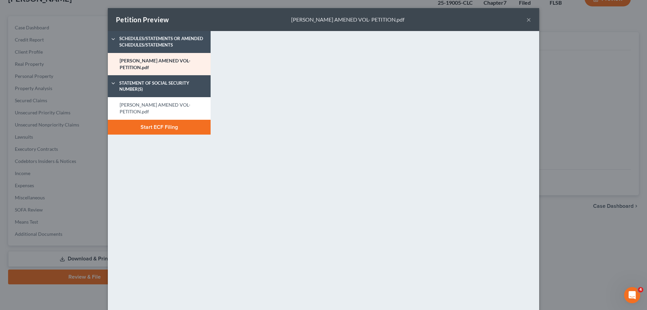
click at [526, 21] on button "×" at bounding box center [528, 20] width 5 height 8
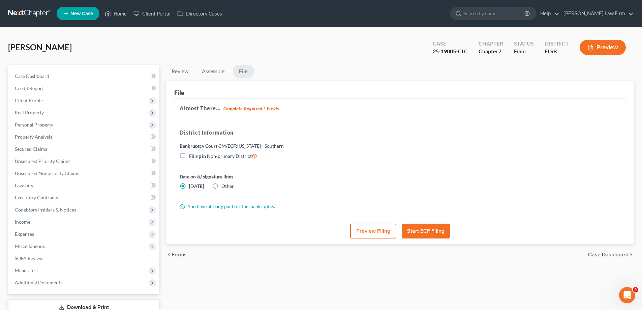
scroll to position [34, 0]
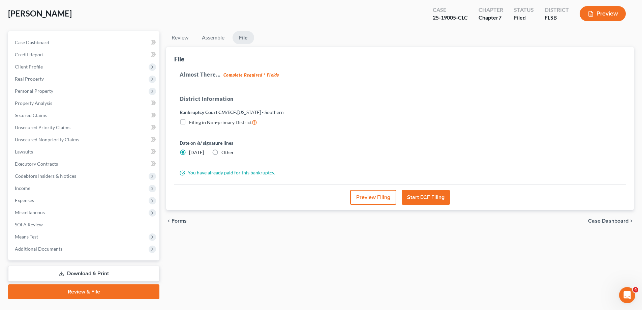
drag, startPoint x: 432, startPoint y: 195, endPoint x: 443, endPoint y: 229, distance: 35.3
click at [443, 229] on ui-view "Review Assemble File Review This court does not allow electronic filing for cas…" at bounding box center [400, 131] width 468 height 201
click at [596, 220] on span "Case Dashboard" at bounding box center [608, 220] width 40 height 5
select select "6"
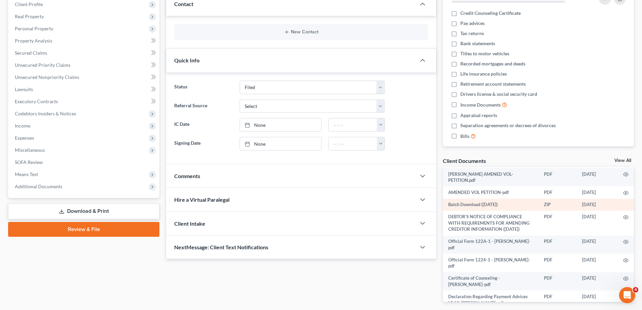
scroll to position [124, 0]
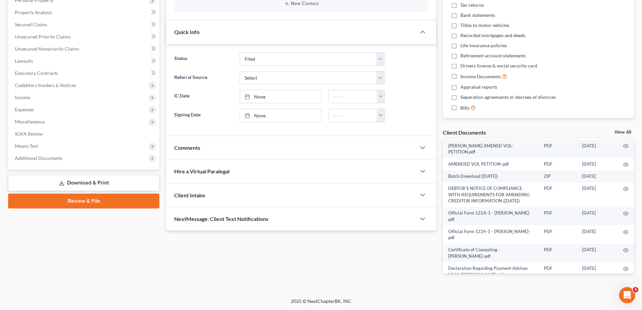
click at [624, 132] on link "View All" at bounding box center [622, 132] width 17 height 5
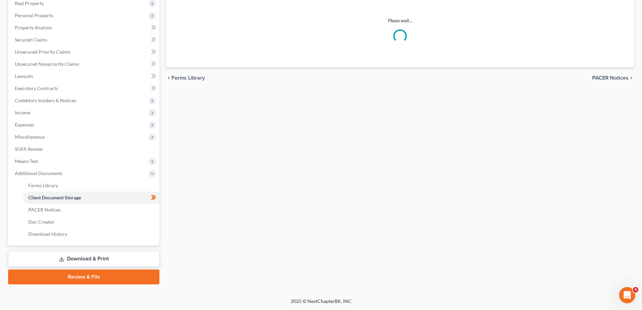
scroll to position [18, 0]
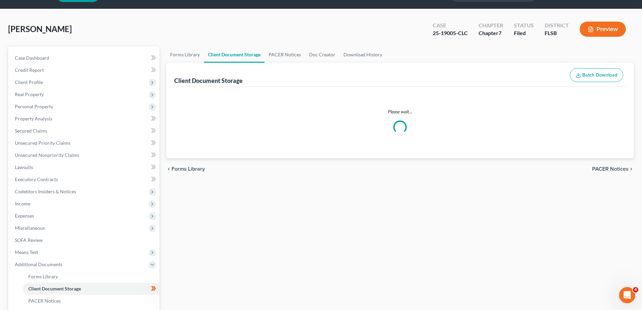
select select "5"
select select "42"
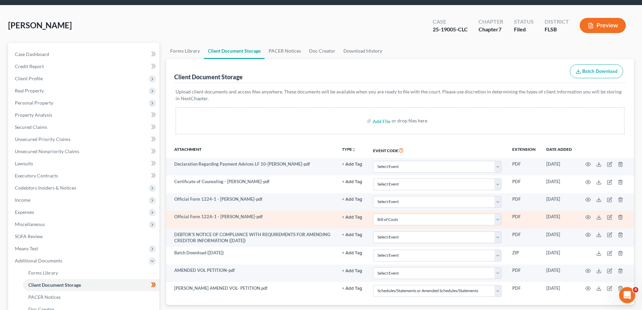
scroll to position [109, 0]
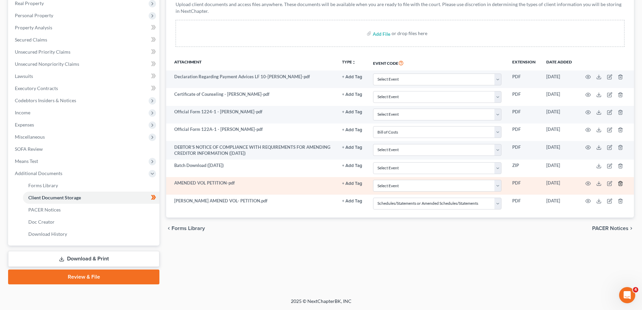
click at [619, 183] on icon "button" at bounding box center [620, 183] width 3 height 4
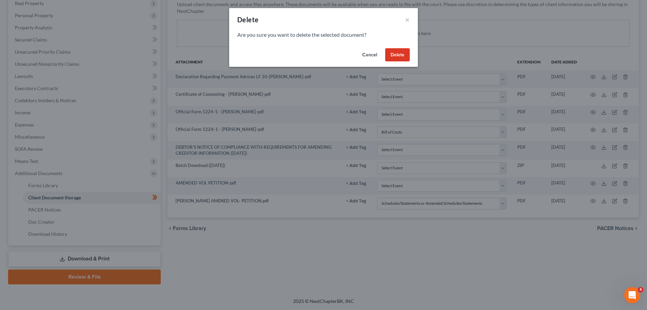
click at [401, 53] on button "Delete" at bounding box center [397, 54] width 25 height 13
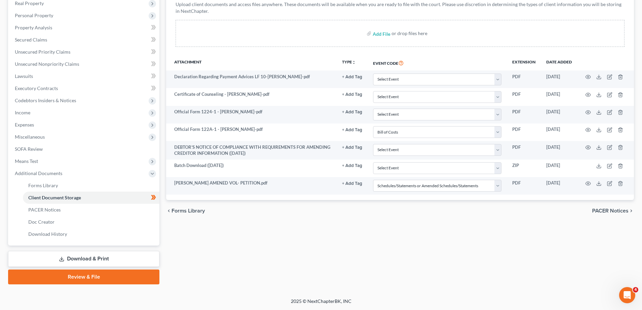
click at [101, 274] on link "Review & File" at bounding box center [83, 276] width 151 height 15
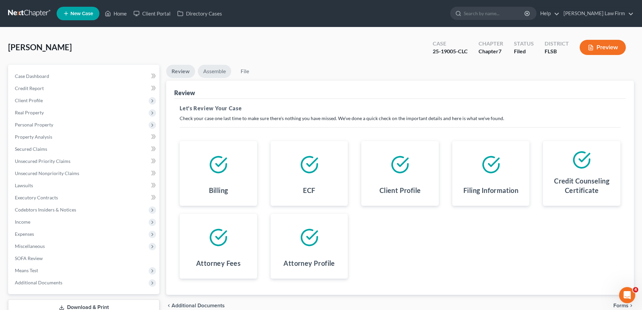
click at [217, 68] on link "Assemble" at bounding box center [214, 71] width 33 height 13
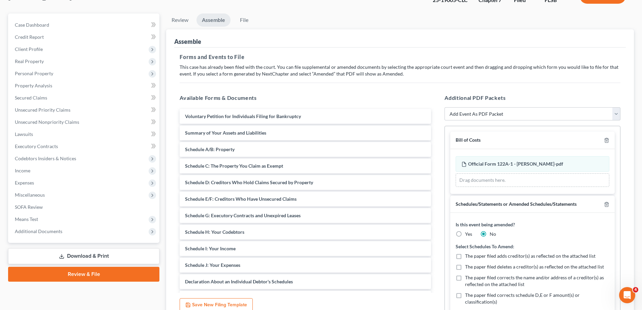
scroll to position [67, 0]
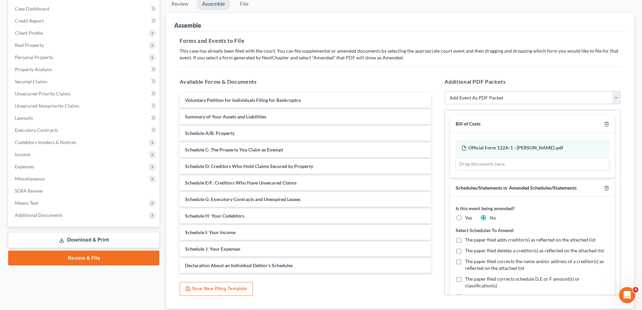
click at [580, 96] on select "Add Event As PDF Packet Affidavit Notice of Case Reassignment Affidavit to Defe…" at bounding box center [533, 97] width 176 height 13
select select "24"
click at [445, 91] on select "Add Event As PDF Packet Affidavit Notice of Case Reassignment Affidavit to Defe…" at bounding box center [533, 97] width 176 height 13
select select
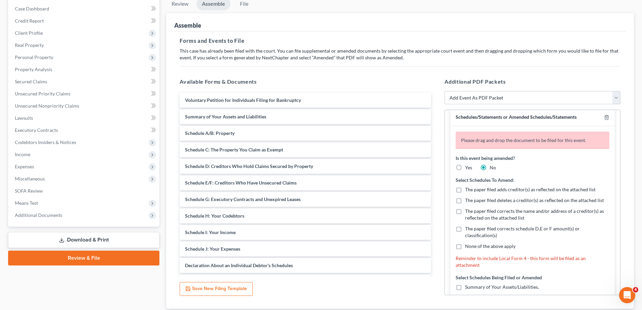
scroll to position [0, 0]
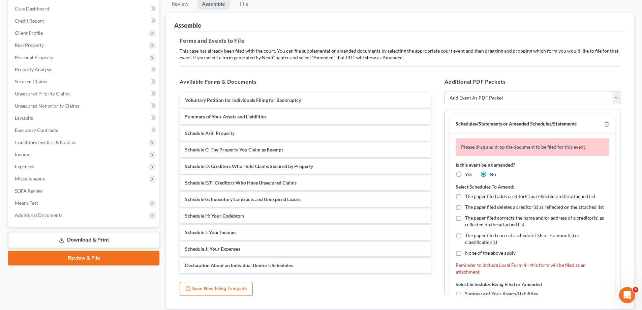
click at [465, 175] on label "Yes" at bounding box center [468, 174] width 7 height 7
click at [468, 175] on input "Yes" at bounding box center [470, 173] width 4 height 4
radio input "true"
radio input "false"
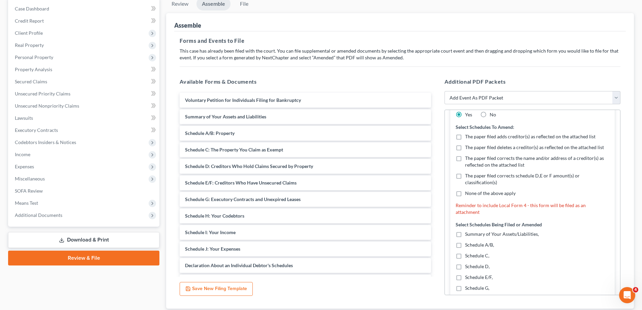
scroll to position [67, 0]
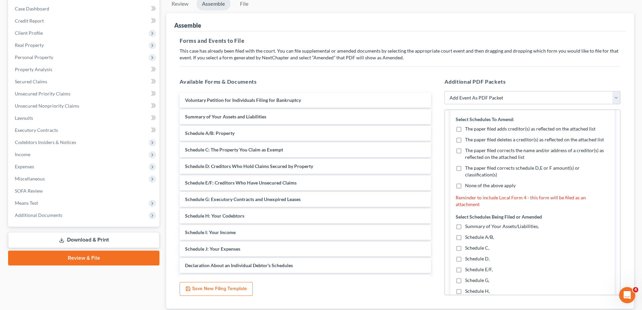
click at [465, 186] on label "None of the above apply" at bounding box center [490, 185] width 51 height 7
click at [468, 186] on input "None of the above apply" at bounding box center [470, 184] width 4 height 4
checkbox input "true"
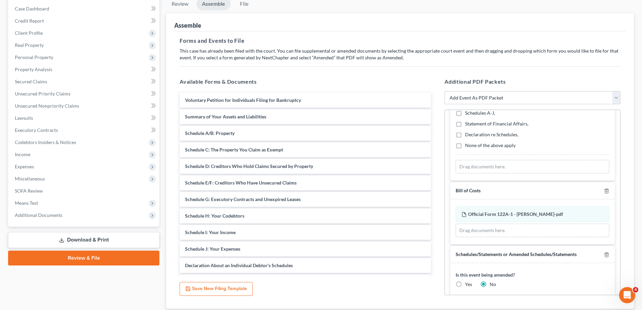
scroll to position [303, 0]
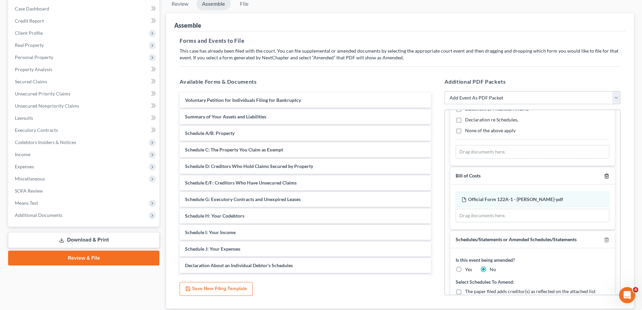
click at [607, 176] on line "button" at bounding box center [607, 176] width 0 height 1
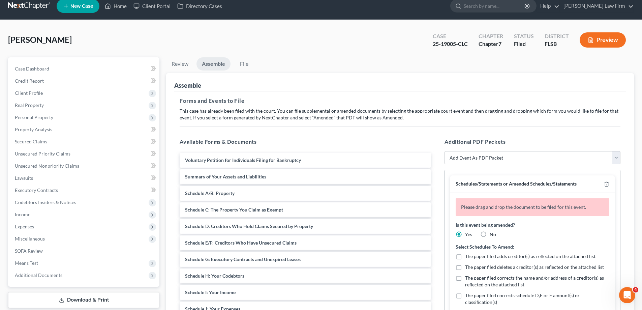
scroll to position [0, 0]
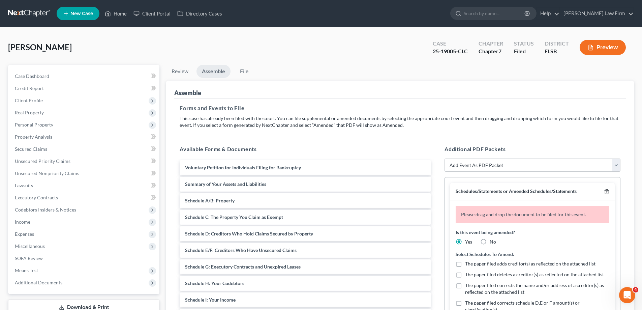
click at [607, 191] on line "button" at bounding box center [607, 191] width 0 height 1
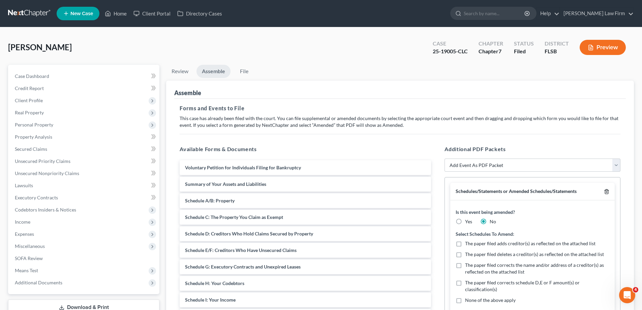
click at [604, 193] on icon "button" at bounding box center [606, 191] width 5 height 5
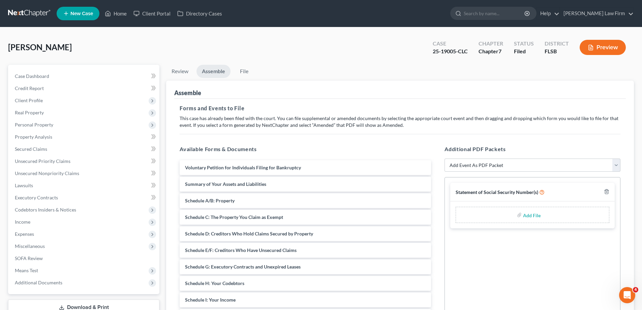
click at [551, 191] on div "Statement of Social Security Number(s)" at bounding box center [532, 192] width 164 height 19
click at [542, 192] on icon at bounding box center [541, 191] width 5 height 6
click at [604, 191] on icon "button" at bounding box center [606, 191] width 5 height 5
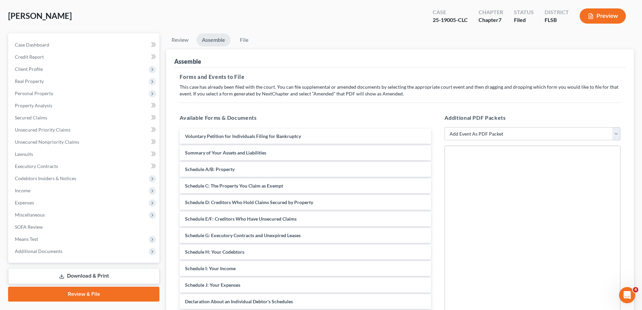
scroll to position [12, 0]
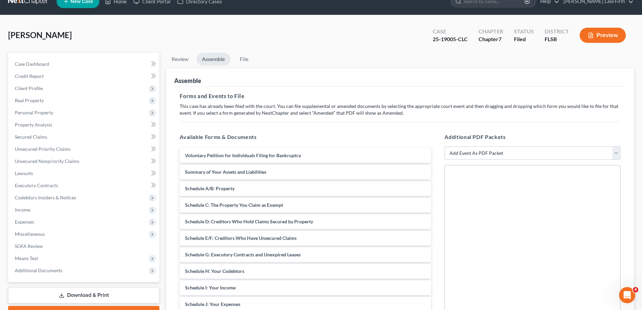
click at [520, 151] on select "Add Event As PDF Packet Affidavit Notice of Case Reassignment Affidavit to Defe…" at bounding box center [533, 152] width 176 height 13
click at [445, 146] on select "Add Event As PDF Packet Affidavit Notice of Case Reassignment Affidavit to Defe…" at bounding box center [533, 152] width 176 height 13
click at [523, 150] on select "Add Event As PDF Packet Affidavit Notice of Case Reassignment Affidavit to Defe…" at bounding box center [533, 152] width 176 height 13
click at [546, 197] on div at bounding box center [533, 257] width 176 height 185
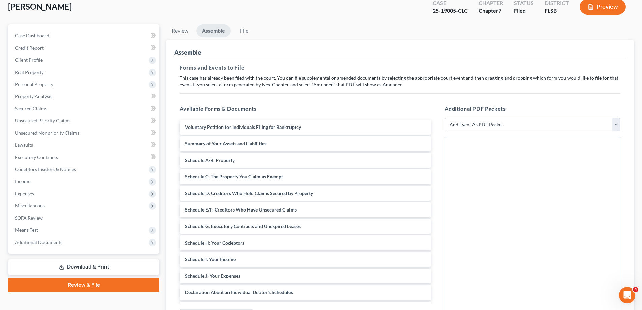
scroll to position [113, 0]
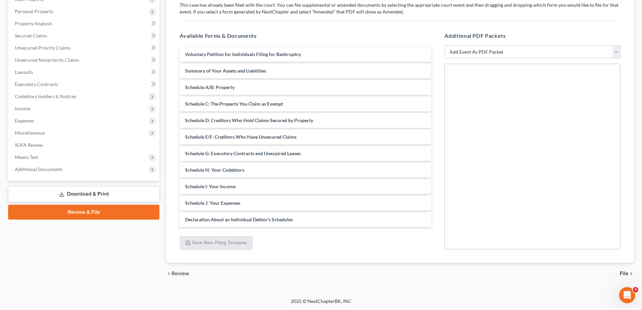
click at [536, 192] on div at bounding box center [533, 156] width 176 height 185
click at [470, 53] on select "Add Event As PDF Packet Affidavit Notice of Case Reassignment Affidavit to Defe…" at bounding box center [533, 51] width 176 height 13
click at [445, 45] on select "Add Event As PDF Packet Affidavit Notice of Case Reassignment Affidavit to Defe…" at bounding box center [533, 51] width 176 height 13
click at [468, 53] on select "Add Event As PDF Packet Affidavit Notice of Case Reassignment Affidavit to Defe…" at bounding box center [533, 51] width 176 height 13
click at [486, 51] on select "Add Event As PDF Packet Affidavit Notice of Case Reassignment Affidavit to Defe…" at bounding box center [533, 51] width 176 height 13
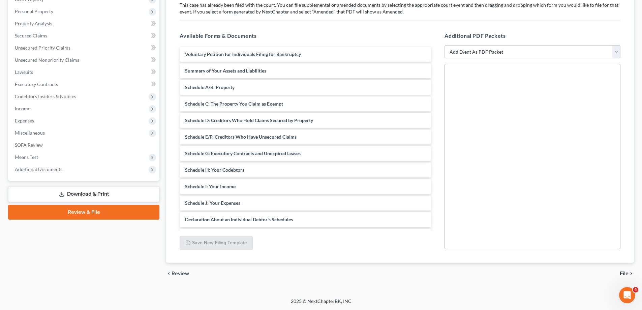
click at [627, 273] on span "File" at bounding box center [624, 273] width 9 height 5
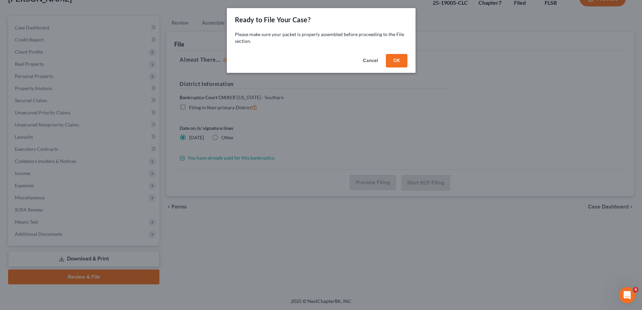
scroll to position [49, 0]
click at [373, 60] on button "Cancel" at bounding box center [373, 60] width 26 height 13
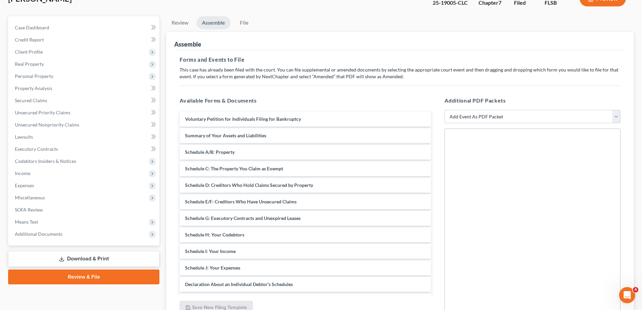
click at [468, 117] on select "Add Event As PDF Packet Affidavit Notice of Case Reassignment Affidavit to Defe…" at bounding box center [533, 116] width 176 height 13
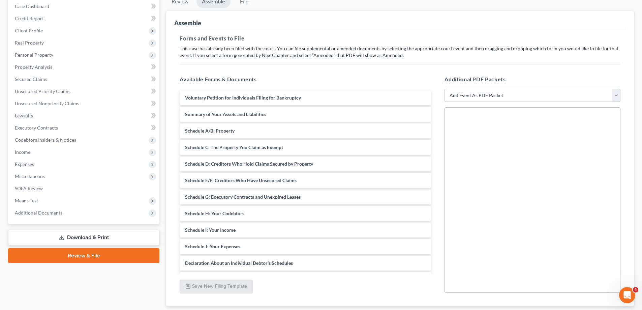
scroll to position [113, 0]
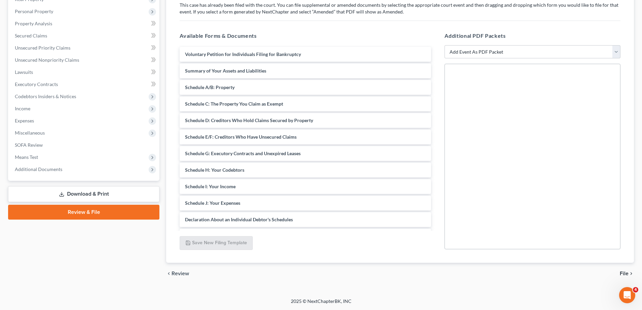
click at [624, 273] on span "File" at bounding box center [624, 273] width 9 height 5
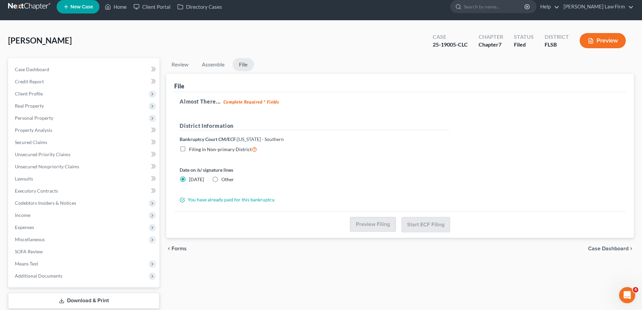
scroll to position [0, 0]
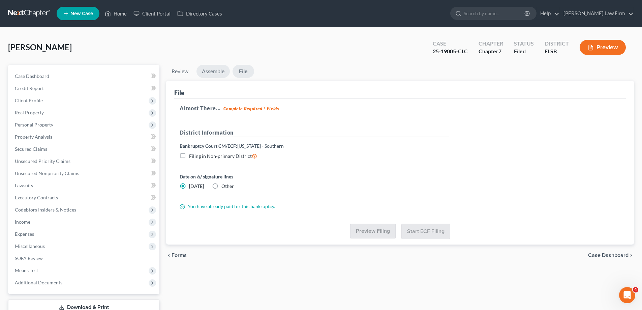
click at [214, 72] on link "Assemble" at bounding box center [212, 71] width 33 height 13
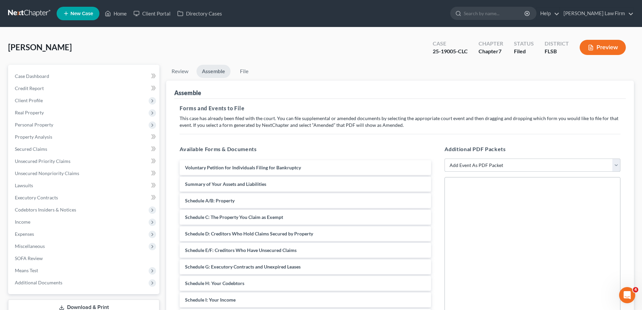
click at [464, 166] on select "Add Event As PDF Packet Affidavit Notice of Case Reassignment Affidavit to Defe…" at bounding box center [533, 164] width 176 height 13
click at [445, 158] on select "Add Event As PDF Packet Affidavit Notice of Case Reassignment Affidavit to Defe…" at bounding box center [533, 164] width 176 height 13
click at [489, 160] on select "Add Event As PDF Packet Affidavit Notice of Case Reassignment Affidavit to Defe…" at bounding box center [533, 164] width 176 height 13
click at [409, 91] on div "Assemble" at bounding box center [400, 90] width 452 height 18
click at [176, 69] on link "Review" at bounding box center [180, 71] width 28 height 13
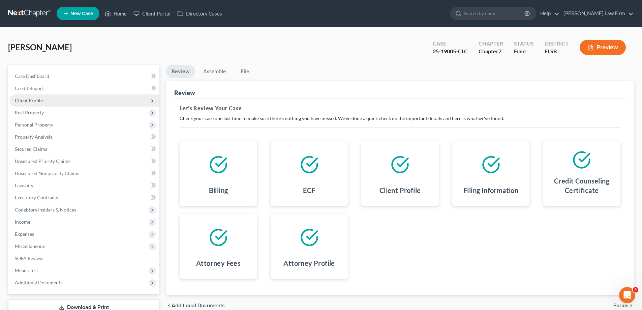
click at [29, 100] on span "Client Profile" at bounding box center [29, 100] width 28 height 6
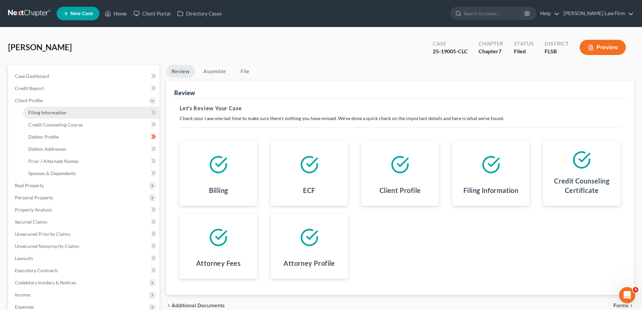
click at [48, 113] on span "Filing Information" at bounding box center [47, 113] width 38 height 6
select select "1"
select select "0"
select select "9"
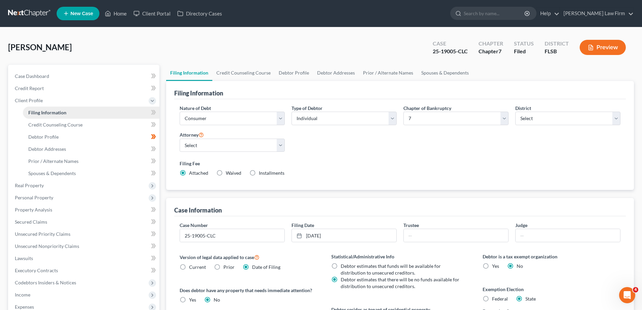
click at [48, 113] on span "Filing Information" at bounding box center [47, 113] width 38 height 6
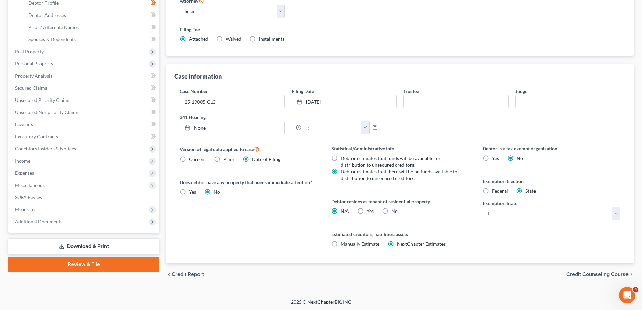
scroll to position [134, 0]
click at [88, 264] on link "Review & File" at bounding box center [83, 263] width 151 height 15
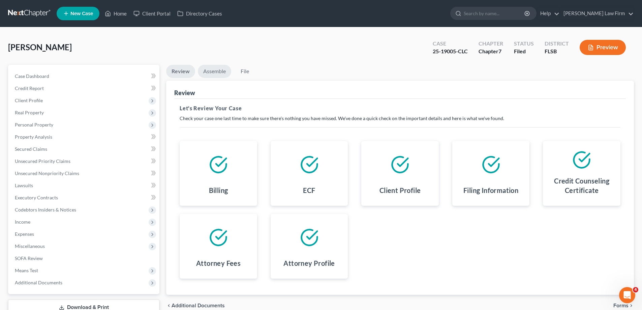
click at [212, 70] on link "Assemble" at bounding box center [214, 71] width 33 height 13
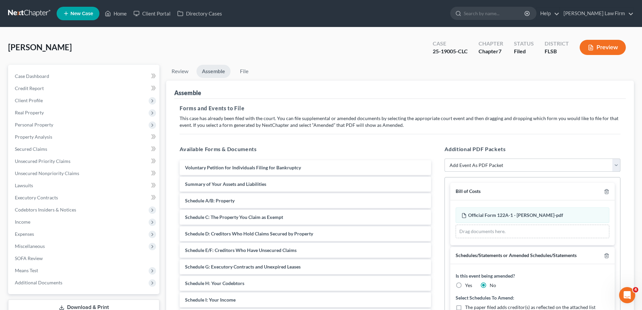
click at [613, 168] on select "Add Event As PDF Packet Affidavit Notice of Case Reassignment Affidavit to Defe…" at bounding box center [533, 164] width 176 height 13
select select "3"
click at [445, 158] on select "Add Event As PDF Packet Affidavit Notice of Case Reassignment Affidavit to Defe…" at bounding box center [533, 164] width 176 height 13
select select
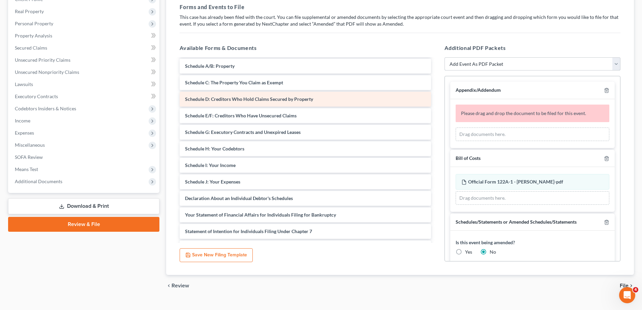
scroll to position [67, 0]
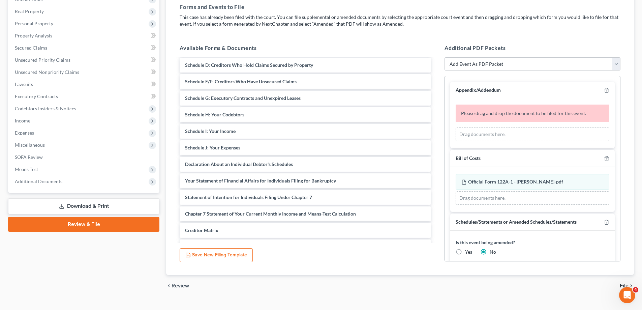
click at [512, 130] on div "Drag documents here." at bounding box center [533, 133] width 154 height 13
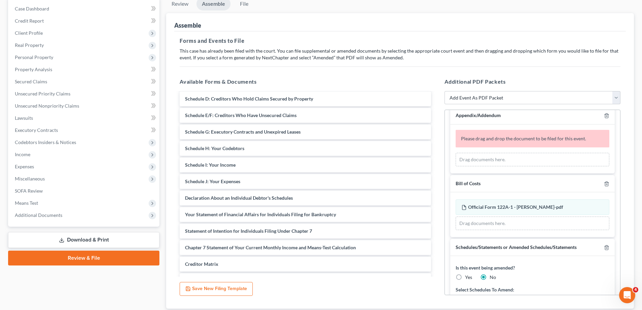
scroll to position [0, 0]
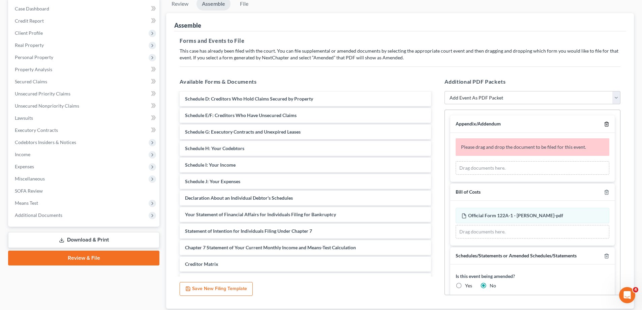
click at [605, 124] on icon "button" at bounding box center [606, 124] width 3 height 4
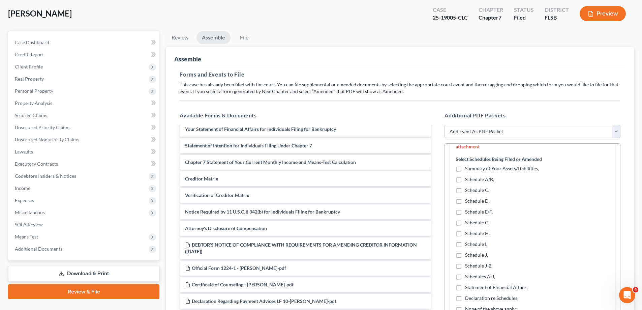
scroll to position [12, 0]
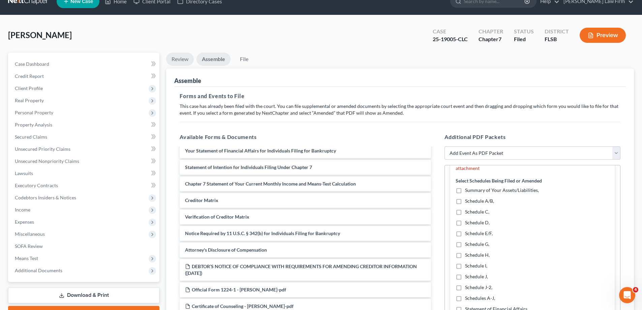
click at [179, 59] on link "Review" at bounding box center [180, 59] width 28 height 13
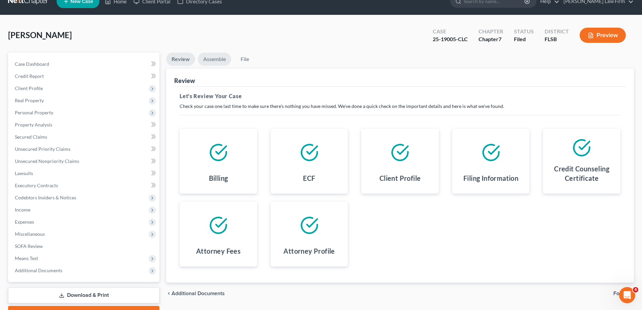
click at [223, 60] on link "Assemble" at bounding box center [214, 59] width 33 height 13
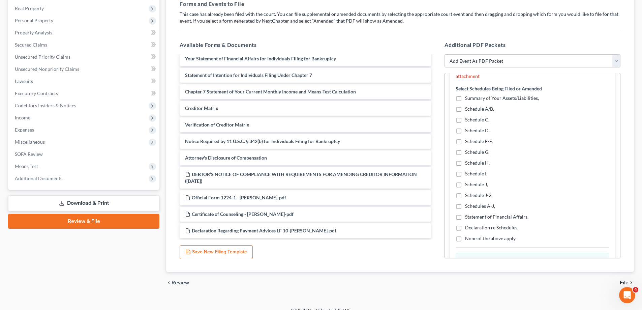
scroll to position [113, 0]
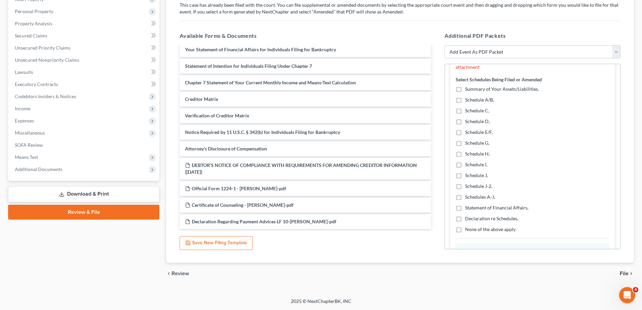
click at [628, 275] on span "File" at bounding box center [624, 273] width 9 height 5
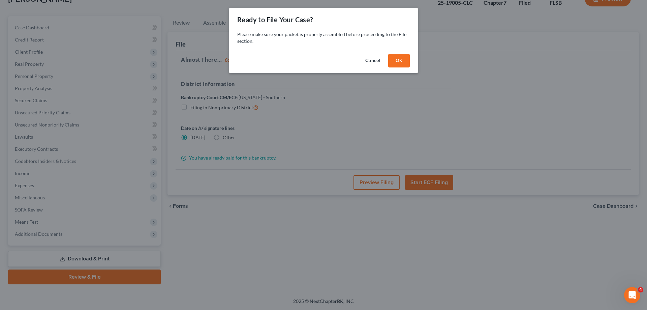
click at [627, 274] on div "Ready to File Your Case? Please make sure your packet is properly assembled bef…" at bounding box center [323, 155] width 647 height 310
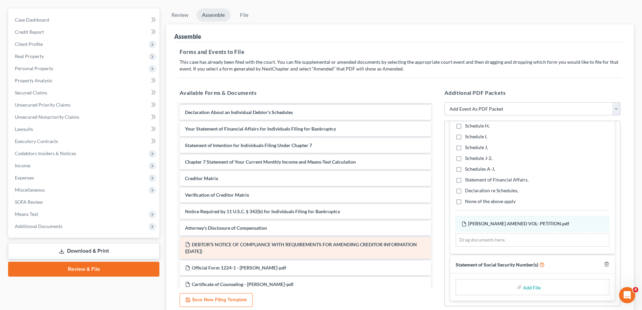
scroll to position [153, 0]
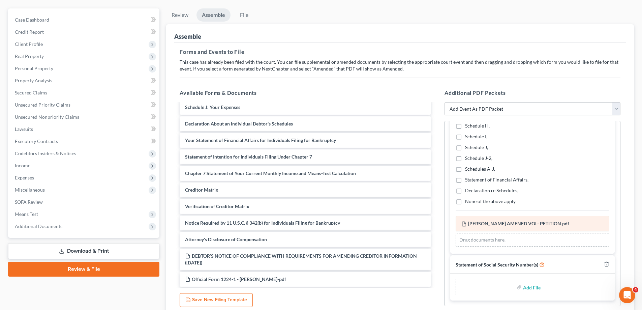
click at [510, 222] on div "[PERSON_NAME] AMENED VOL- PETITION.pdf Amended [PERSON_NAME] AMENED VOL- PETITI…" at bounding box center [533, 231] width 154 height 31
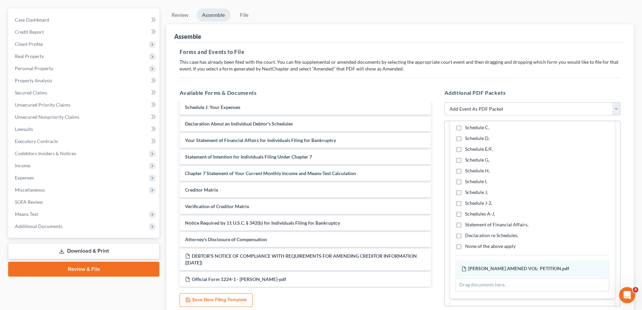
scroll to position [287, 0]
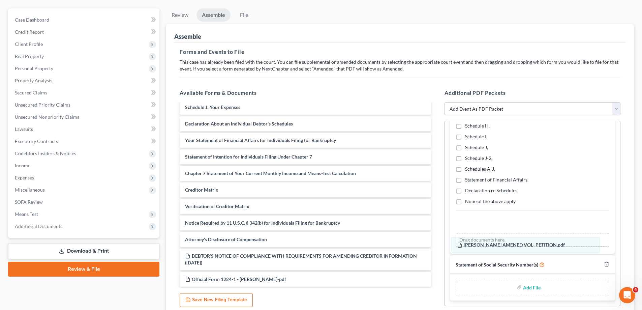
click at [503, 245] on div "[PERSON_NAME] AMENED VOL- PETITION.pdf Amended [PERSON_NAME] AMENED VOL- PETITI…" at bounding box center [533, 231] width 154 height 31
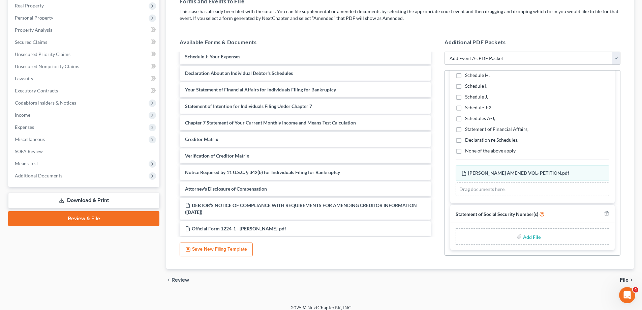
scroll to position [113, 0]
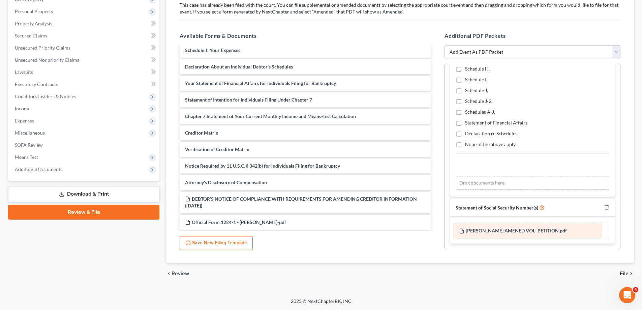
drag, startPoint x: 510, startPoint y: 168, endPoint x: 508, endPoint y: 232, distance: 64.1
click at [508, 189] on div "[PERSON_NAME] AMENED VOL- PETITION.pdf Amended [PERSON_NAME] AMENED VOL- PETITI…" at bounding box center [533, 174] width 154 height 31
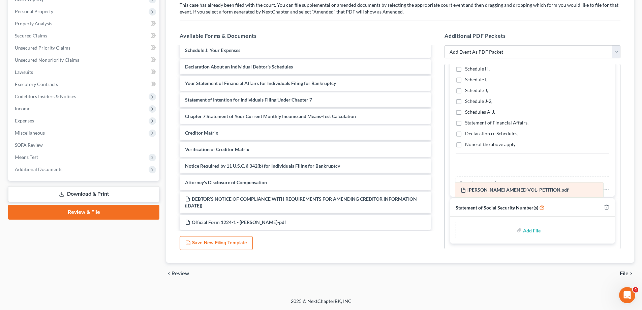
drag, startPoint x: 492, startPoint y: 166, endPoint x: 491, endPoint y: 189, distance: 22.6
click at [491, 189] on div "[PERSON_NAME] AMENED VOL- PETITION.pdf Amended [PERSON_NAME] AMENED VOL- PETITI…" at bounding box center [533, 174] width 154 height 31
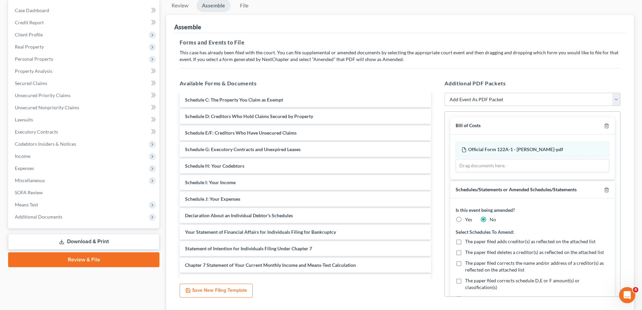
scroll to position [101, 0]
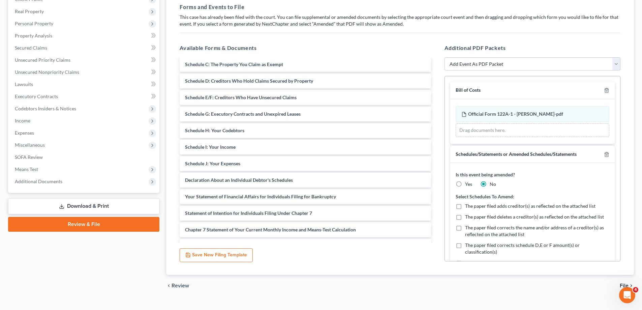
click at [465, 185] on label "Yes" at bounding box center [468, 184] width 7 height 7
click at [468, 185] on input "Yes" at bounding box center [470, 183] width 4 height 4
radio input "true"
radio input "false"
click at [604, 92] on icon "button" at bounding box center [606, 90] width 5 height 5
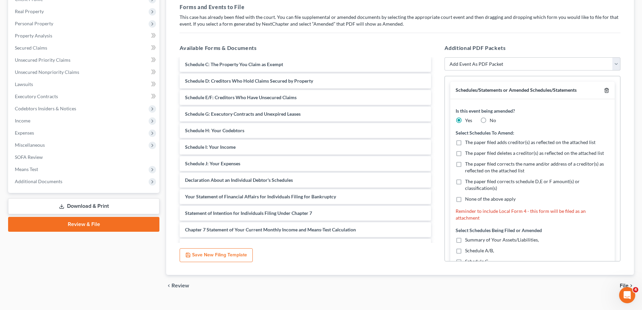
click at [604, 89] on icon "button" at bounding box center [606, 90] width 5 height 5
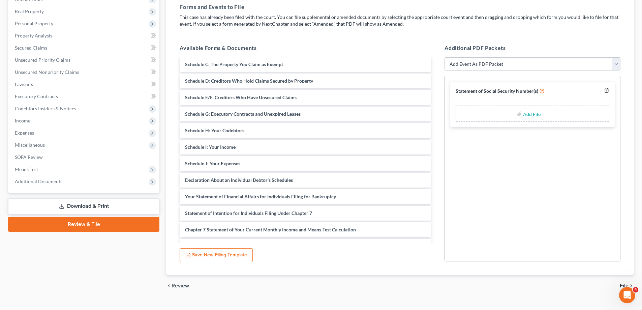
click at [606, 90] on icon "button" at bounding box center [606, 90] width 5 height 5
click at [565, 66] on select "Add Event As PDF Packet Affidavit Notice of Case Reassignment Affidavit to Defe…" at bounding box center [533, 63] width 176 height 13
click at [445, 57] on select "Add Event As PDF Packet Affidavit Notice of Case Reassignment Affidavit to Defe…" at bounding box center [533, 63] width 176 height 13
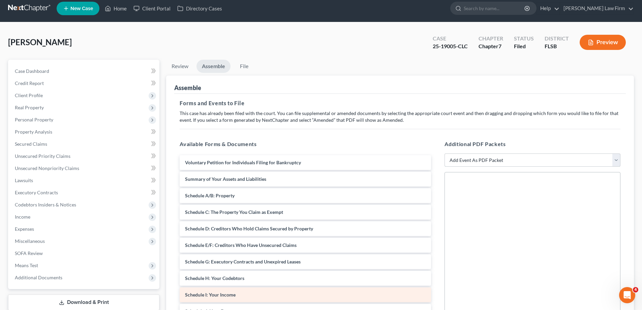
scroll to position [0, 0]
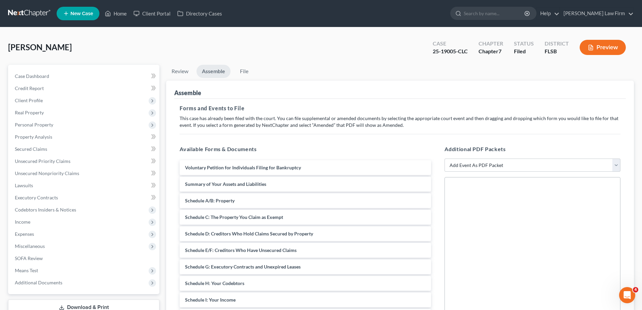
select select "1"
select select "0"
select select "17"
select select "0"
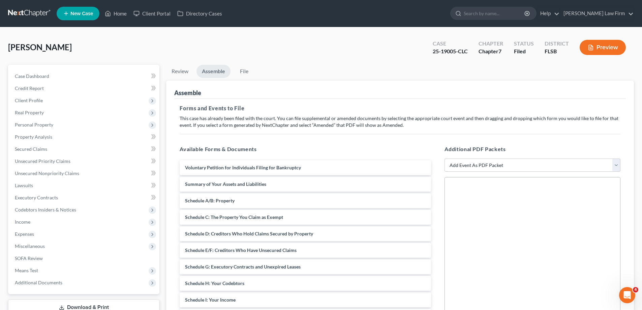
select select "9"
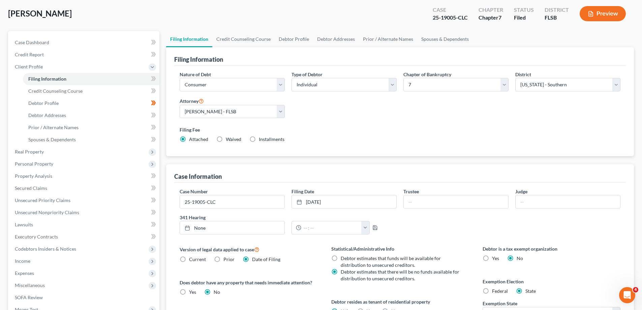
scroll to position [134, 0]
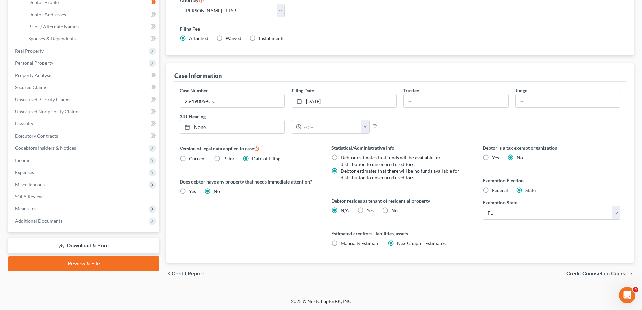
click at [99, 265] on link "Review & File" at bounding box center [83, 263] width 151 height 15
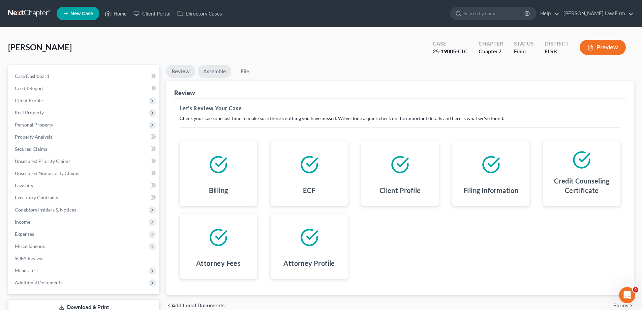
click at [205, 72] on link "Assemble" at bounding box center [214, 71] width 33 height 13
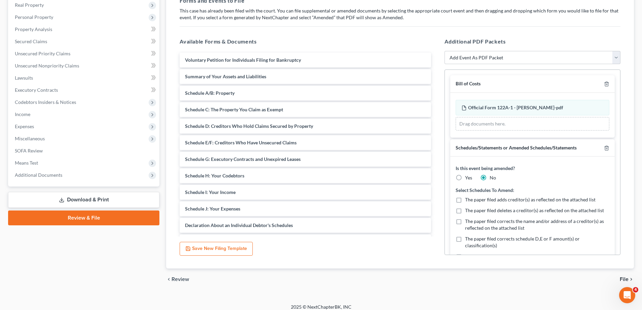
scroll to position [113, 0]
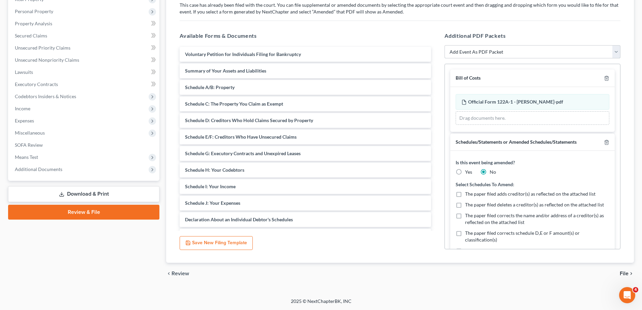
click at [509, 50] on select "Add Event As PDF Packet Affidavit Notice of Case Reassignment Affidavit to Defe…" at bounding box center [533, 51] width 176 height 13
click at [445, 45] on select "Add Event As PDF Packet Affidavit Notice of Case Reassignment Affidavit to Defe…" at bounding box center [533, 51] width 176 height 13
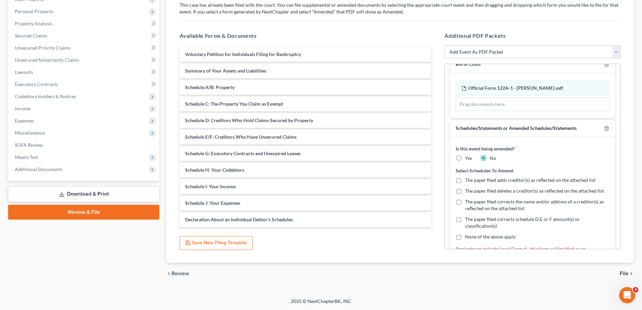
scroll to position [0, 0]
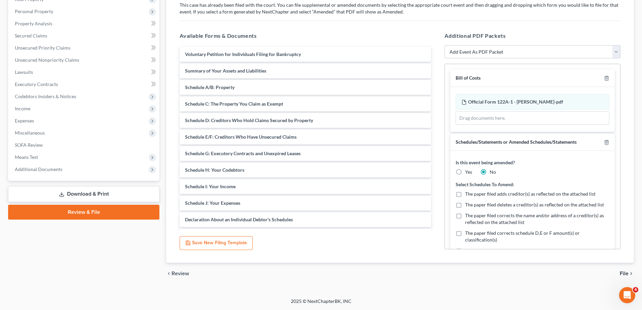
click at [604, 144] on div "Schedules/Statements or Amended Schedules/Statements" at bounding box center [532, 142] width 164 height 18
click at [607, 143] on line "button" at bounding box center [607, 142] width 0 height 1
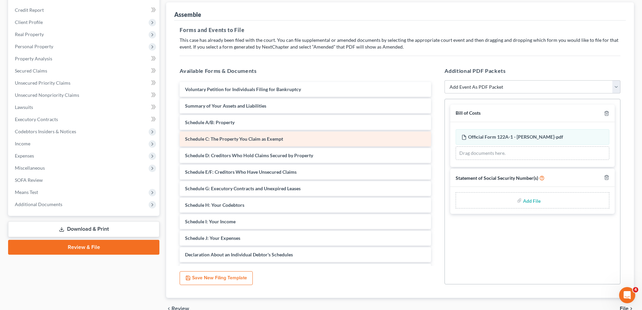
scroll to position [113, 0]
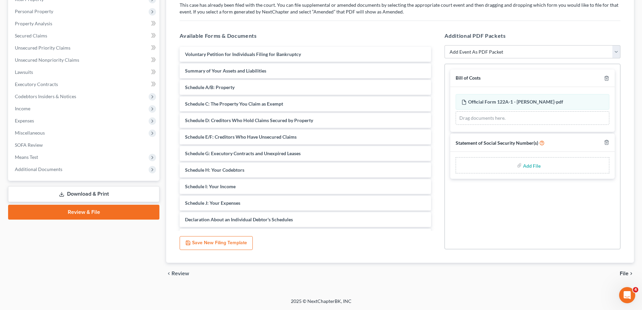
click at [113, 214] on link "Review & File" at bounding box center [83, 212] width 151 height 15
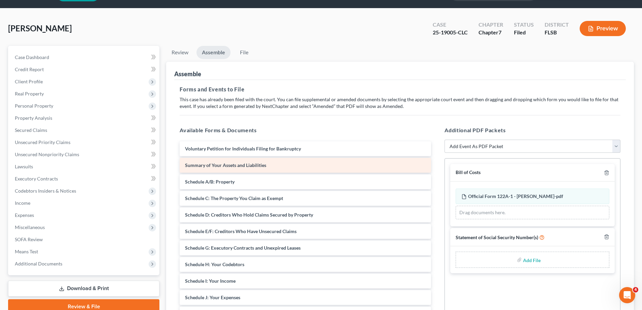
scroll to position [0, 0]
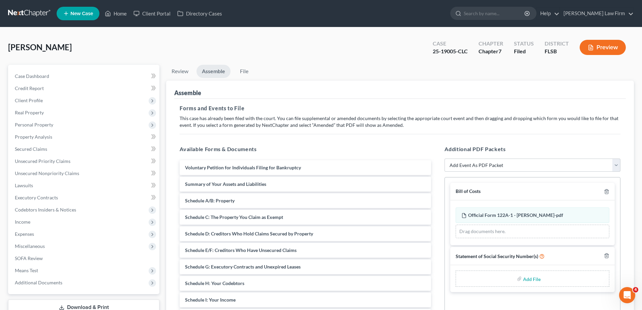
click at [216, 74] on link "Assemble" at bounding box center [213, 71] width 34 height 13
click at [175, 67] on link "Review" at bounding box center [180, 71] width 28 height 13
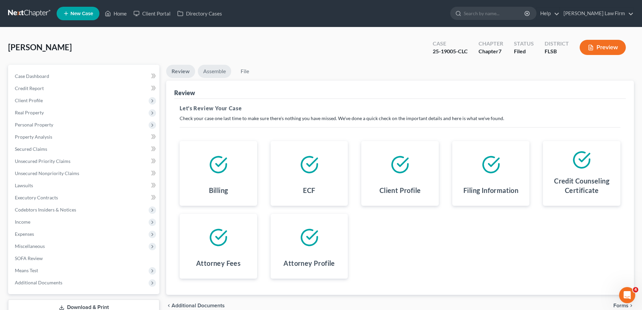
click at [217, 70] on link "Assemble" at bounding box center [214, 71] width 33 height 13
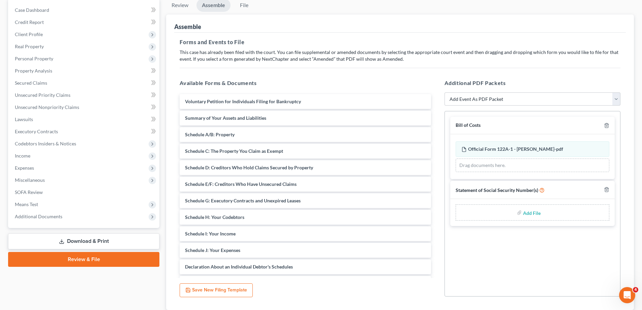
scroll to position [67, 0]
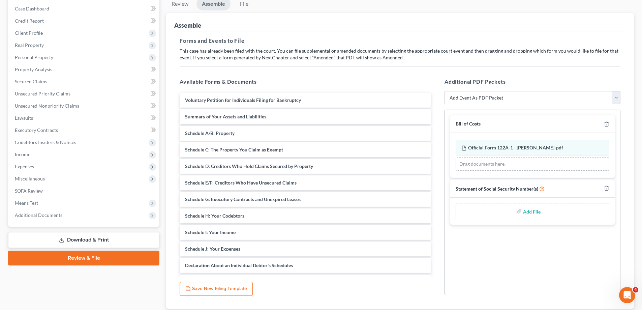
click at [527, 94] on select "Add Event As PDF Packet Affidavit Notice of Case Reassignment Affidavit to Defe…" at bounding box center [533, 97] width 176 height 13
click at [445, 91] on select "Add Event As PDF Packet Affidavit Notice of Case Reassignment Affidavit to Defe…" at bounding box center [533, 97] width 176 height 13
click at [568, 150] on div "Official Form 122A-1 - Maria Lacayo-pdf Amended Official Form 122A-1 - Maria La…" at bounding box center [533, 148] width 154 height 16
click at [499, 144] on div "Official Form 122A-1 - Maria Lacayo-pdf Amended Official Form 122A-1 - Maria La…" at bounding box center [533, 148] width 154 height 16
click at [459, 125] on span "Bill of Costs" at bounding box center [468, 124] width 25 height 6
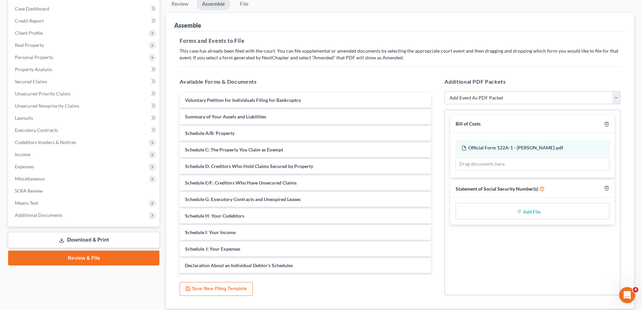
click at [580, 124] on div "Bill of Costs" at bounding box center [532, 124] width 164 height 18
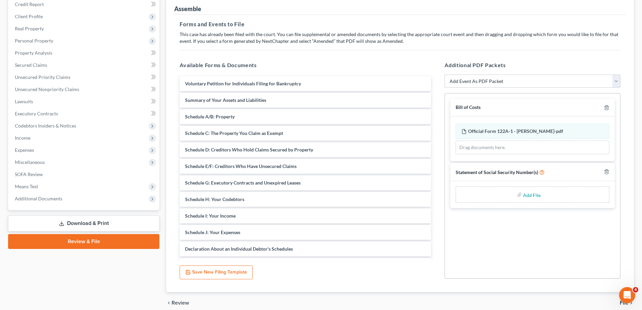
scroll to position [113, 0]
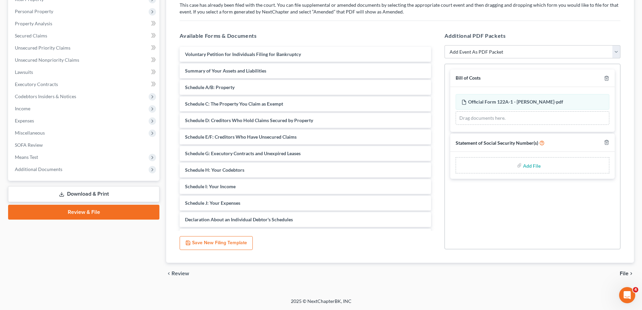
select select "1"
select select "0"
select select "17"
select select "0"
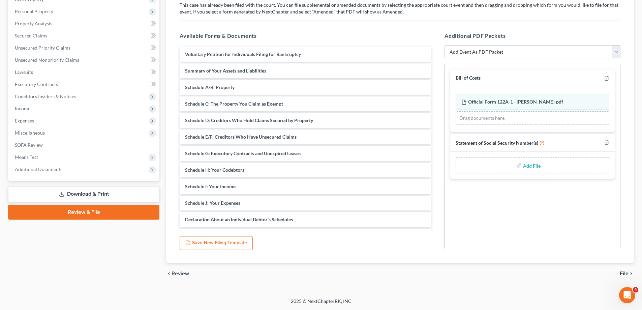
select select "9"
